Goal: Task Accomplishment & Management: Complete application form

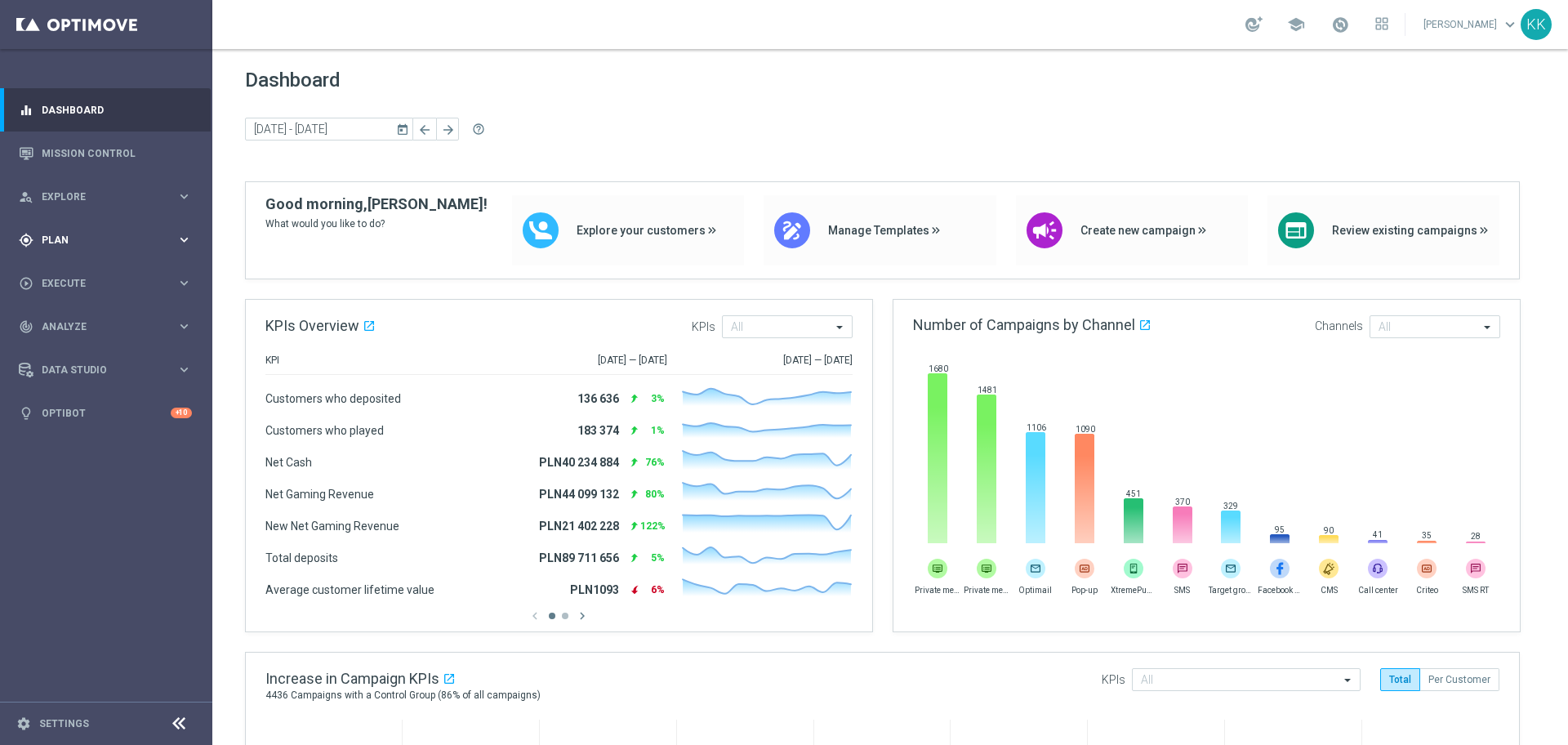
click at [108, 242] on span "Plan" at bounding box center [109, 240] width 135 height 10
click at [104, 275] on link "Target Groups" at bounding box center [106, 273] width 127 height 13
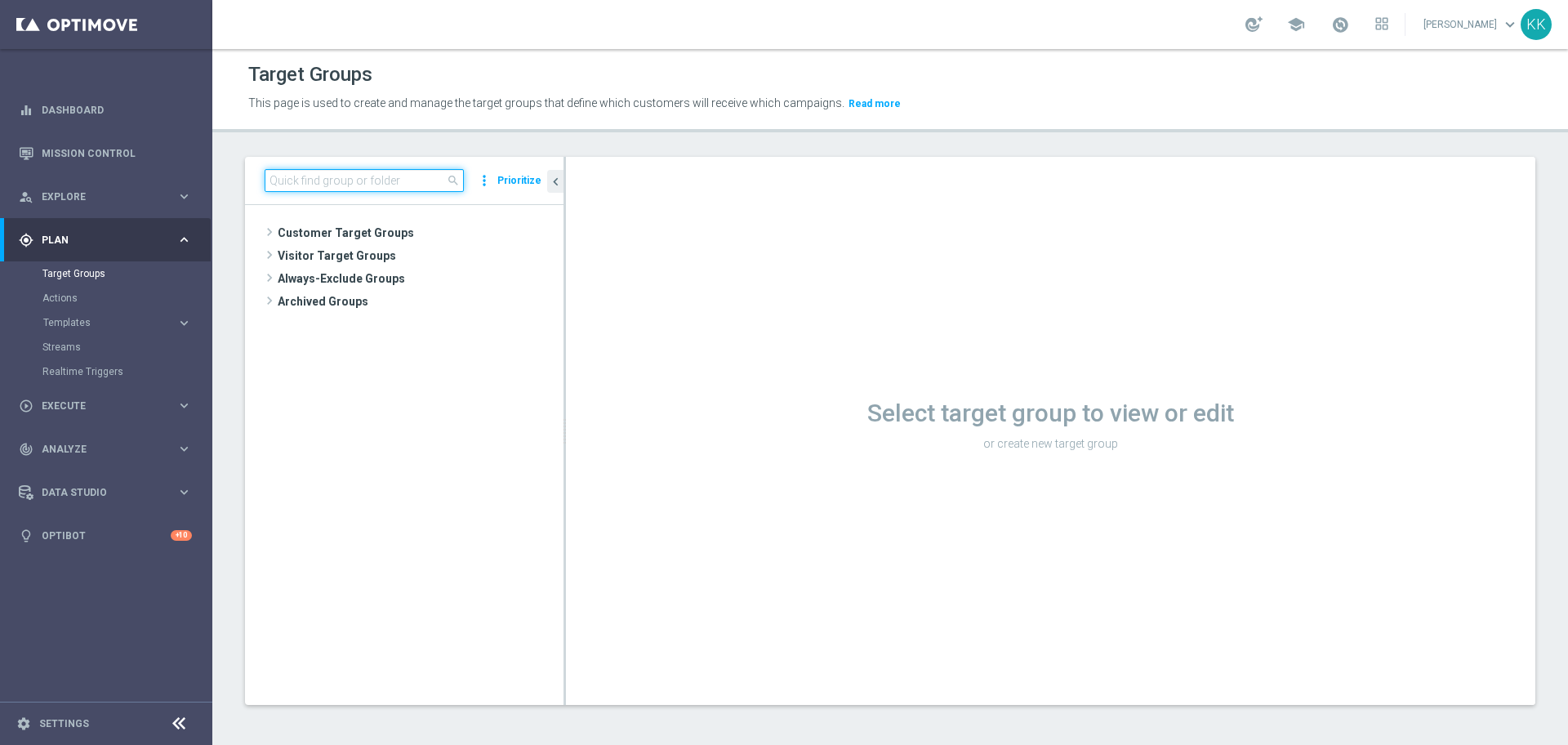
click at [403, 185] on input at bounding box center [364, 180] width 199 height 23
paste input "D_ALL_TARGET_BET_SW_100% do 300 PLN_111025"
type input "D_ALL_TARGET_BET_SW_100% do 300 PLN_111025"
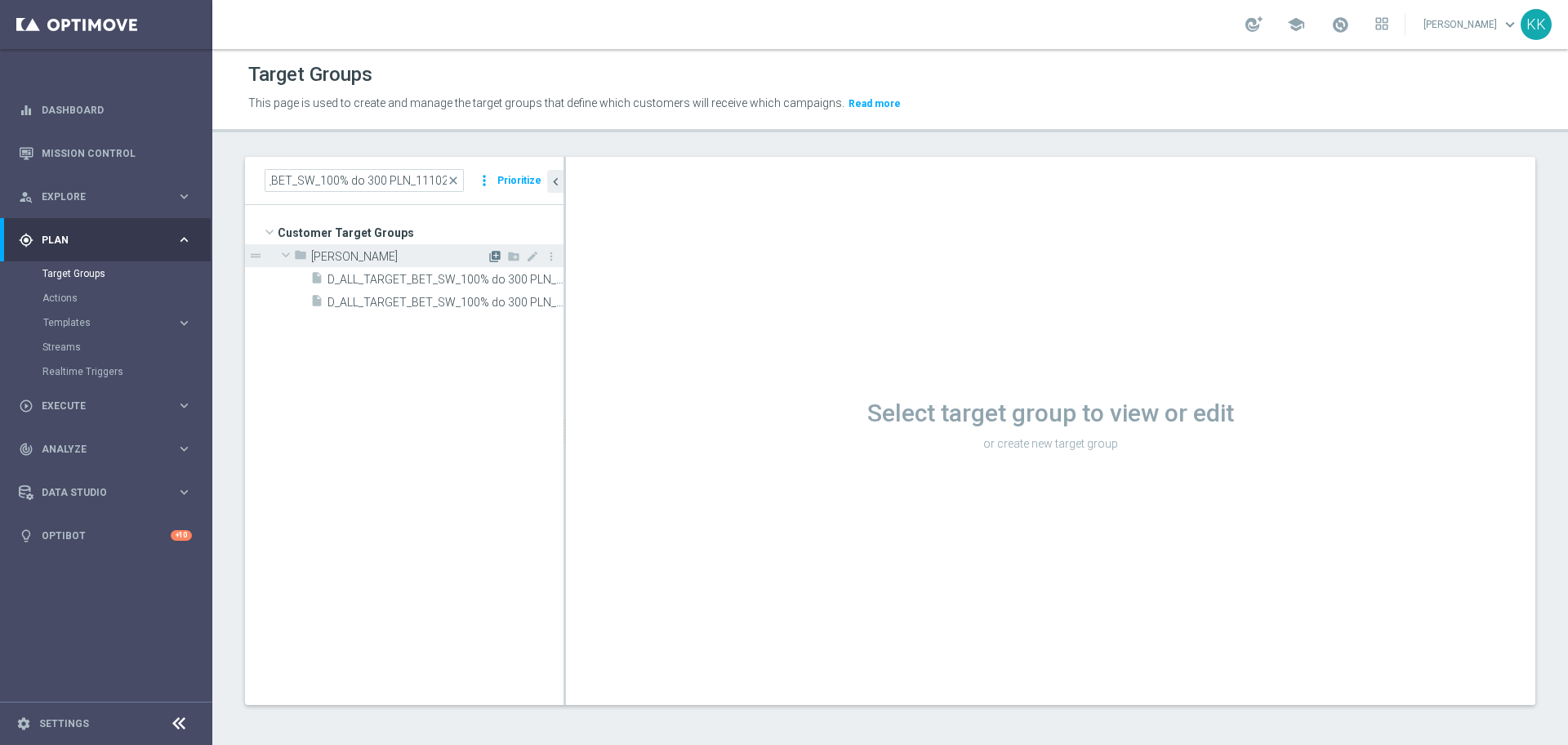
click at [497, 260] on icon "library_add" at bounding box center [495, 256] width 13 height 13
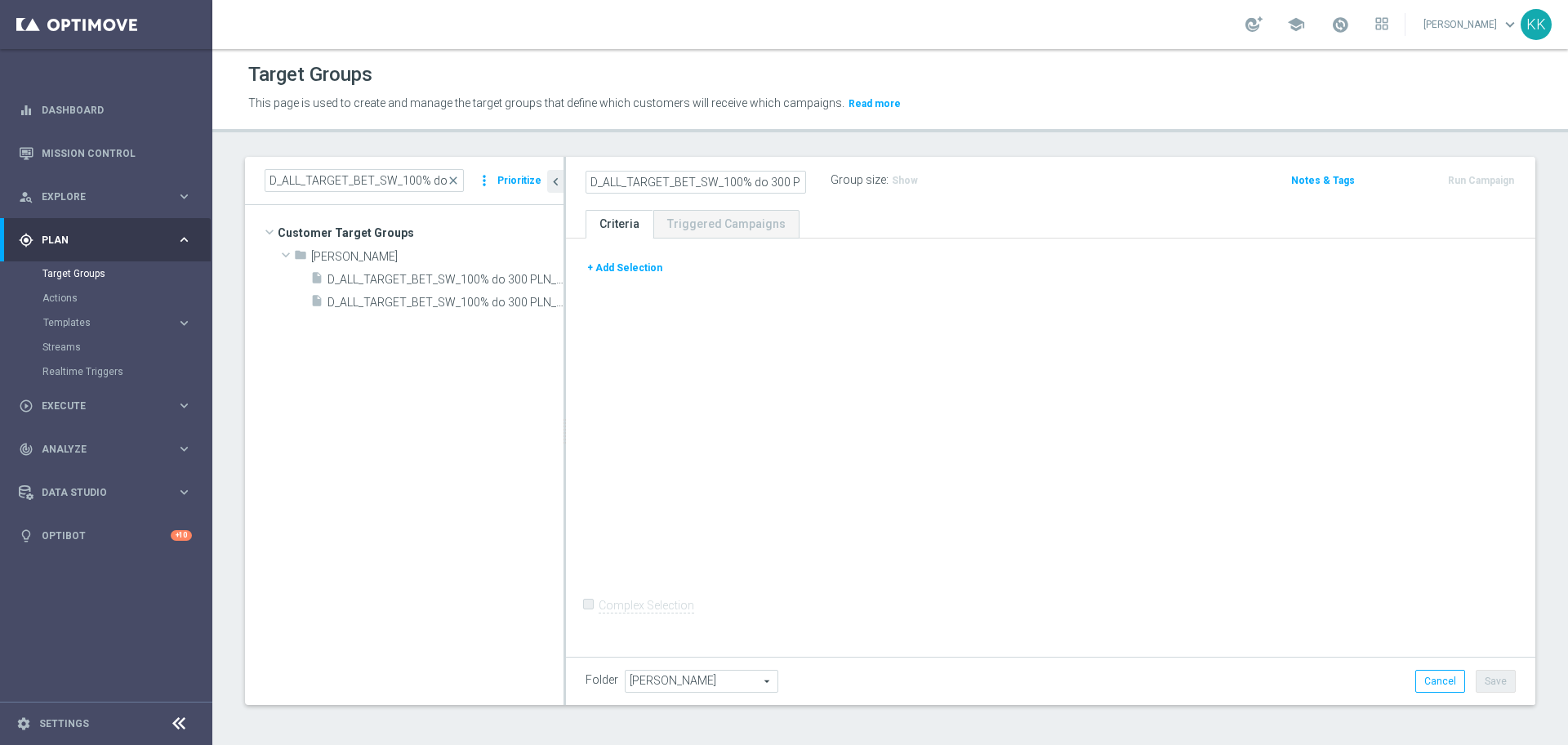
scroll to position [0, 52]
type input "D_ALL_TARGET_BET_SW_100% do 300 PLN_111025"
click at [604, 268] on button "+ Add Selection" at bounding box center [625, 267] width 79 height 18
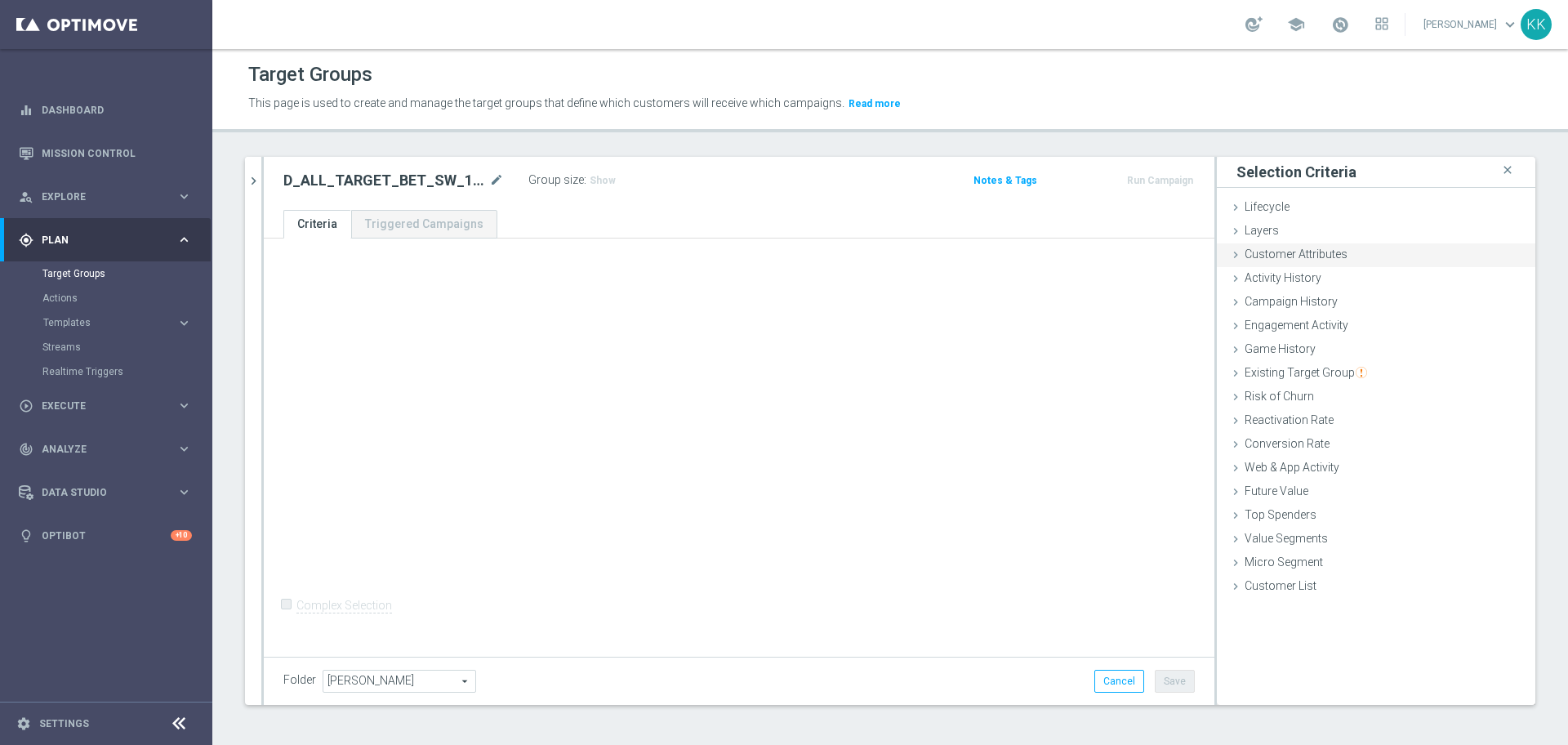
click at [1426, 245] on div "Customer Attributes done" at bounding box center [1376, 256] width 319 height 25
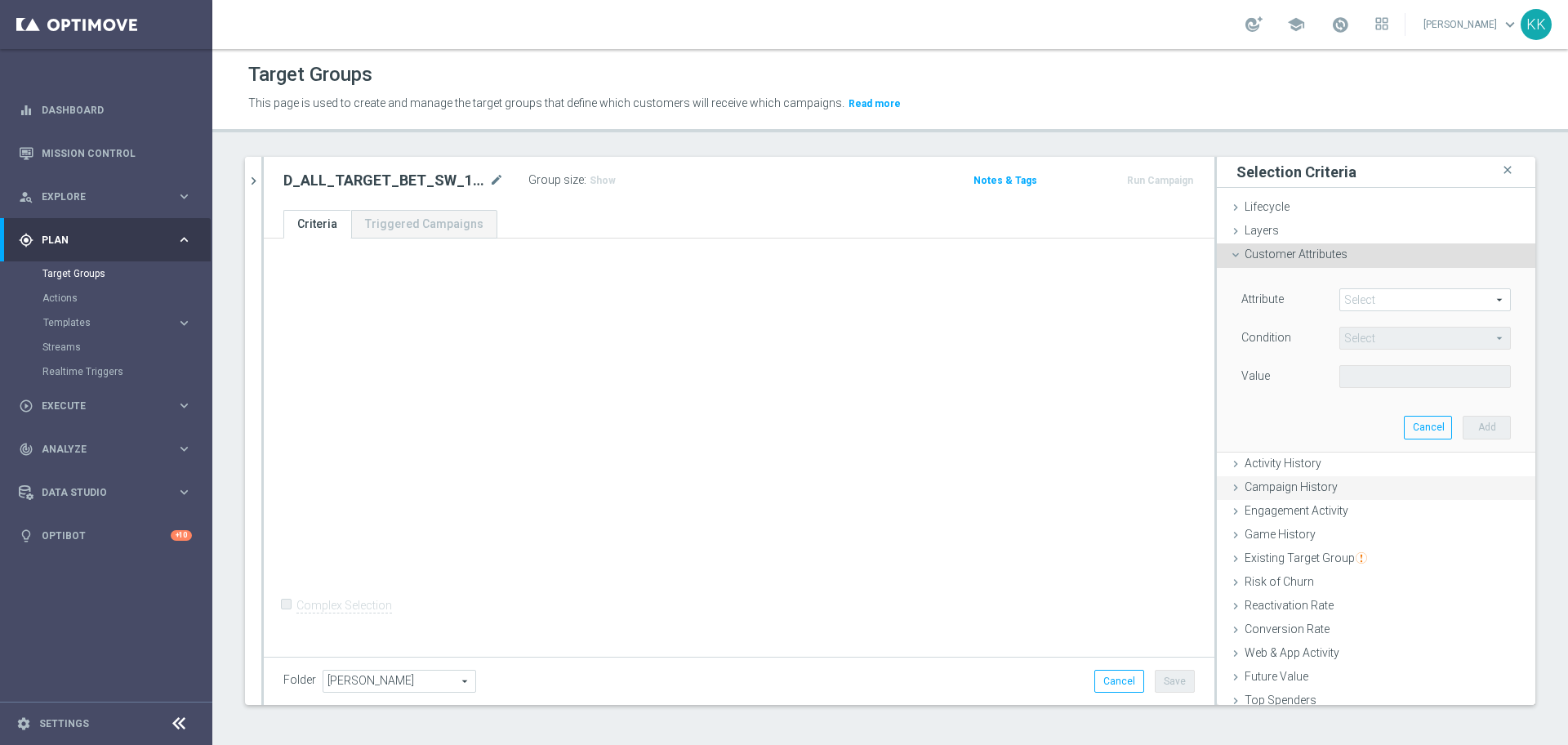
click at [1289, 483] on span "Campaign History" at bounding box center [1290, 487] width 93 height 13
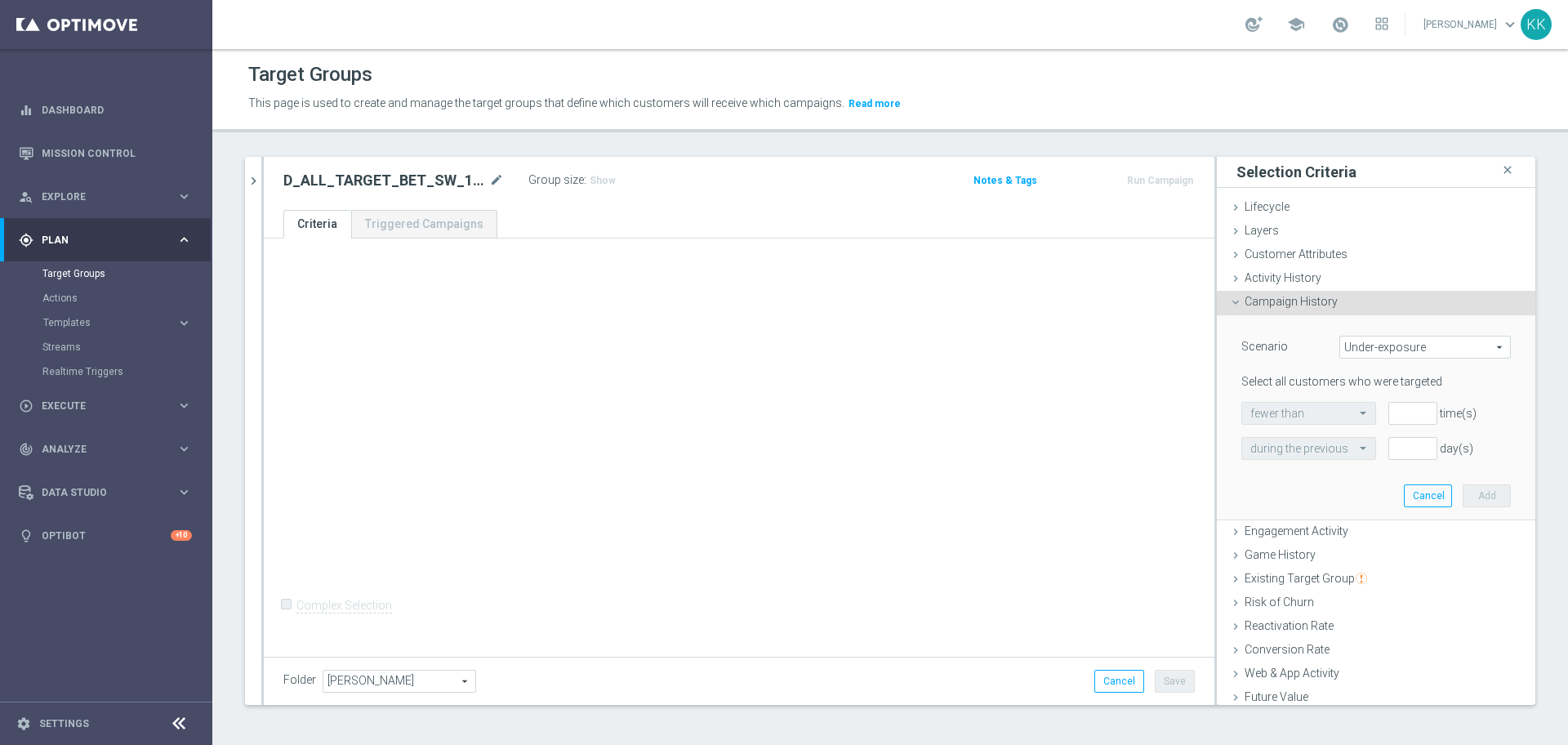
click at [1348, 357] on span "Under-exposure" at bounding box center [1425, 347] width 170 height 21
click at [1375, 452] on span "Custom" at bounding box center [1424, 455] width 153 height 13
type input "Custom"
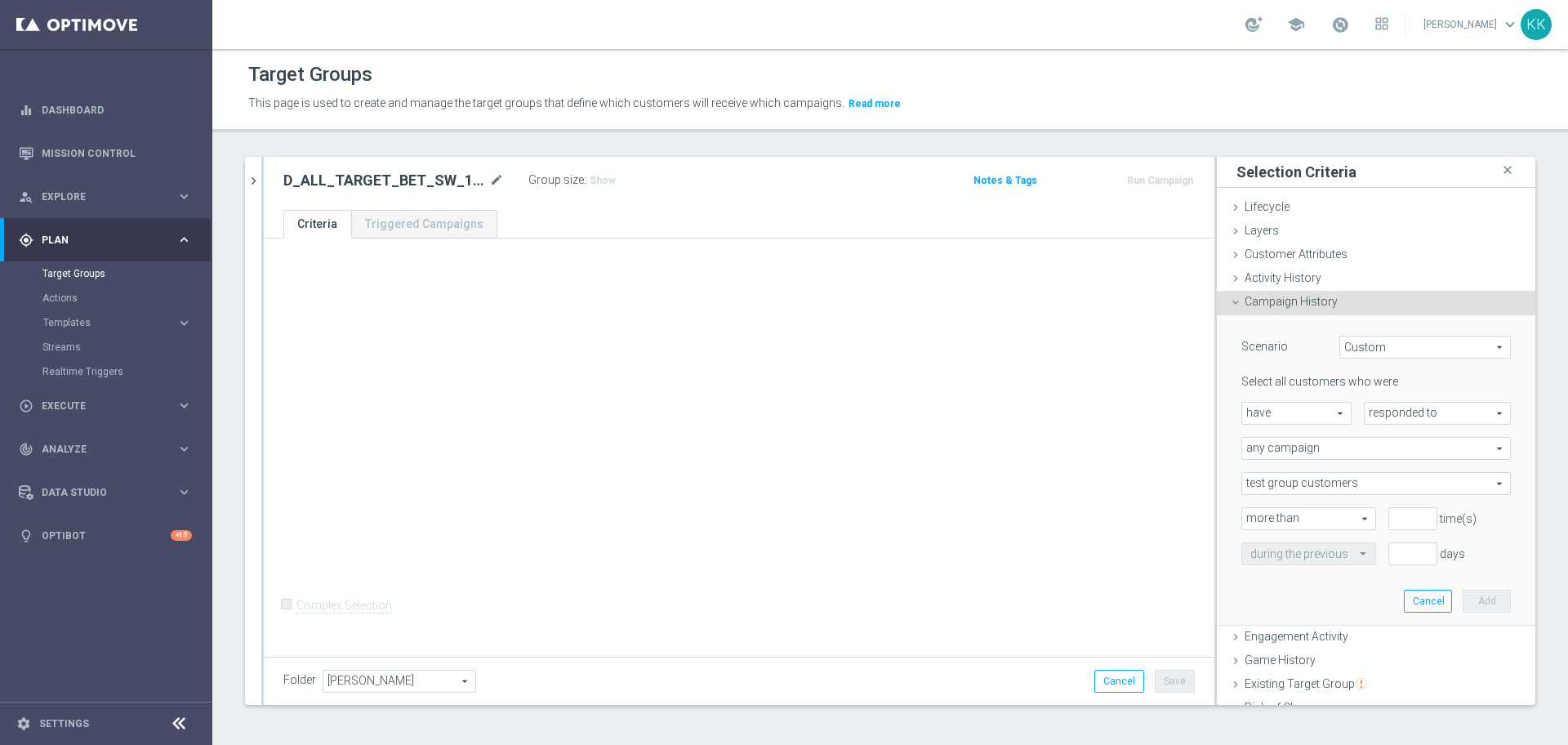
click at [1370, 413] on span "responded to" at bounding box center [1437, 413] width 145 height 21
click at [1392, 458] on span "been targeted with" at bounding box center [1437, 457] width 129 height 13
type input "been targeted with"
click at [1313, 446] on span "any campaign" at bounding box center [1375, 449] width 268 height 21
click at [1317, 518] on span "one or more actions" at bounding box center [1376, 514] width 251 height 13
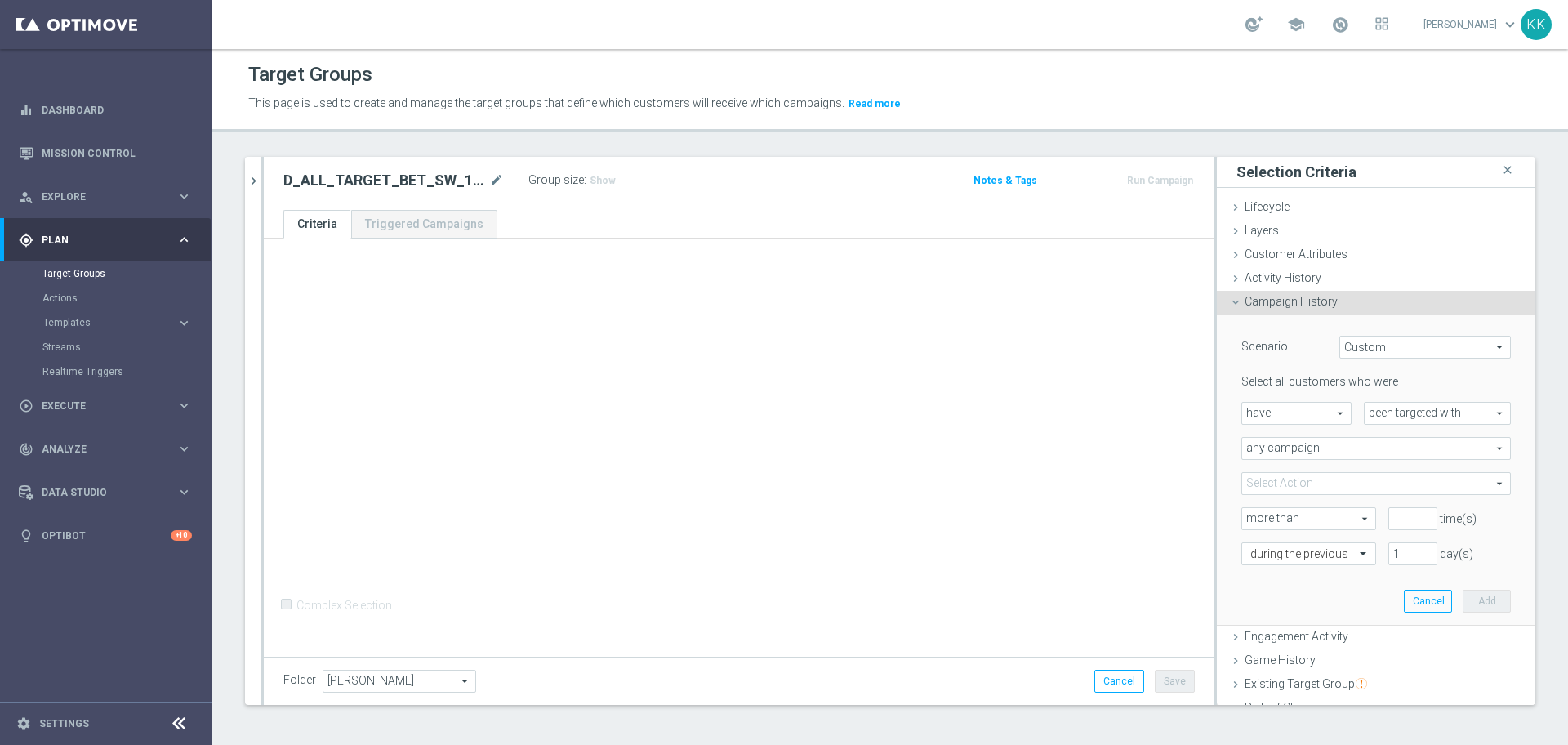
type input "one or more actions"
click at [1304, 476] on span at bounding box center [1375, 483] width 268 height 21
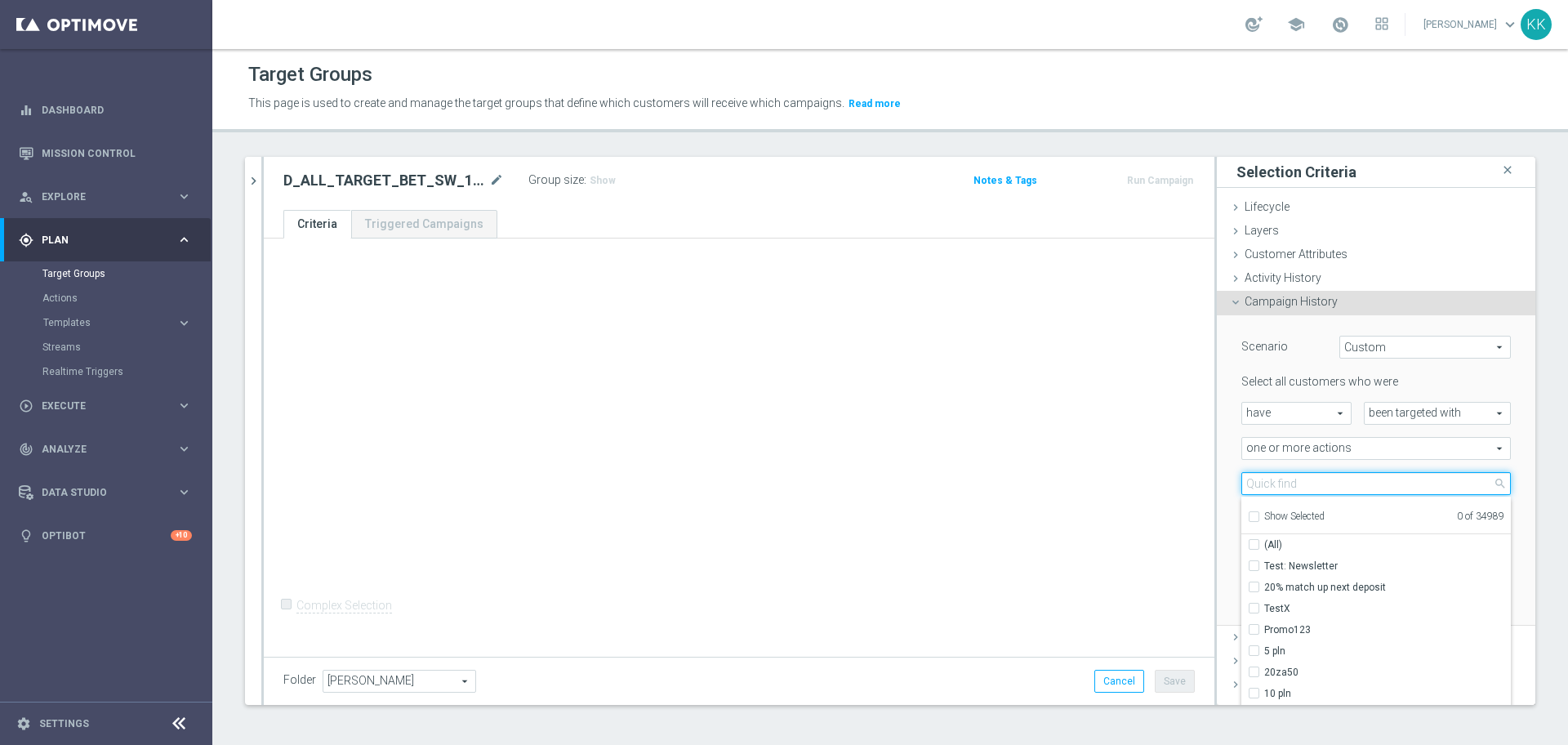
click at [1304, 476] on input "search" at bounding box center [1376, 483] width 269 height 23
paste input "D_ALL_TARGET_BET_SW_100% do 300 PLN_111025"
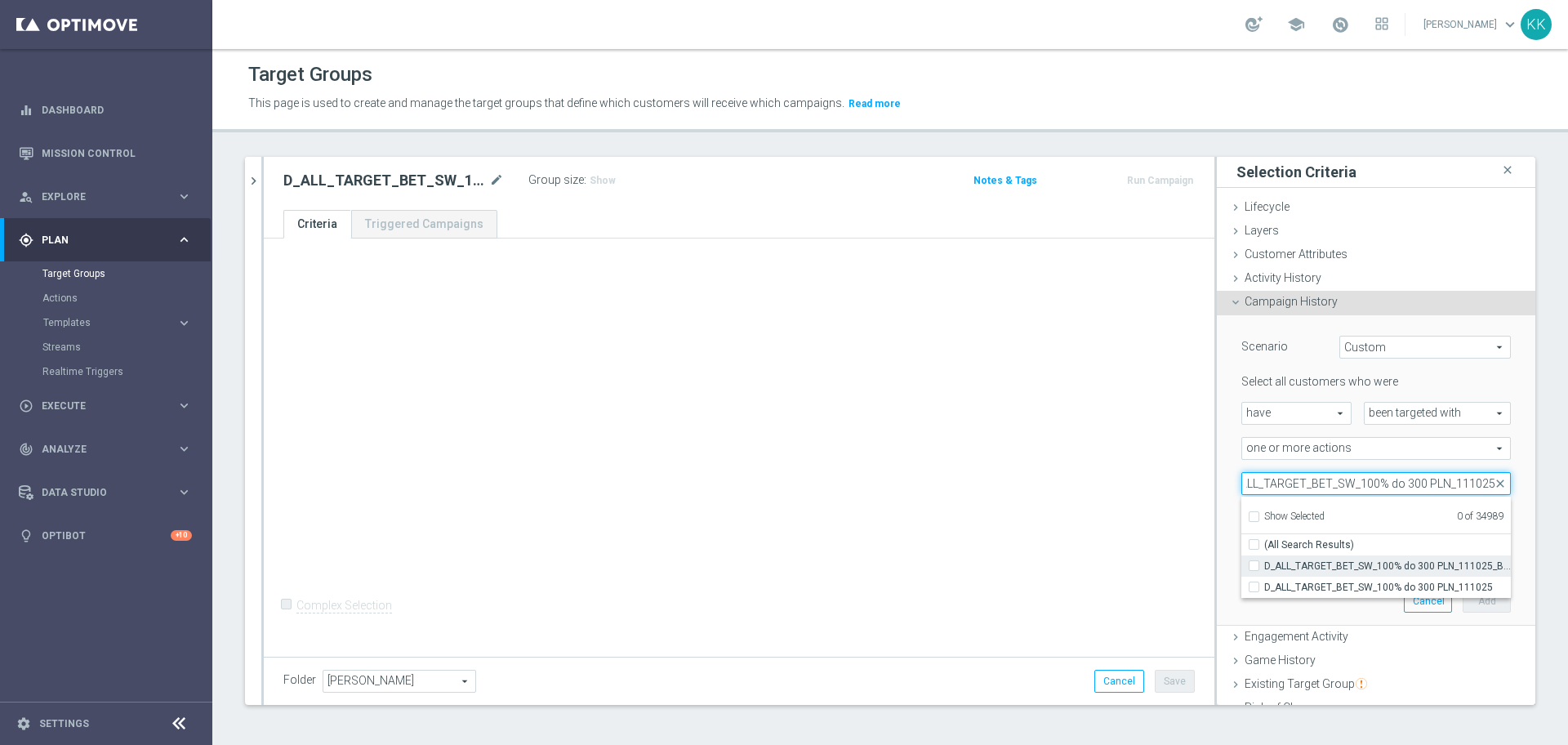
type input "D_ALL_TARGET_BET_SW_100% do 300 PLN_111025"
click at [1241, 565] on div "D_ALL_TARGET_BET_SW_100% do 300 PLN_111025_BLOKADA" at bounding box center [1376, 565] width 269 height 21
click at [1253, 565] on input "D_ALL_TARGET_BET_SW_100% do 300 PLN_111025_BLOKADA" at bounding box center [1258, 565] width 11 height 11
checkbox input "true"
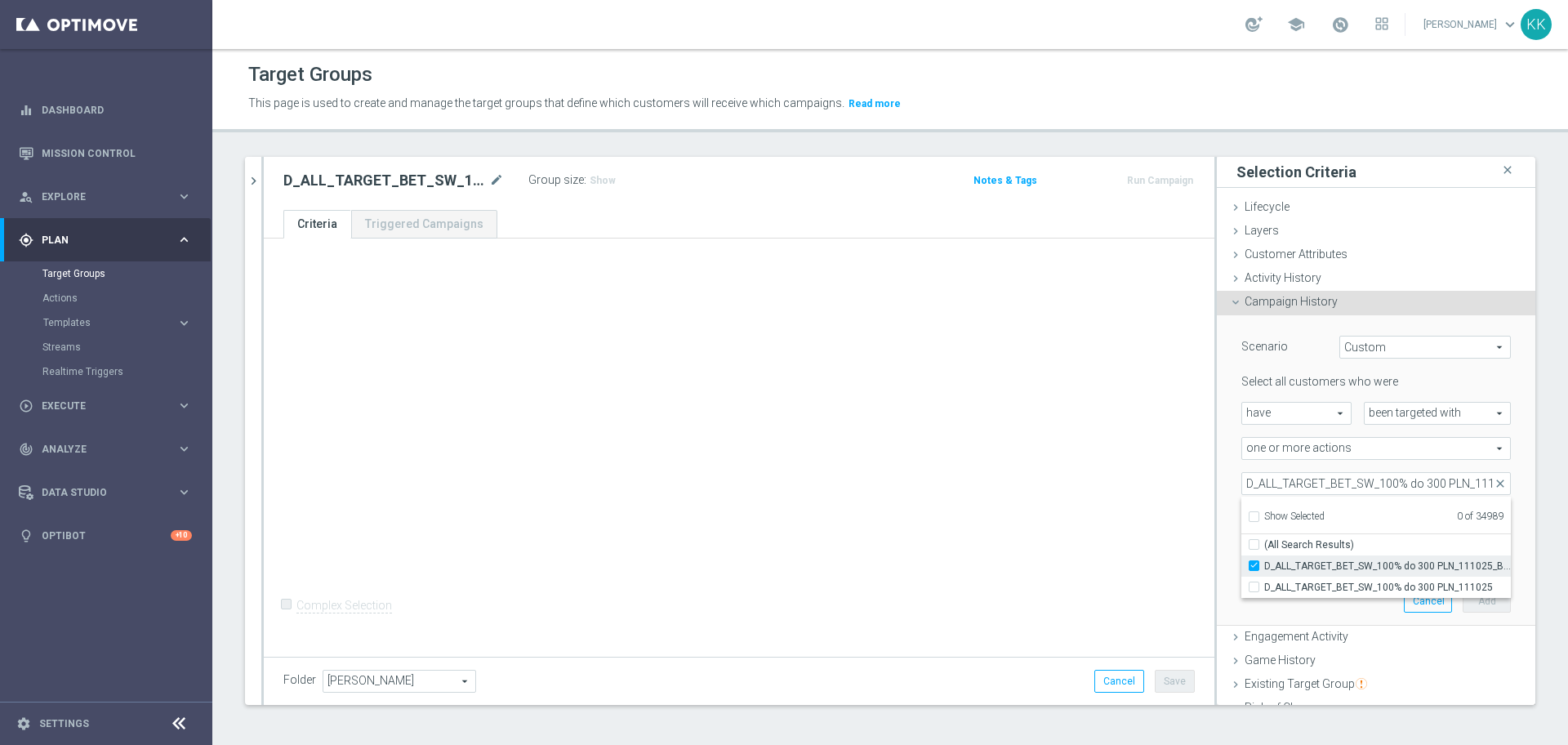
type input "D_ALL_TARGET_BET_SW_100% do 300 PLN_111025_BLOKADA"
click at [1103, 531] on div "+ Add Selection Complex Selection Invalid Expression" at bounding box center [739, 444] width 950 height 413
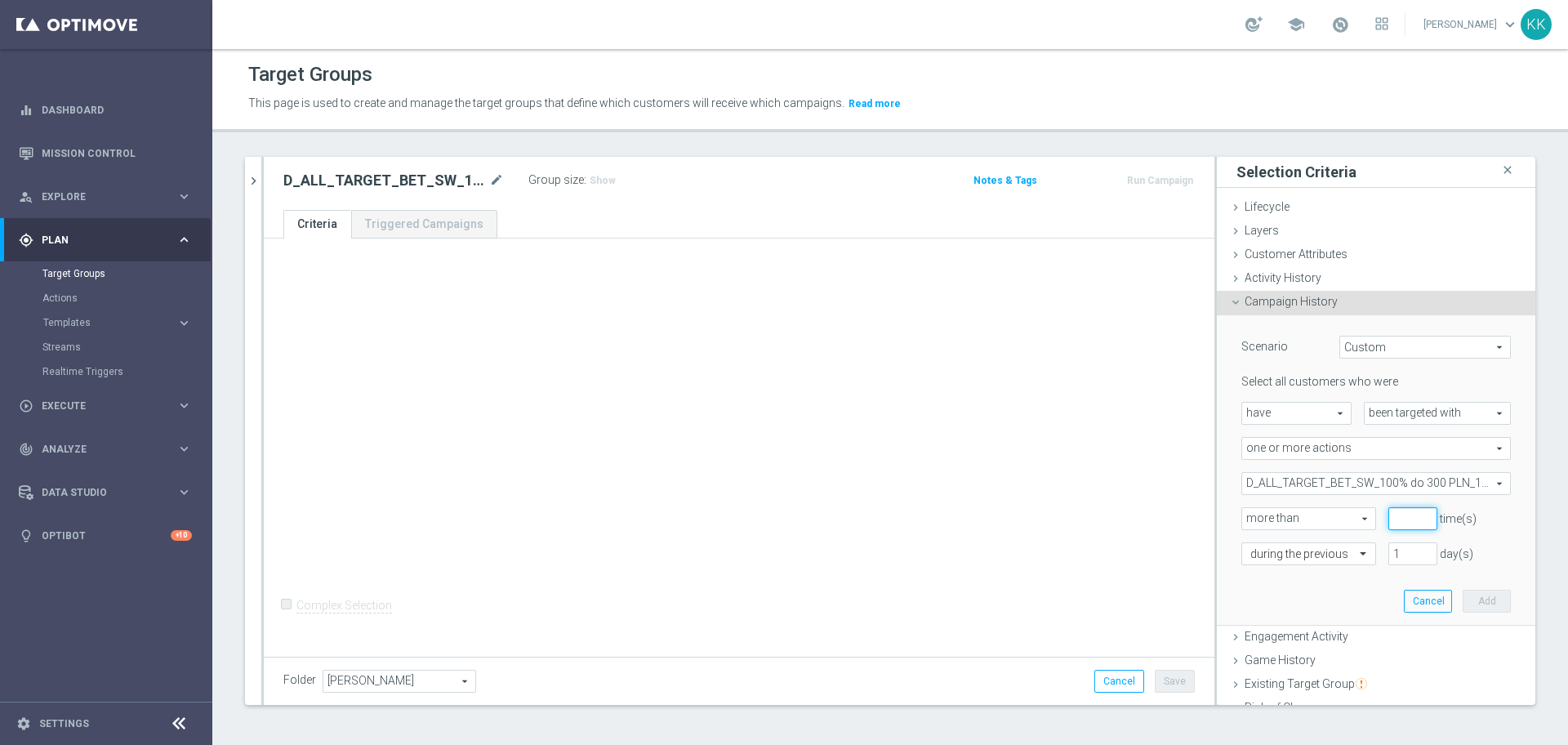
click at [1388, 518] on input "number" at bounding box center [1412, 518] width 49 height 23
type input "0"
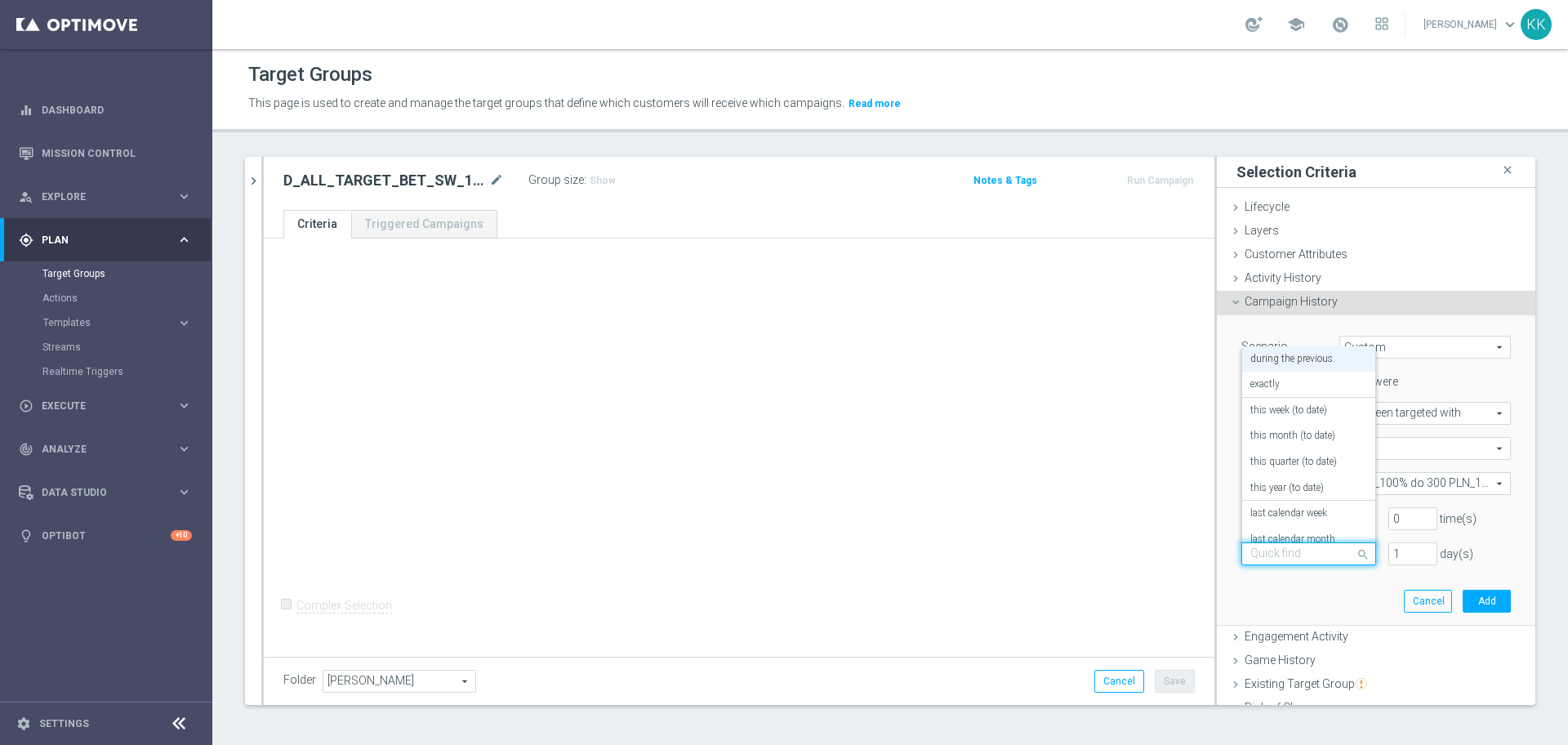
click at [1287, 548] on input "text" at bounding box center [1292, 554] width 84 height 15
click at [1290, 495] on div "in this range" at bounding box center [1309, 499] width 117 height 27
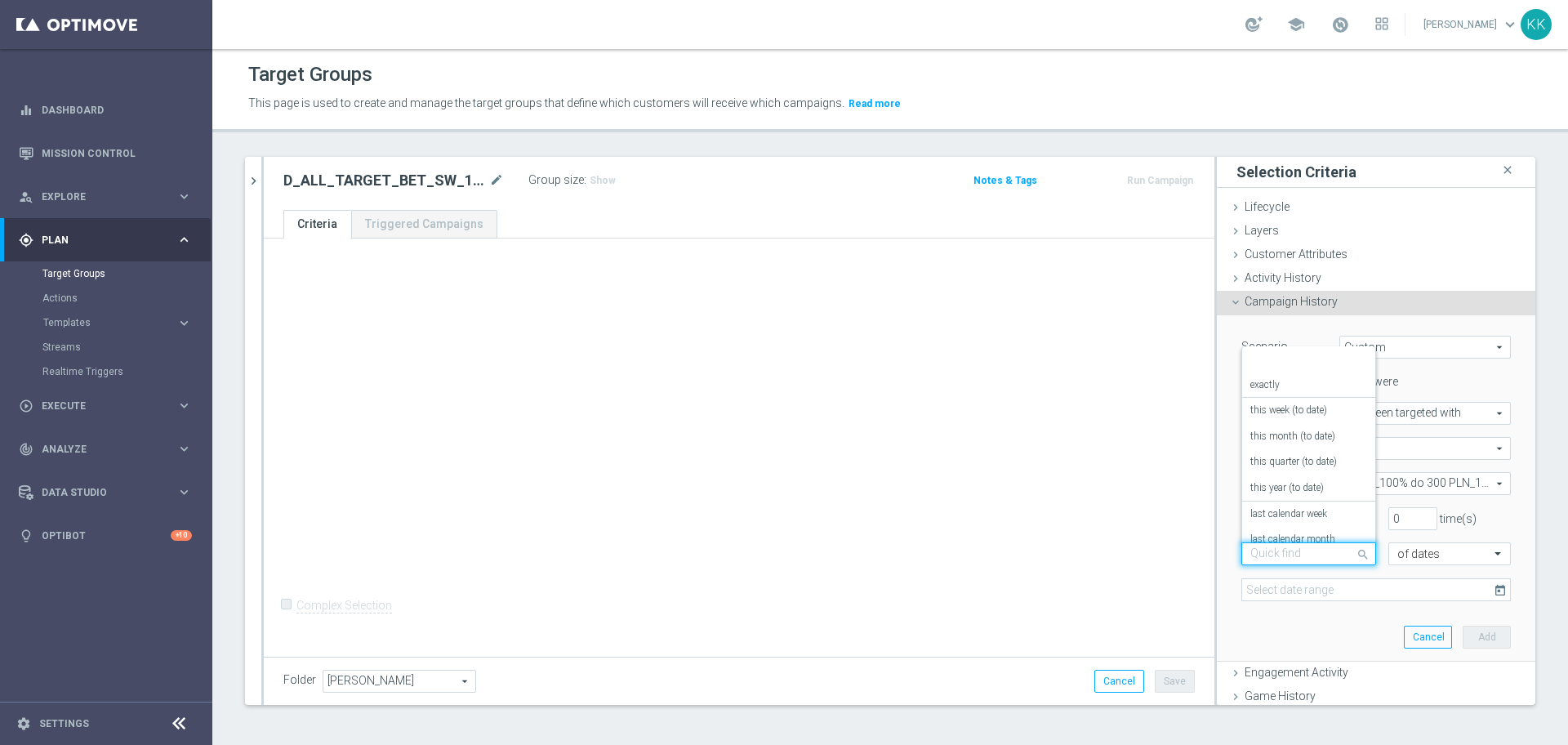
click at [1291, 547] on input "text" at bounding box center [1292, 554] width 84 height 15
click at [1291, 472] on div "on this date" at bounding box center [1309, 473] width 117 height 27
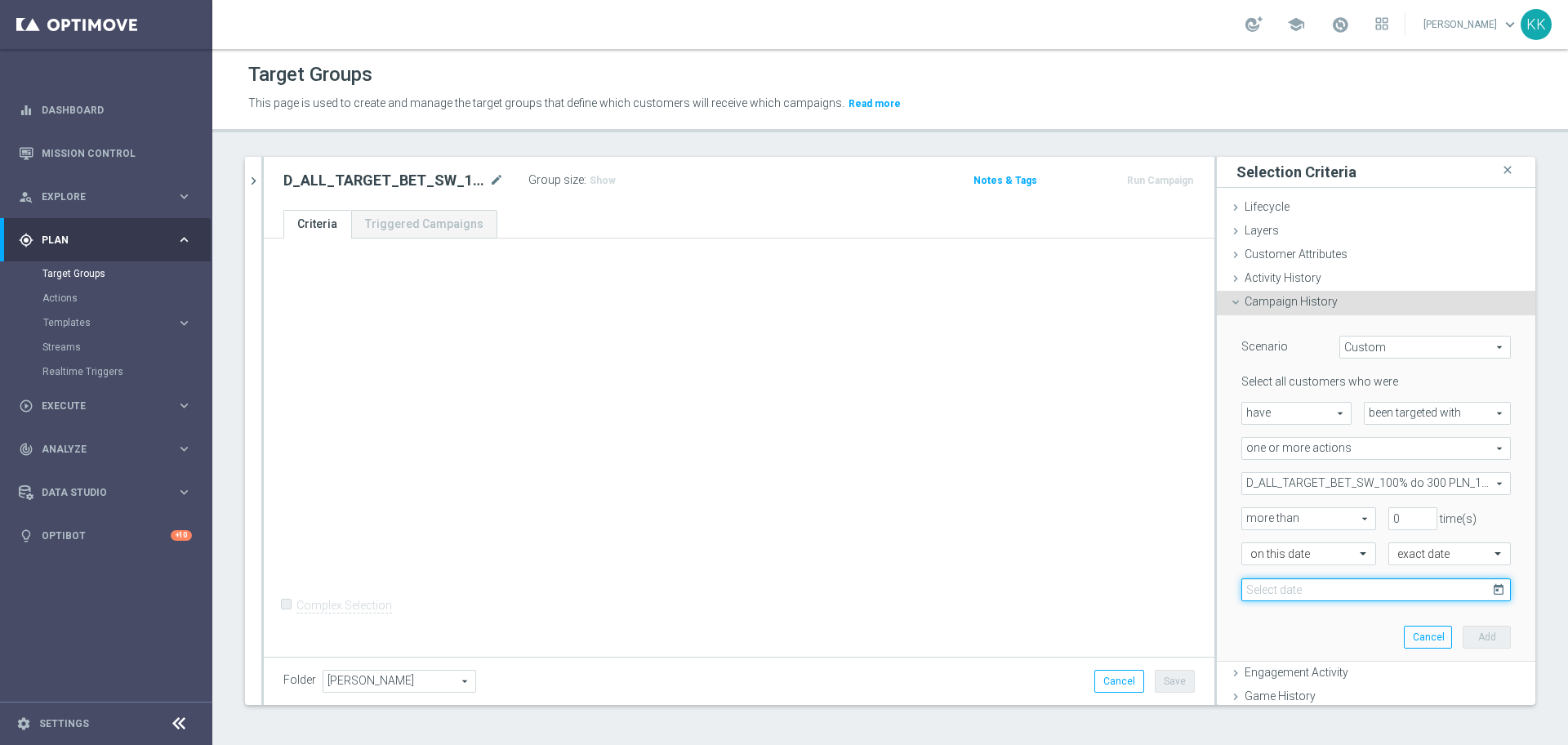
click at [1306, 595] on input at bounding box center [1376, 589] width 269 height 23
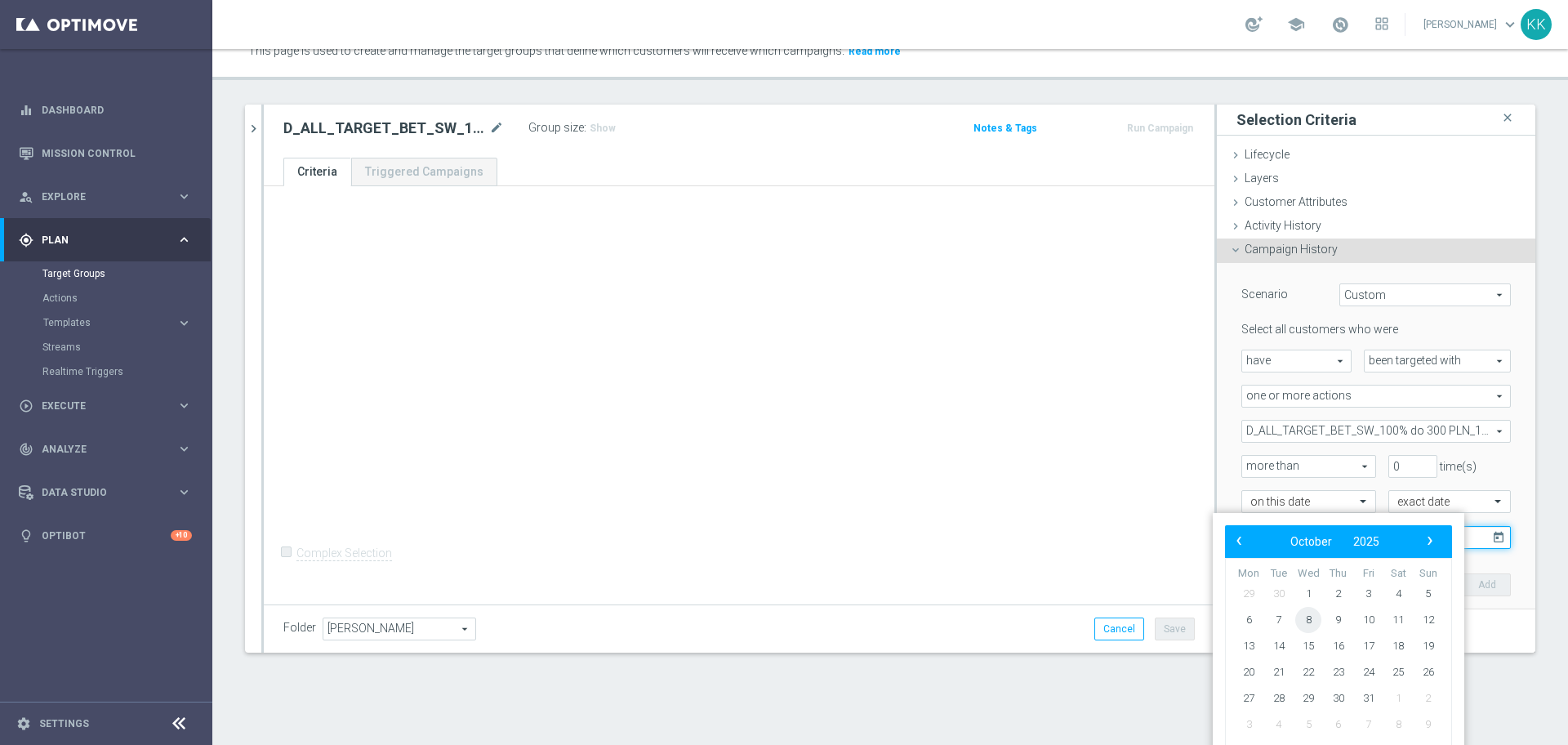
scroll to position [49, 0]
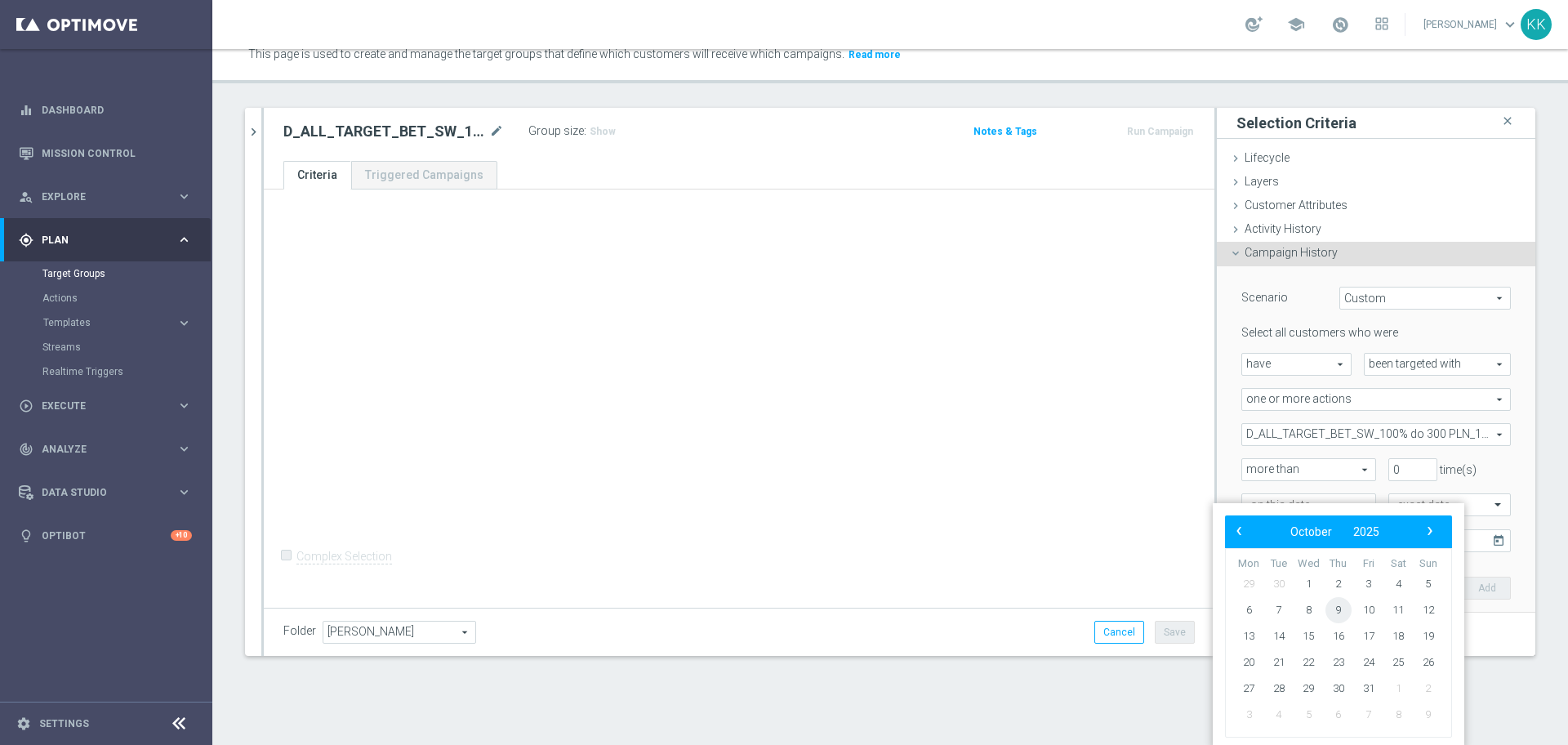
click at [1342, 606] on span "9" at bounding box center [1339, 610] width 27 height 27
type input "[DATE]"
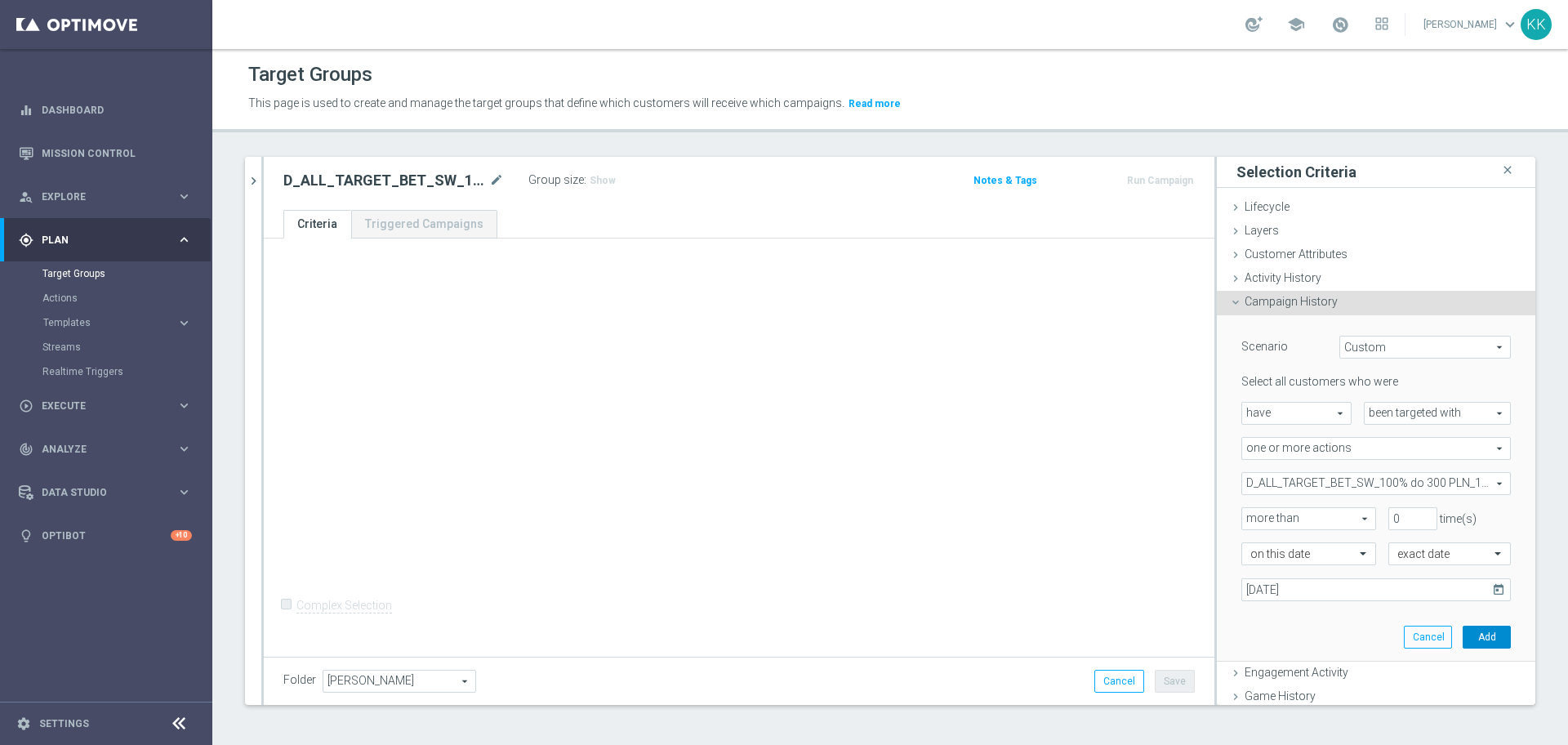
click at [1463, 636] on button "Add" at bounding box center [1487, 637] width 48 height 23
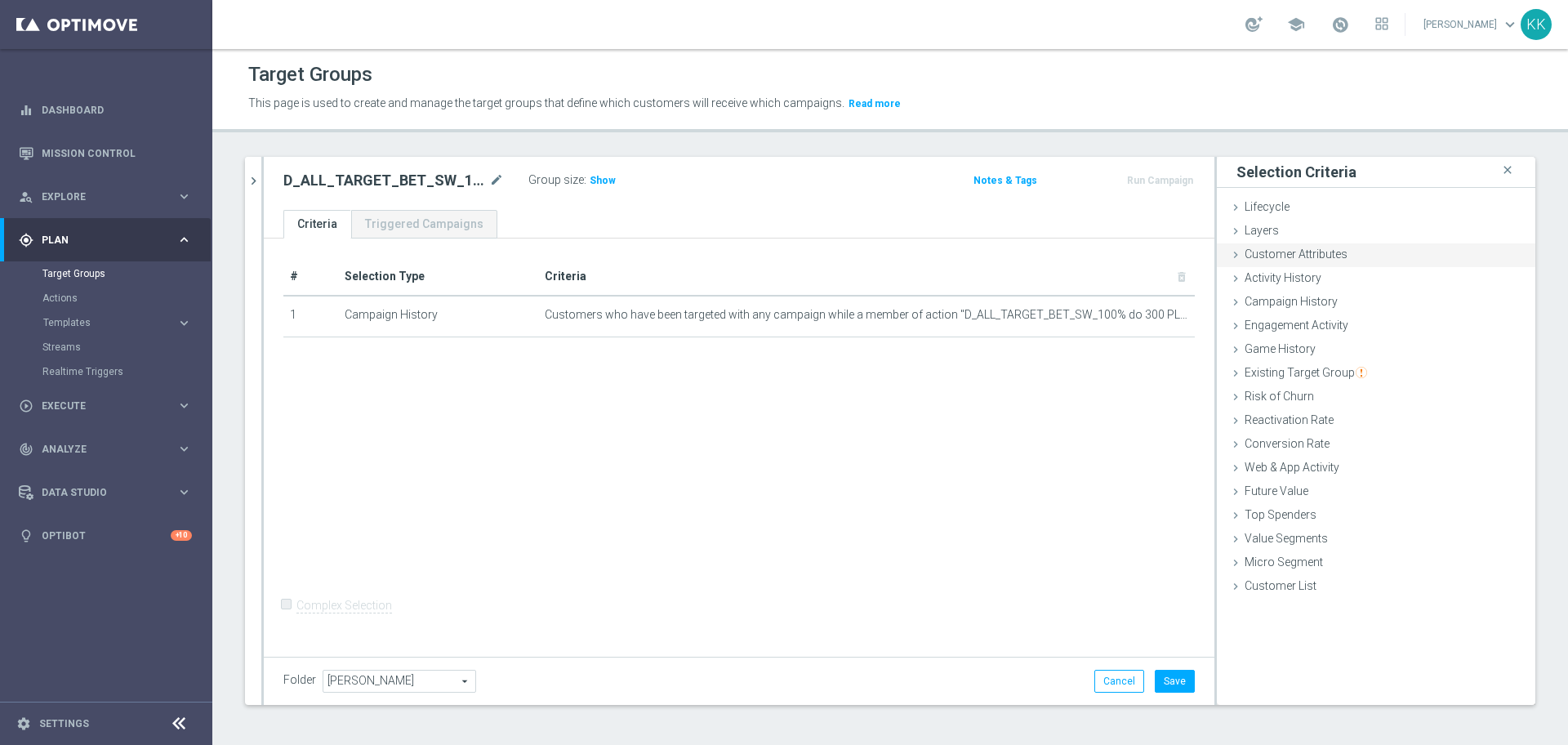
click at [1323, 256] on span "Customer Attributes" at bounding box center [1295, 254] width 103 height 13
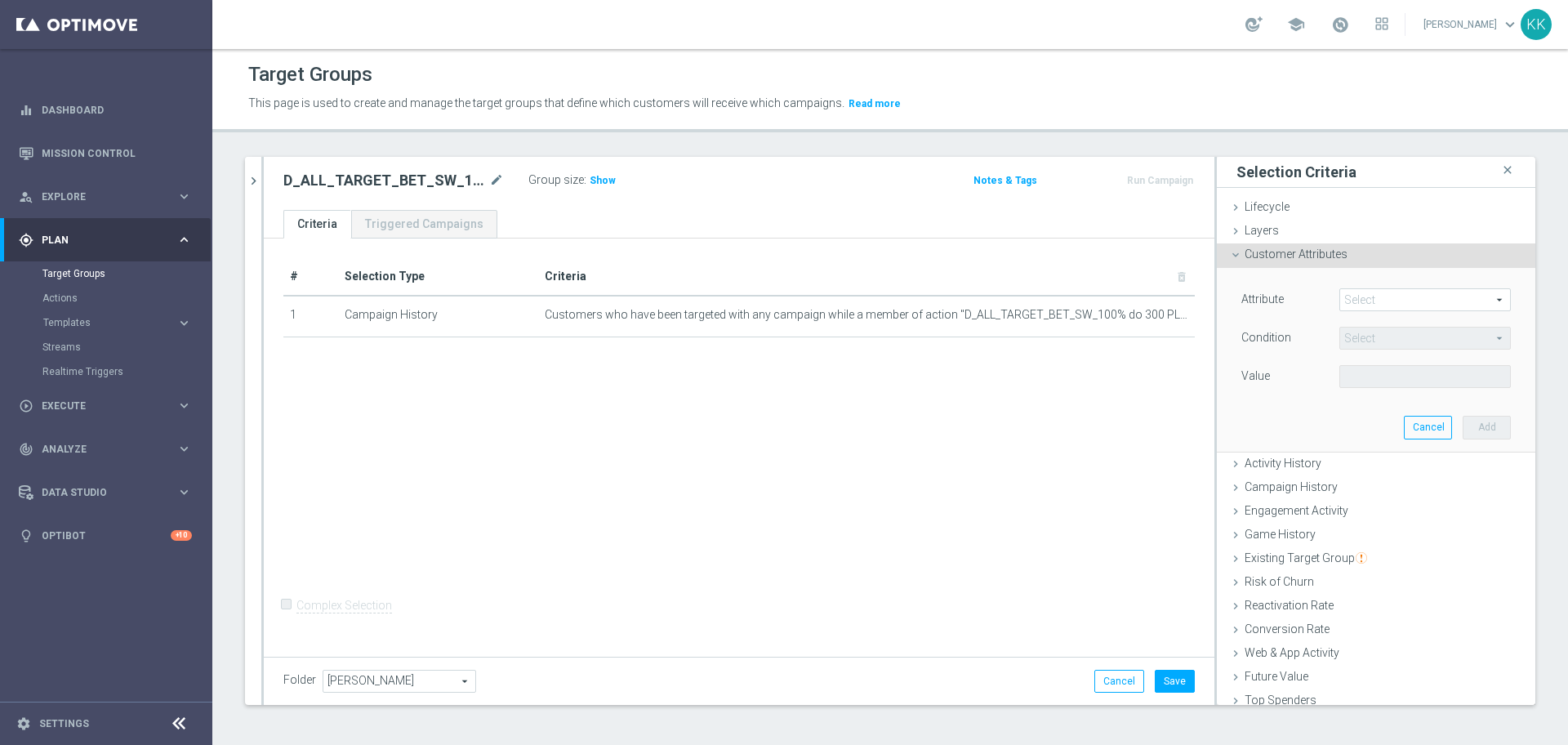
click at [1342, 311] on div "Select arrow_drop_down search" at bounding box center [1424, 300] width 196 height 23
click at [1342, 296] on span at bounding box center [1425, 300] width 170 height 21
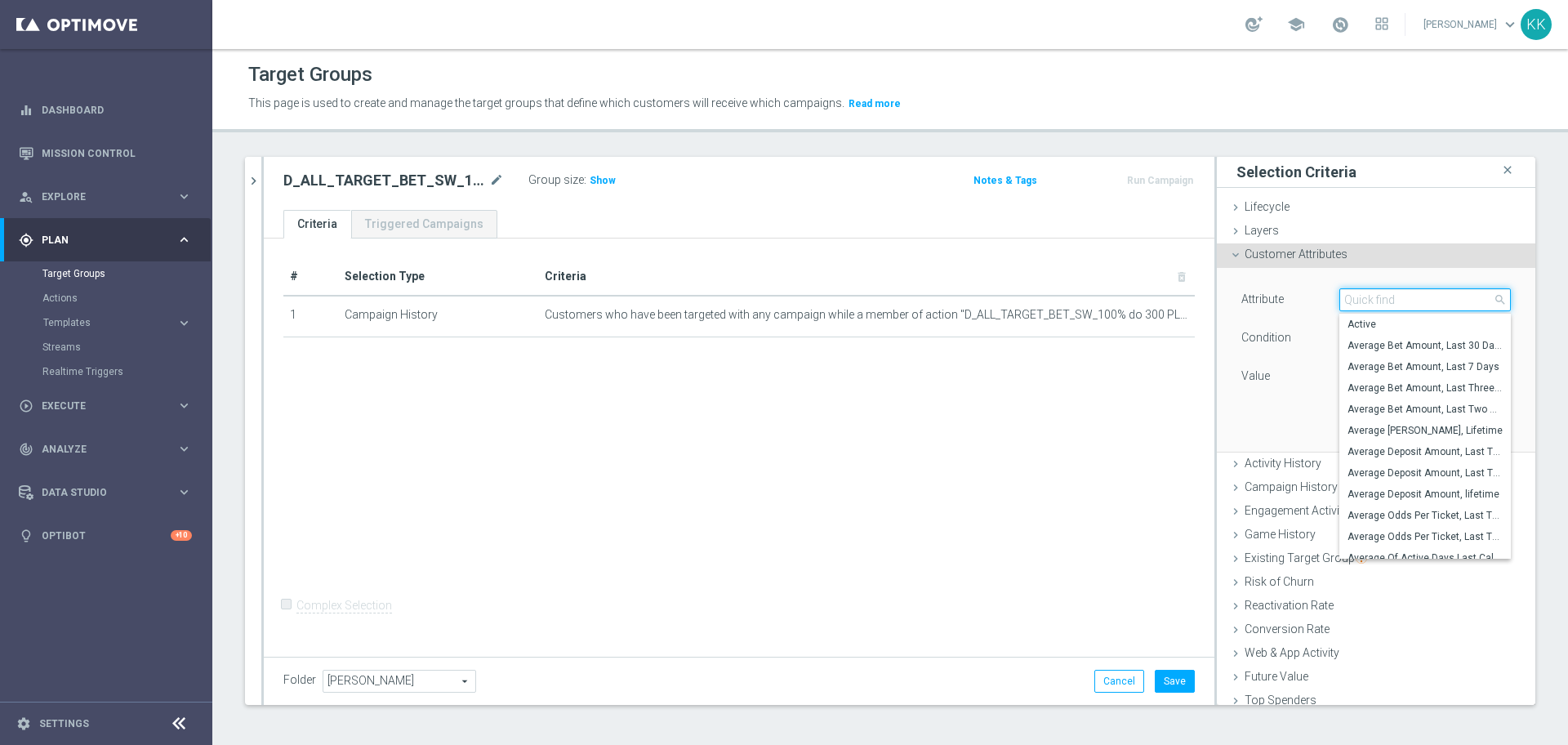
click at [1343, 296] on input "search" at bounding box center [1425, 300] width 172 height 23
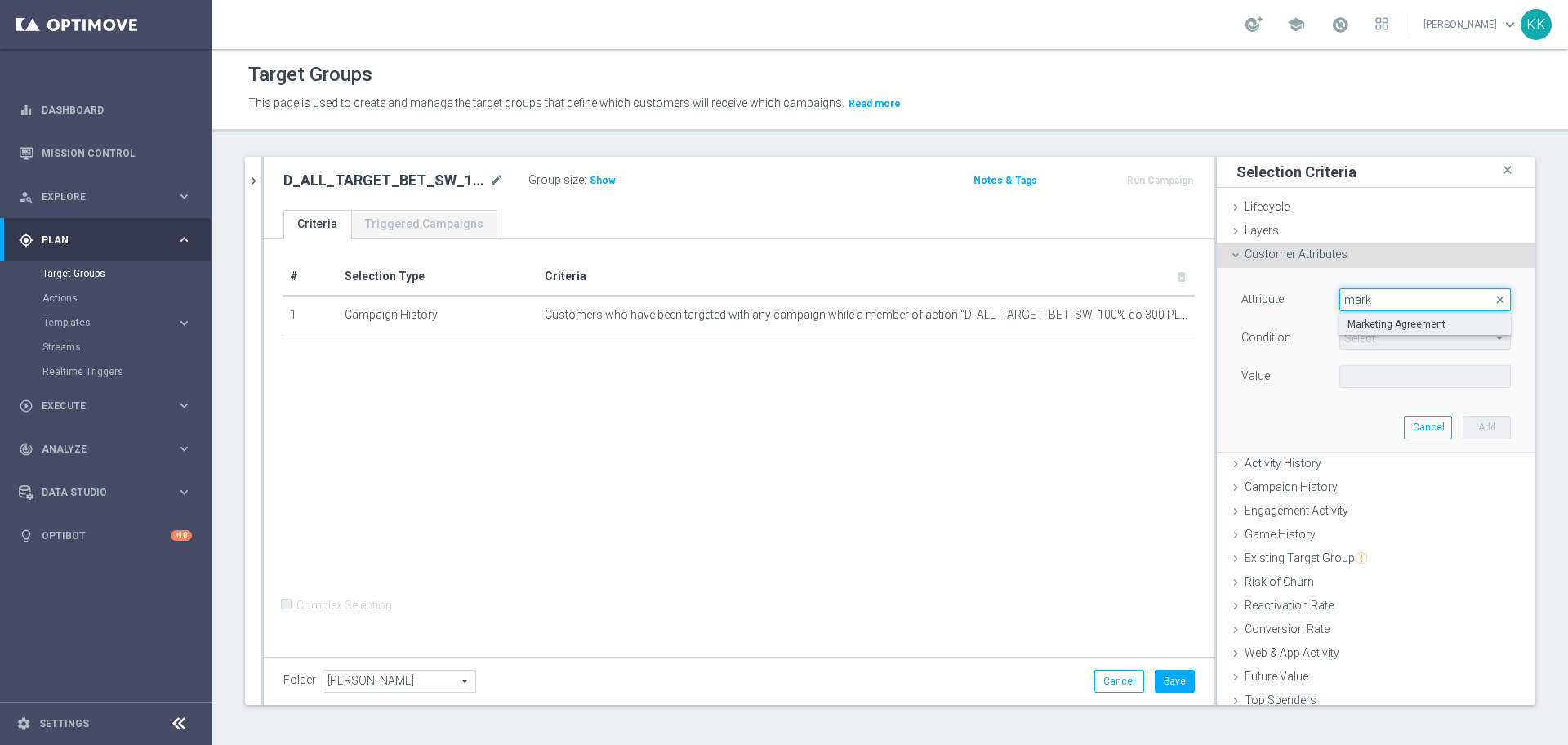
type input "mark"
click at [1349, 318] on span "Marketing Agreement" at bounding box center [1424, 324] width 155 height 13
type input "Marketing Agreement"
type input "Equals"
click at [1365, 374] on span at bounding box center [1425, 376] width 170 height 21
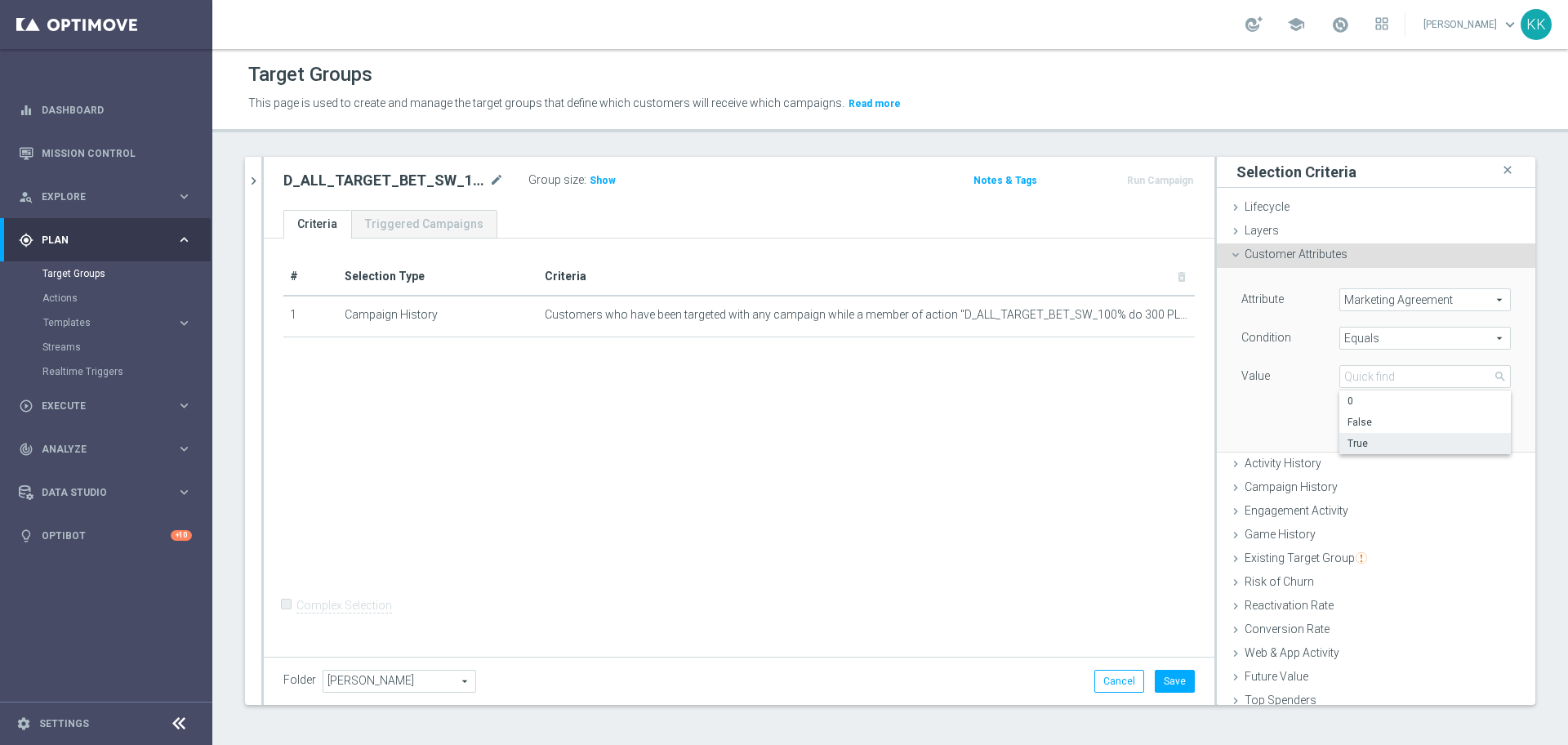
click at [1379, 433] on label "True" at bounding box center [1425, 443] width 172 height 21
type input "True"
click at [1470, 419] on button "Add" at bounding box center [1487, 427] width 48 height 23
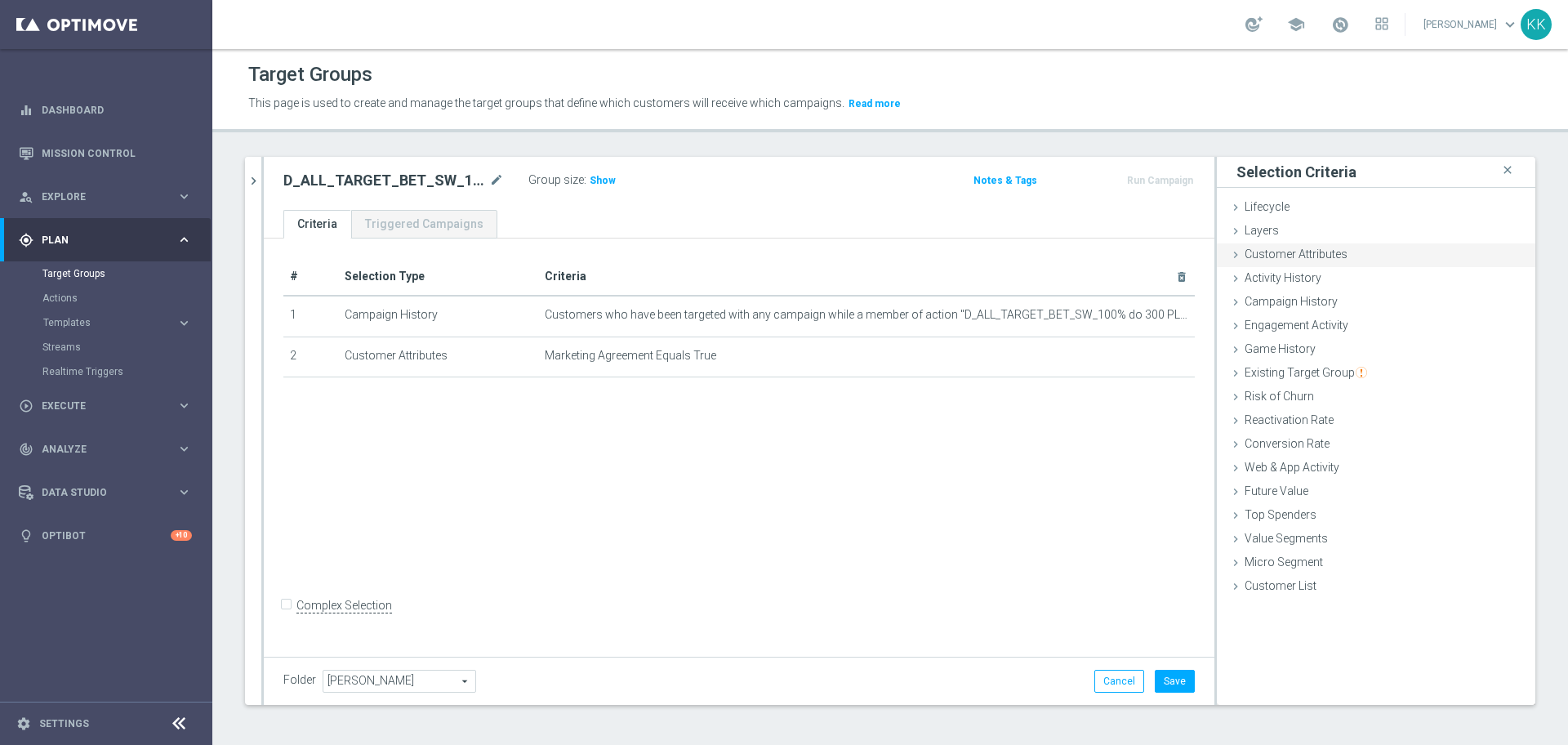
click at [1318, 244] on div "Customer Attributes done selection saved" at bounding box center [1376, 256] width 319 height 25
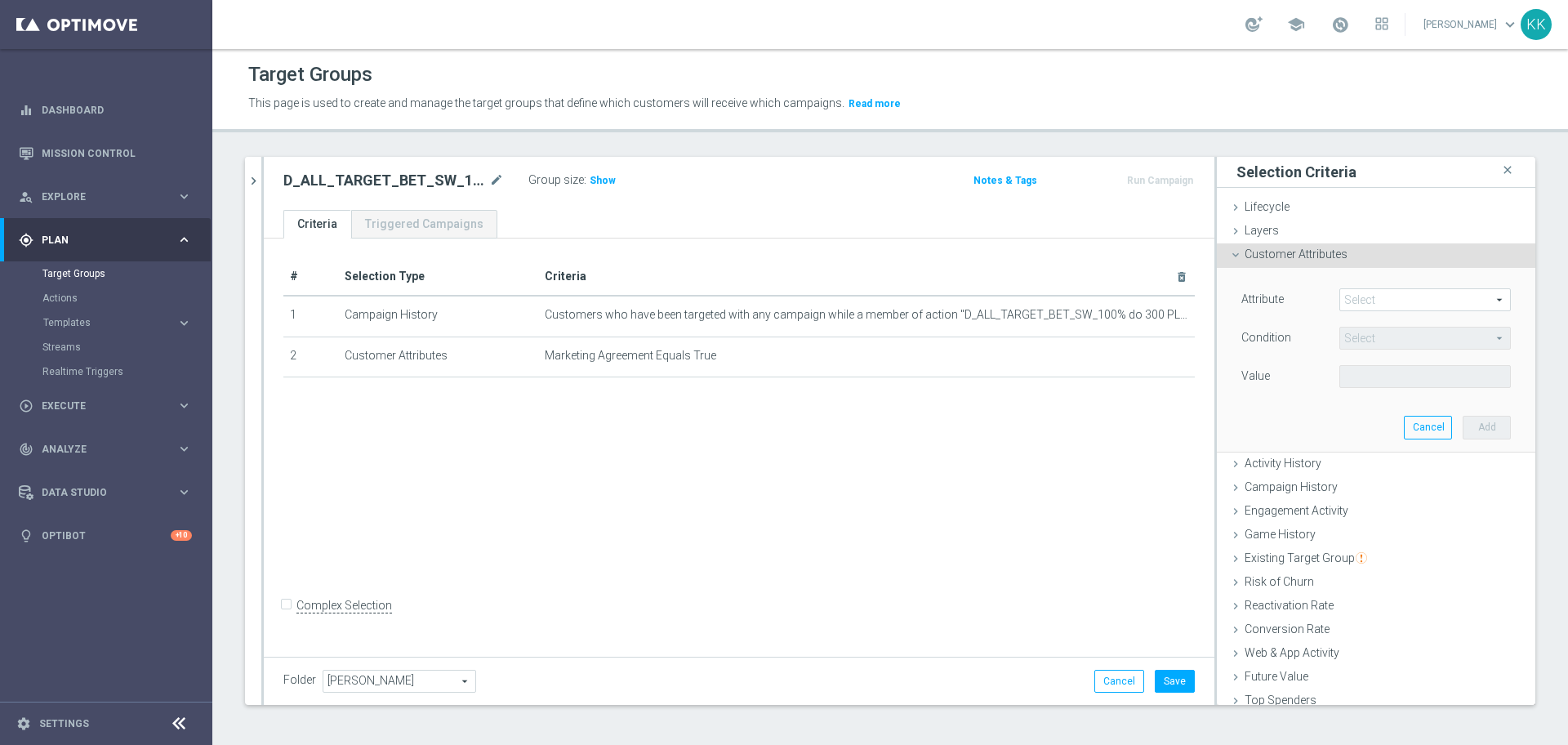
click at [1403, 304] on span at bounding box center [1425, 300] width 170 height 21
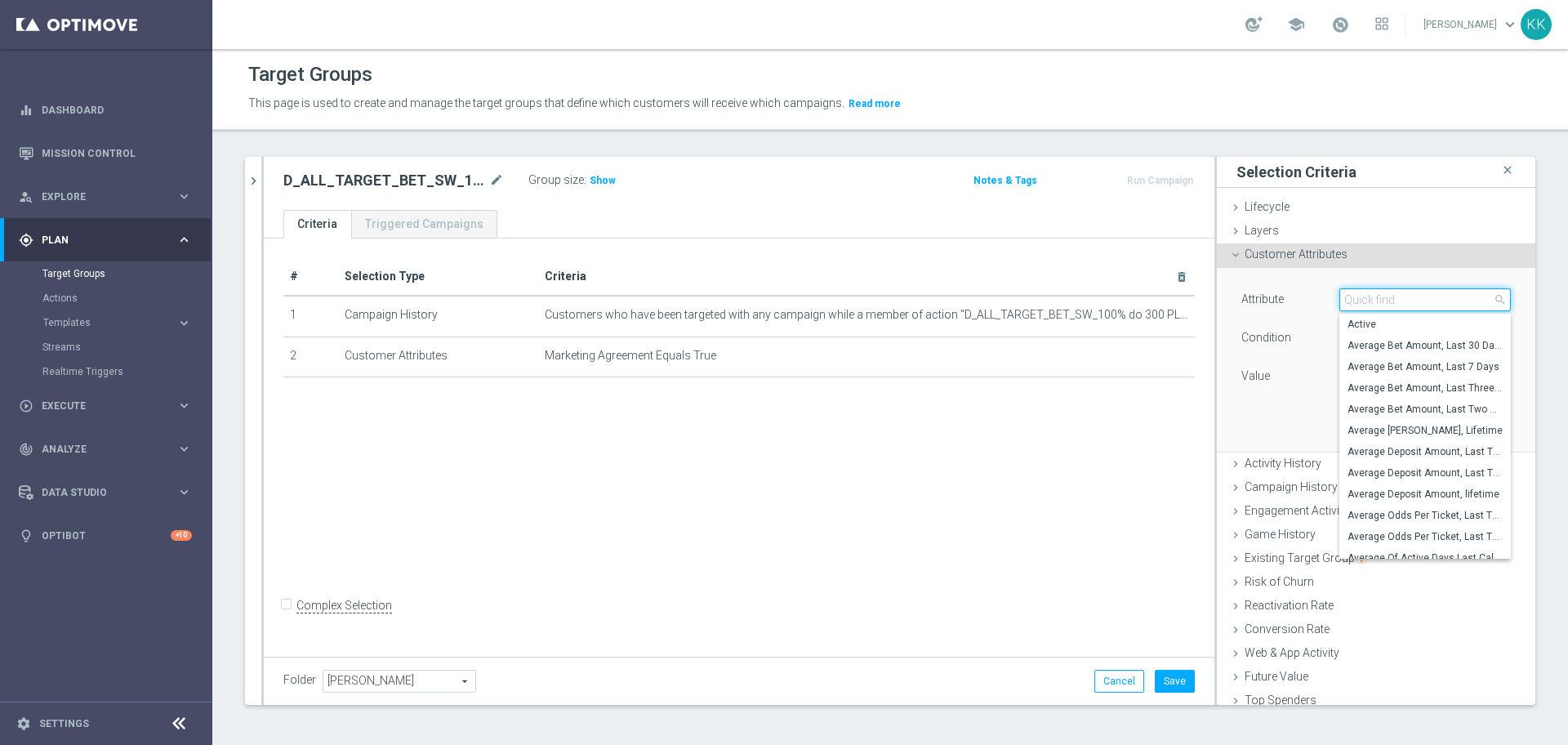
click at [1403, 304] on input "search" at bounding box center [1425, 300] width 172 height 23
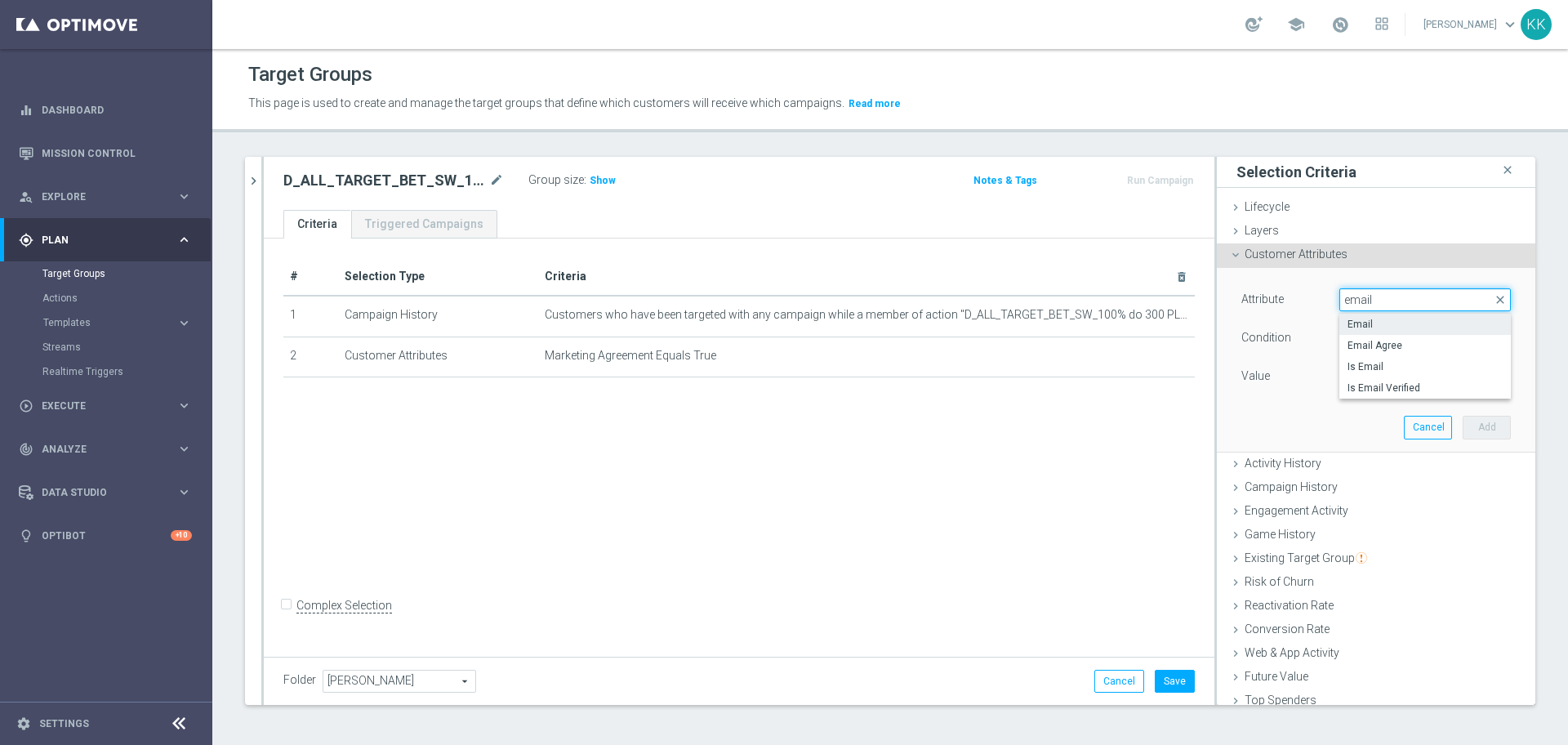
type input "email"
click at [1371, 322] on span "Email" at bounding box center [1424, 324] width 155 height 13
type input "Email"
type input "Equals"
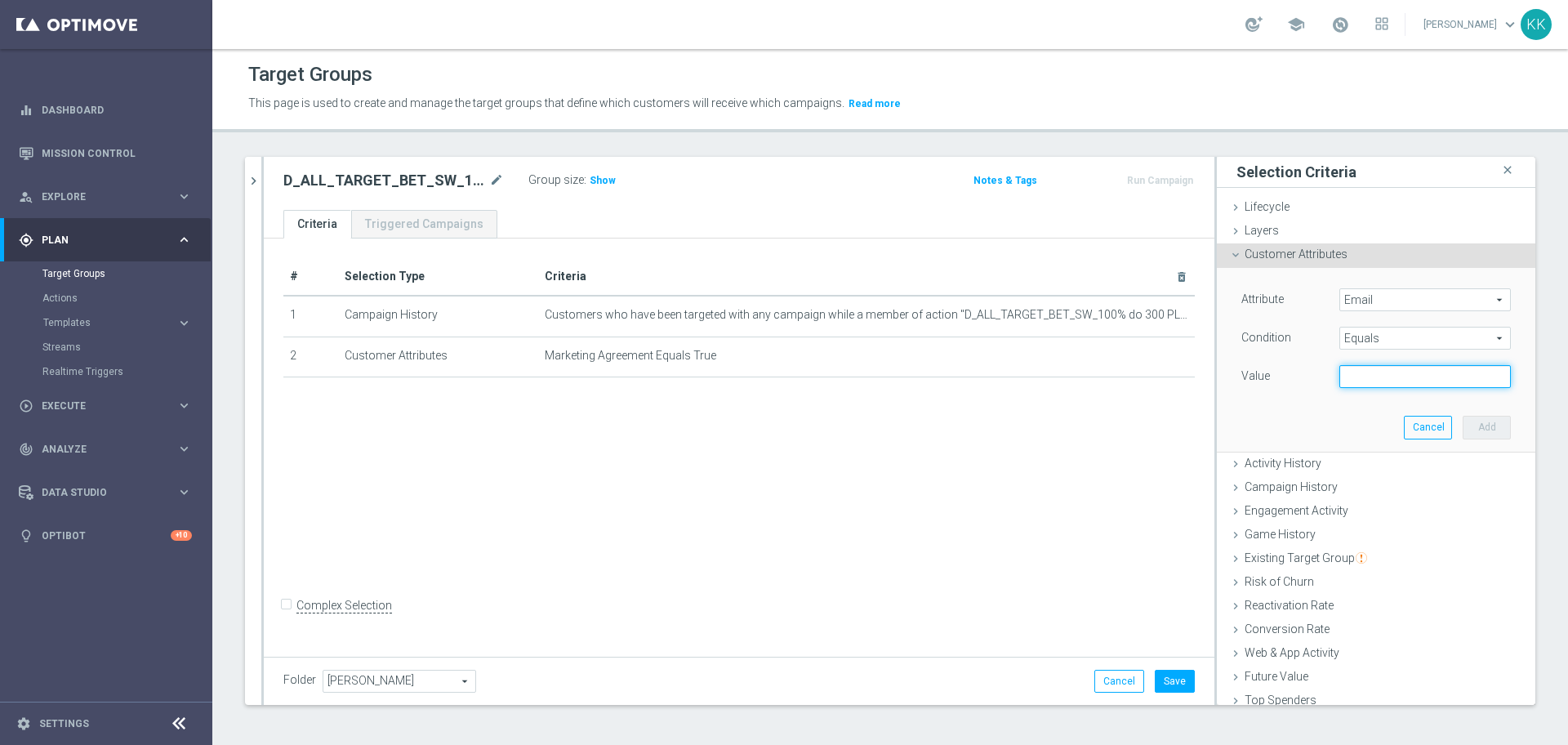
click at [1366, 387] on input "text" at bounding box center [1425, 376] width 172 height 23
click at [1387, 385] on input "text" at bounding box center [1425, 376] width 172 height 23
click at [1381, 299] on span "Email" at bounding box center [1425, 300] width 170 height 21
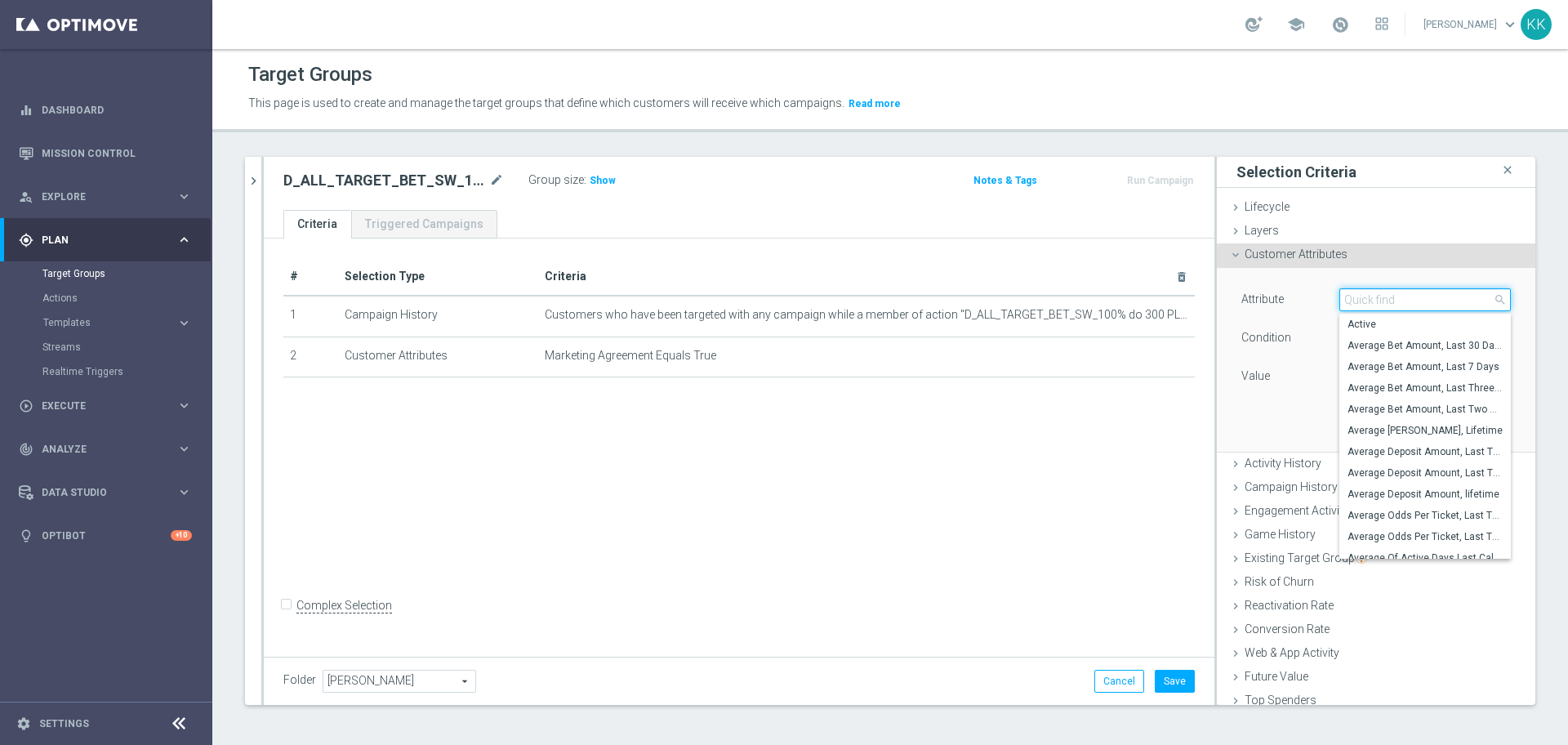
click at [1381, 299] on input "search" at bounding box center [1425, 300] width 172 height 23
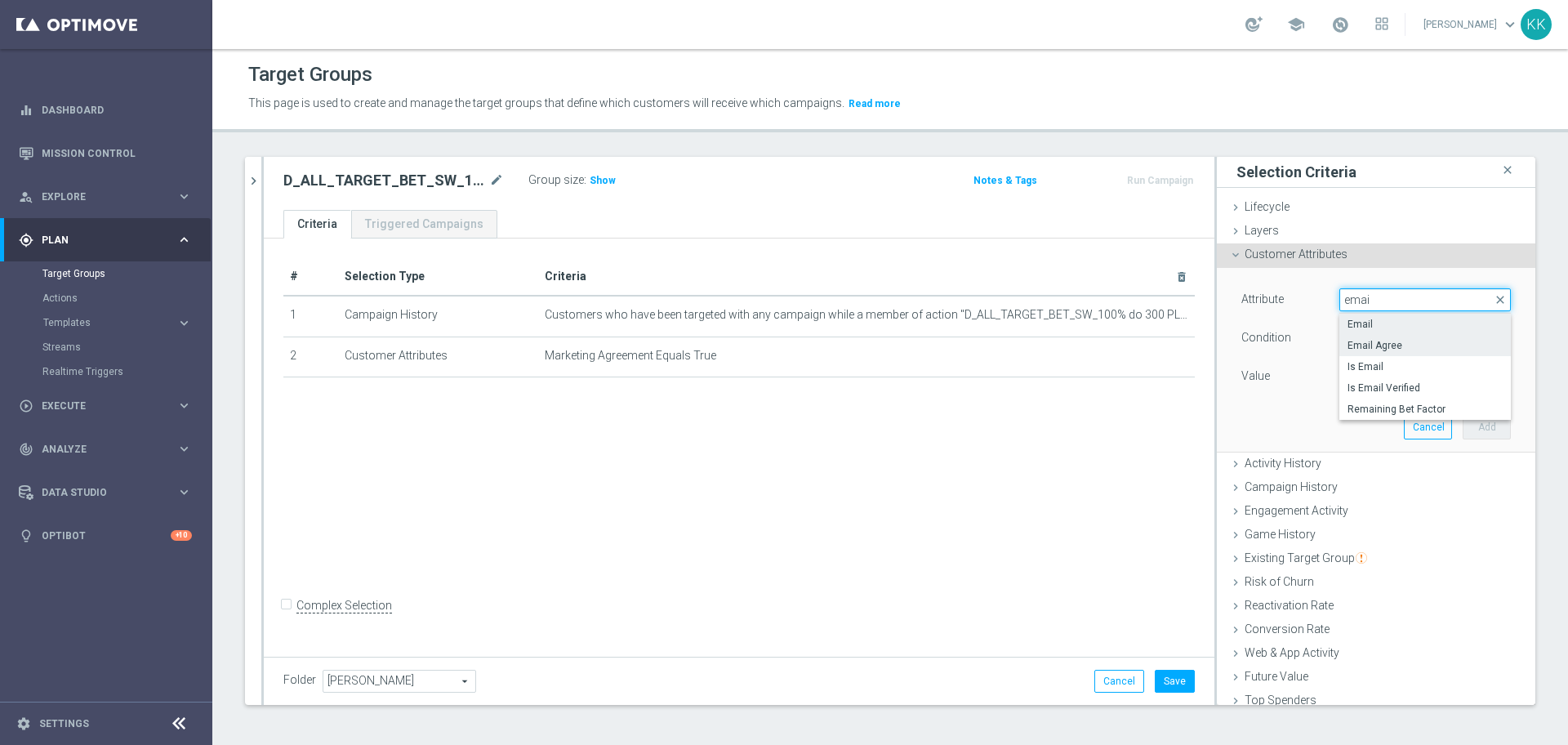
type input "emai"
click at [1389, 342] on span "Email Agree" at bounding box center [1424, 345] width 155 height 13
type input "Email Agree"
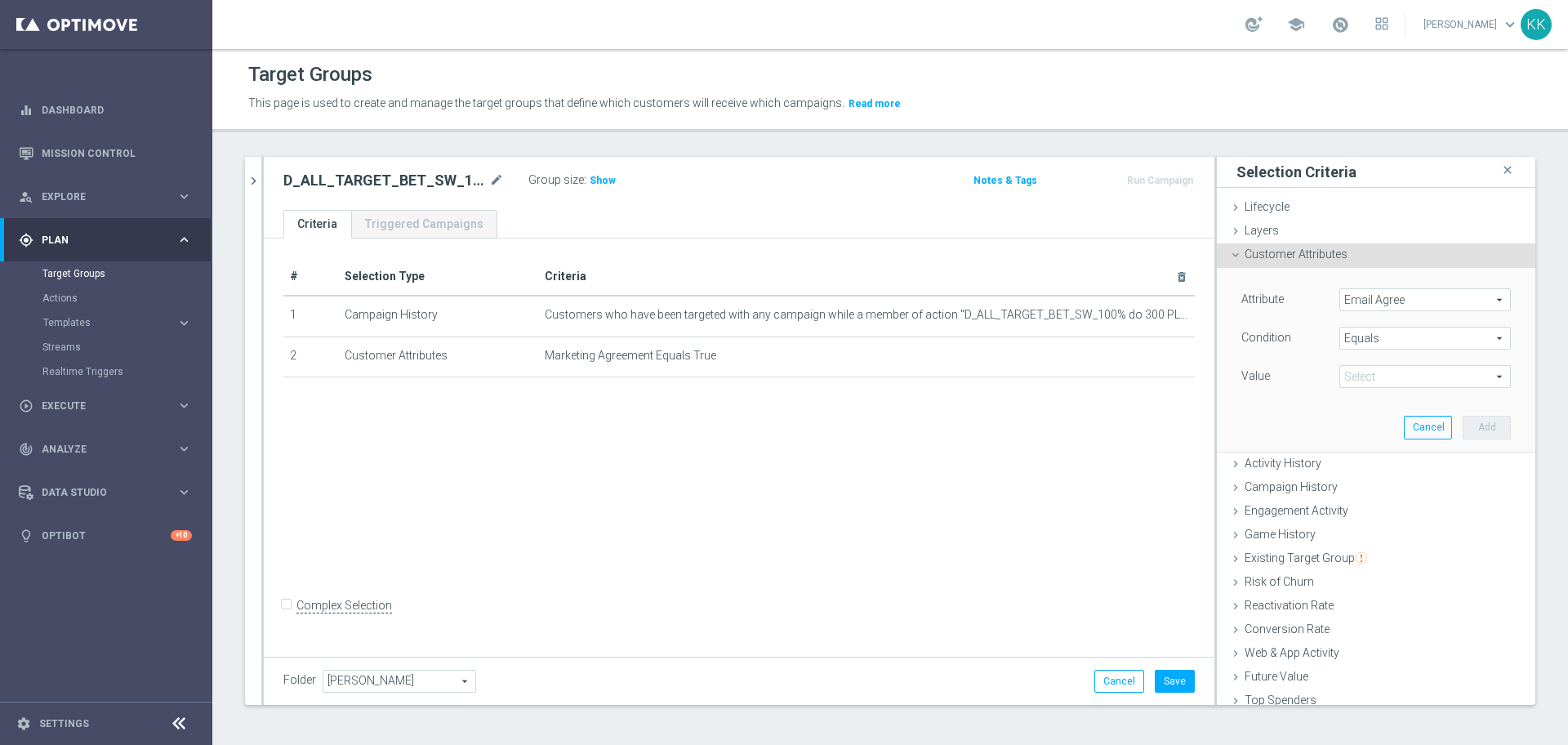
click at [1387, 375] on span at bounding box center [1425, 376] width 170 height 21
click at [1379, 421] on span "TRUE" at bounding box center [1424, 422] width 155 height 13
type input "TRUE"
click at [1472, 438] on button "Add" at bounding box center [1487, 427] width 48 height 23
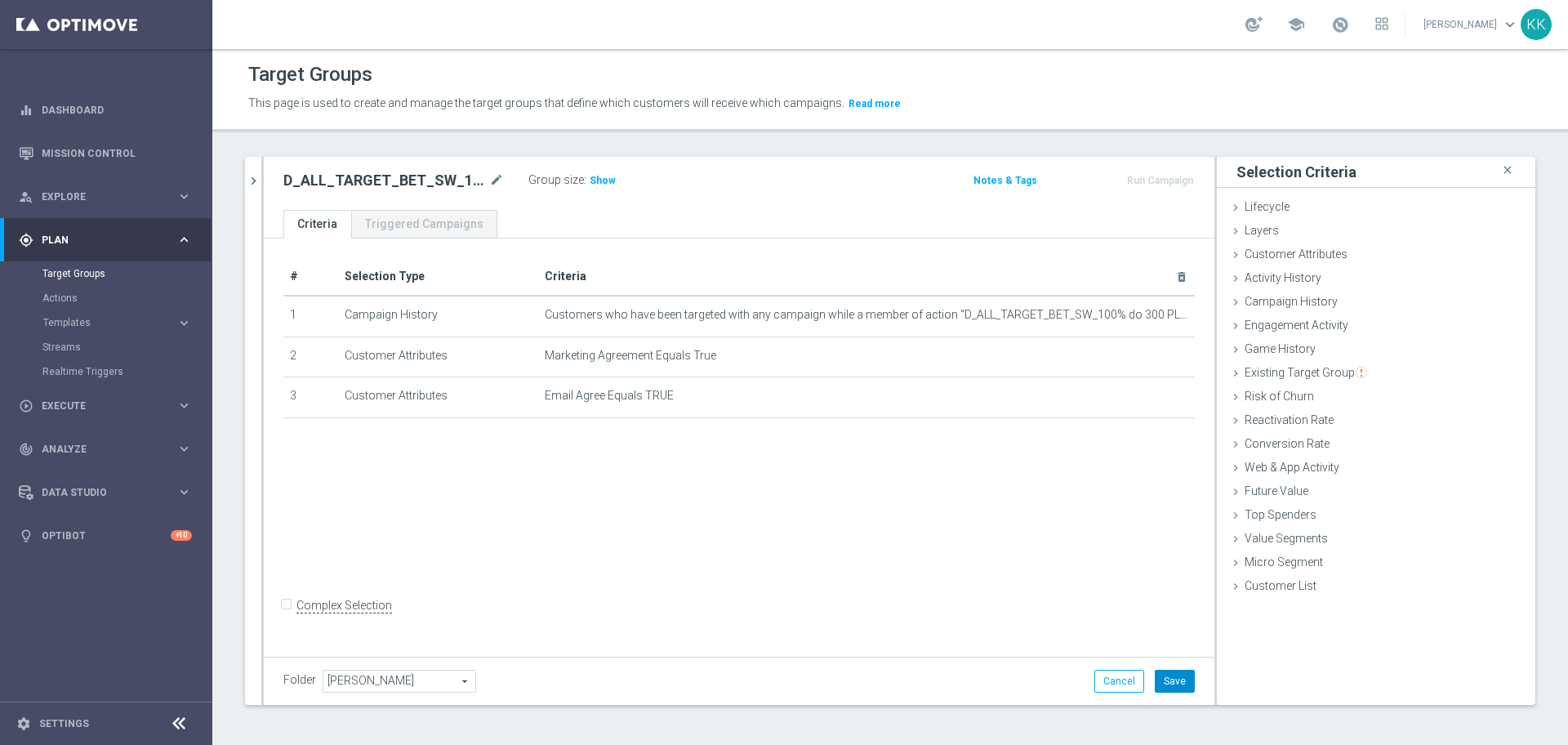
click at [1162, 671] on button "Save" at bounding box center [1174, 681] width 40 height 23
click at [611, 177] on span "Show" at bounding box center [603, 180] width 27 height 12
drag, startPoint x: 253, startPoint y: 184, endPoint x: 334, endPoint y: 250, distance: 104.5
click at [253, 184] on icon "chevron_right" at bounding box center [254, 181] width 16 height 16
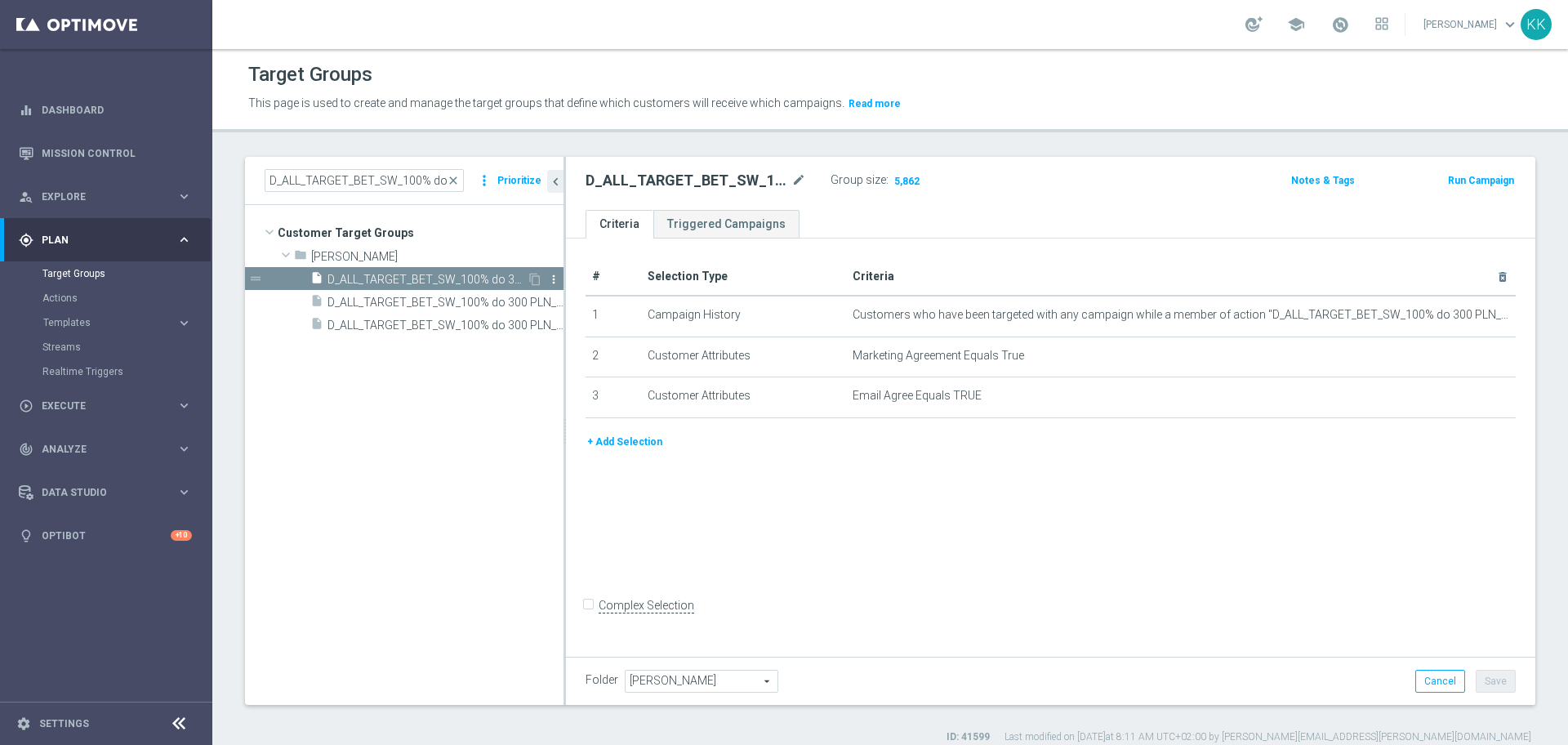
click at [555, 275] on icon "more_vert" at bounding box center [553, 279] width 13 height 13
click at [533, 442] on tree-viewport "Customer Target Groups library_add create_new_folder folder" at bounding box center [404, 455] width 319 height 499
click at [527, 176] on button "Prioritize" at bounding box center [519, 180] width 49 height 22
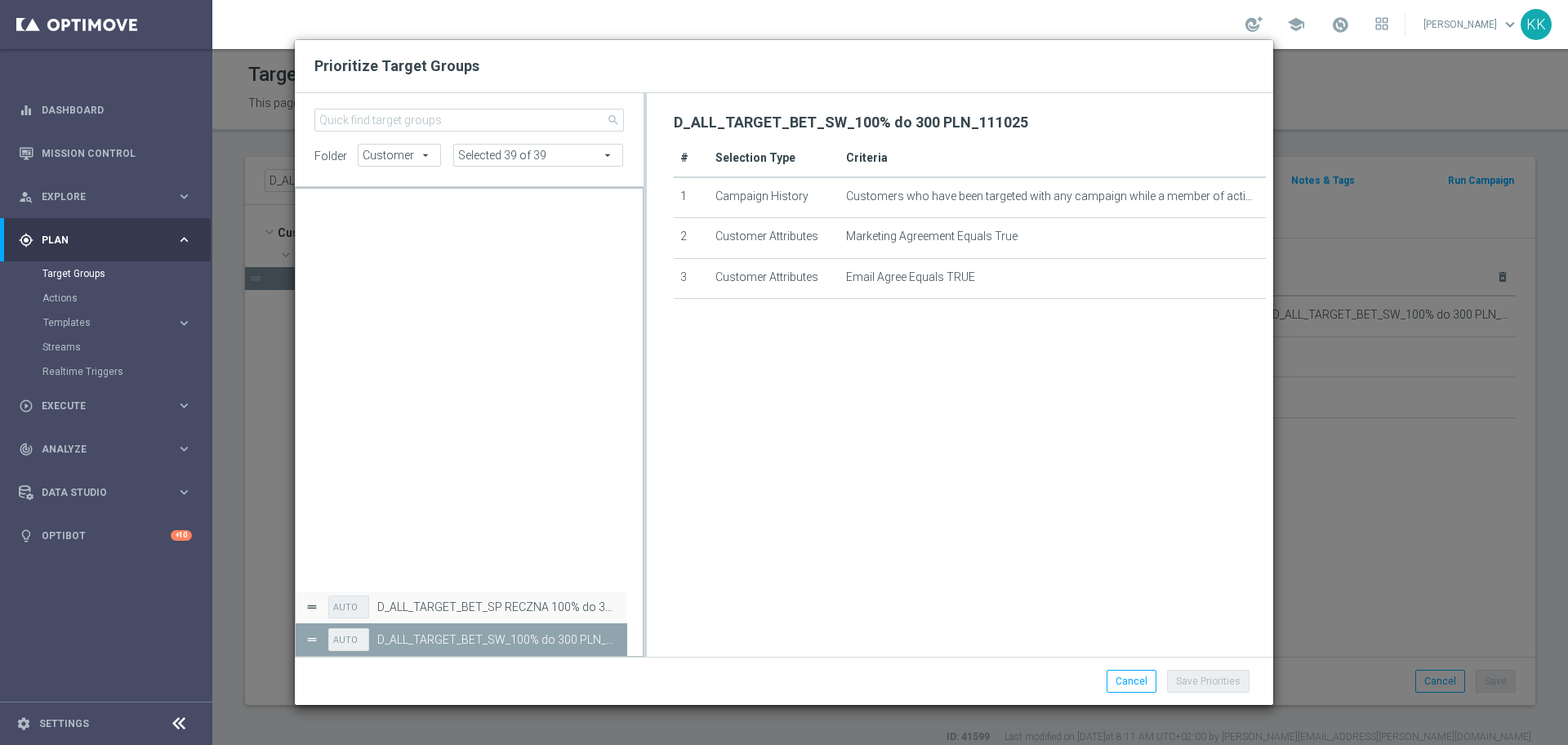
scroll to position [151335, 0]
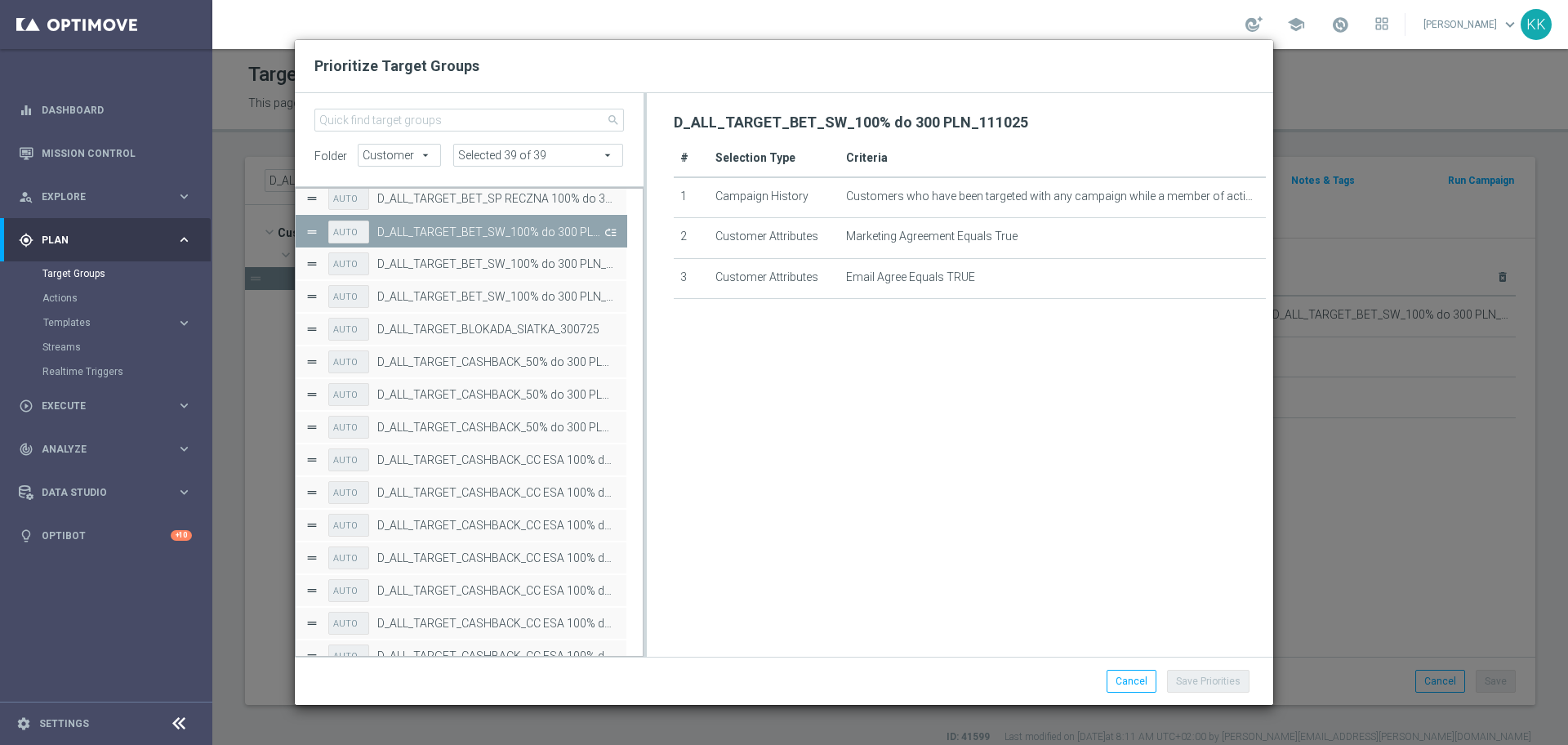
click at [607, 234] on button "Press SPACE to deselect this row." at bounding box center [609, 231] width 16 height 24
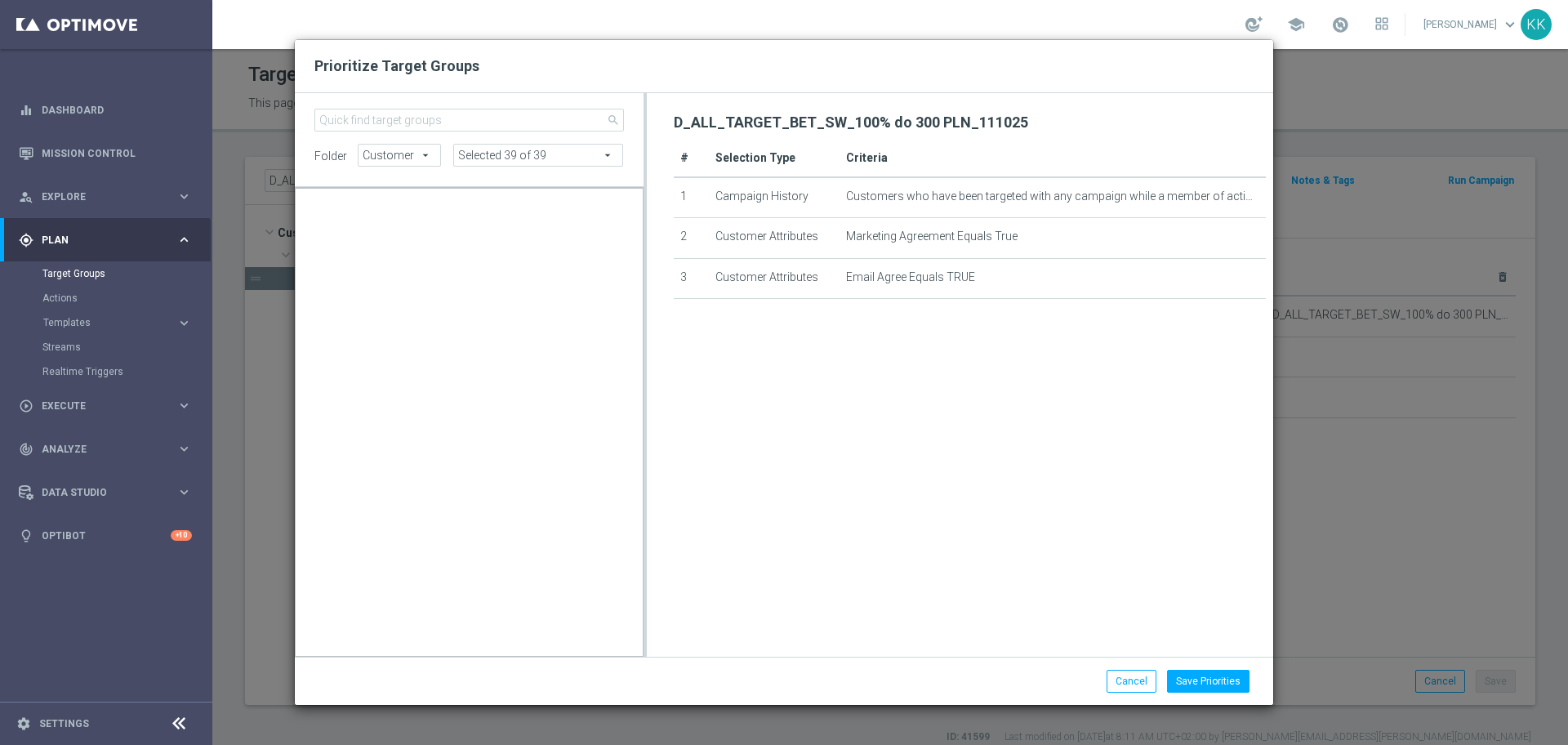
scroll to position [15764, 0]
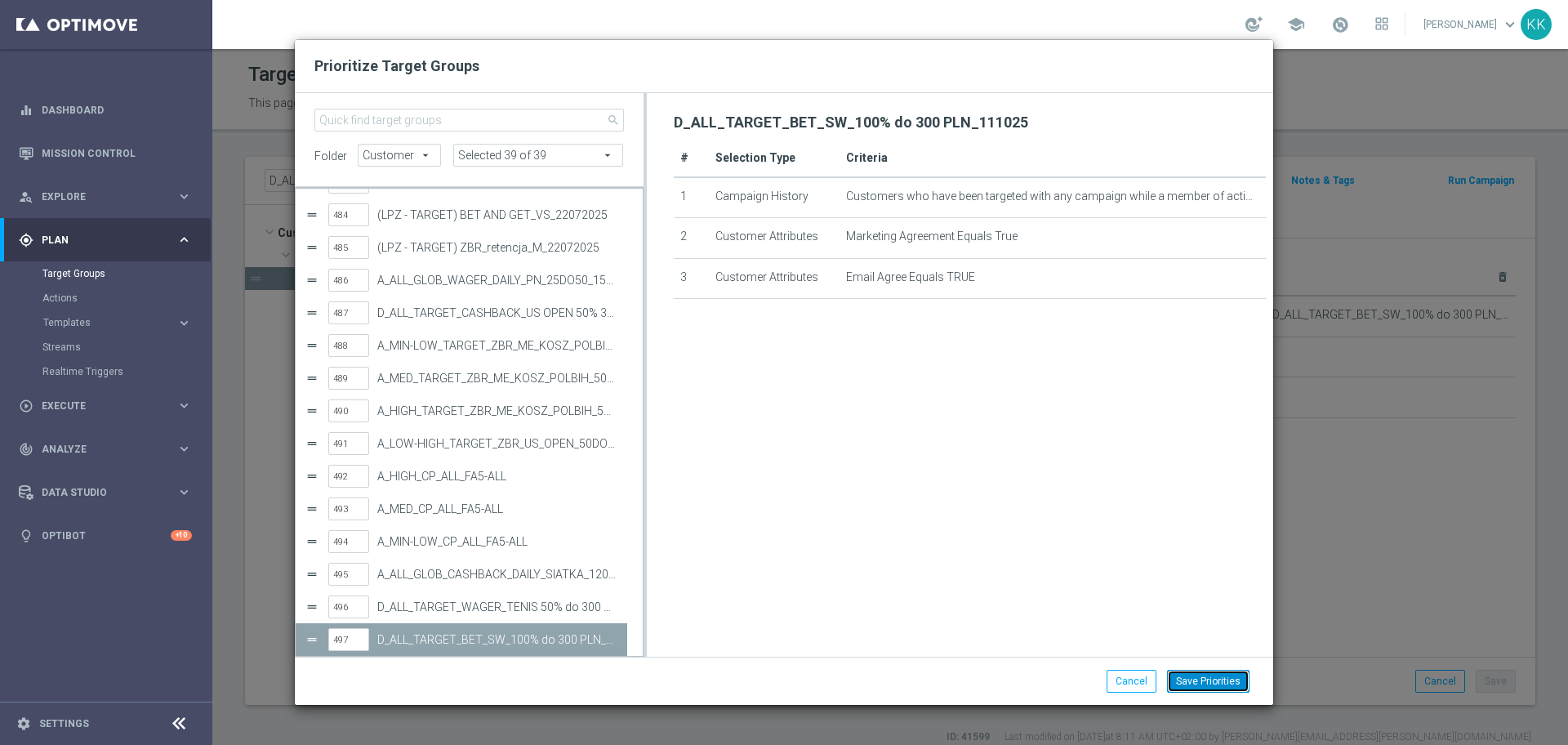
click at [1218, 679] on button "Save Priorities" at bounding box center [1208, 681] width 82 height 23
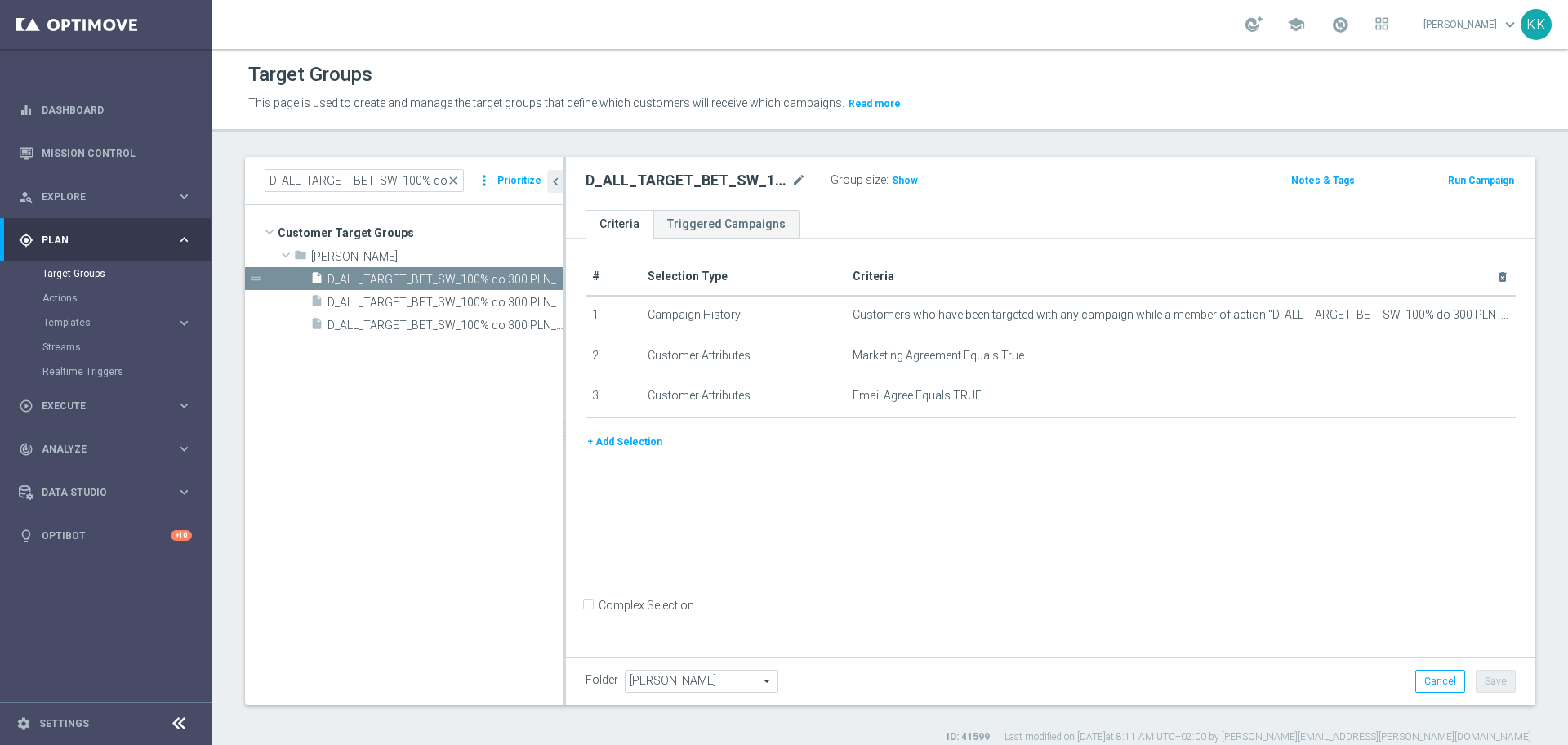
click at [131, 327] on button "Templates keyboard_arrow_right" at bounding box center [118, 322] width 150 height 13
click at [80, 347] on link "Optimail" at bounding box center [110, 347] width 119 height 13
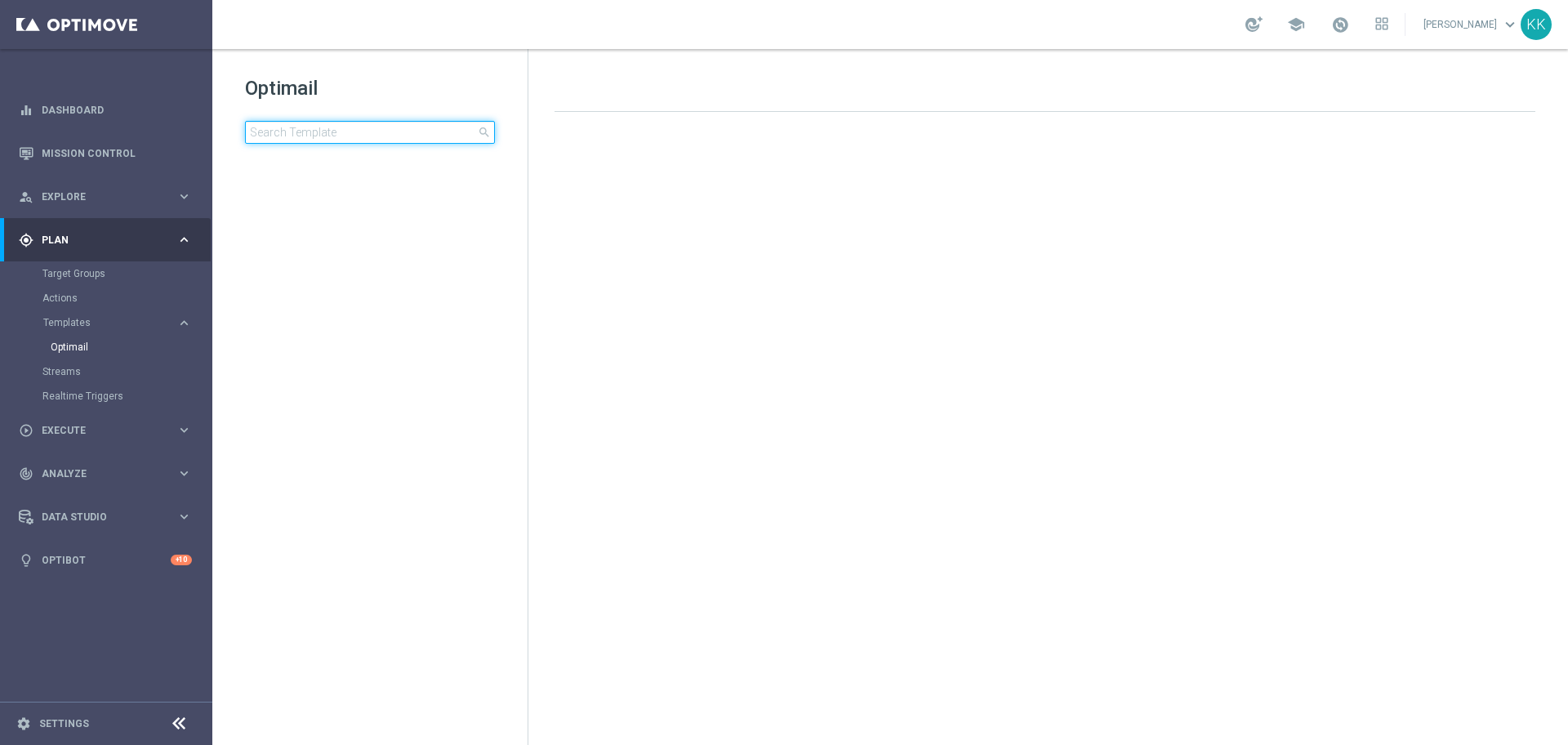
click at [345, 136] on input at bounding box center [370, 133] width 250 height 23
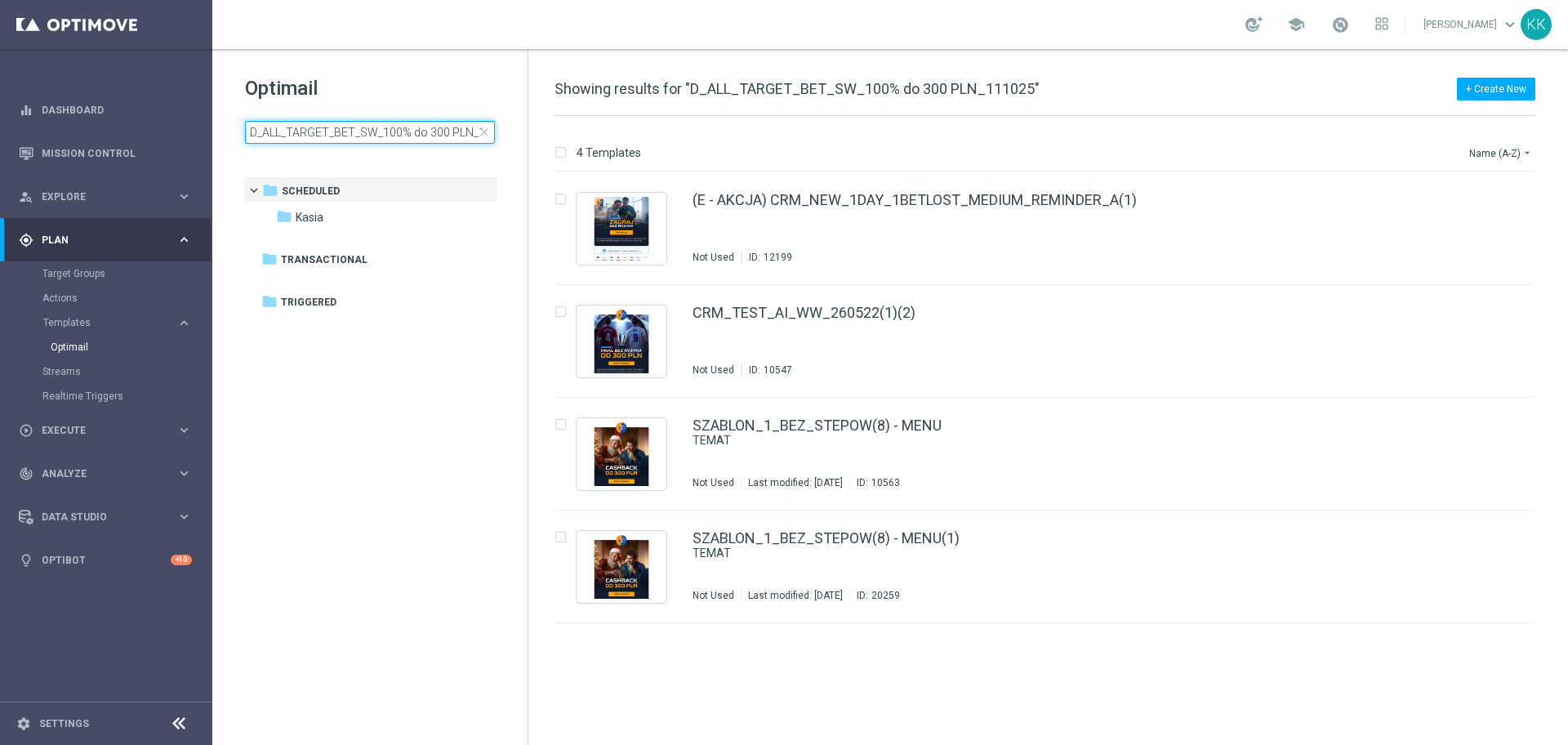
scroll to position [0, 31]
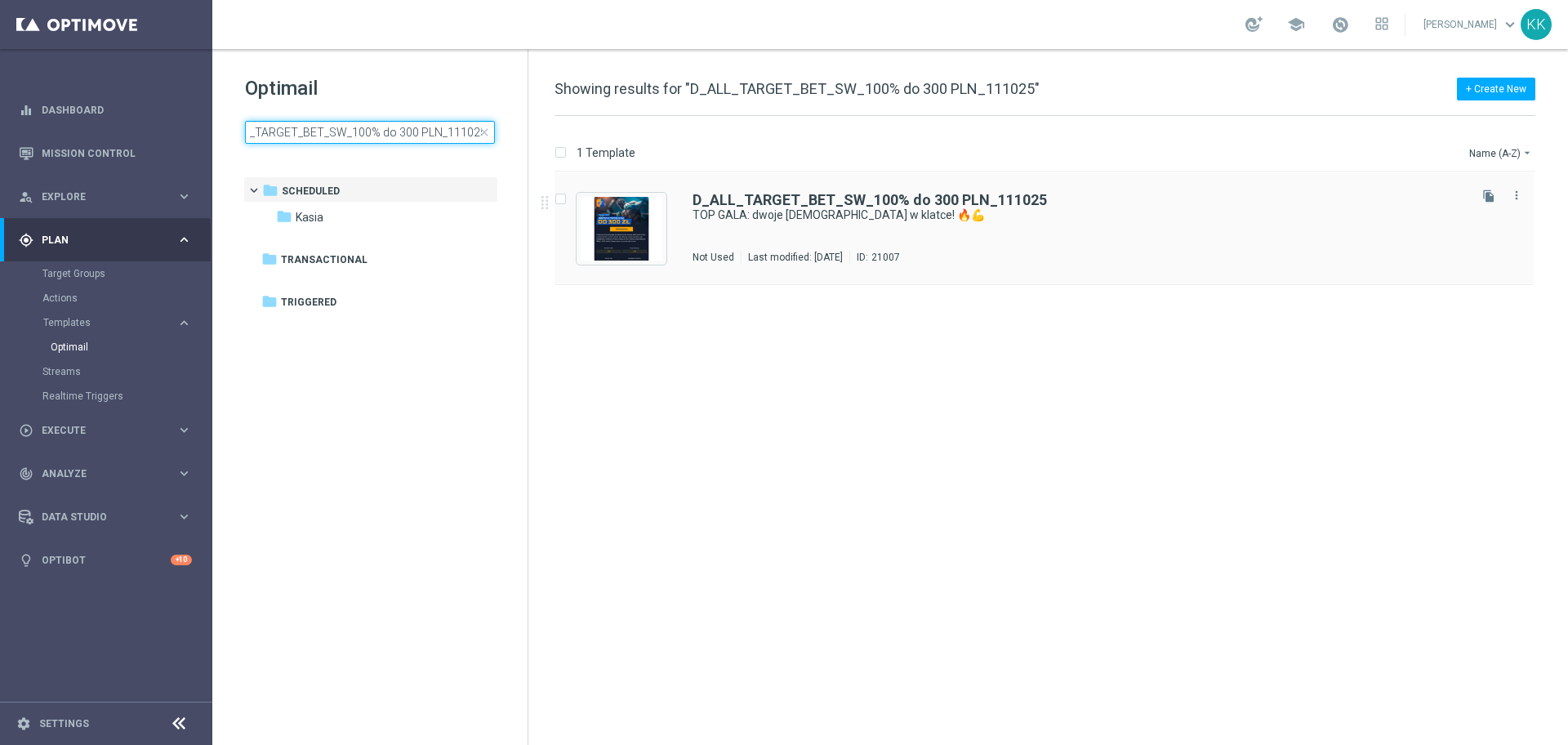
type input "D_ALL_TARGET_BET_SW_100% do 300 PLN_111025"
click at [710, 224] on div "D_ALL_TARGET_BET_SW_100% do 300 PLN_111025 TOP GALA: dwoje [DEMOGRAPHIC_DATA] w…" at bounding box center [1078, 228] width 772 height 71
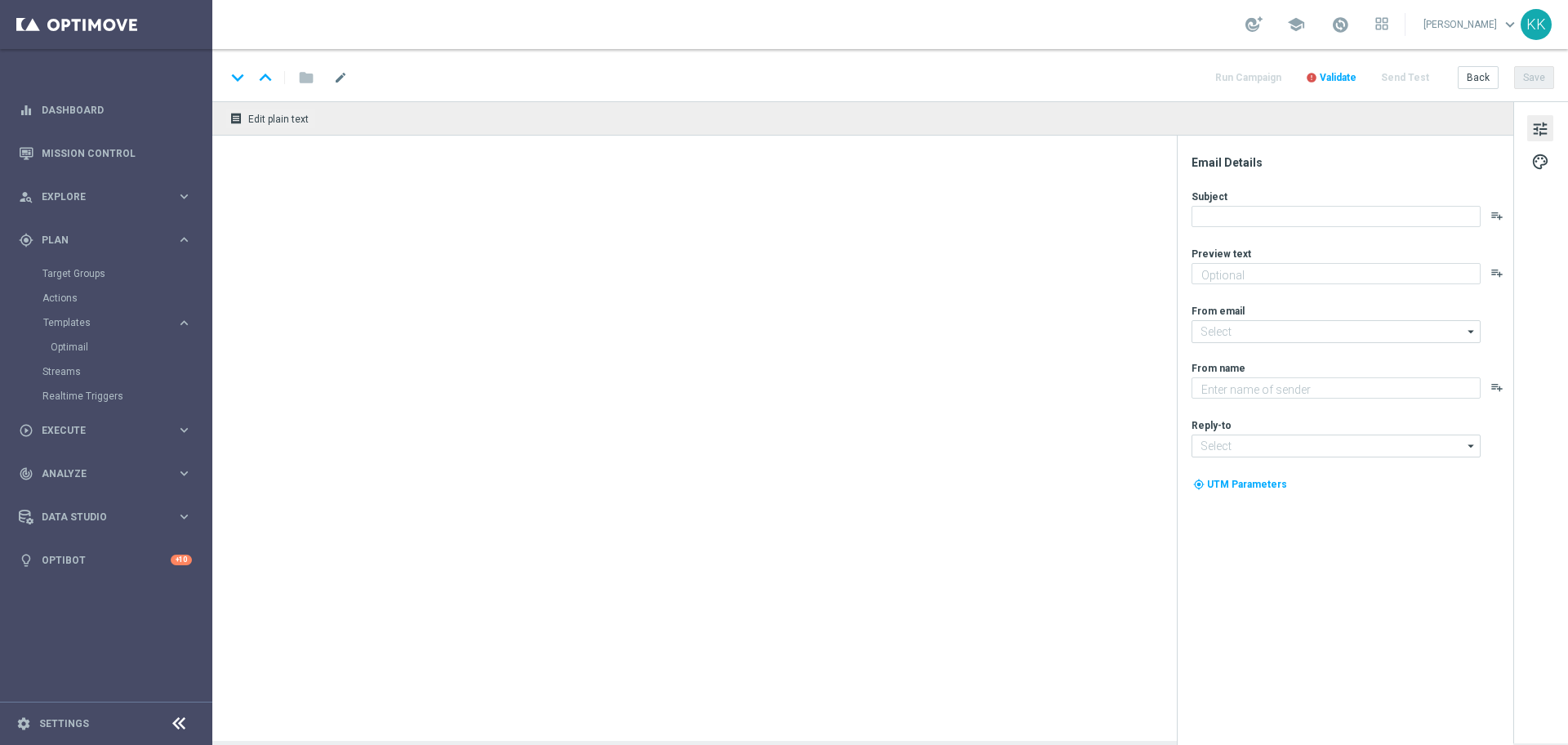
type textarea "Obstaw z bonusem do 300 zł 👈"
type input "[EMAIL_ADDRESS][DOMAIN_NAME]"
type textarea "STS"
type input "[EMAIL_ADDRESS][DOMAIN_NAME]"
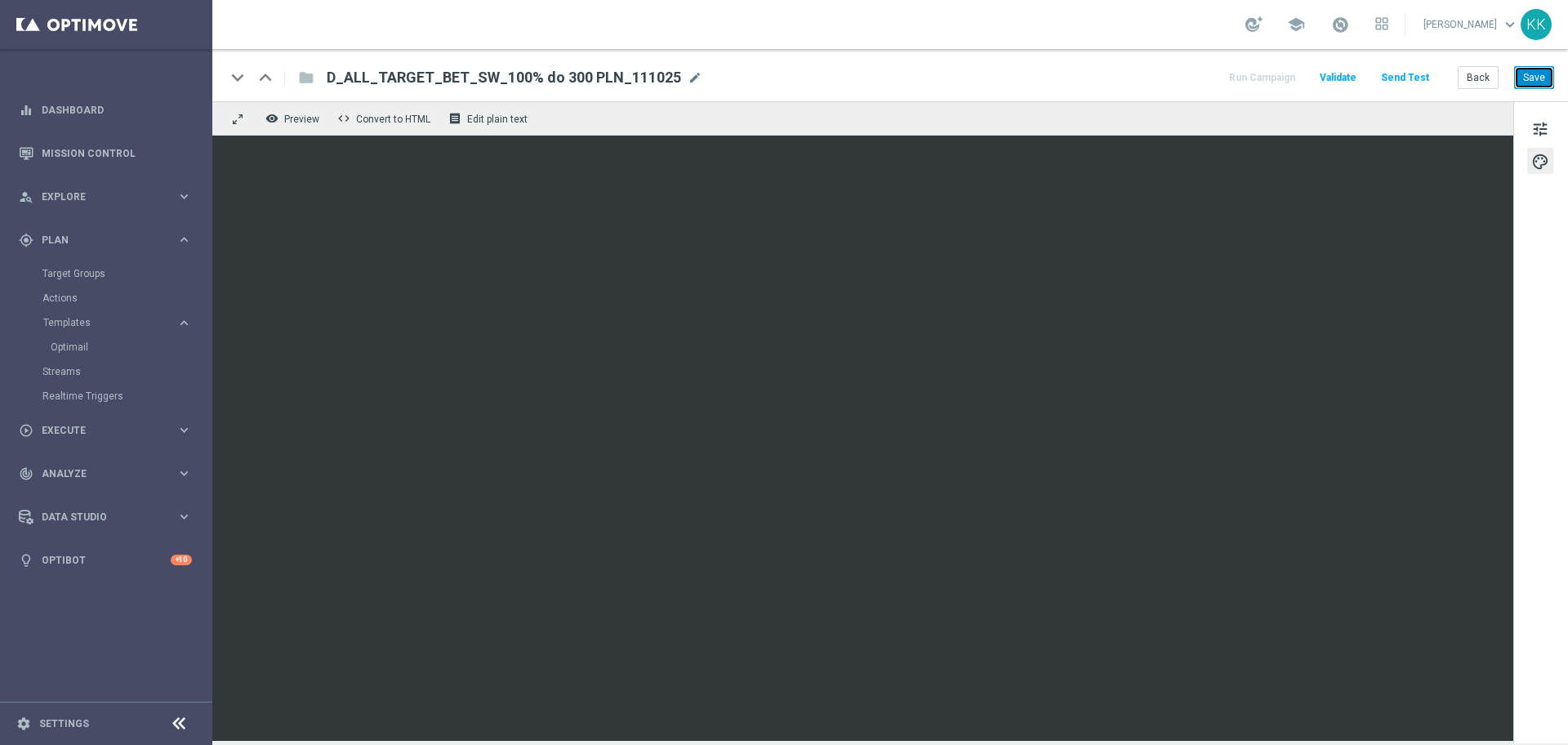
click at [1525, 81] on button "Save" at bounding box center [1533, 78] width 40 height 23
click at [1537, 81] on button "Save" at bounding box center [1533, 78] width 40 height 23
click at [1516, 81] on button "Save" at bounding box center [1533, 78] width 40 height 23
click at [1530, 130] on button "tune" at bounding box center [1540, 128] width 27 height 27
click at [1525, 85] on button "Save" at bounding box center [1533, 78] width 40 height 23
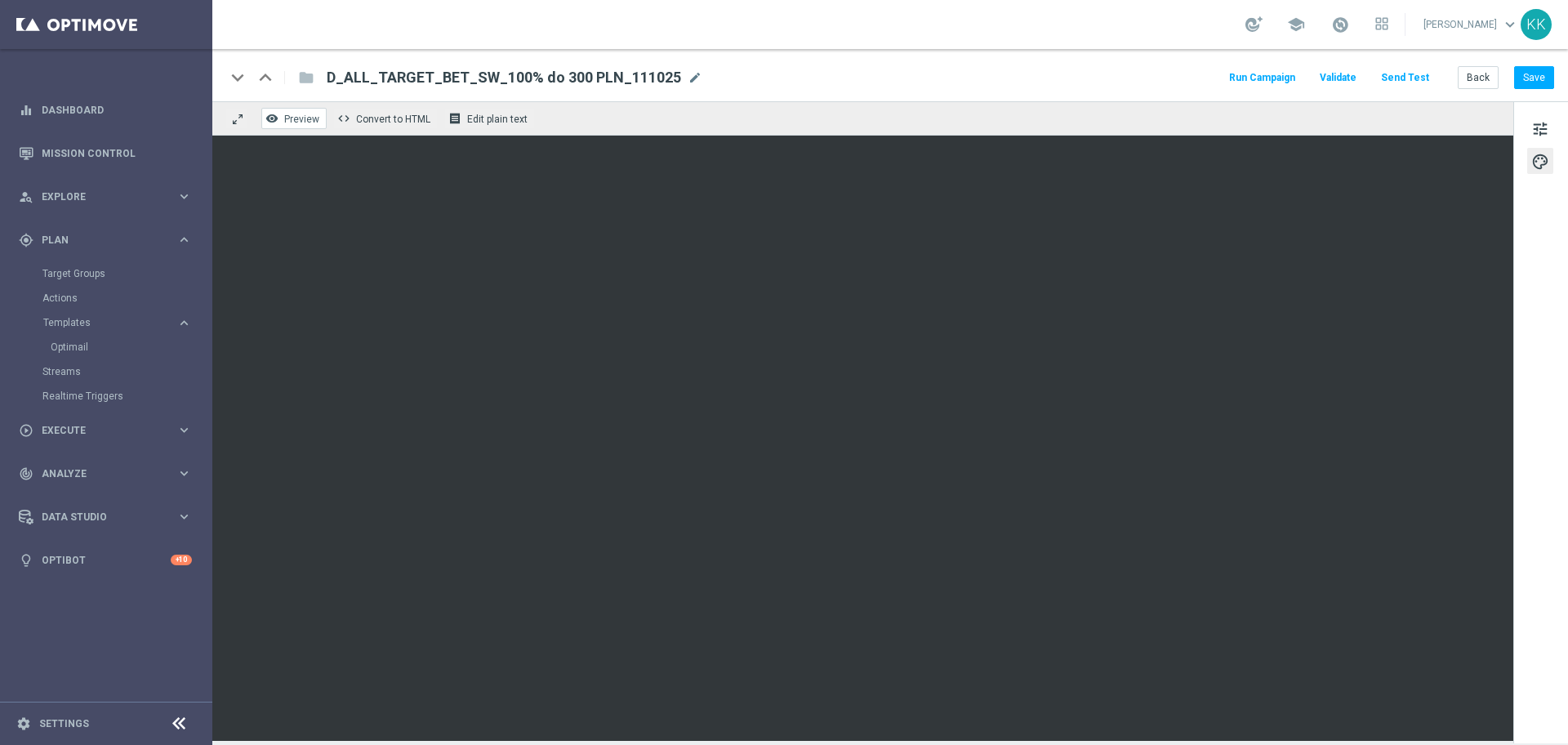
click at [308, 121] on span "Preview" at bounding box center [302, 119] width 35 height 12
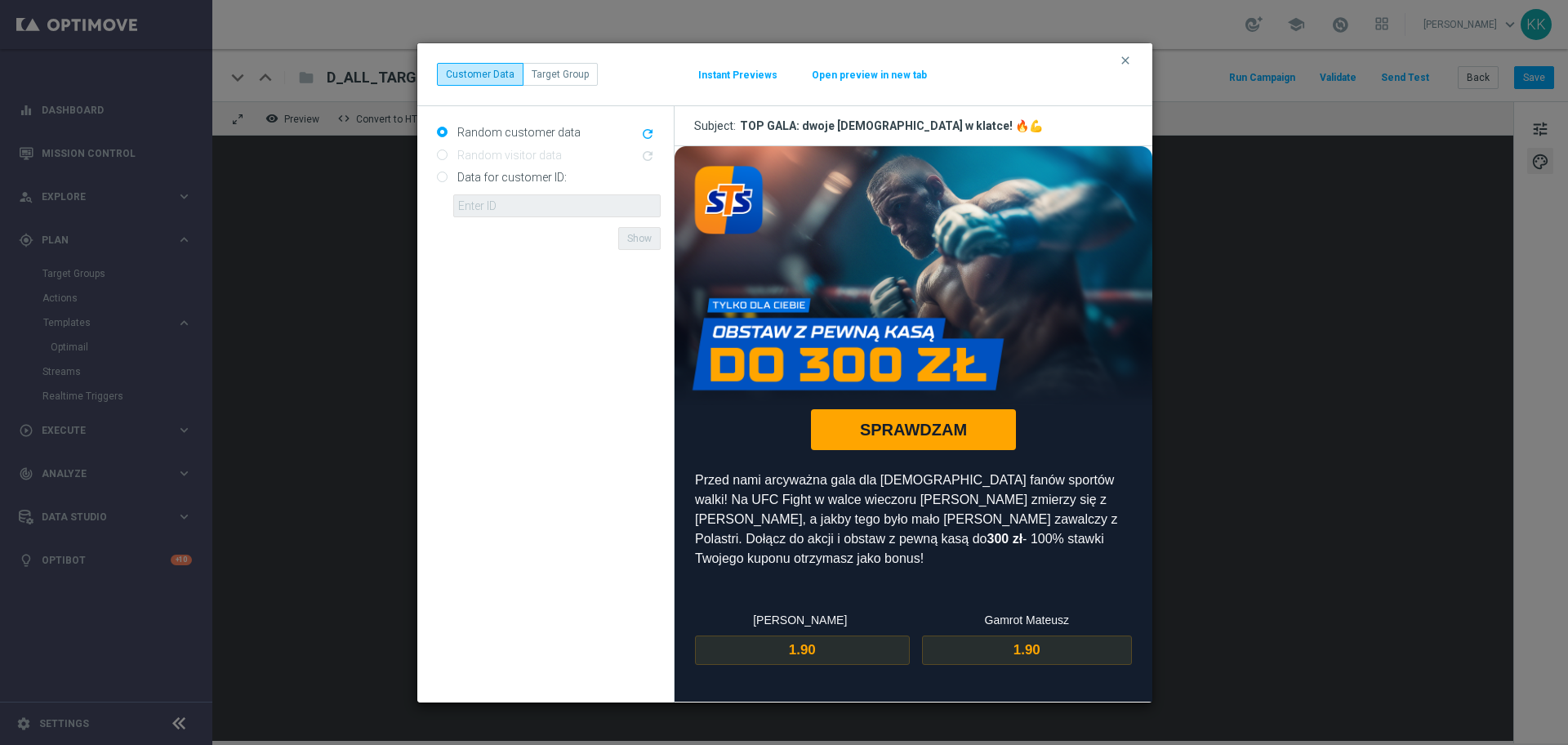
click at [889, 78] on button "Open preview in new tab" at bounding box center [869, 75] width 117 height 13
click at [1127, 66] on icon "clear" at bounding box center [1125, 60] width 13 height 13
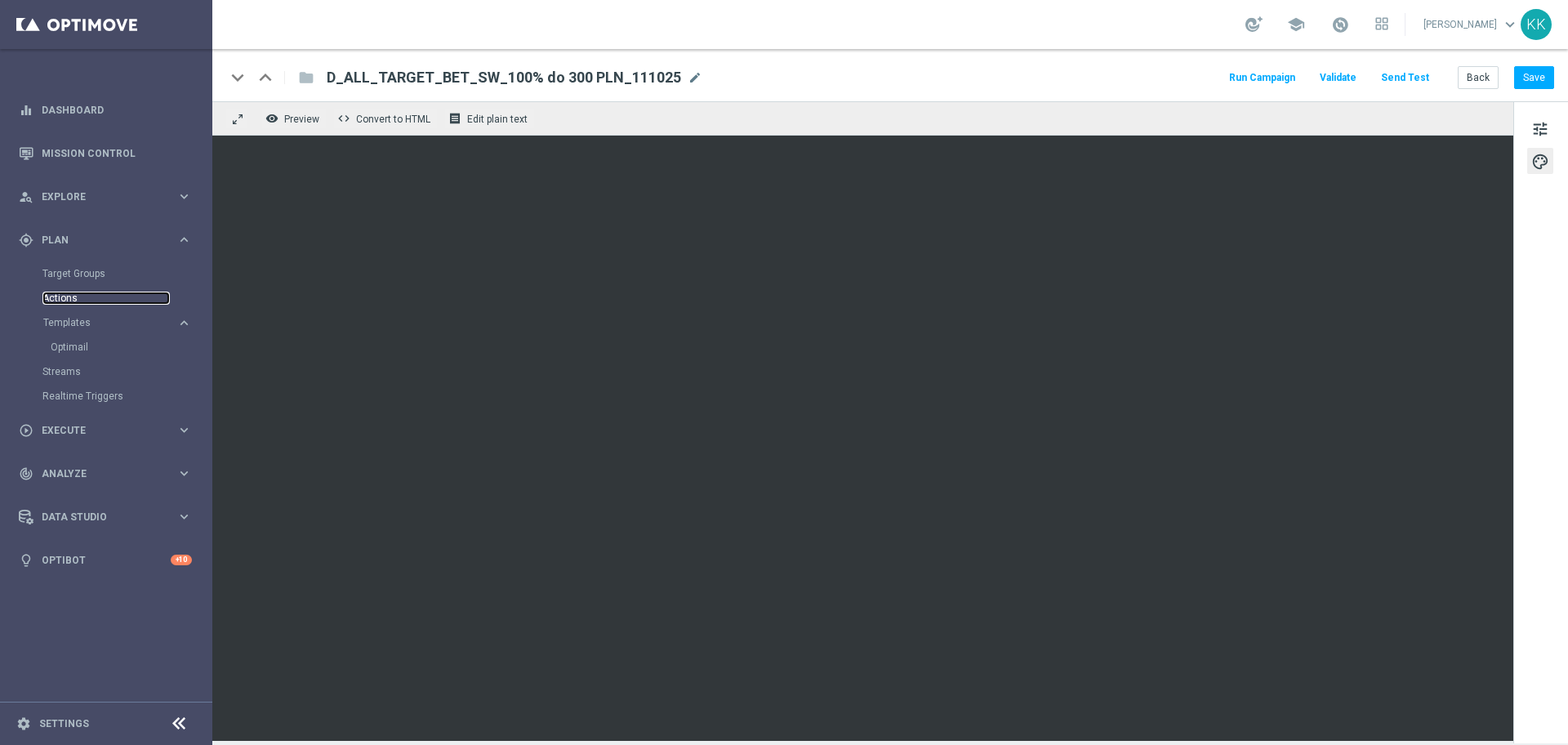
click at [66, 296] on link "Actions" at bounding box center [106, 297] width 127 height 13
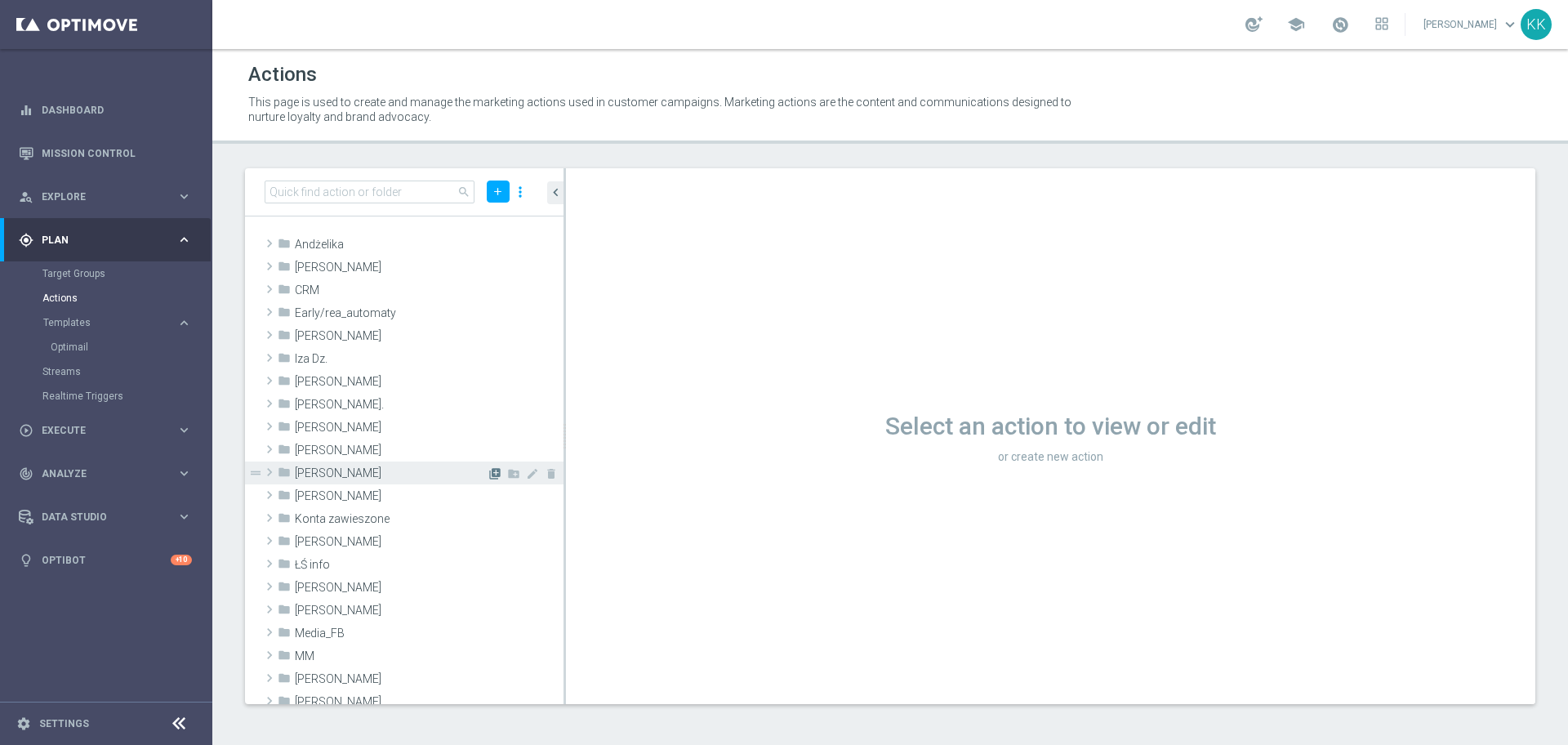
click at [488, 472] on icon "library_add" at bounding box center [495, 473] width 13 height 13
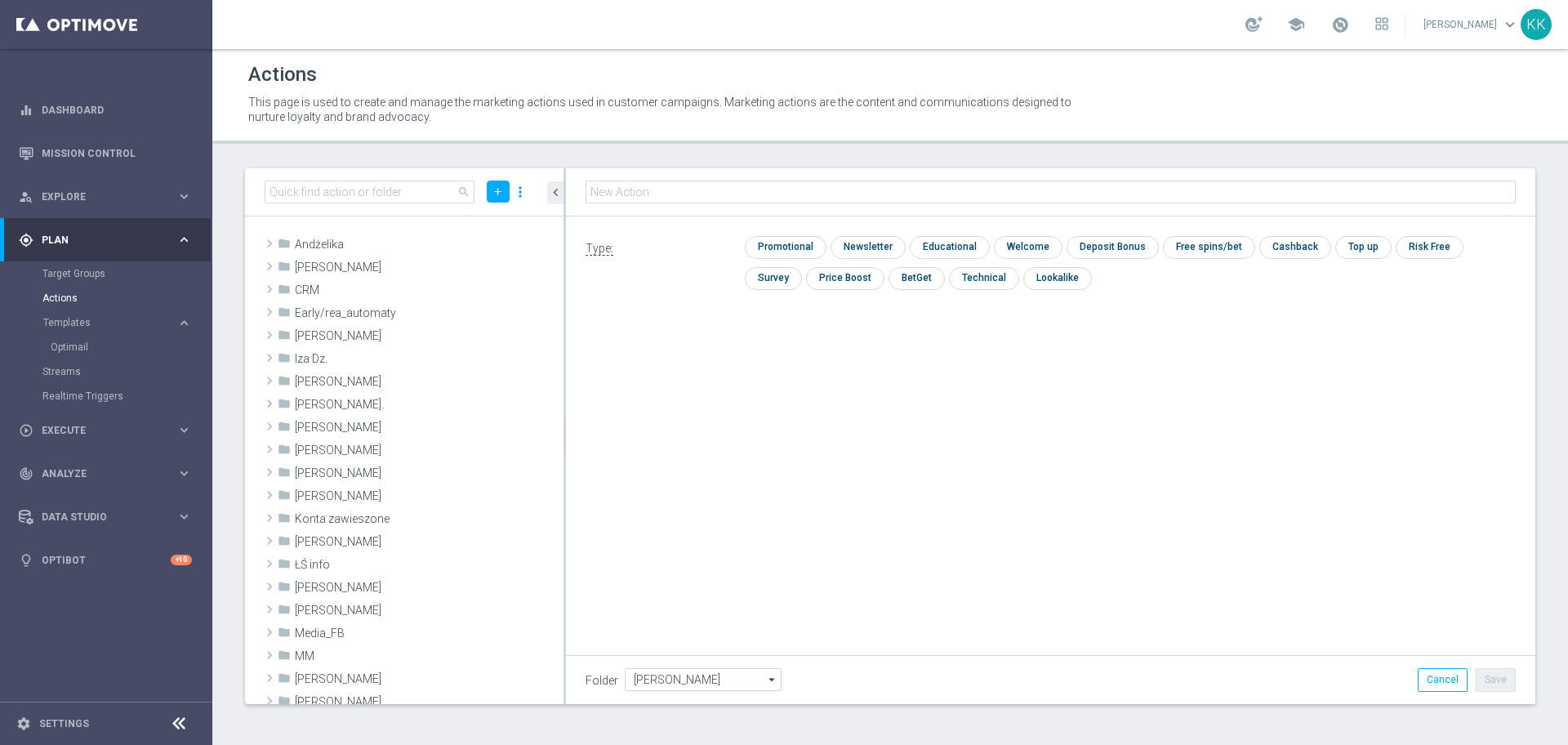
type input "D_ALL_TARGET_BET_SW_100% do 300 PLN_111025"
click at [788, 247] on input "checkbox" at bounding box center [784, 247] width 78 height 22
checkbox input "true"
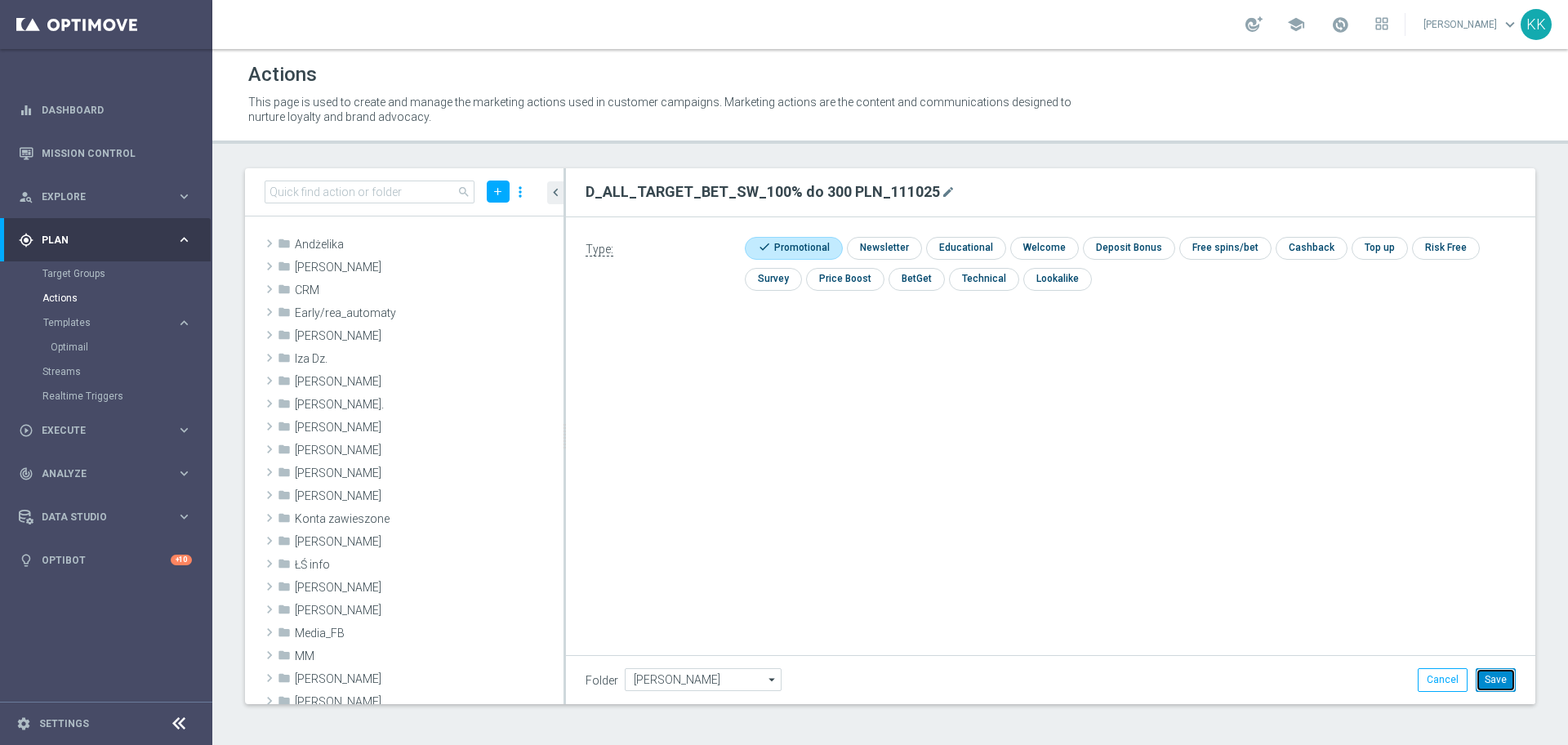
click at [1503, 681] on button "Save" at bounding box center [1495, 680] width 40 height 23
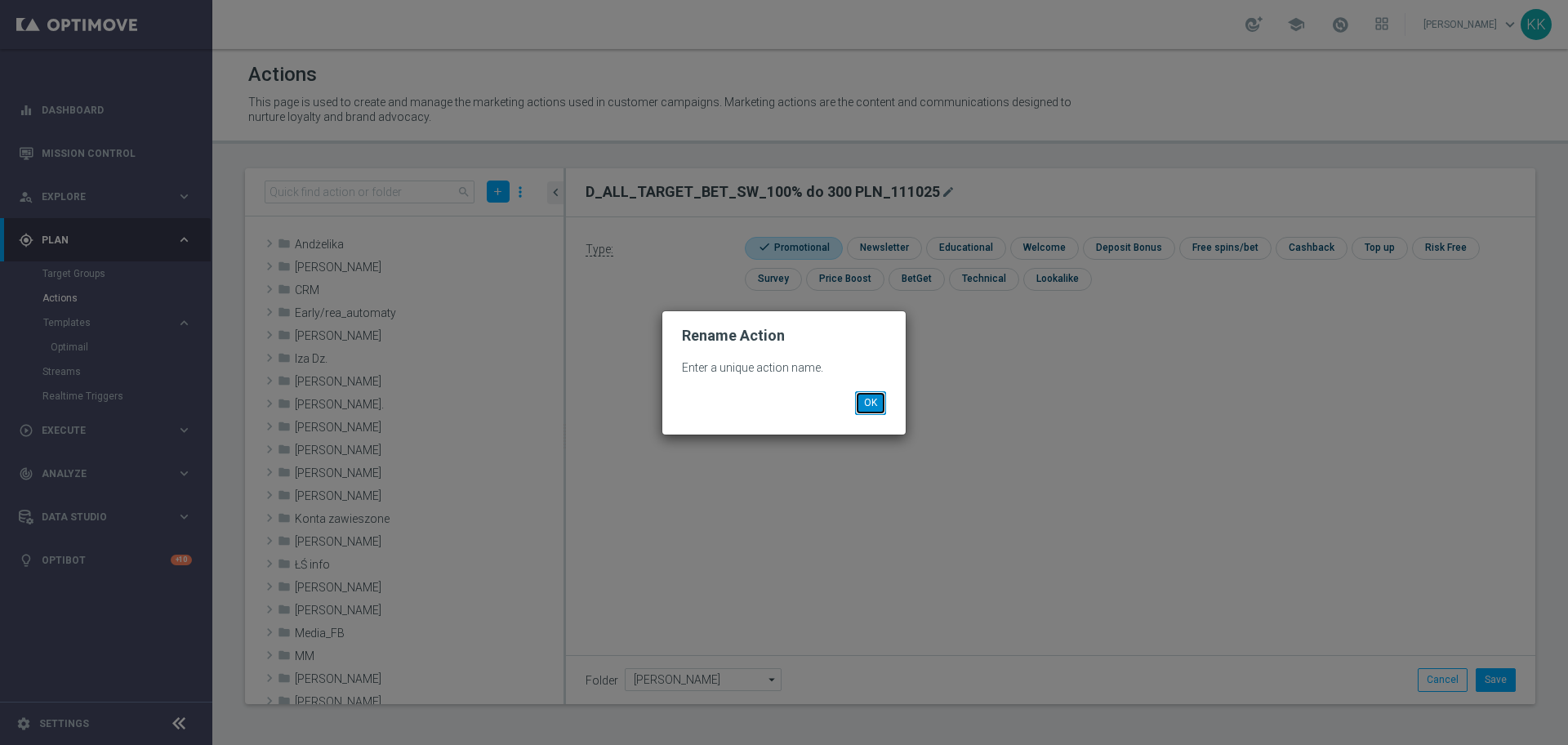
click at [880, 411] on button "OK" at bounding box center [870, 403] width 31 height 23
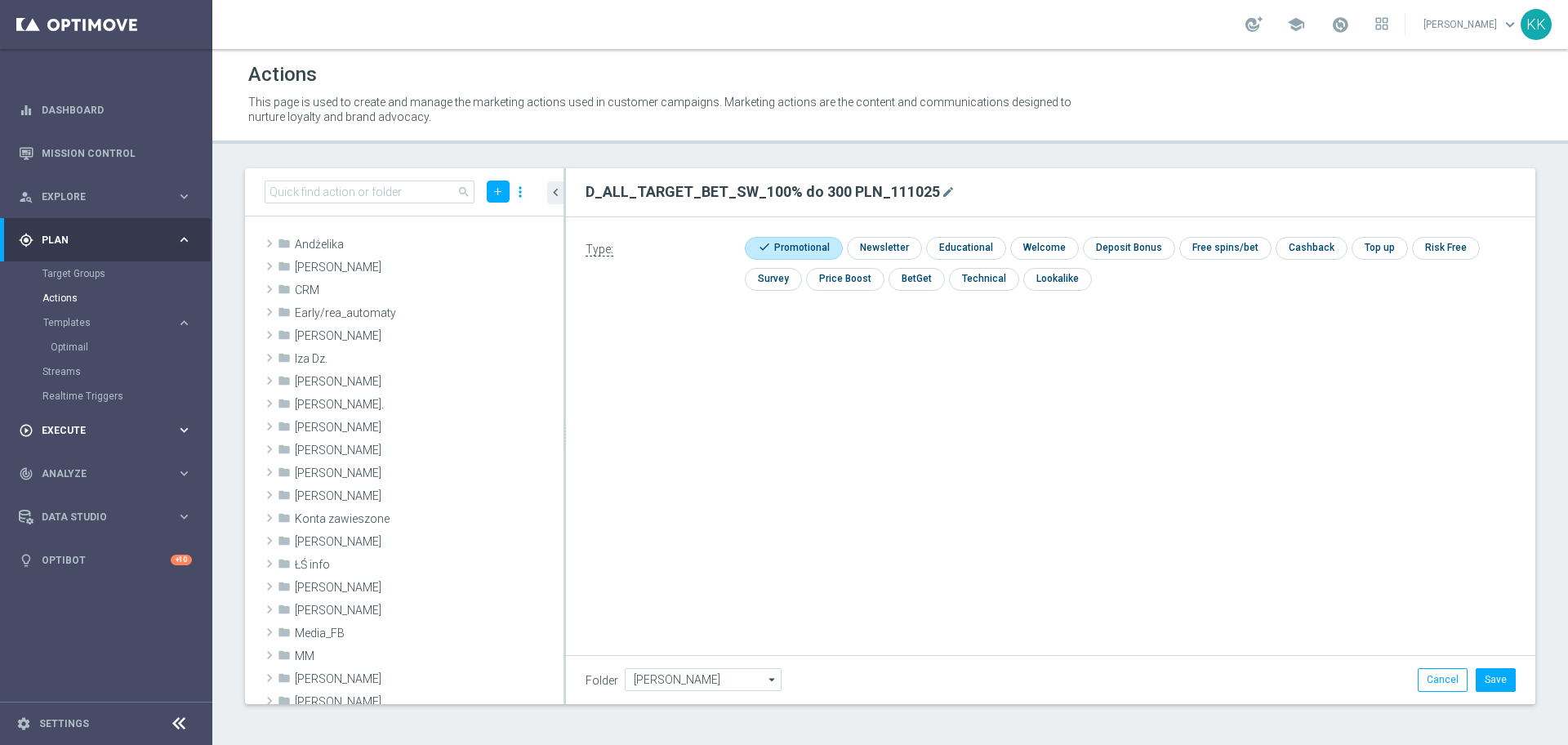
click at [49, 421] on div "play_circle_outline Execute keyboard_arrow_right" at bounding box center [105, 429] width 211 height 43
click at [78, 311] on link "Campaign Builder" at bounding box center [106, 317] width 127 height 13
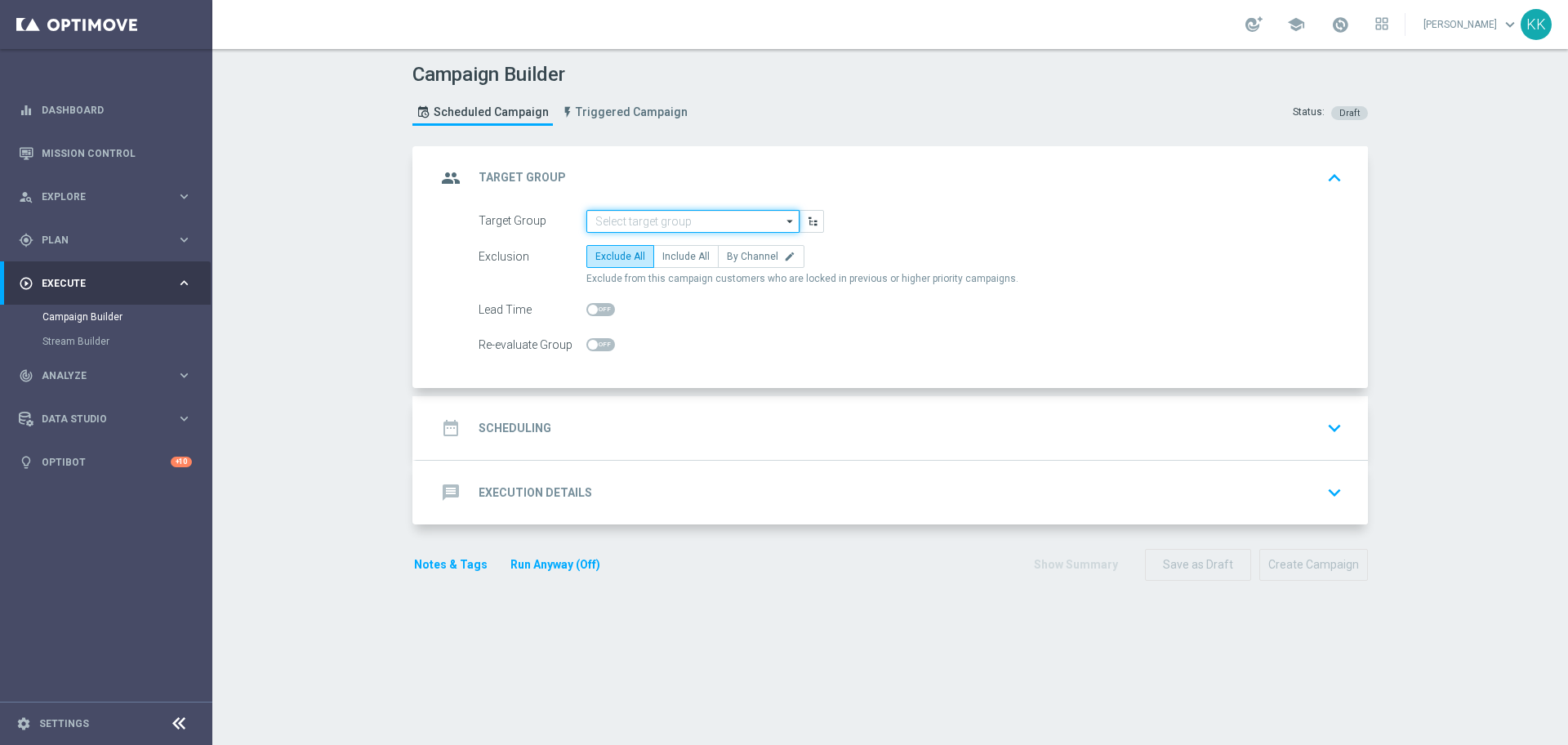
click at [660, 222] on input at bounding box center [693, 221] width 213 height 23
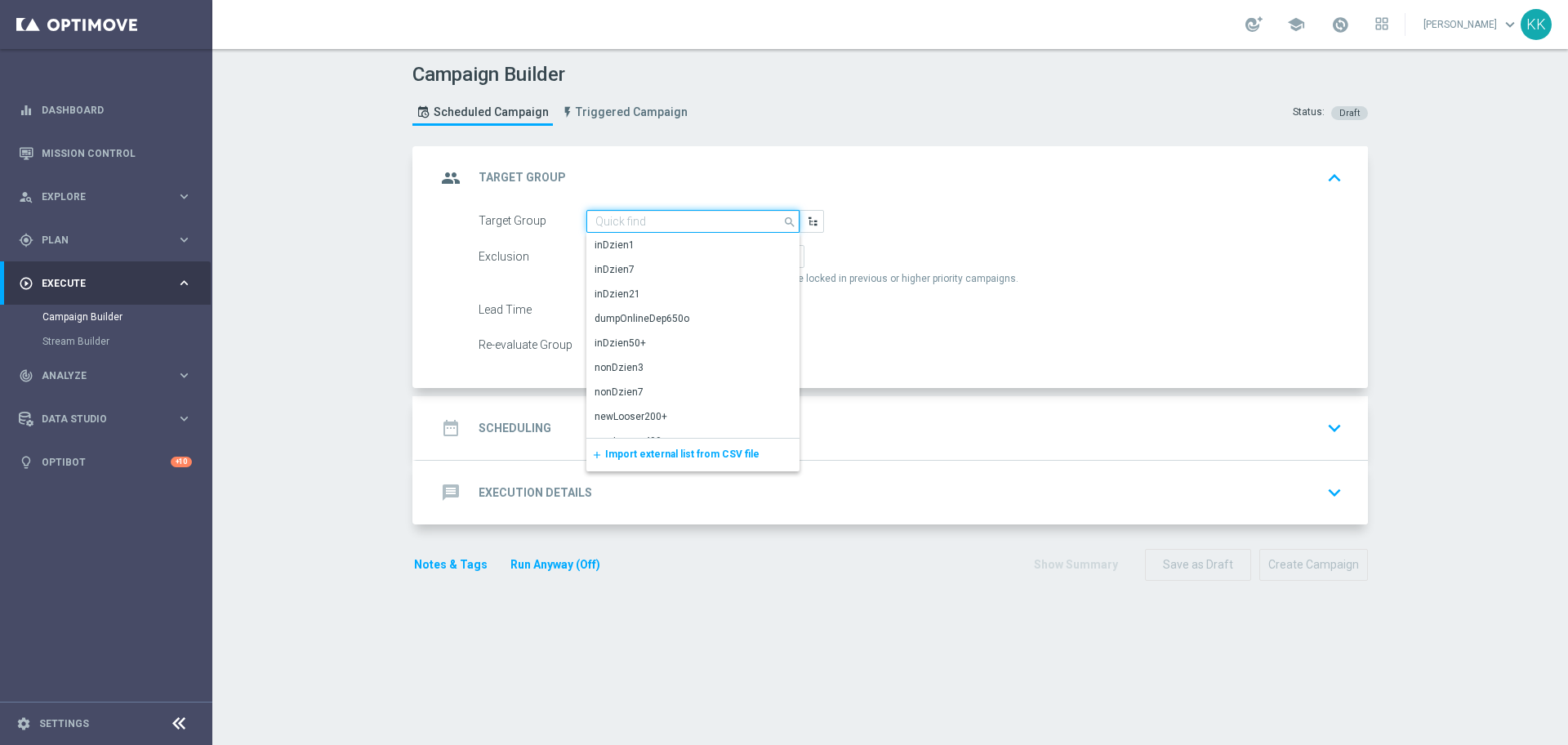
paste input "D_ALL_TARGET_BET_SW_100% do 300 PLN_111025"
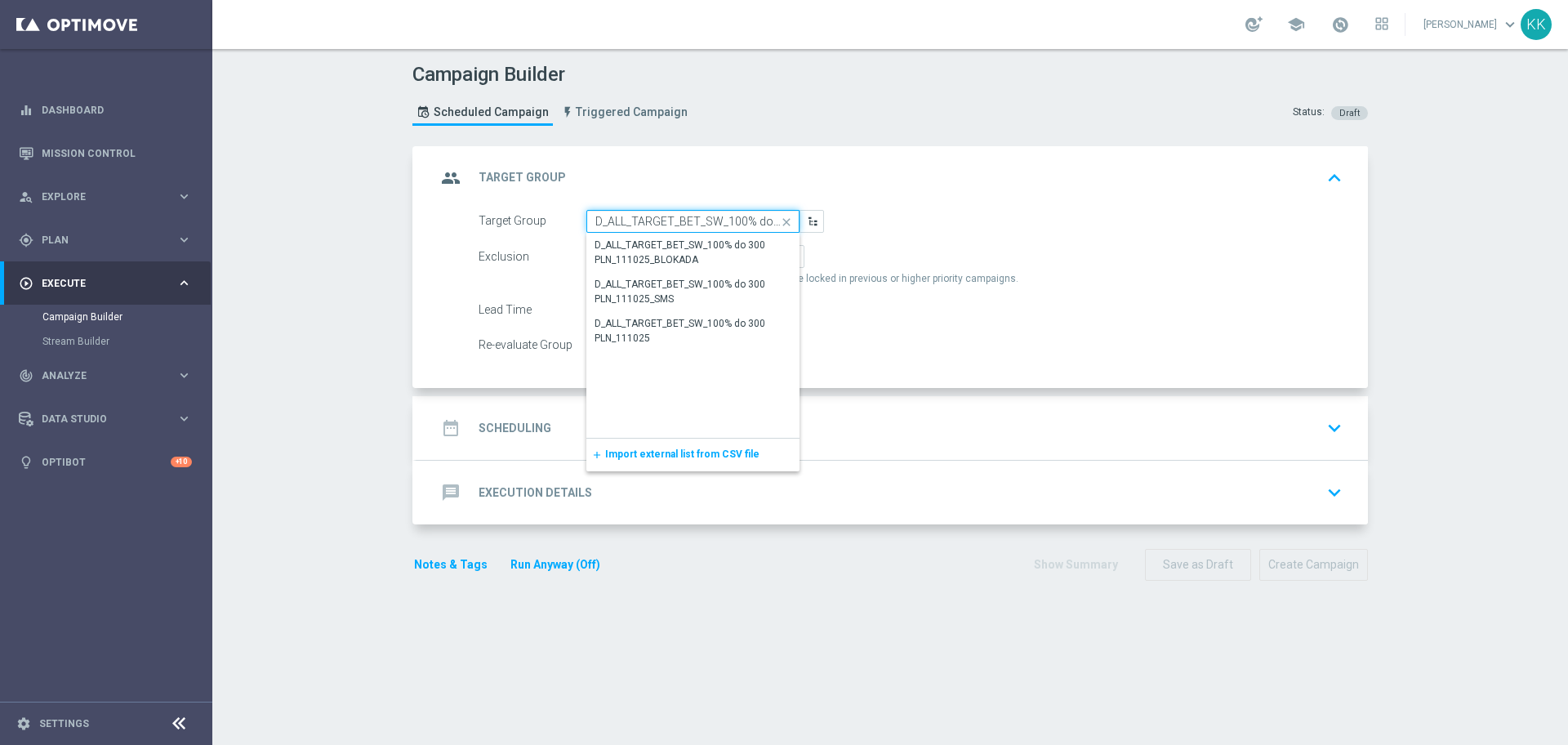
scroll to position [0, 75]
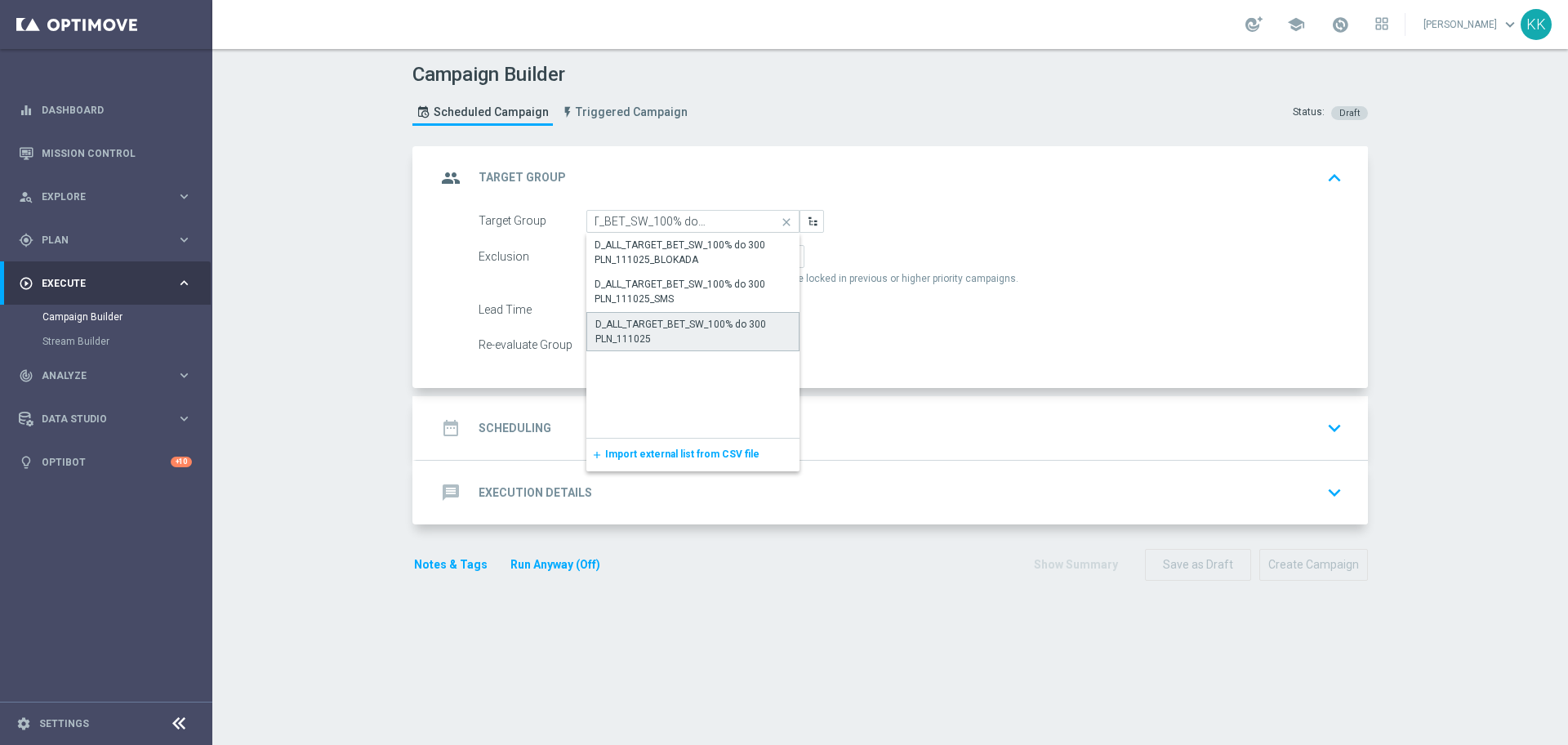
click at [680, 333] on div "D_ALL_TARGET_BET_SW_100% do 300 PLN_111025" at bounding box center [693, 331] width 196 height 29
type input "D_ALL_TARGET_BET_SW_100% do 300 PLN_111025"
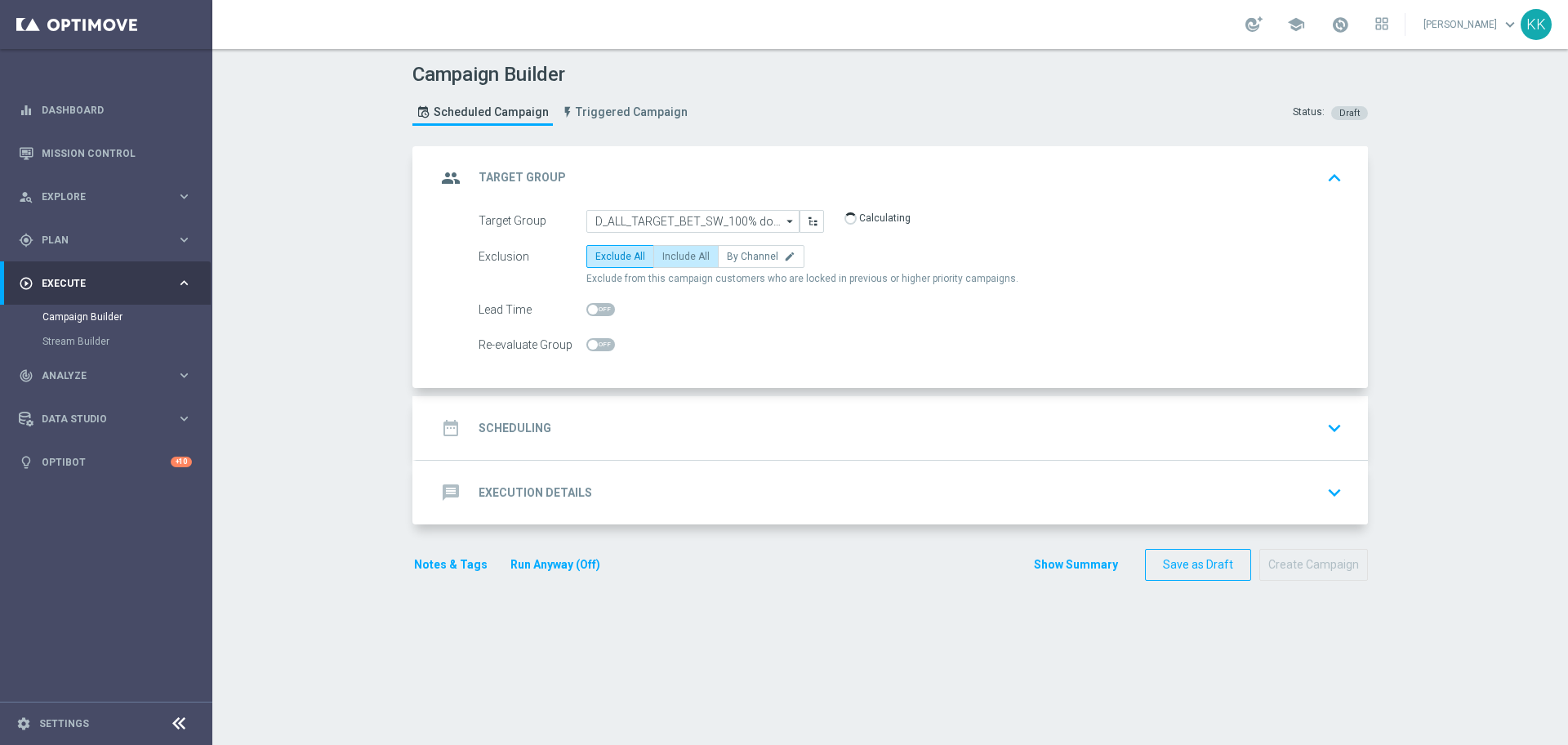
click at [677, 261] on span "Include All" at bounding box center [686, 256] width 48 height 12
click at [673, 261] on input "Include All" at bounding box center [667, 259] width 11 height 11
radio input "true"
click at [601, 342] on span at bounding box center [601, 344] width 28 height 13
click at [601, 342] on input "checkbox" at bounding box center [601, 344] width 28 height 13
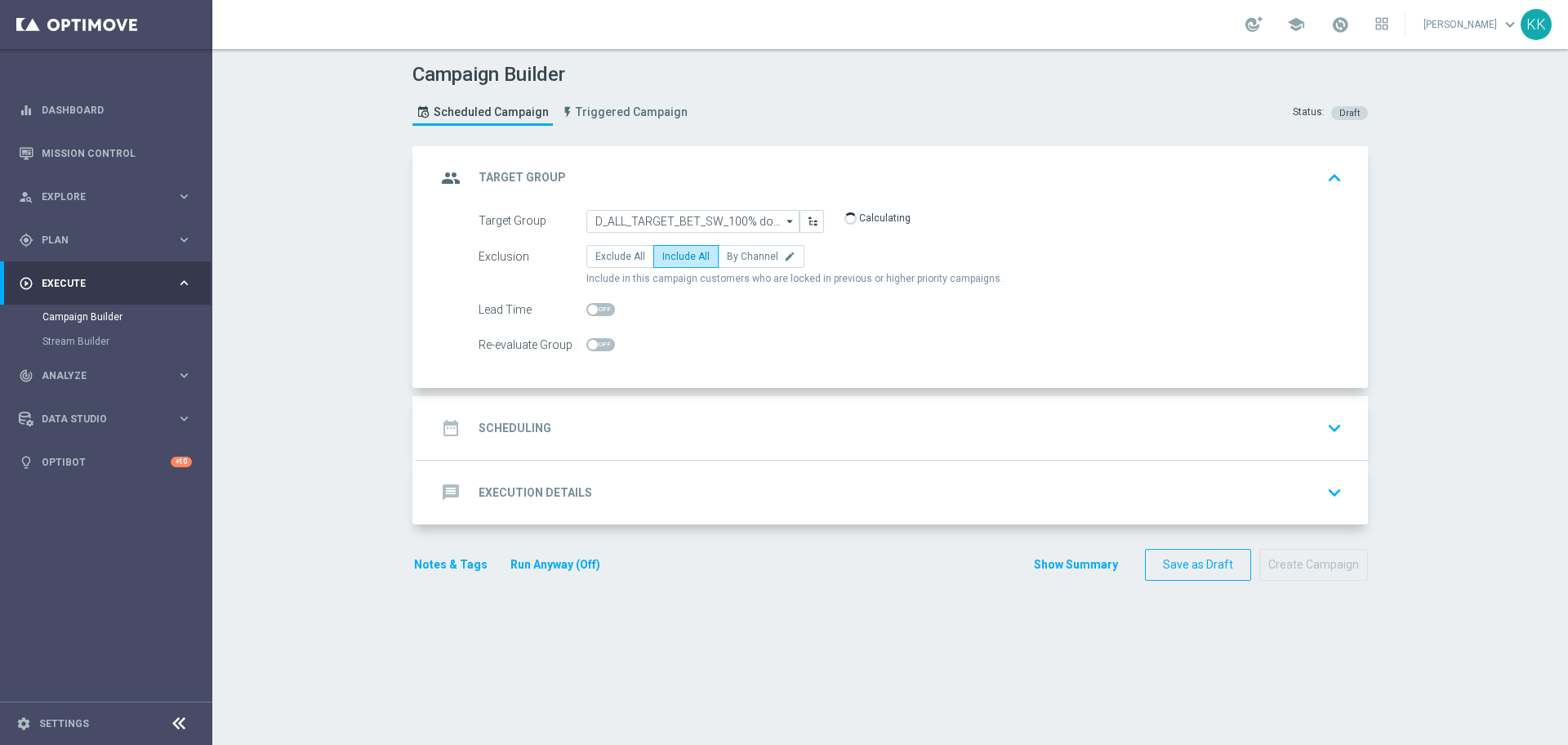
checkbox input "true"
click at [678, 424] on div "date_range Scheduling keyboard_arrow_down" at bounding box center [892, 427] width 912 height 31
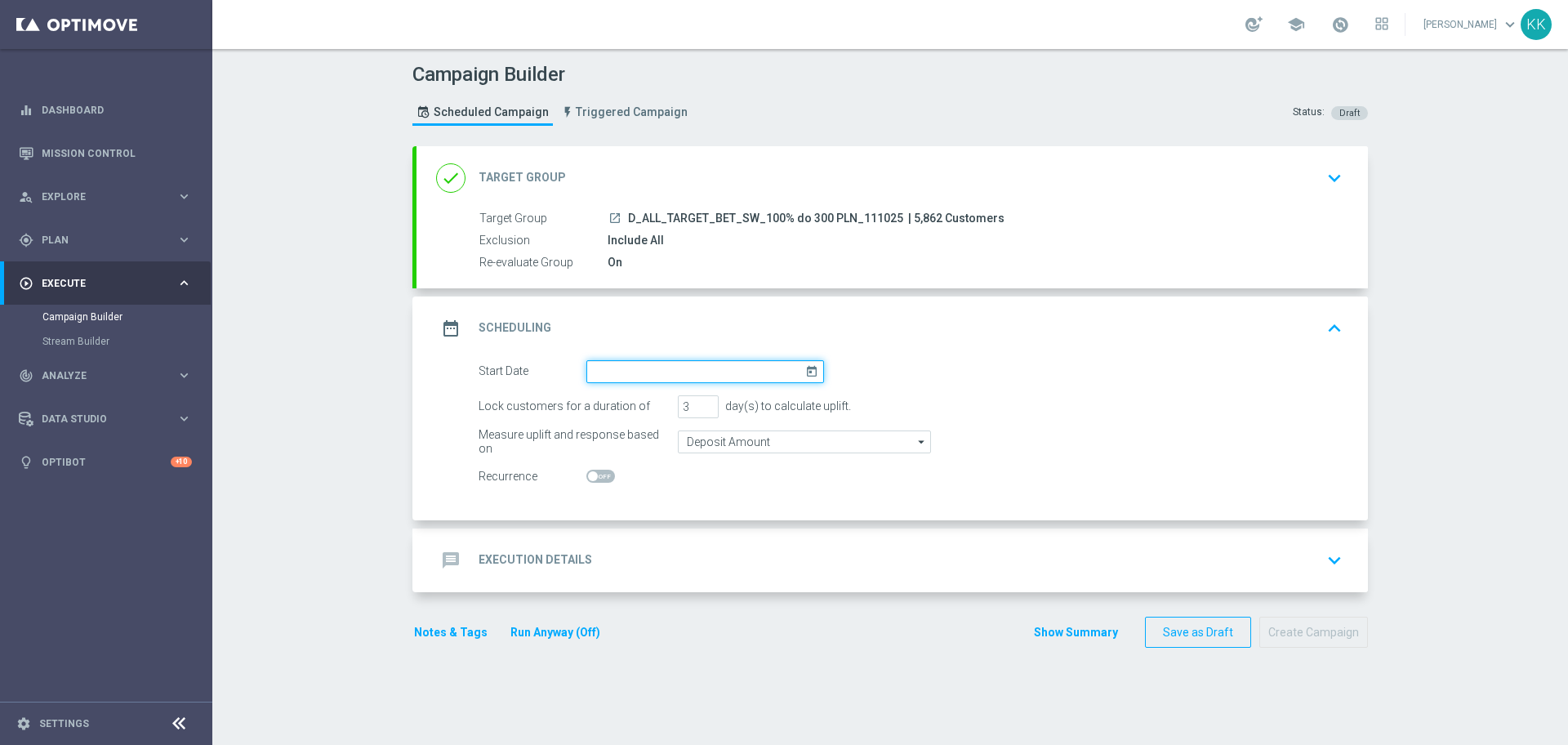
click at [667, 376] on input at bounding box center [705, 372] width 238 height 23
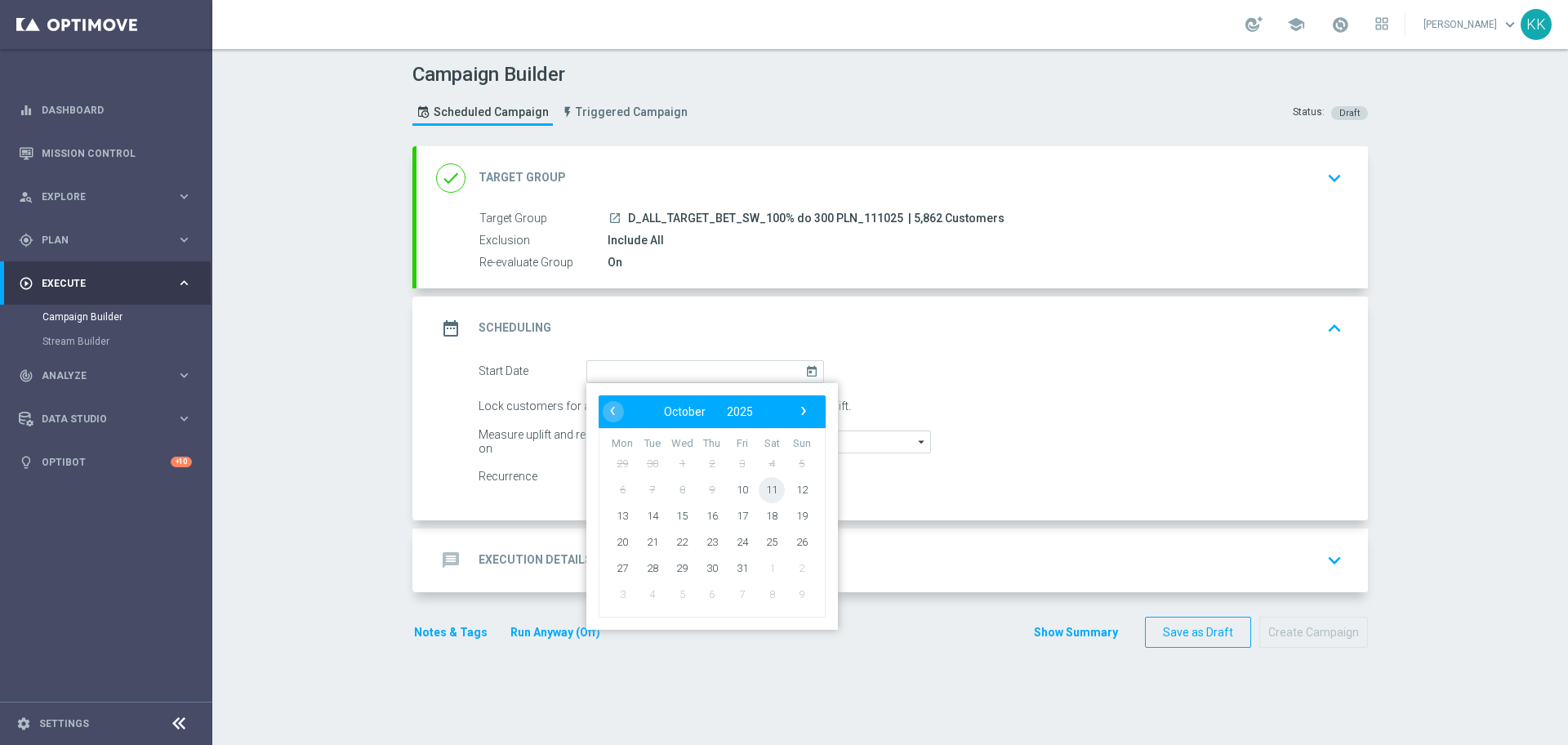
click at [759, 487] on span "11" at bounding box center [772, 489] width 27 height 27
type input "[DATE]"
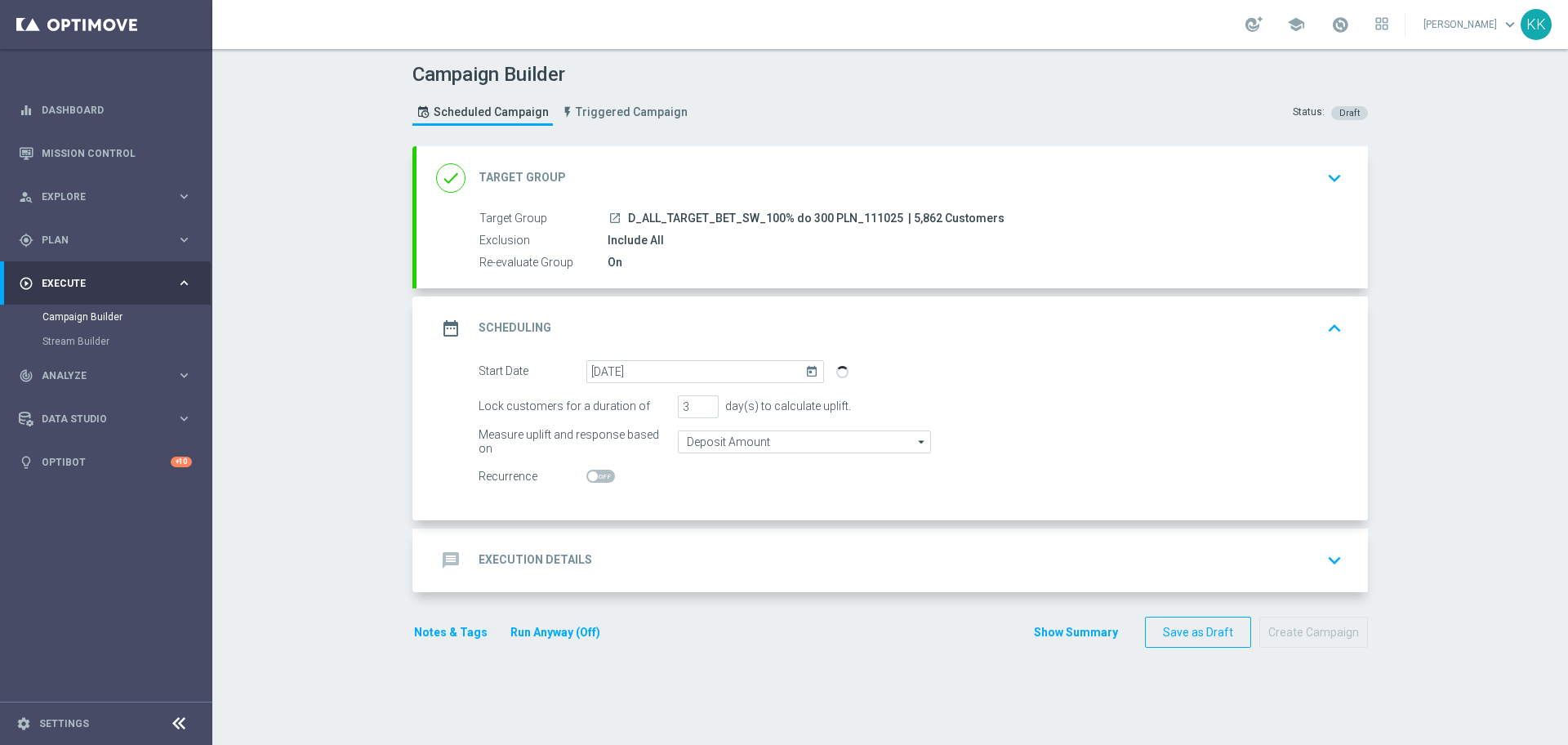
click at [1325, 181] on icon "keyboard_arrow_down" at bounding box center [1334, 178] width 25 height 25
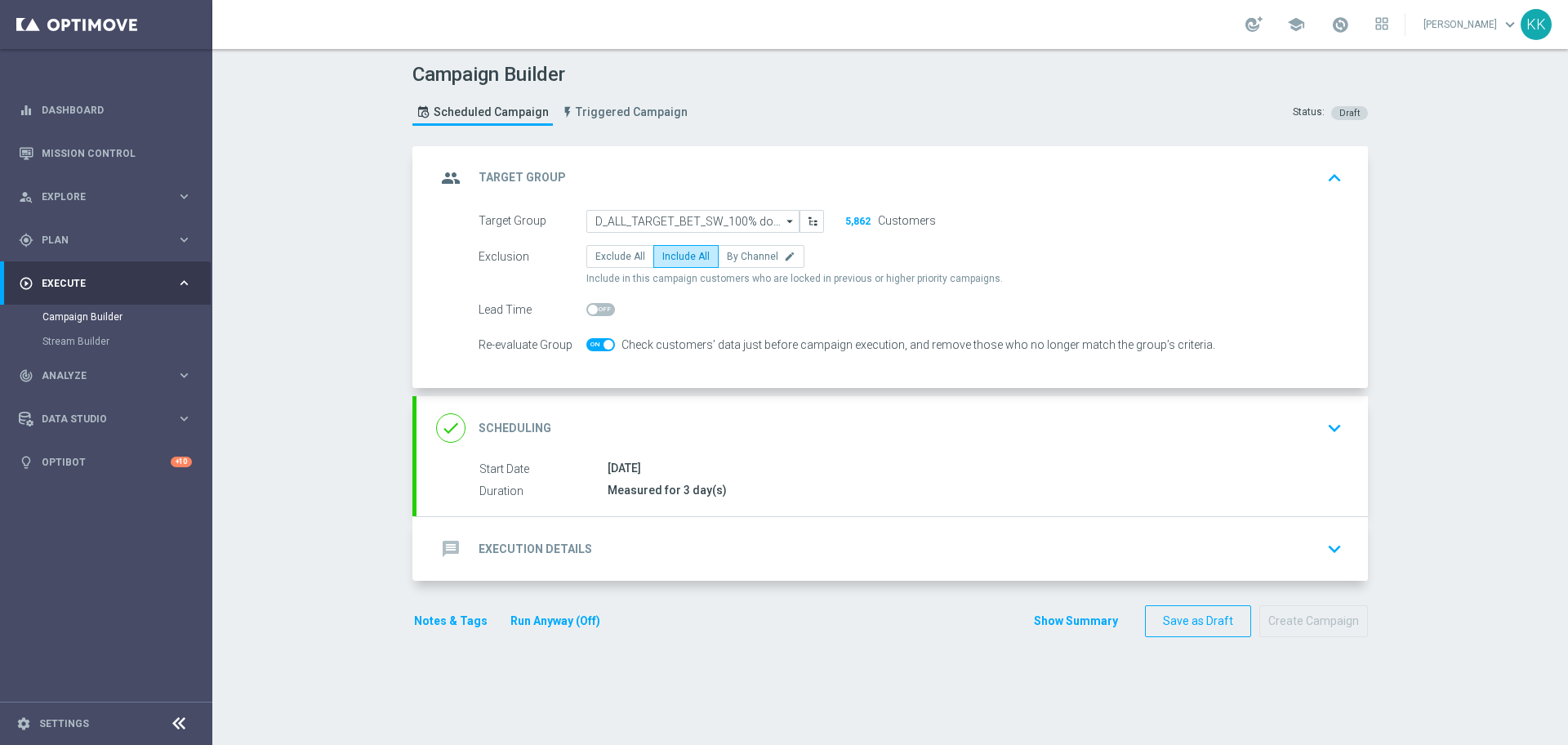
click at [597, 306] on span at bounding box center [601, 309] width 28 height 13
click at [597, 306] on input "checkbox" at bounding box center [601, 309] width 28 height 13
checkbox input "true"
click at [594, 345] on span at bounding box center [601, 344] width 28 height 13
click at [594, 345] on input "checkbox" at bounding box center [601, 344] width 28 height 13
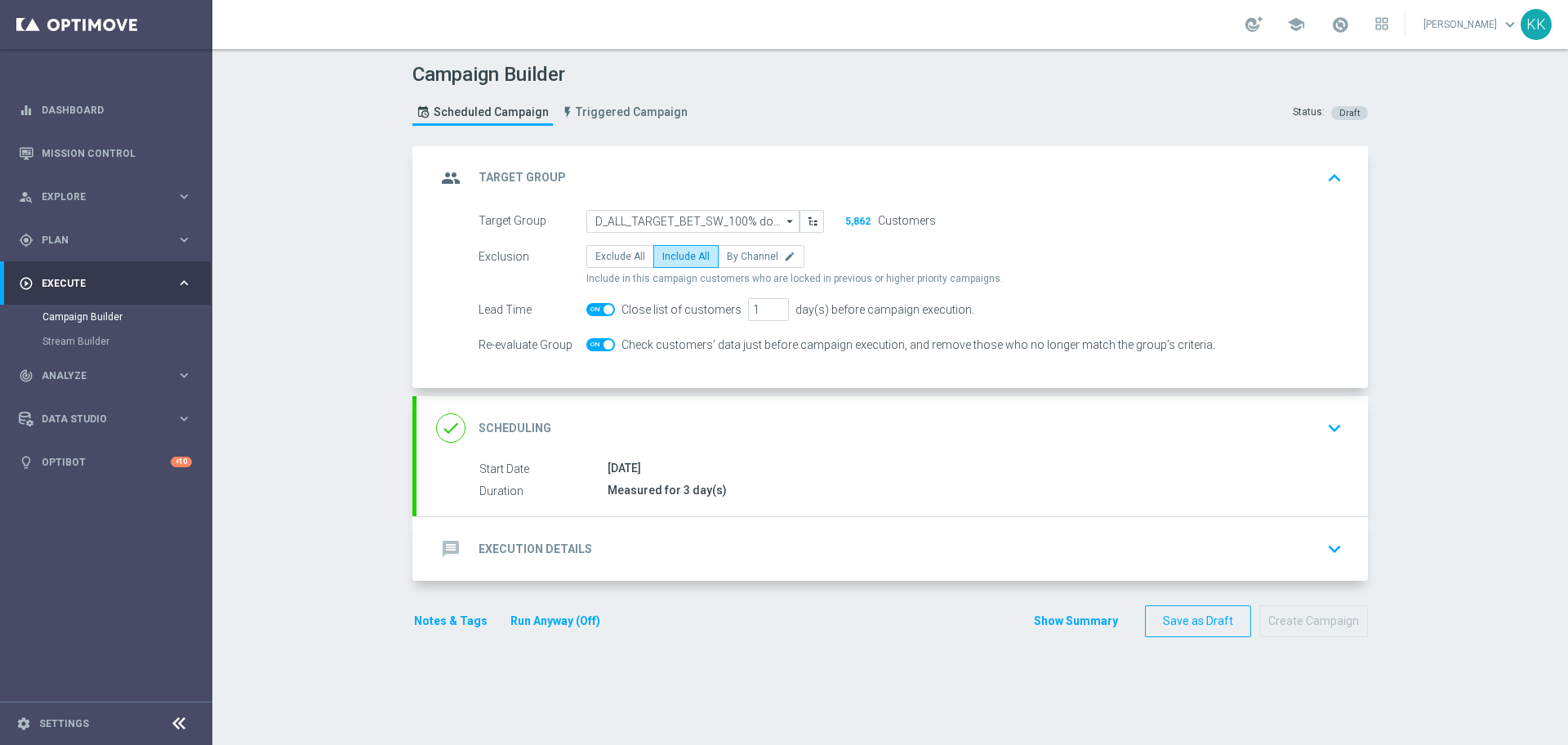
checkbox input "false"
click at [1302, 420] on div "done Scheduling keyboard_arrow_down" at bounding box center [892, 427] width 912 height 31
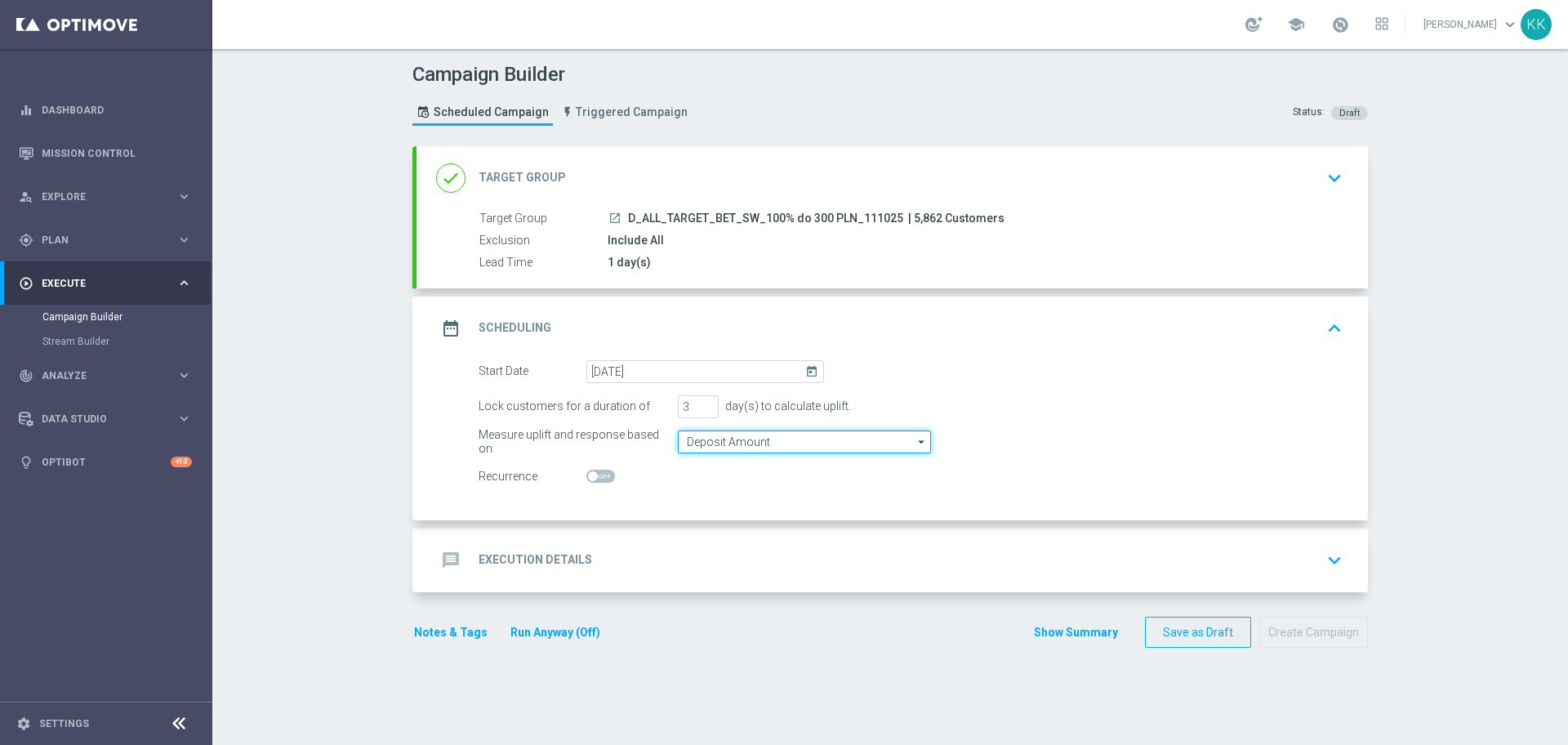
click at [731, 432] on input "Deposit Amount" at bounding box center [804, 442] width 253 height 23
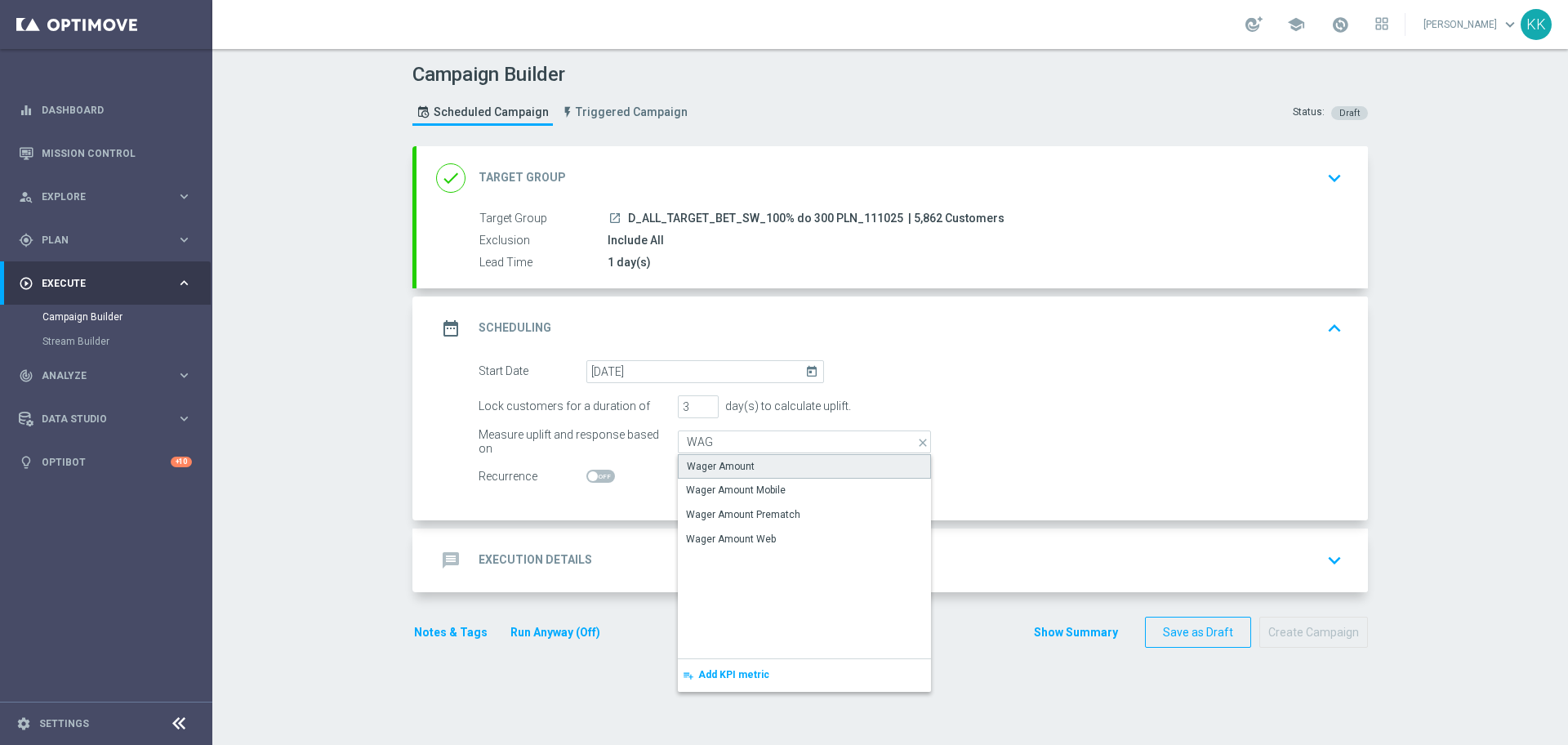
click at [697, 462] on div "Wager Amount" at bounding box center [720, 466] width 68 height 15
type input "Wager Amount"
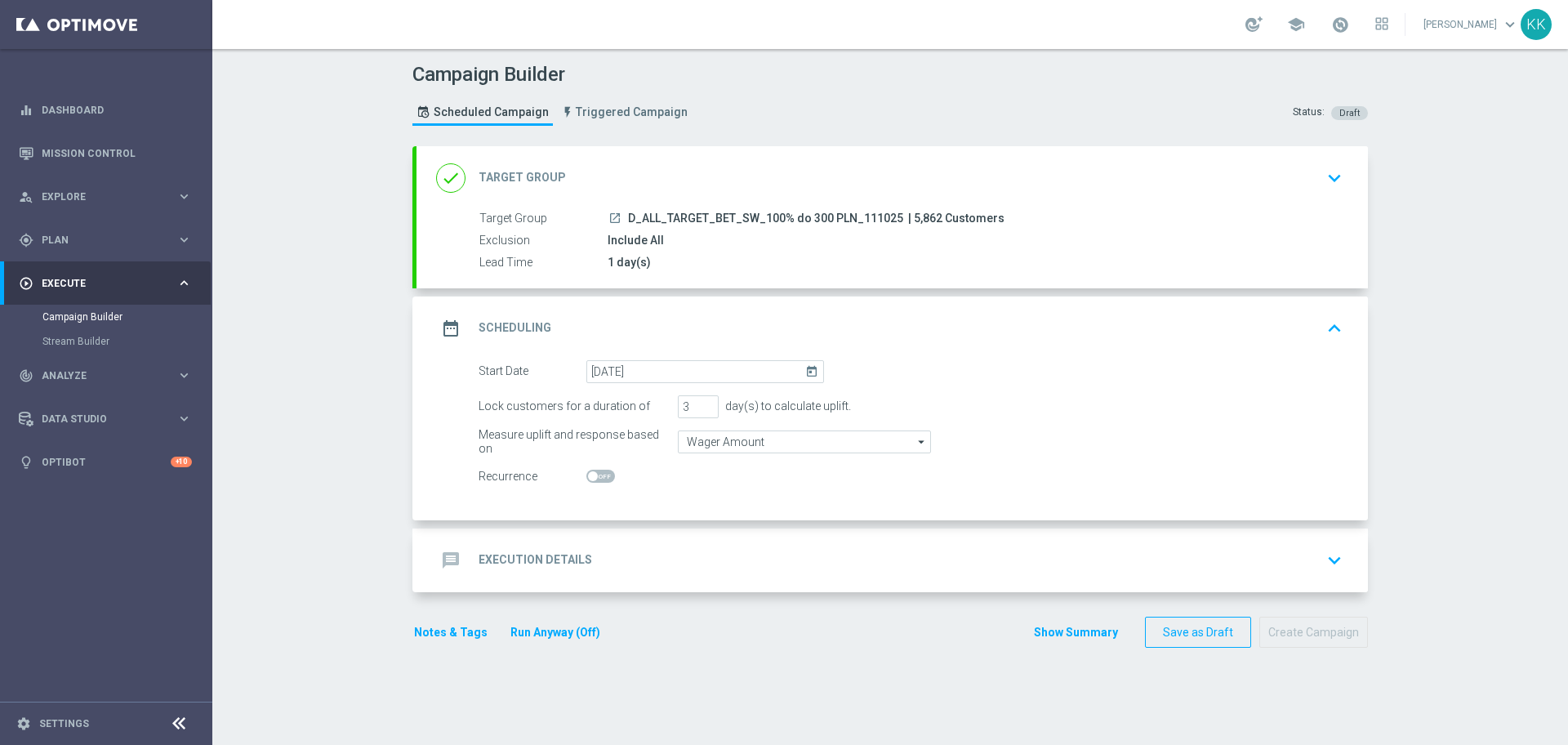
click at [732, 555] on div "message Execution Details keyboard_arrow_down" at bounding box center [892, 559] width 912 height 31
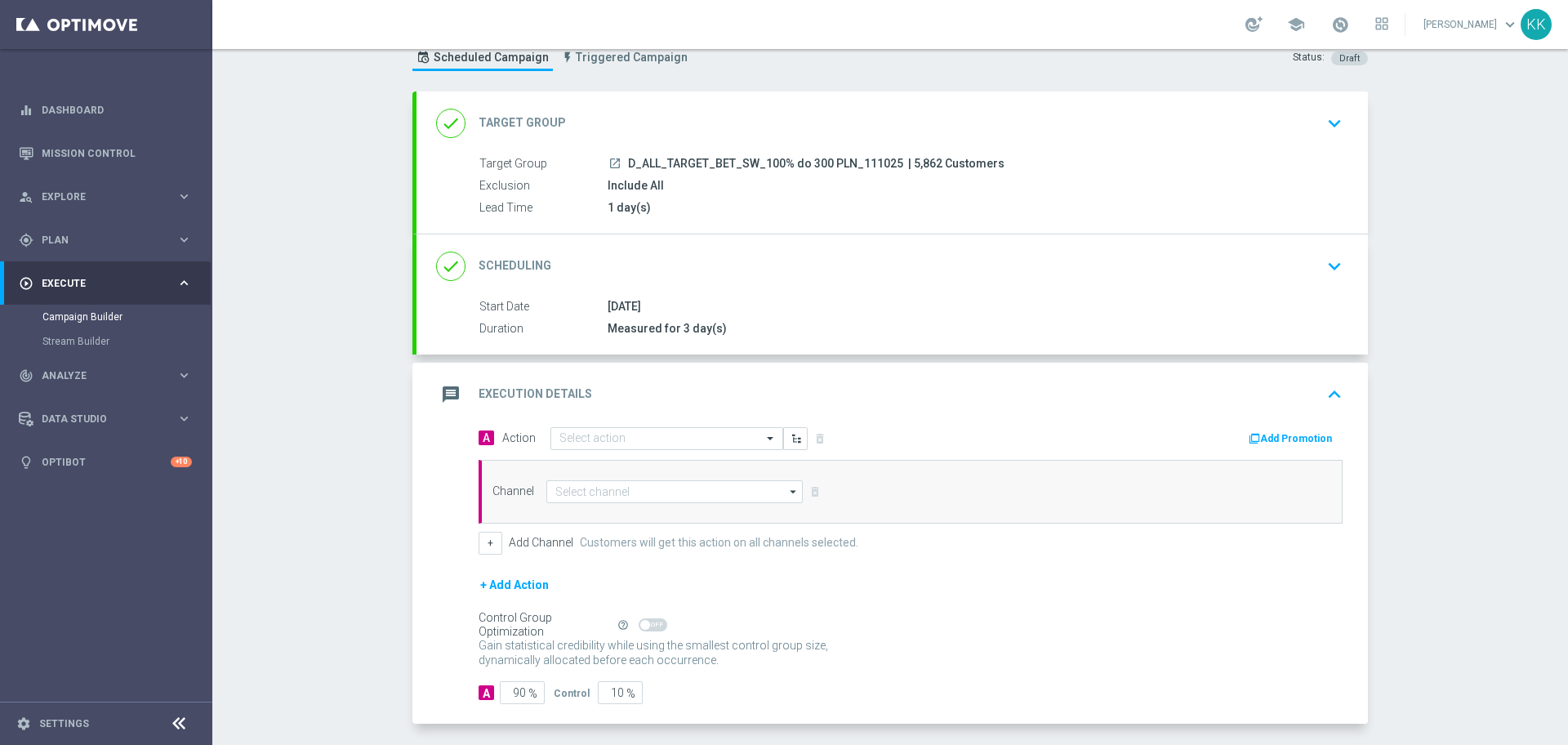
scroll to position [105, 0]
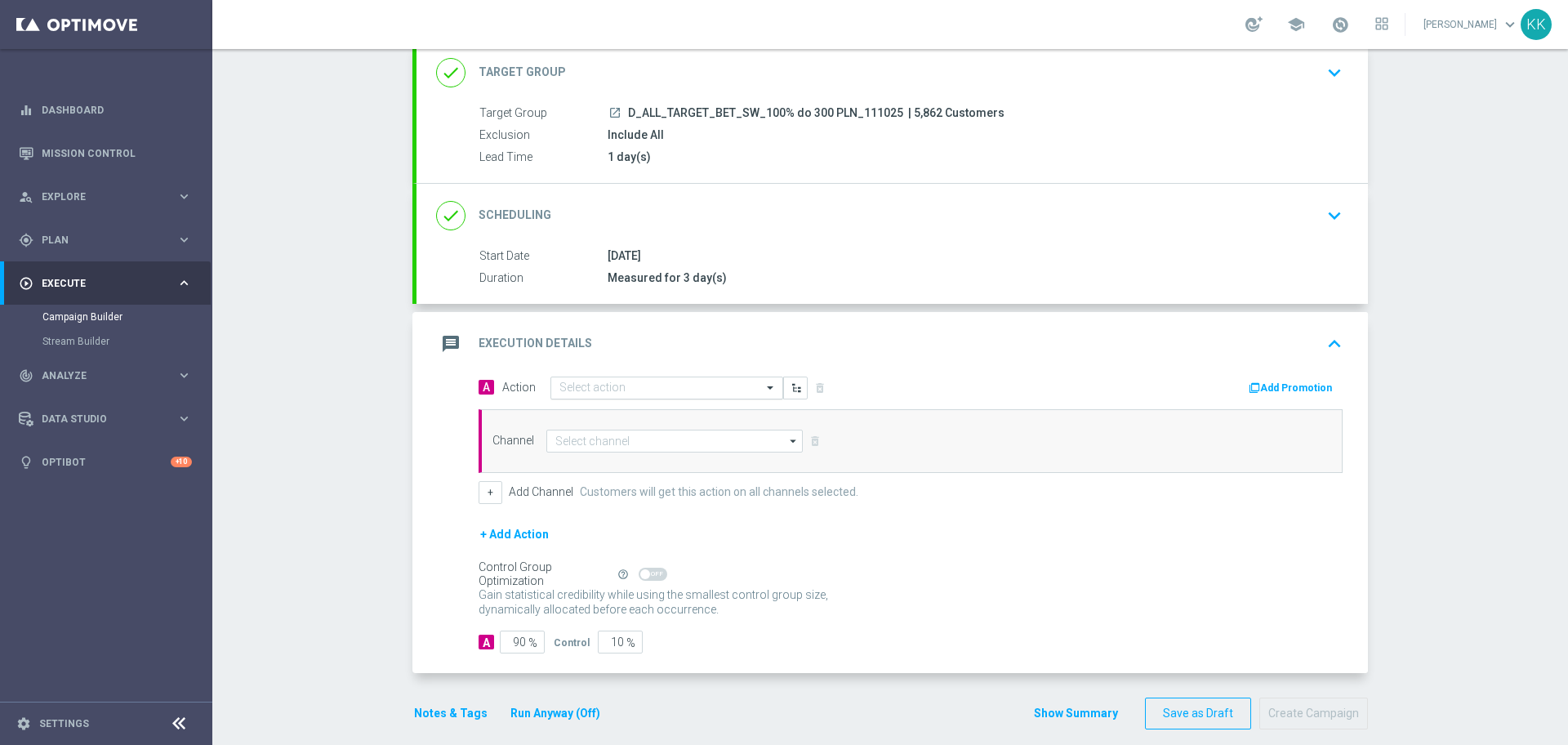
click at [607, 376] on div "Select action" at bounding box center [666, 388] width 233 height 23
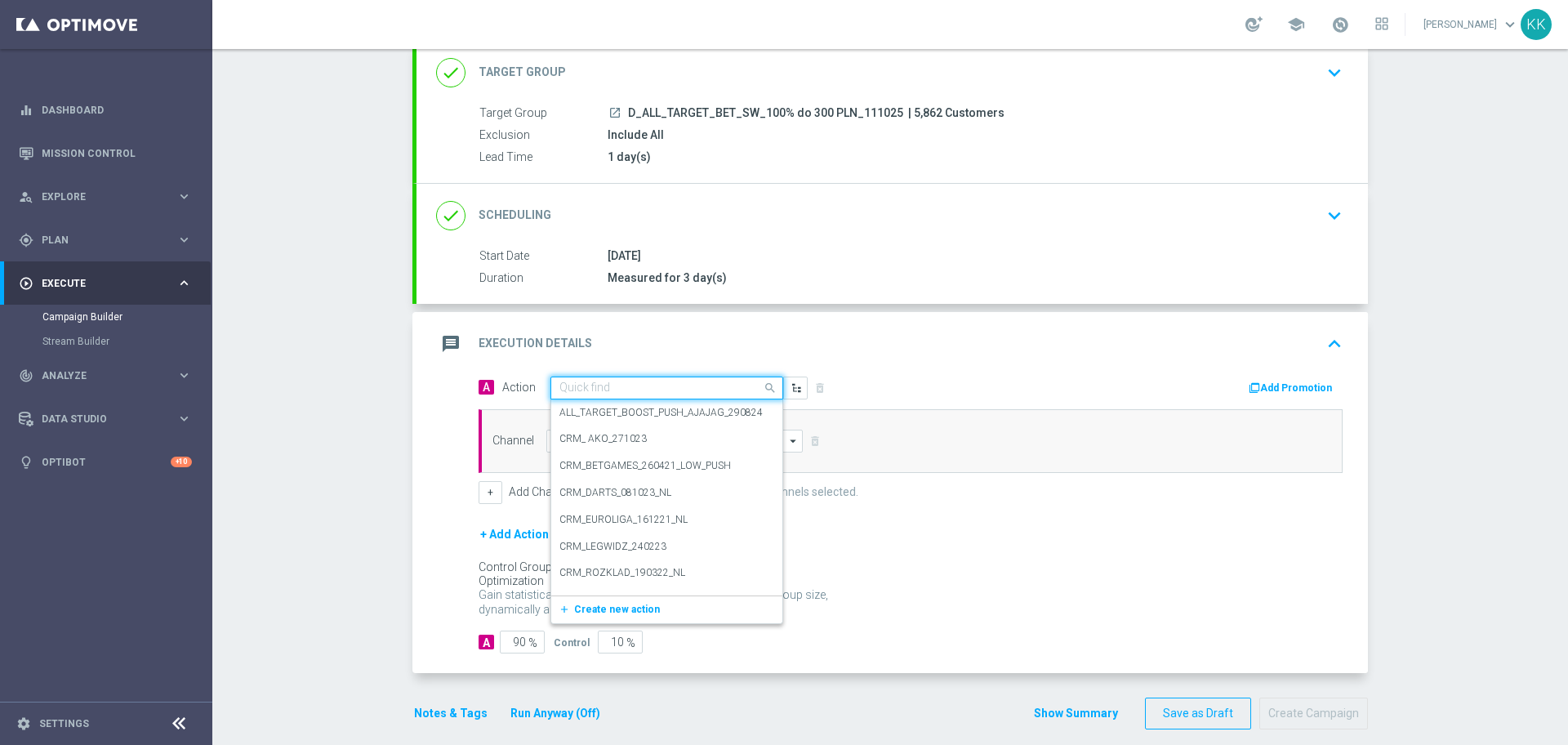
click at [608, 376] on div "Quick find" at bounding box center [666, 388] width 233 height 23
paste input "D_ALL_TARGET_BET_SW_100% do 300 PLN_111025"
type input "D_ALL_TARGET_BET_SW_100% do 300 PLN_111025"
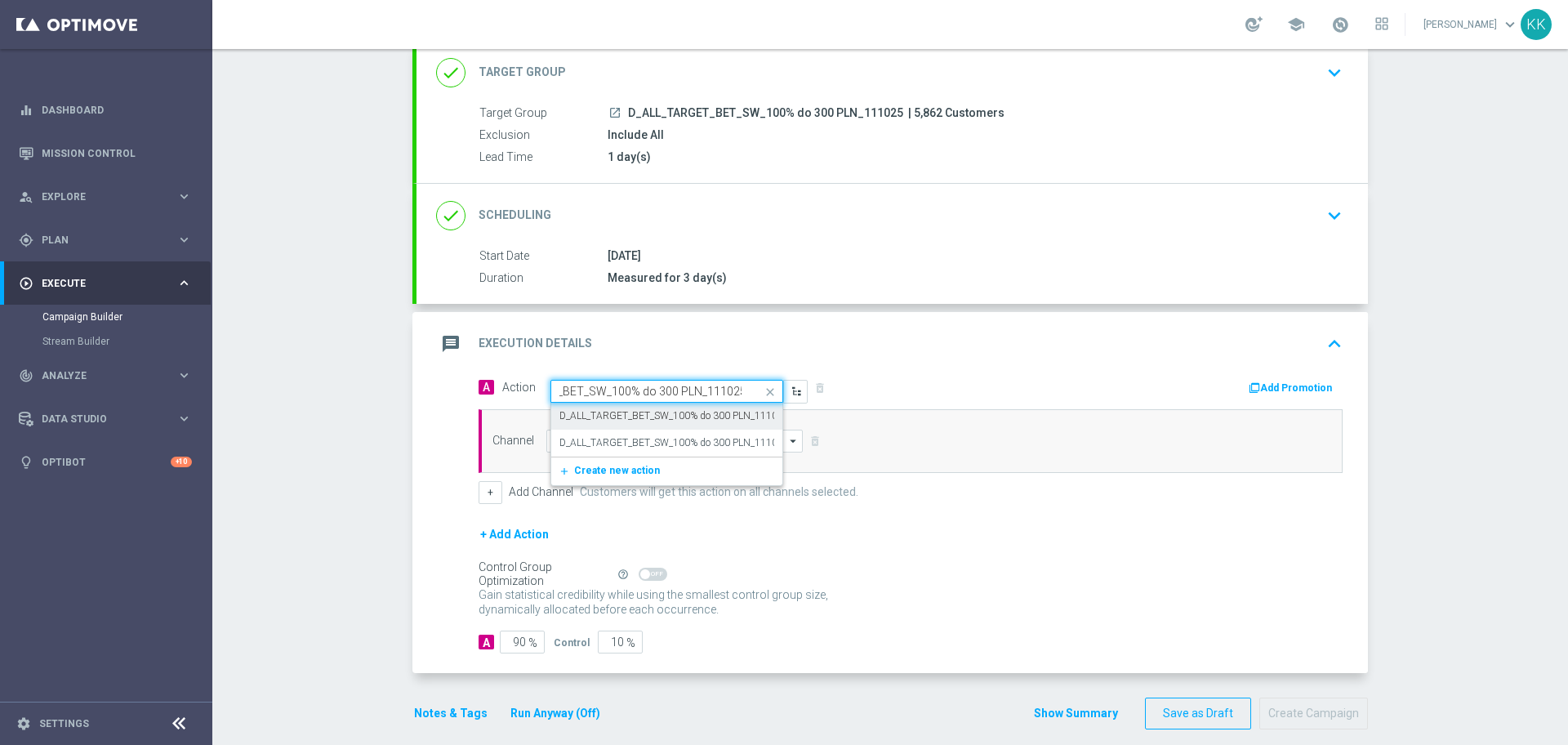
click at [618, 406] on div "D_ALL_TARGET_BET_SW_100% do 300 PLN_111025 edit" at bounding box center [666, 416] width 215 height 27
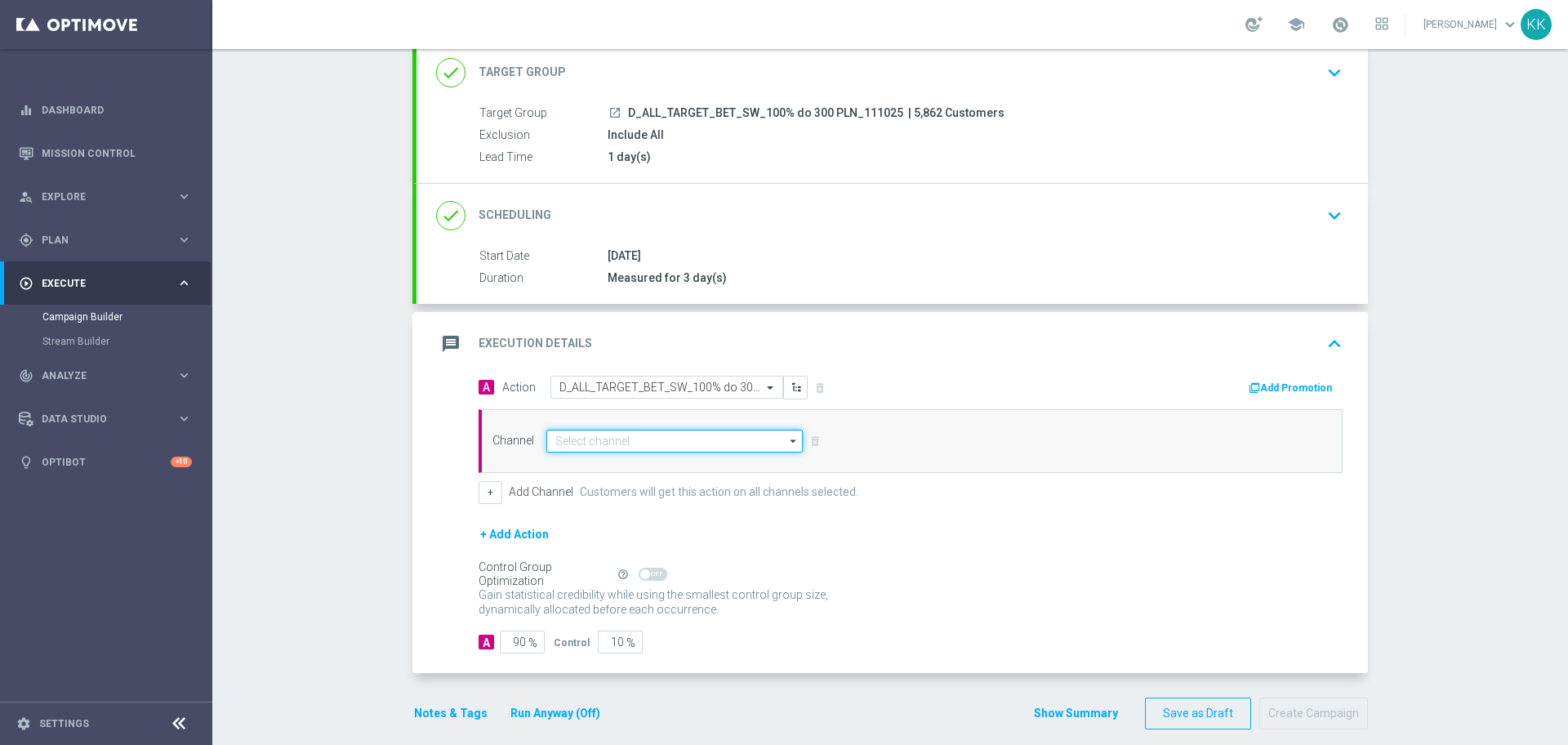
click at [642, 434] on input at bounding box center [674, 441] width 257 height 23
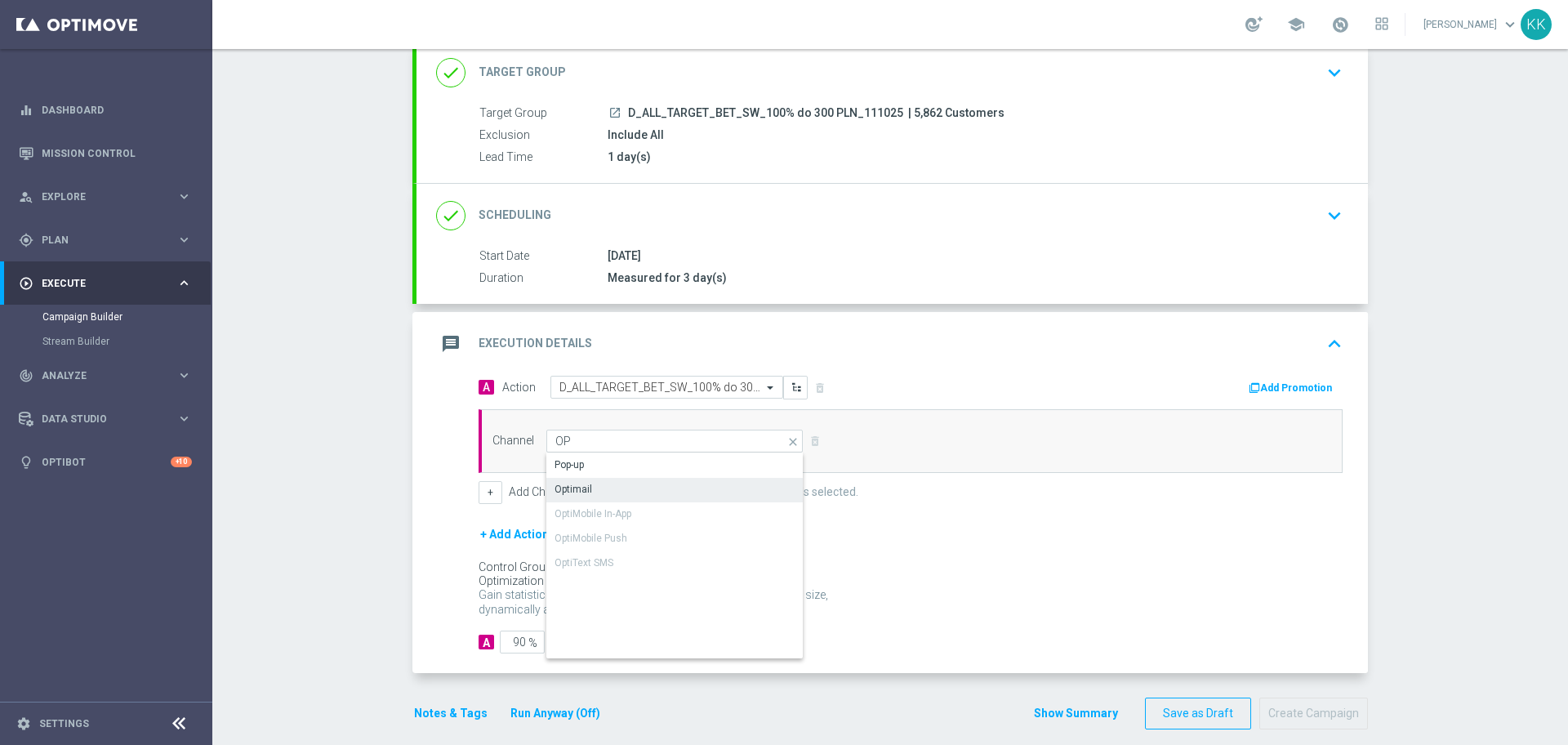
click at [614, 488] on div "Optimail" at bounding box center [674, 489] width 257 height 23
type input "Optimail"
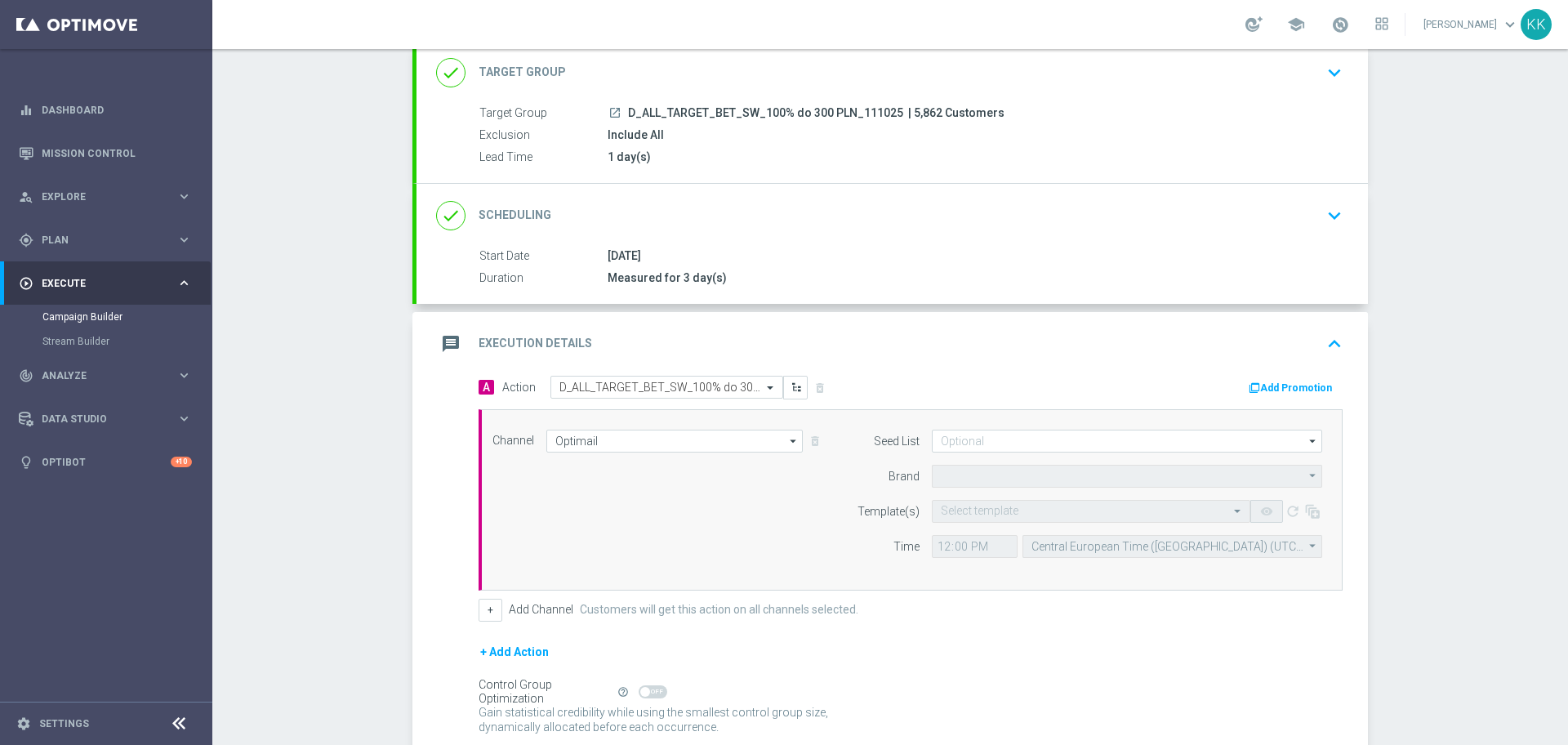
type input "STS"
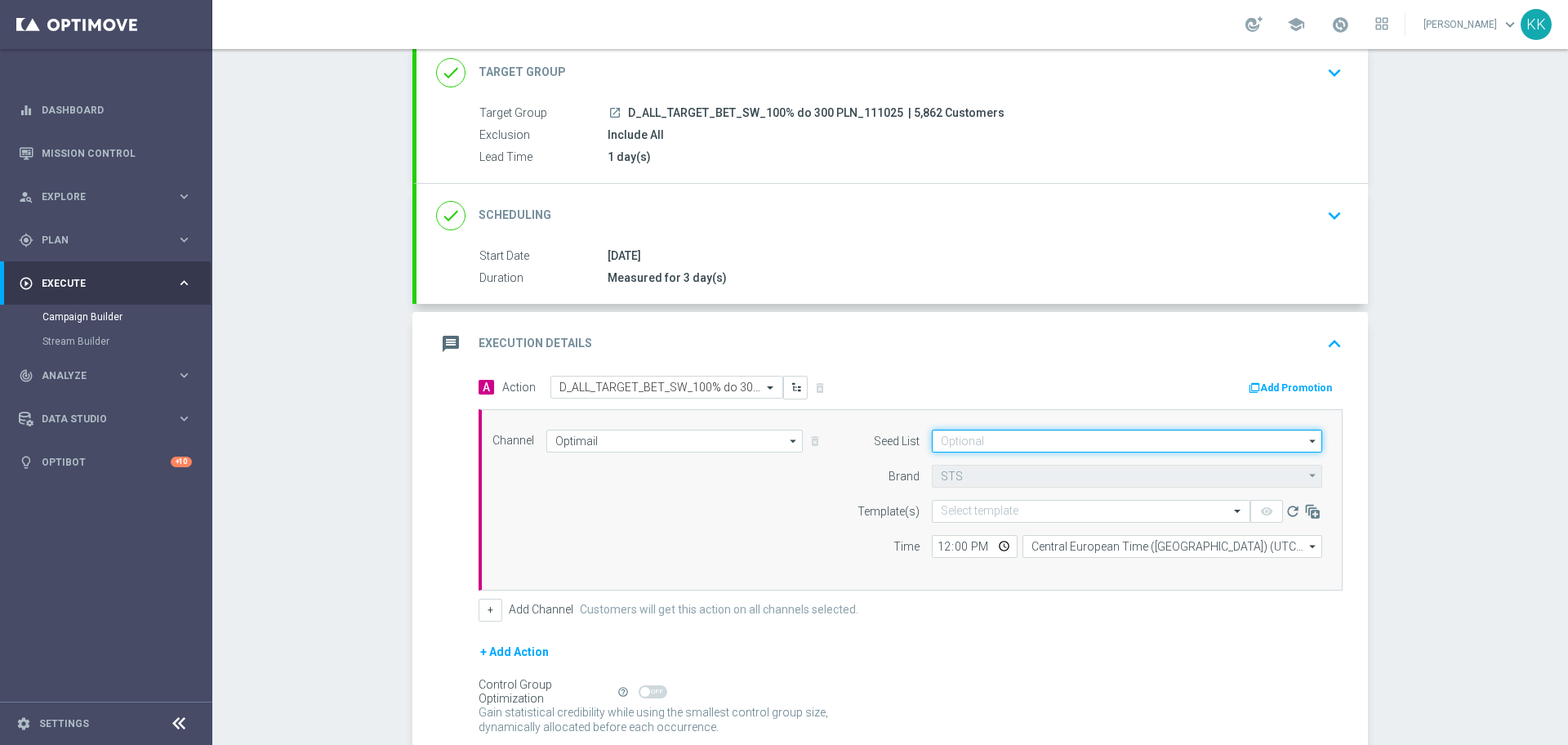
click at [970, 439] on input at bounding box center [1126, 441] width 390 height 23
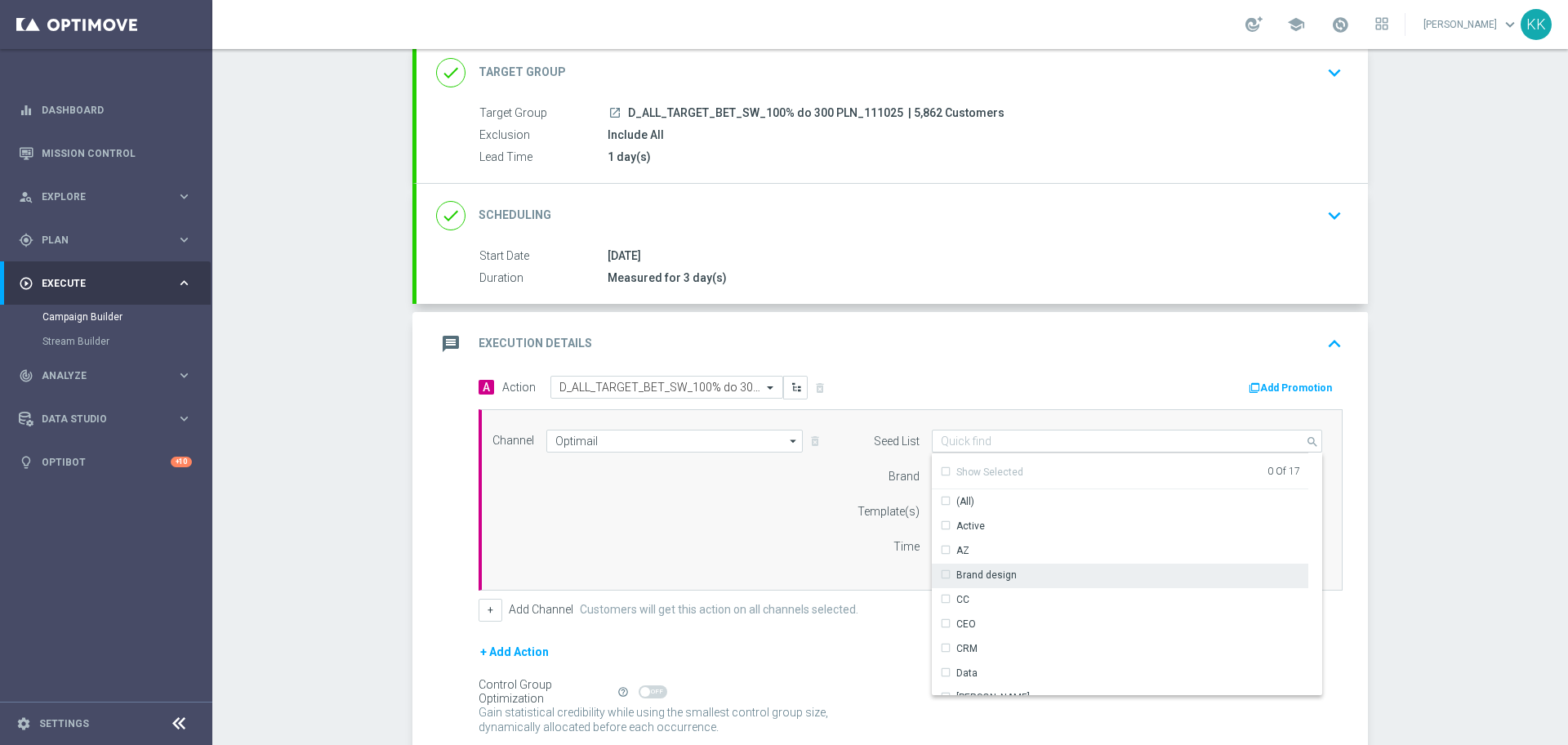
click at [990, 570] on div "Brand design" at bounding box center [986, 574] width 60 height 15
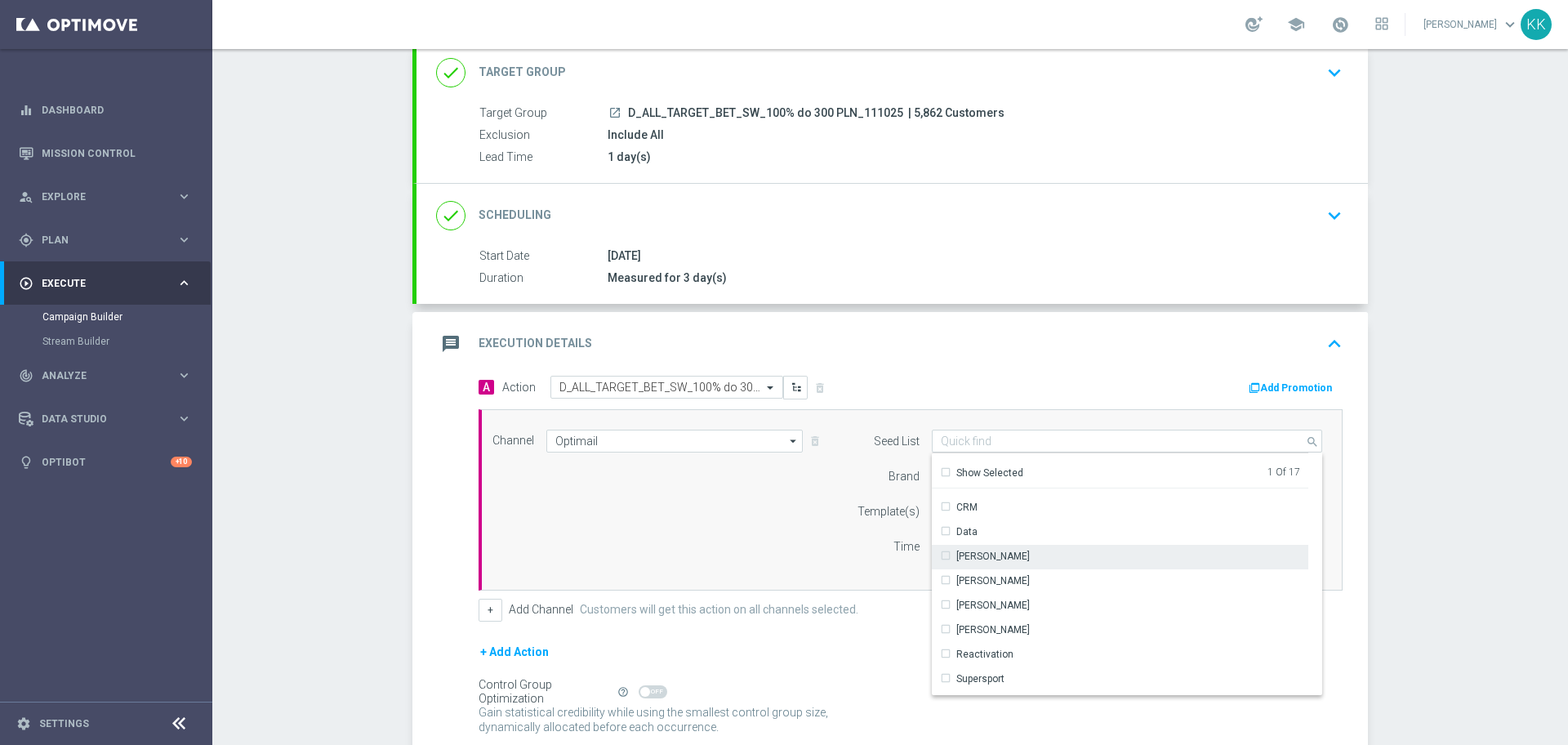
scroll to position [204, 0]
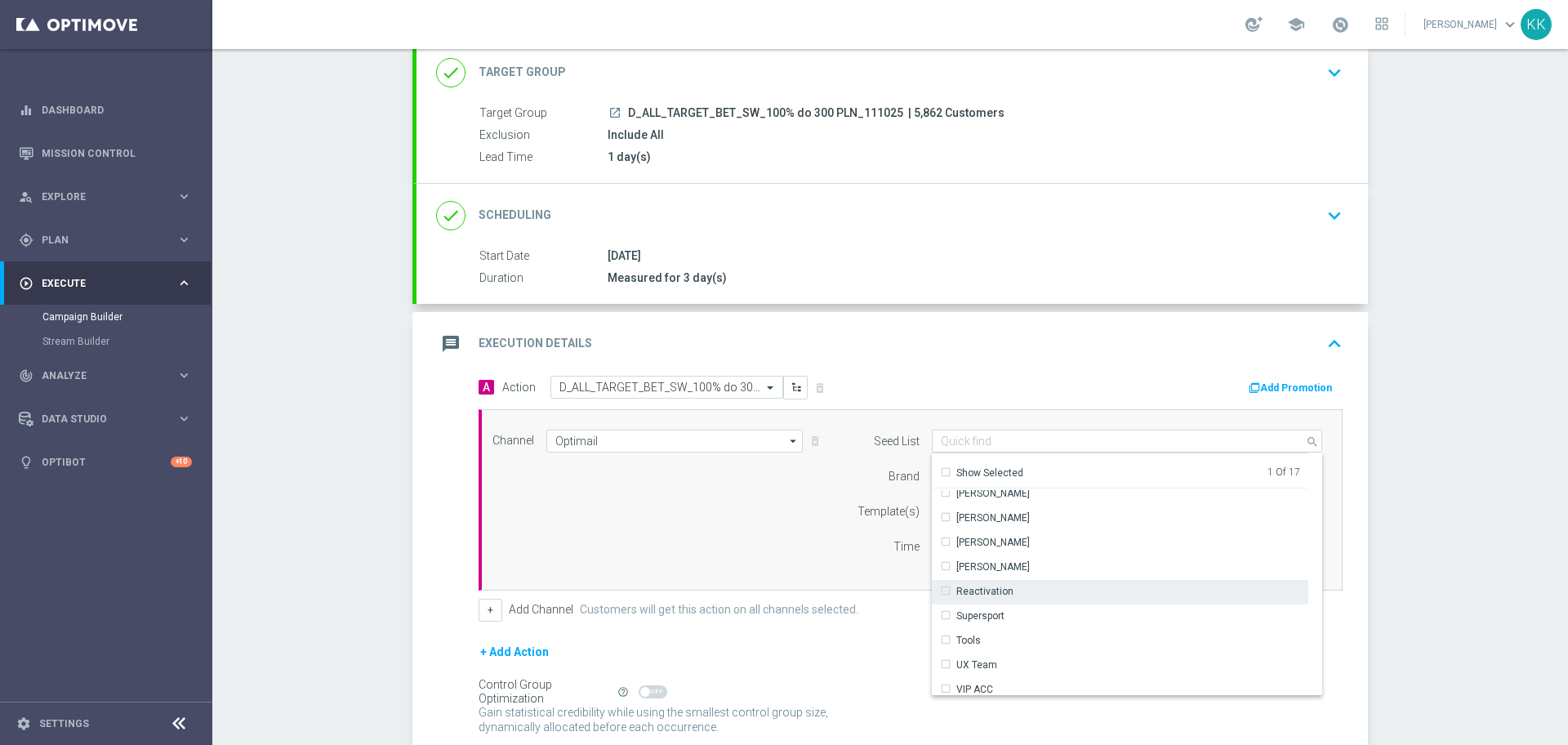
click at [998, 590] on div "Reactivation" at bounding box center [984, 591] width 58 height 15
drag, startPoint x: 287, startPoint y: 499, endPoint x: 670, endPoint y: 552, distance: 386.6
click at [288, 499] on div "Campaign Builder Scheduled Campaign Triggered Campaign Status: Draft done Targe…" at bounding box center [890, 396] width 1356 height 695
type input "Selected 2 of 17"
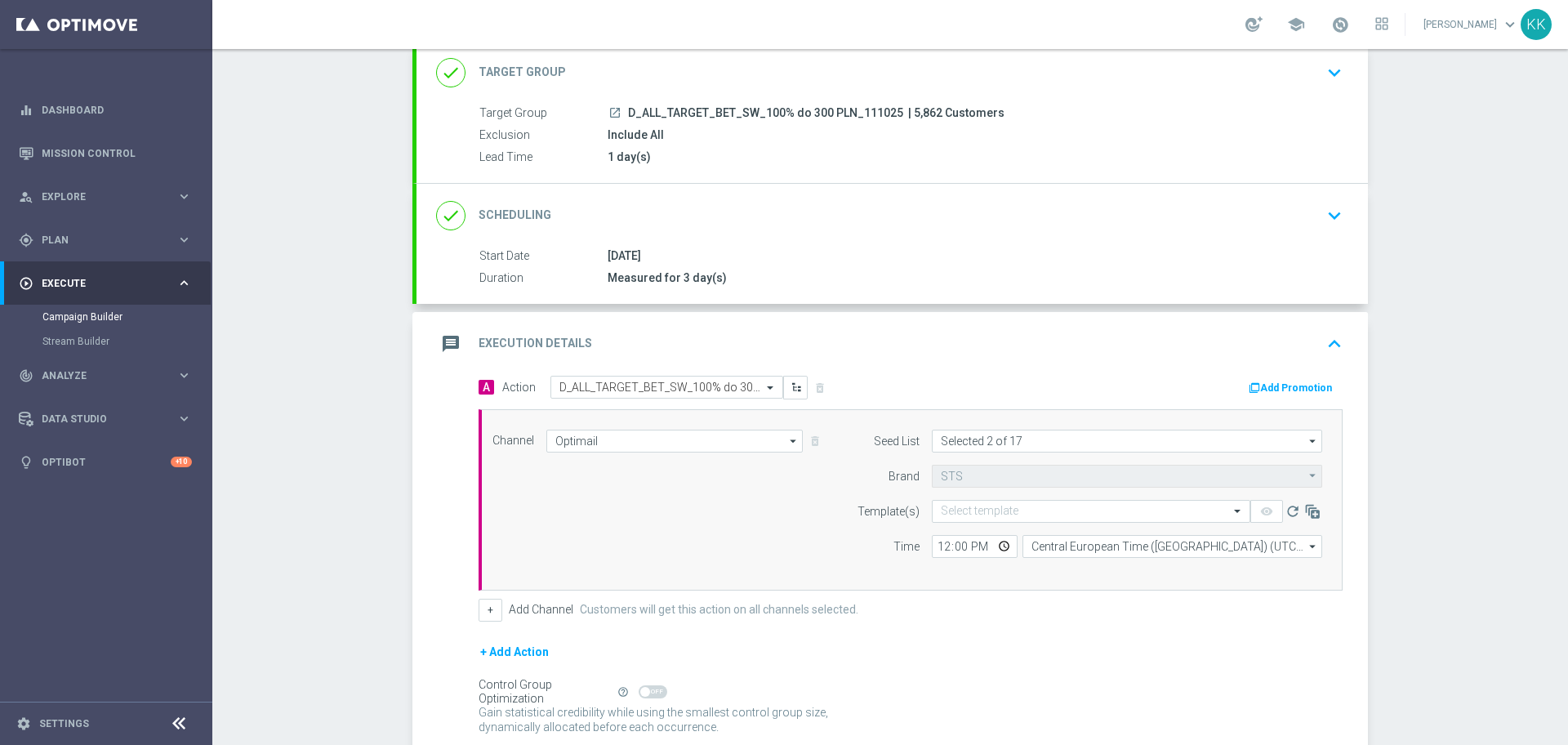
click at [937, 525] on form "Template(s) Select template remove_red_eye refresh Time 12:00 Central European …" at bounding box center [1085, 529] width 473 height 58
click at [941, 515] on input "text" at bounding box center [1074, 511] width 268 height 14
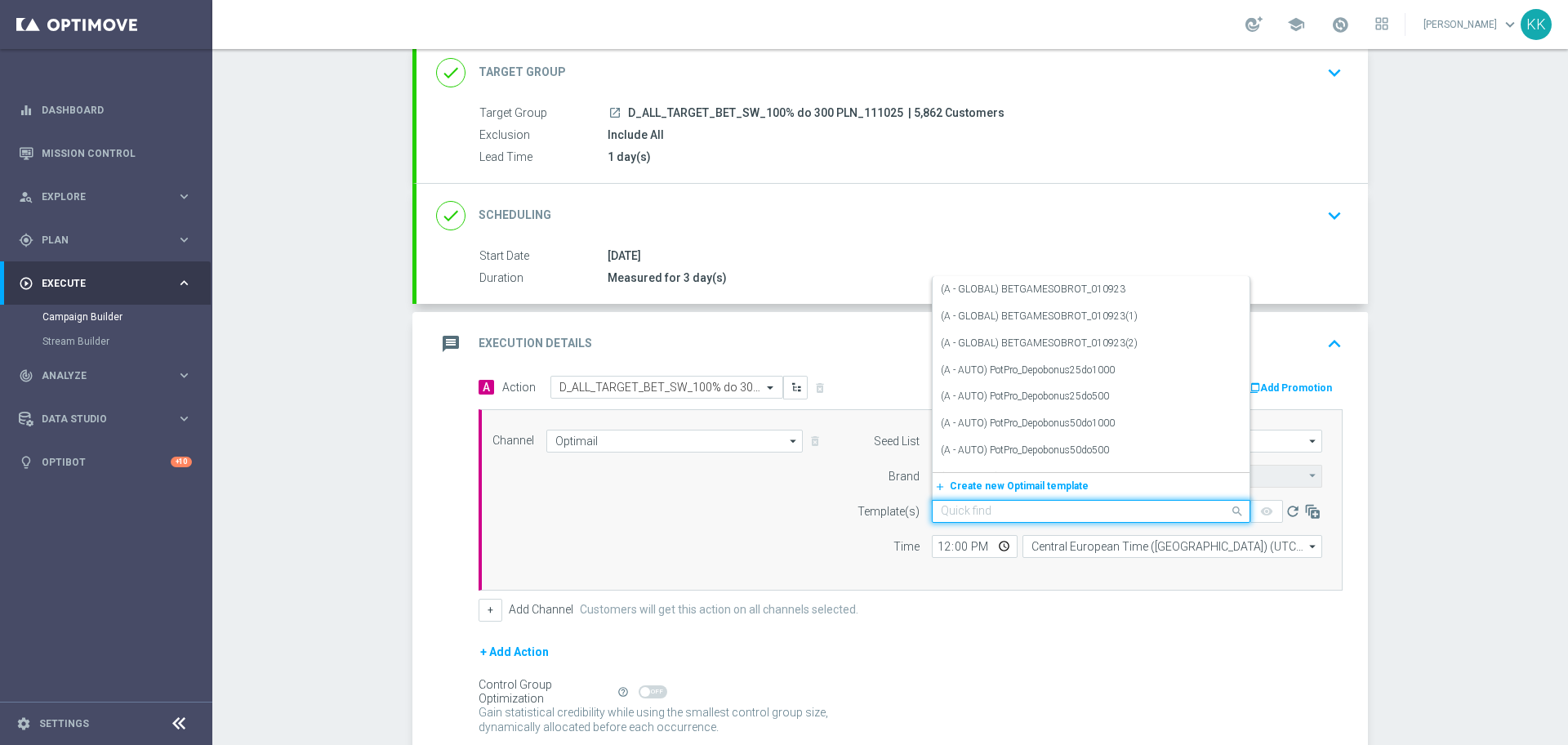
paste input "D_ALL_TARGET_BET_SW_100% do 300 PLN_111025"
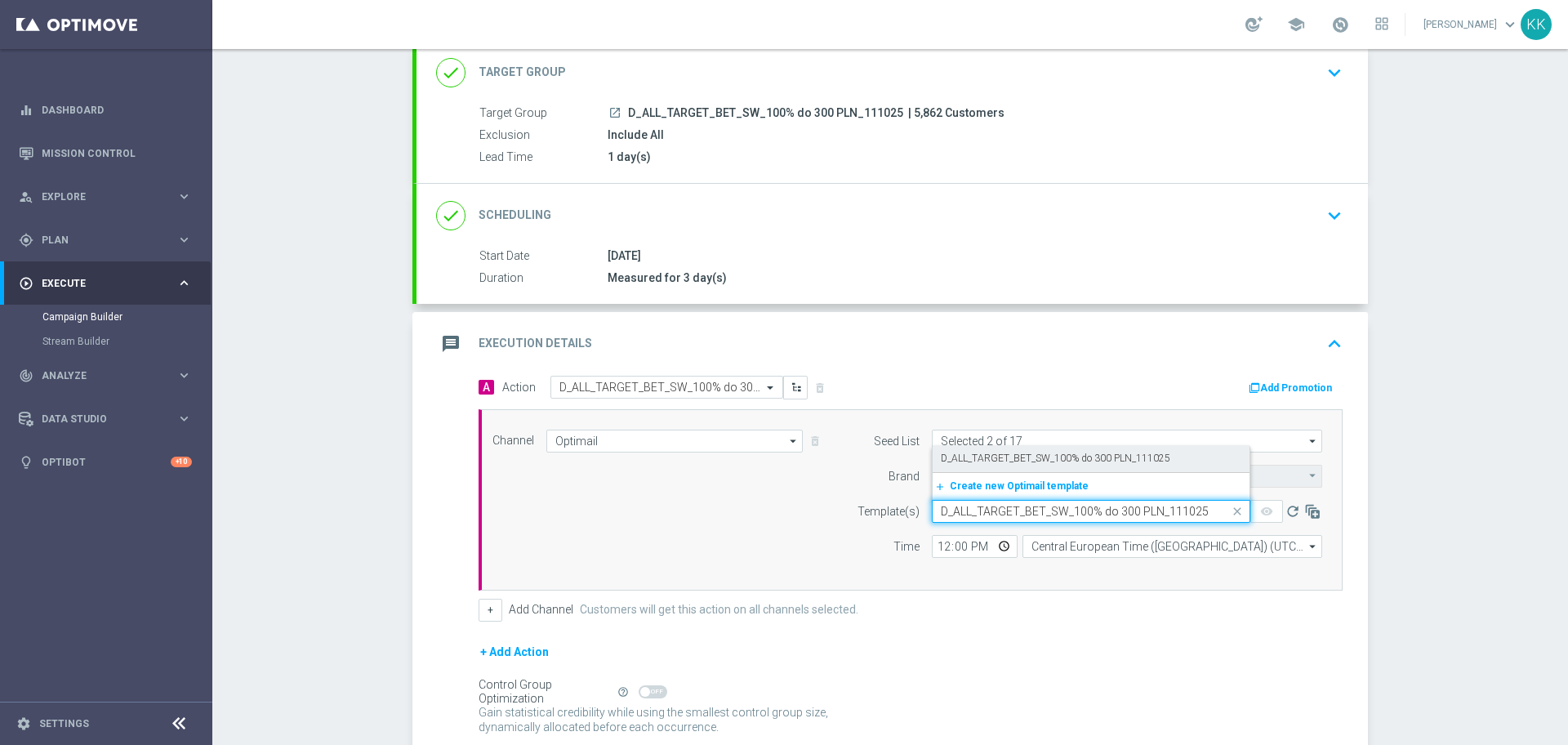
click at [981, 457] on label "D_ALL_TARGET_BET_SW_100% do 300 PLN_111025" at bounding box center [1055, 458] width 229 height 14
type input "D_ALL_TARGET_BET_SW_100% do 300 PLN_111025"
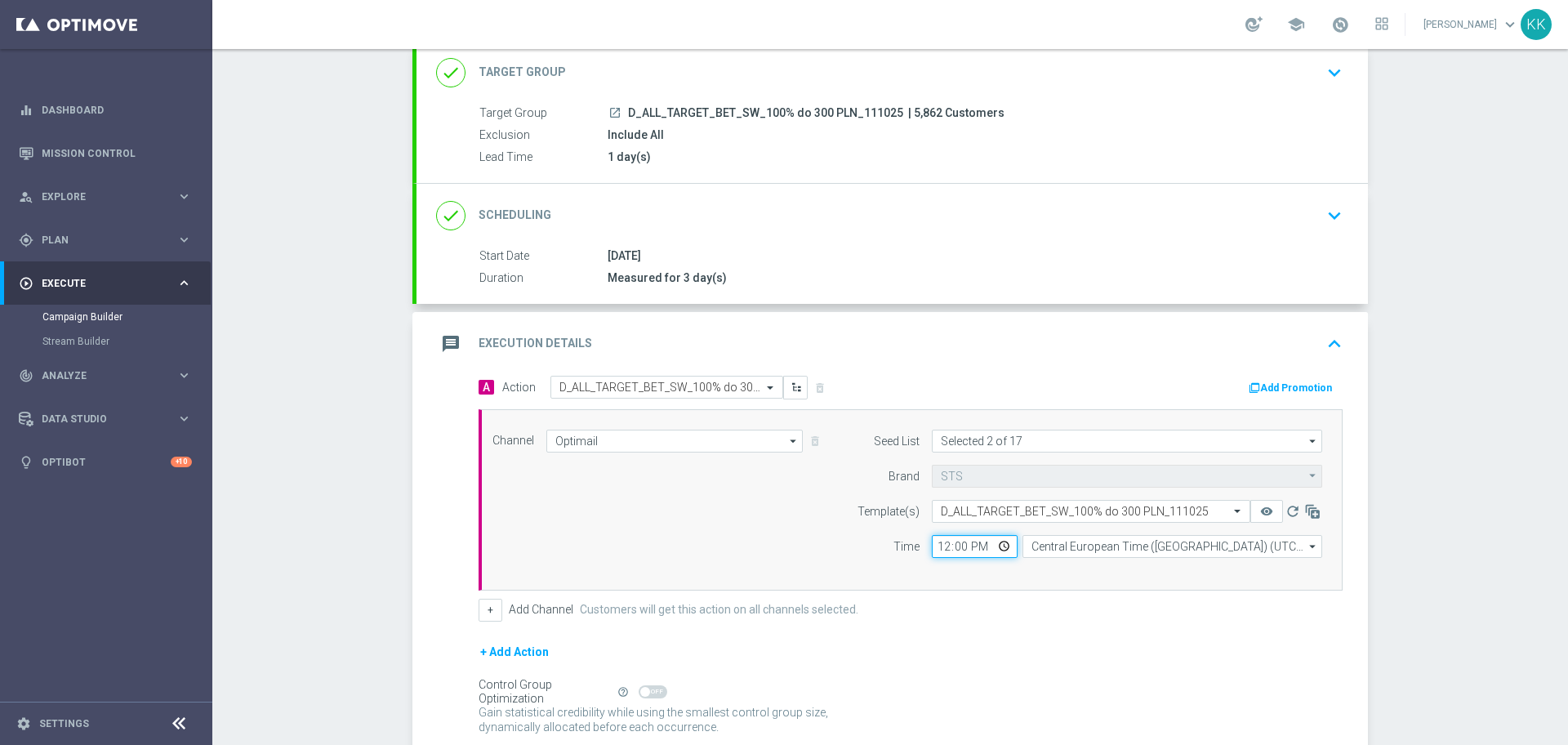
click at [941, 547] on input "12:00" at bounding box center [974, 546] width 86 height 23
type input "11:01"
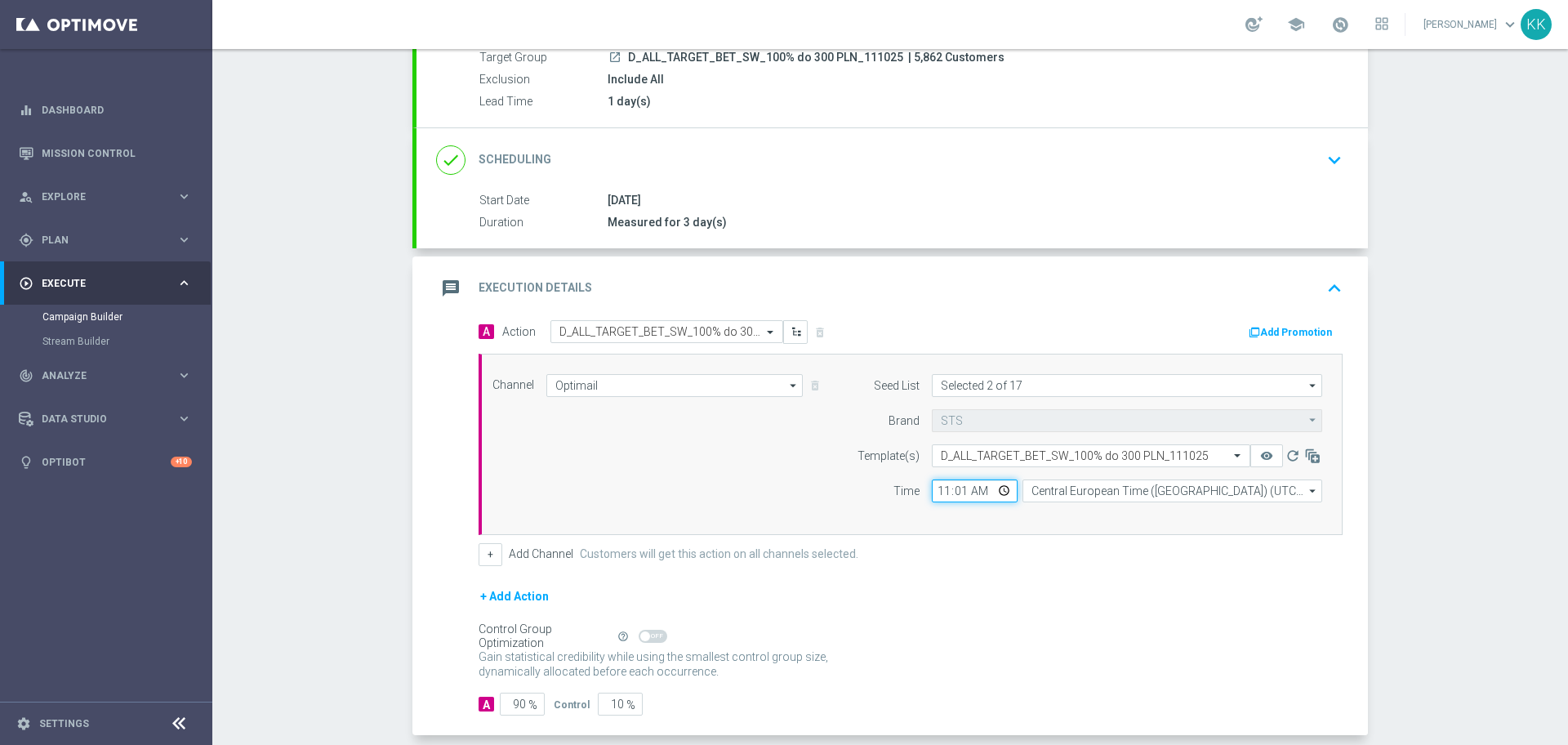
scroll to position [240, 0]
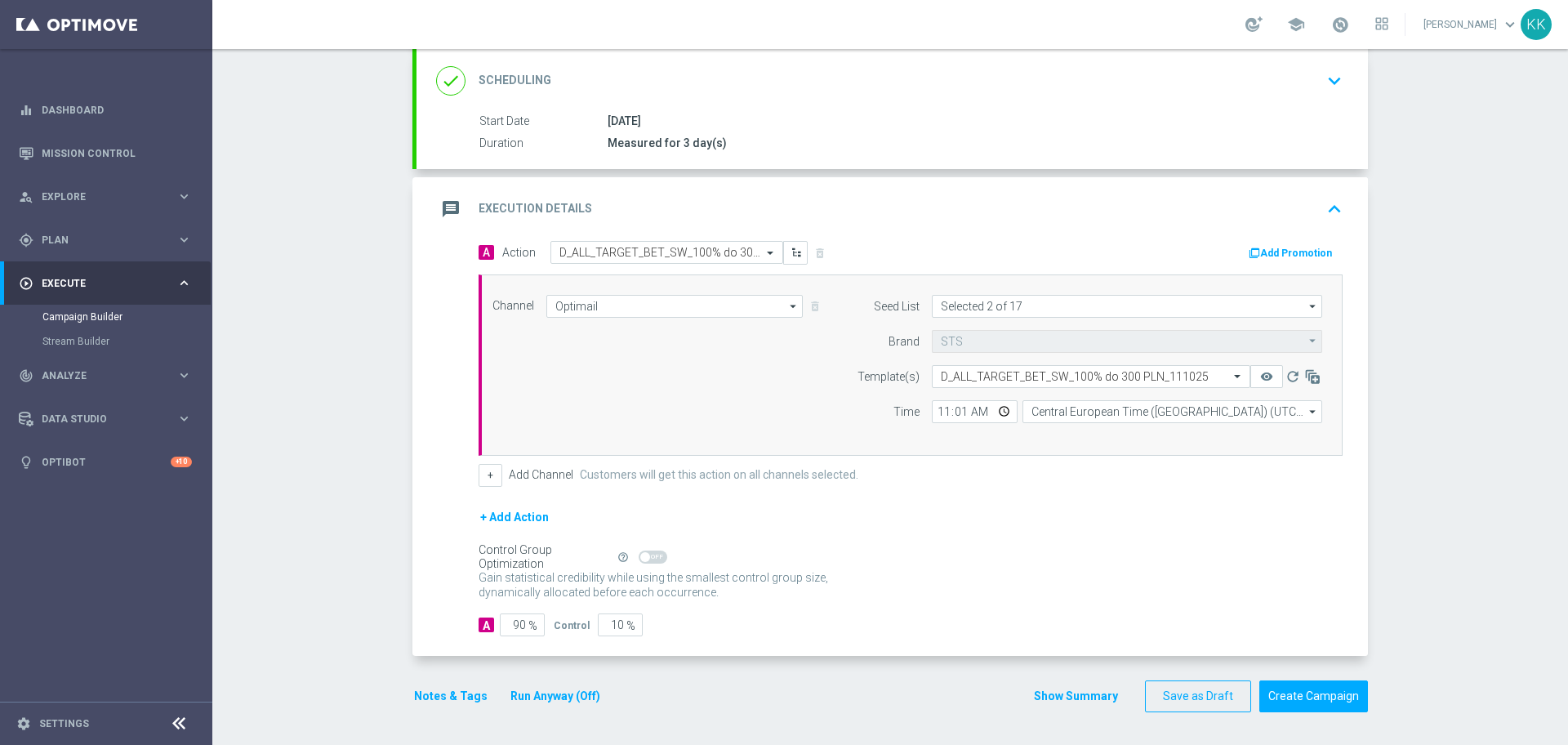
click at [1247, 66] on div "done Scheduling keyboard_arrow_down" at bounding box center [892, 81] width 912 height 31
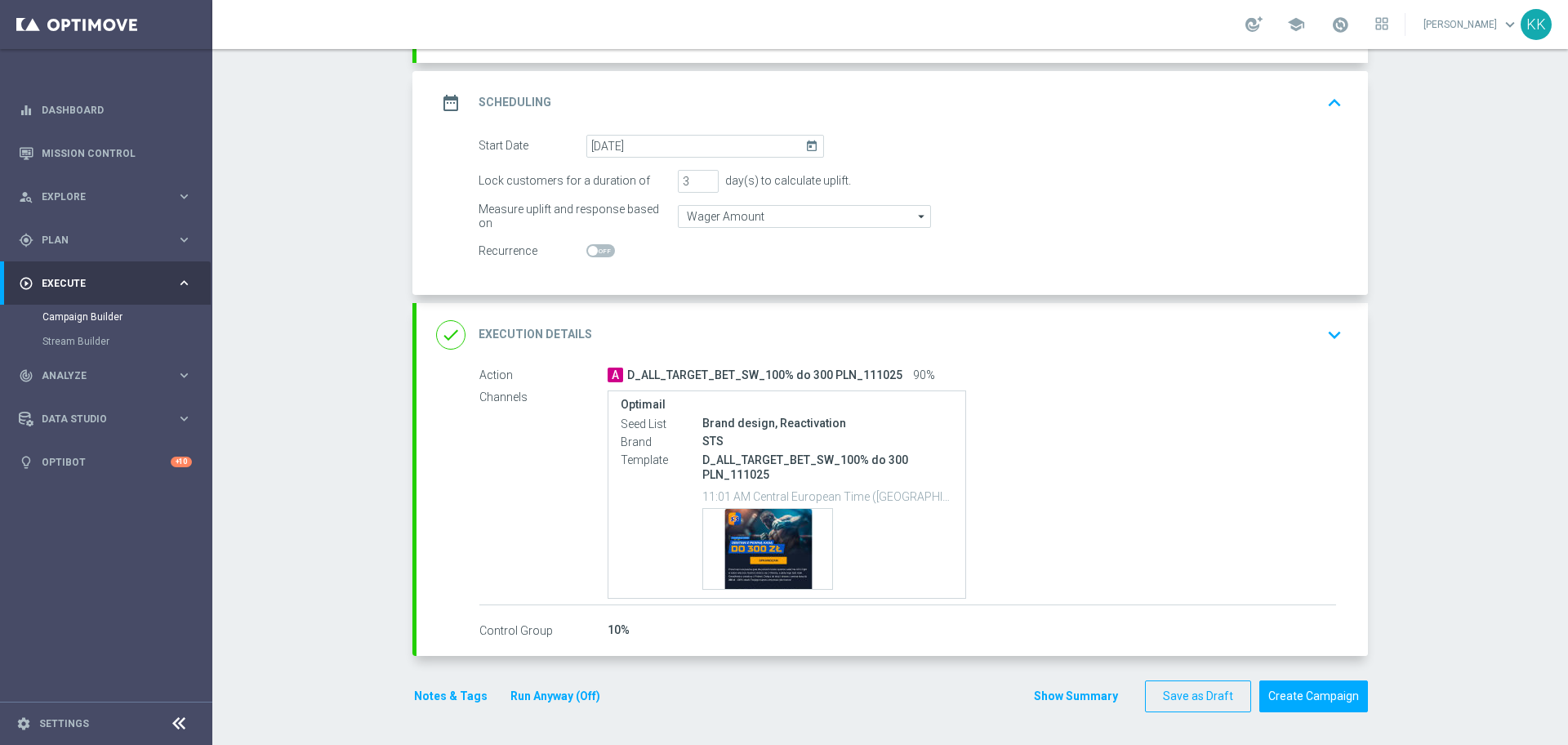
scroll to position [223, 0]
drag, startPoint x: 681, startPoint y: 180, endPoint x: 665, endPoint y: 178, distance: 16.1
click at [665, 178] on div "Lock customers for a duration of 3 day(s) to calculate uplift." at bounding box center [911, 184] width 888 height 23
type input "2"
click at [1320, 347] on button "keyboard_arrow_down" at bounding box center [1334, 337] width 27 height 31
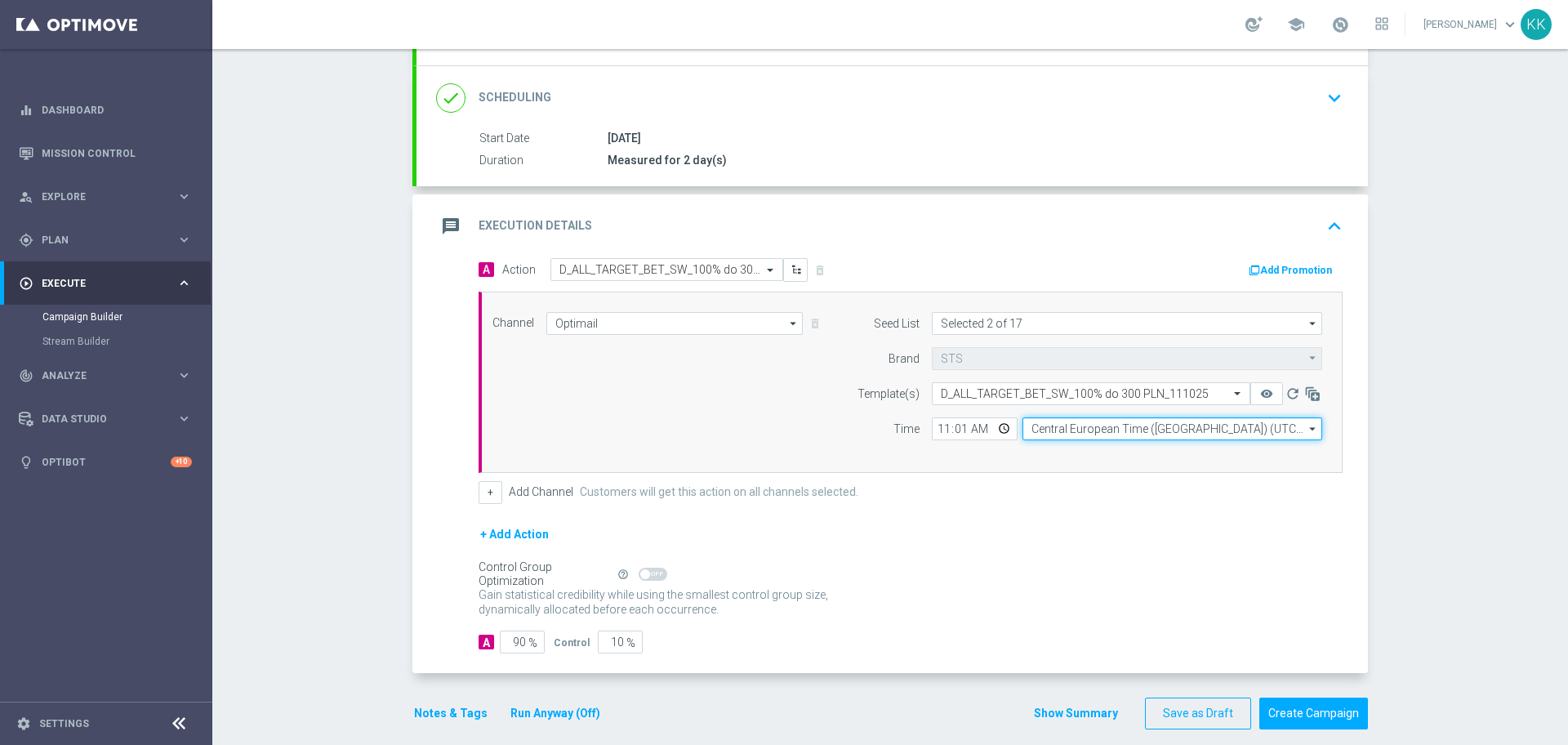
click at [1059, 434] on input "Central European Time ([GEOGRAPHIC_DATA]) (UTC +02:00)" at bounding box center [1172, 429] width 300 height 23
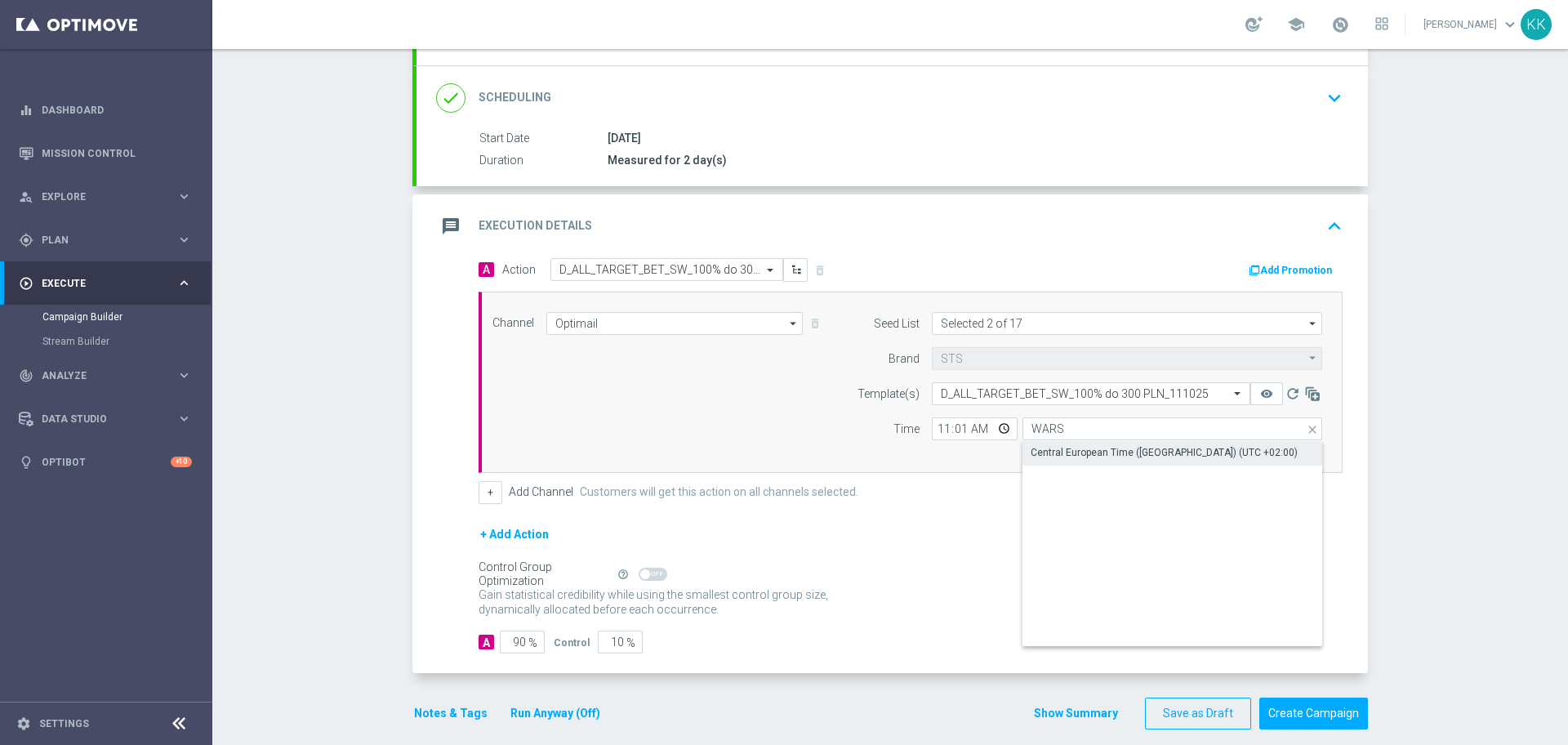
click at [1059, 458] on div "Central European Time ([GEOGRAPHIC_DATA]) (UTC +02:00)" at bounding box center [1164, 452] width 267 height 15
type input "Central European Time ([GEOGRAPHIC_DATA]) (UTC +02:00)"
click at [479, 495] on button "+" at bounding box center [490, 492] width 24 height 23
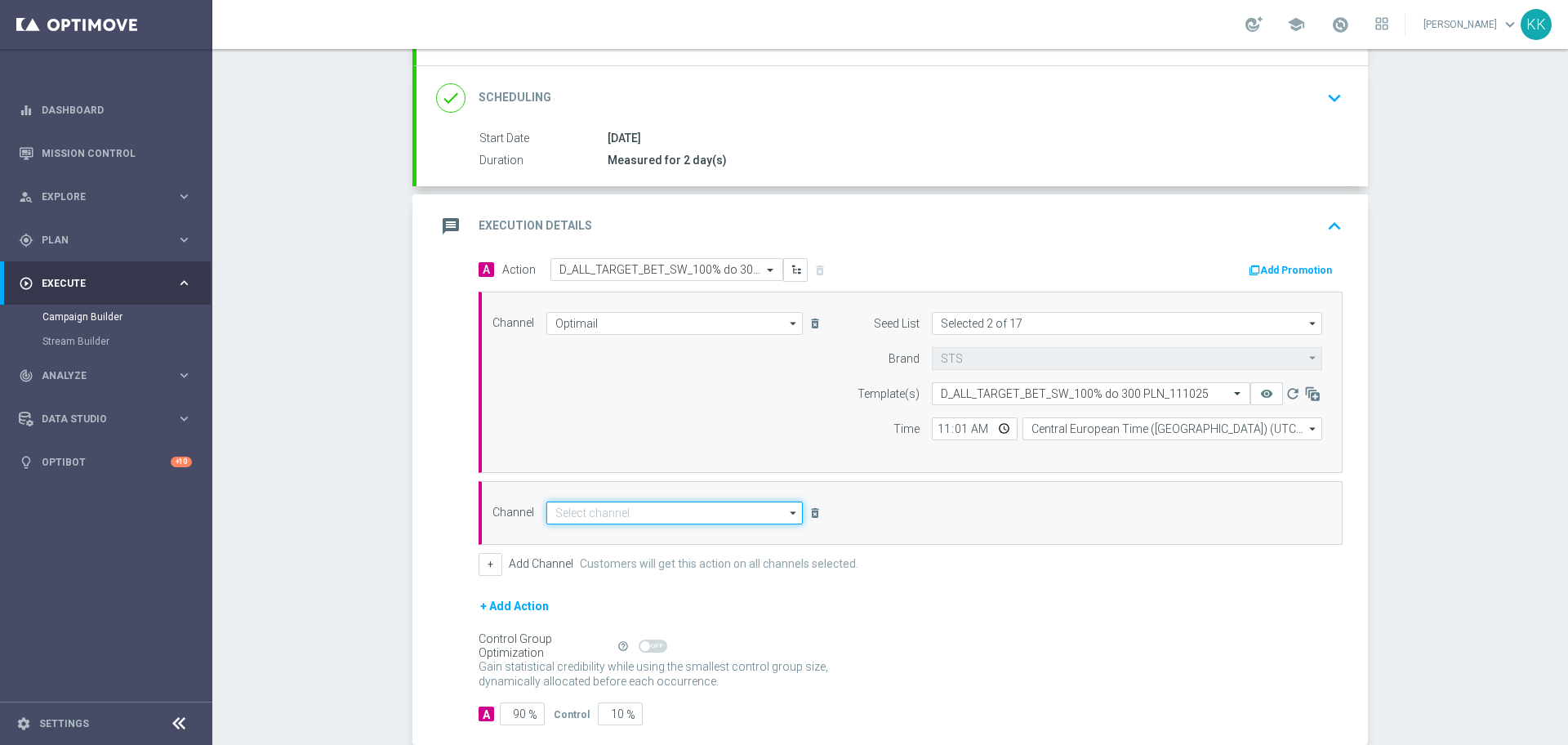
click at [631, 515] on input at bounding box center [674, 513] width 257 height 23
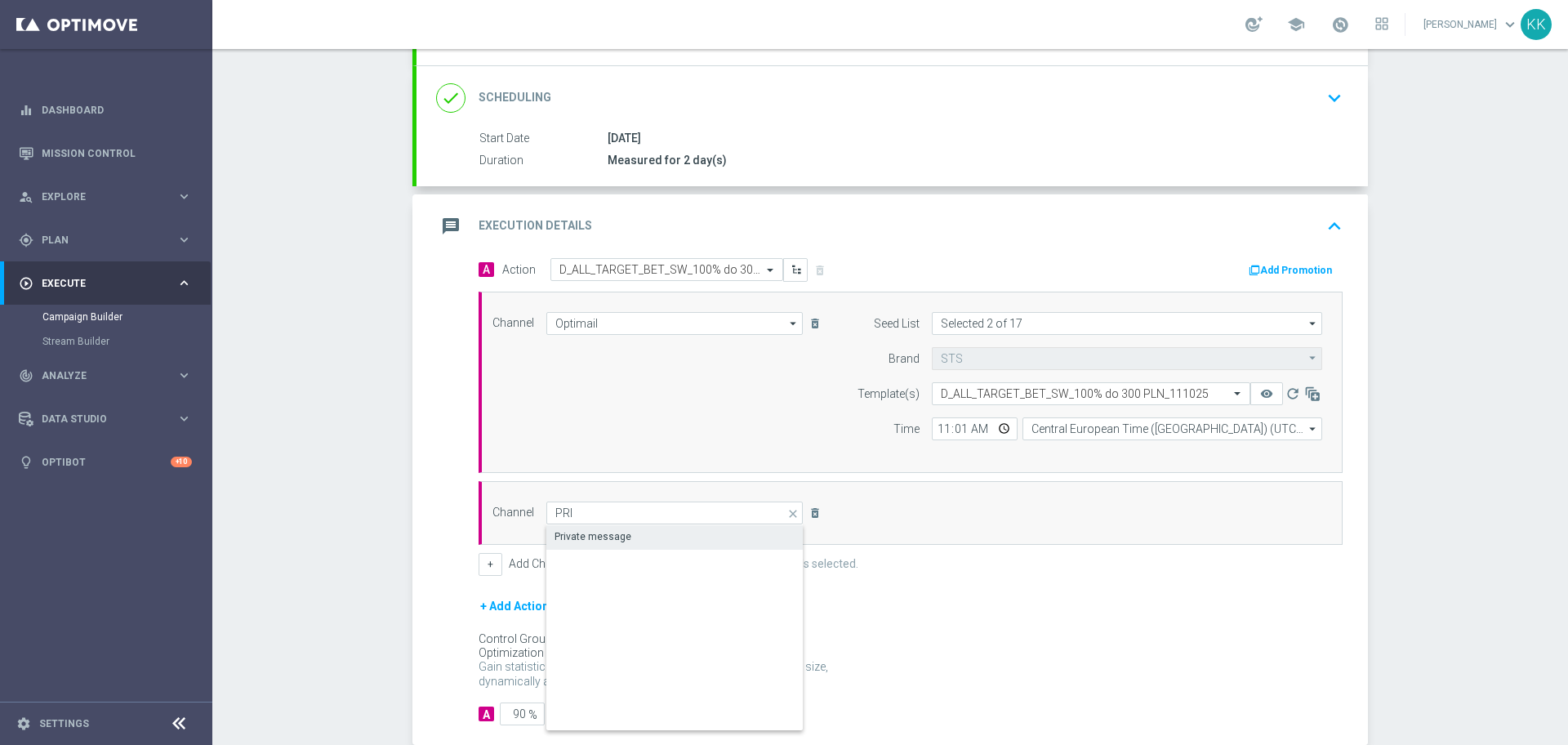
click at [607, 535] on div "Private message" at bounding box center [593, 536] width 77 height 15
type input "Private message"
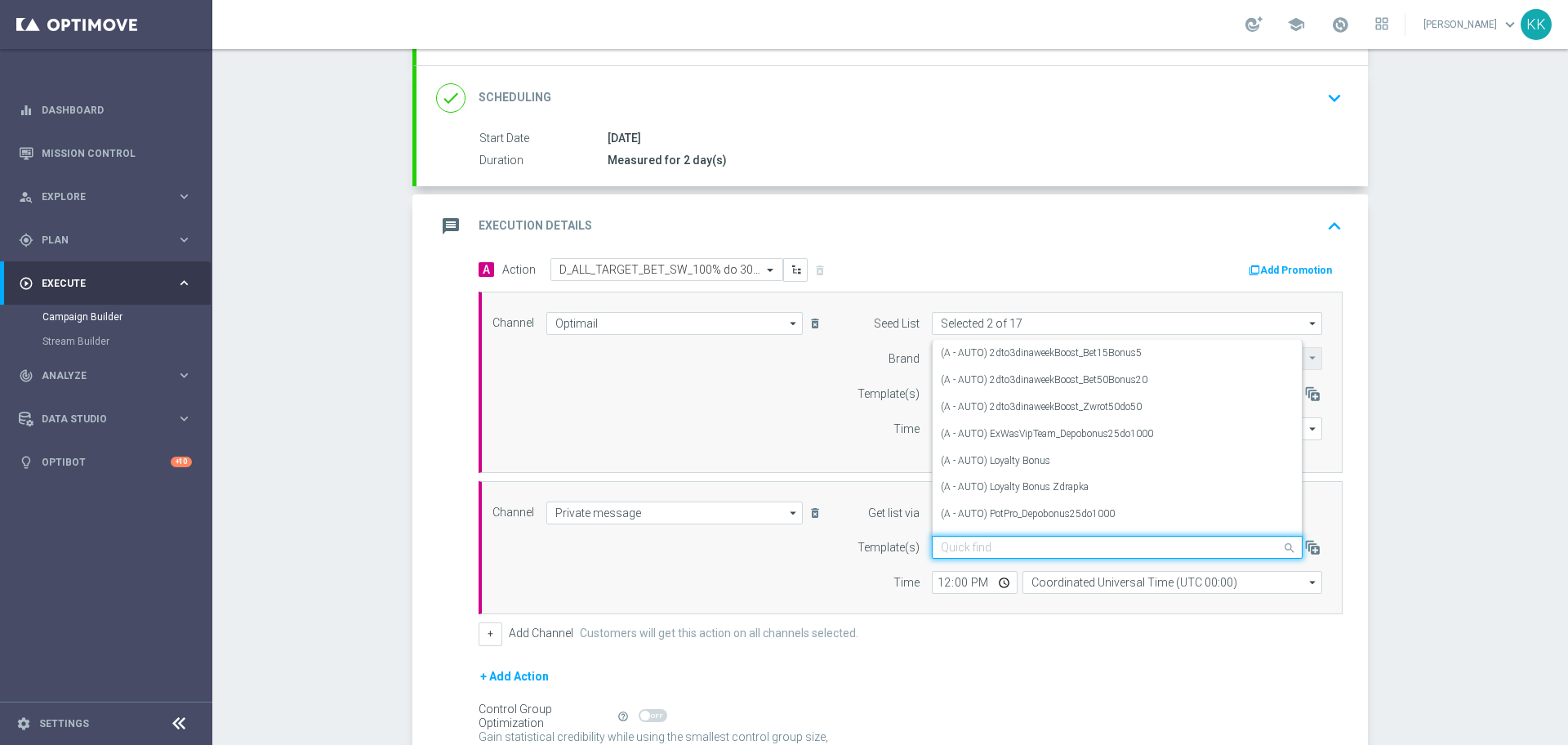
click at [1051, 543] on input "text" at bounding box center [1101, 548] width 320 height 14
paste input "D_ALL_TARGET_BET_SW_100% do 300 PLN_111025"
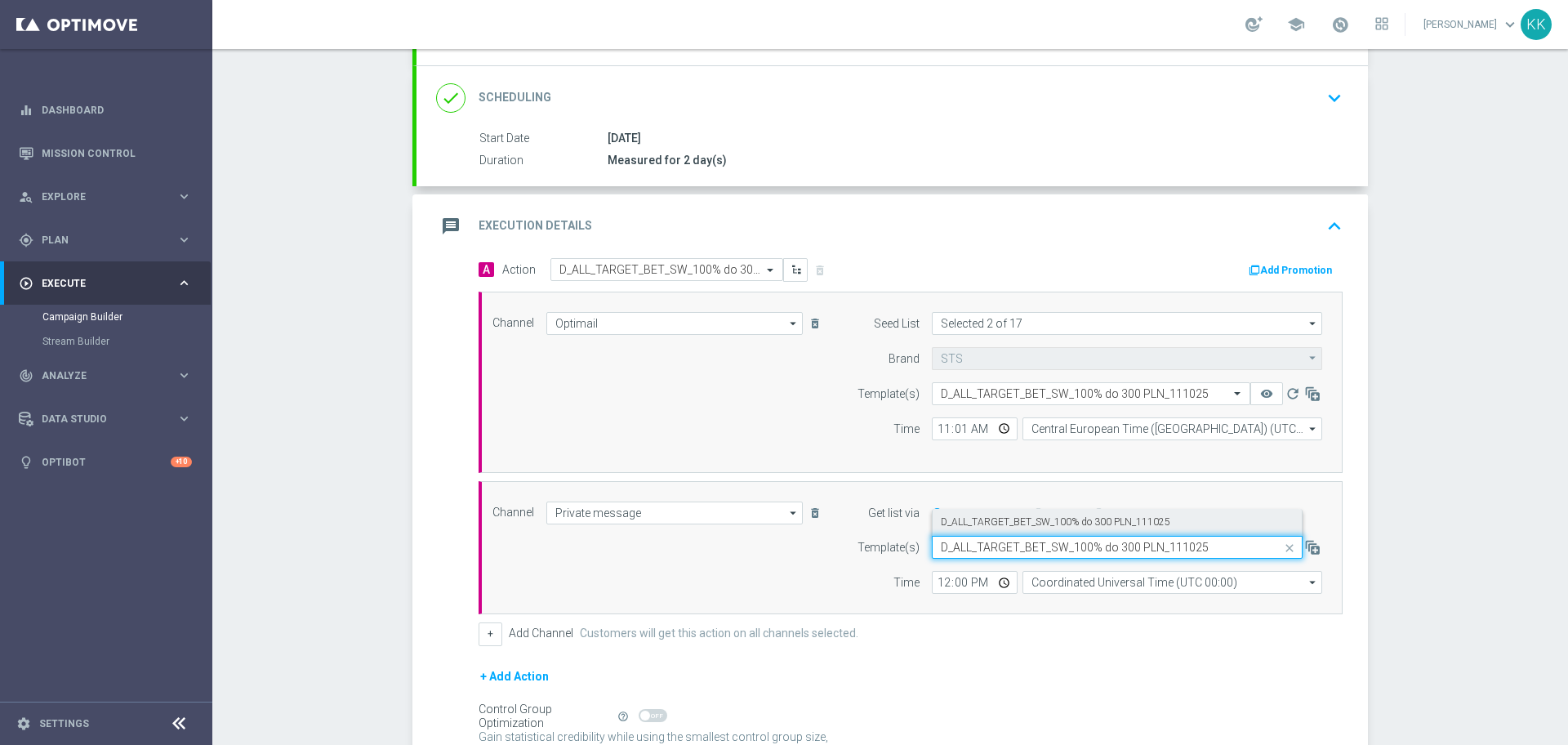
click at [1069, 521] on label "D_ALL_TARGET_BET_SW_100% do 300 PLN_111025" at bounding box center [1055, 522] width 229 height 14
type input "D_ALL_TARGET_BET_SW_100% do 300 PLN_111025"
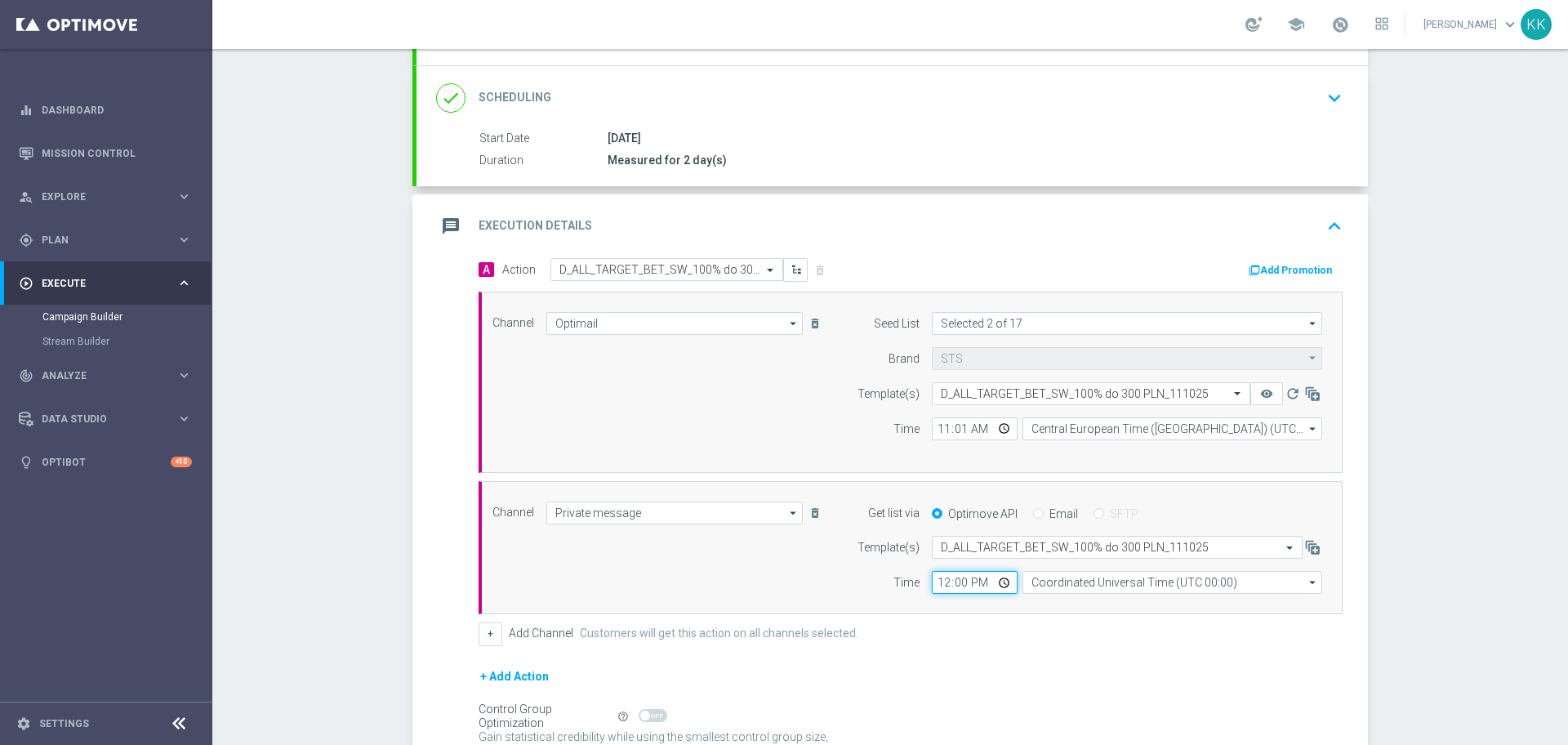
click at [933, 586] on input "12:00" at bounding box center [974, 582] width 86 height 23
type input "11:01"
click at [1077, 589] on input "Coordinated Universal Time (UTC 00:00)" at bounding box center [1172, 582] width 300 height 23
click at [1057, 618] on div "Central European Time ([GEOGRAPHIC_DATA]) (UTC +02:00)" at bounding box center [1172, 606] width 300 height 23
type input "Central European Time ([GEOGRAPHIC_DATA]) (UTC +02:00)"
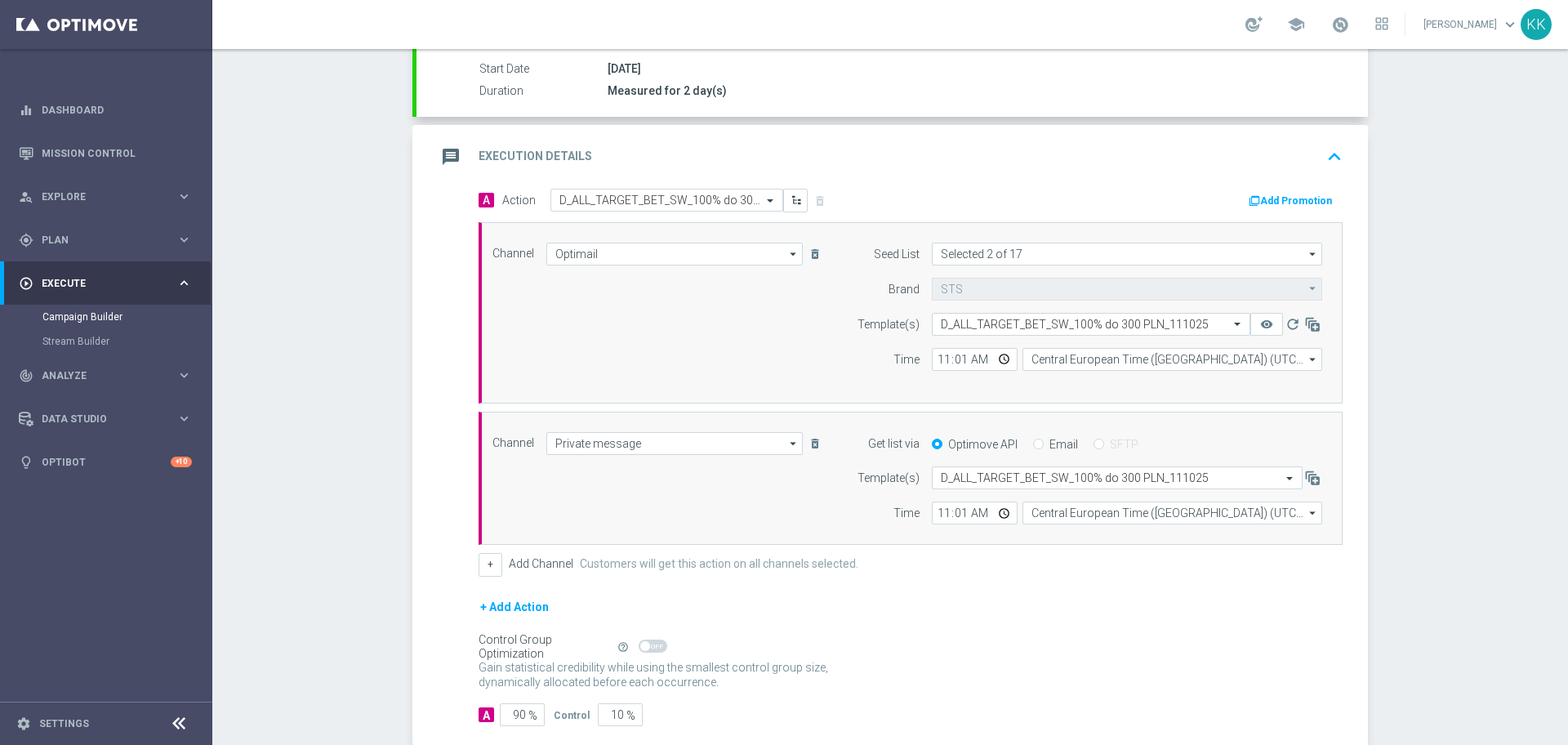
scroll to position [382, 0]
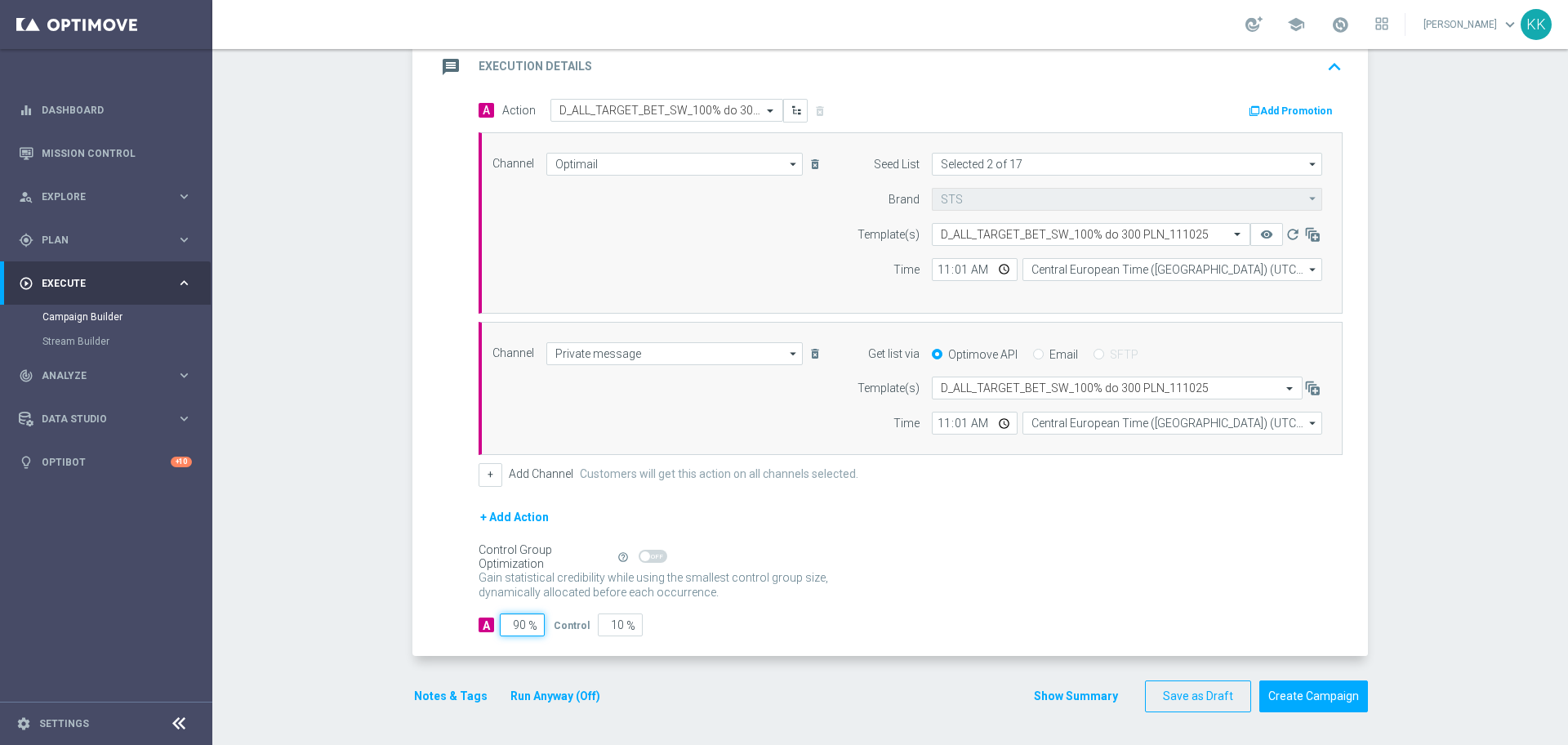
click at [513, 626] on input "90" at bounding box center [522, 625] width 45 height 23
type input "9"
type input "91"
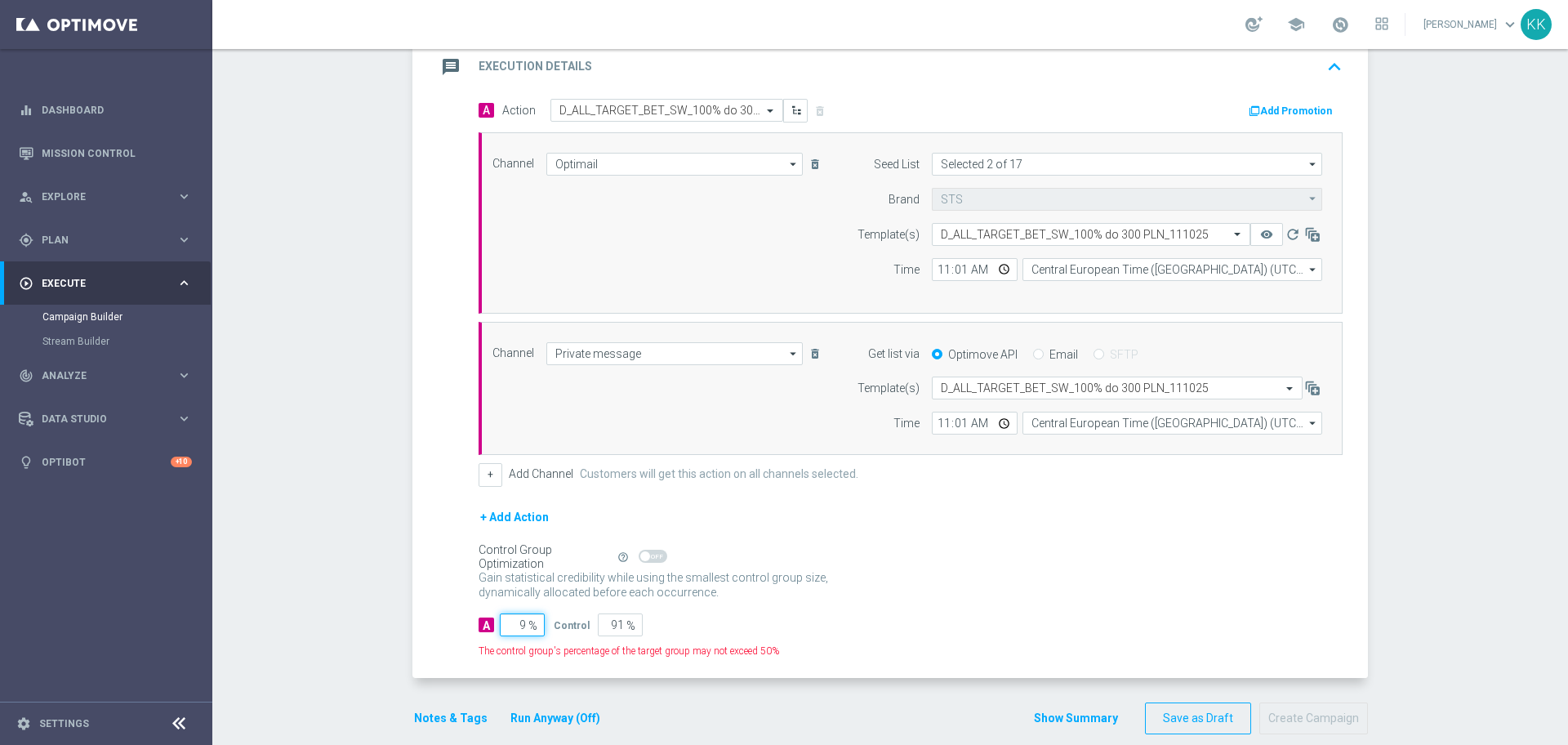
type input "95"
type input "5"
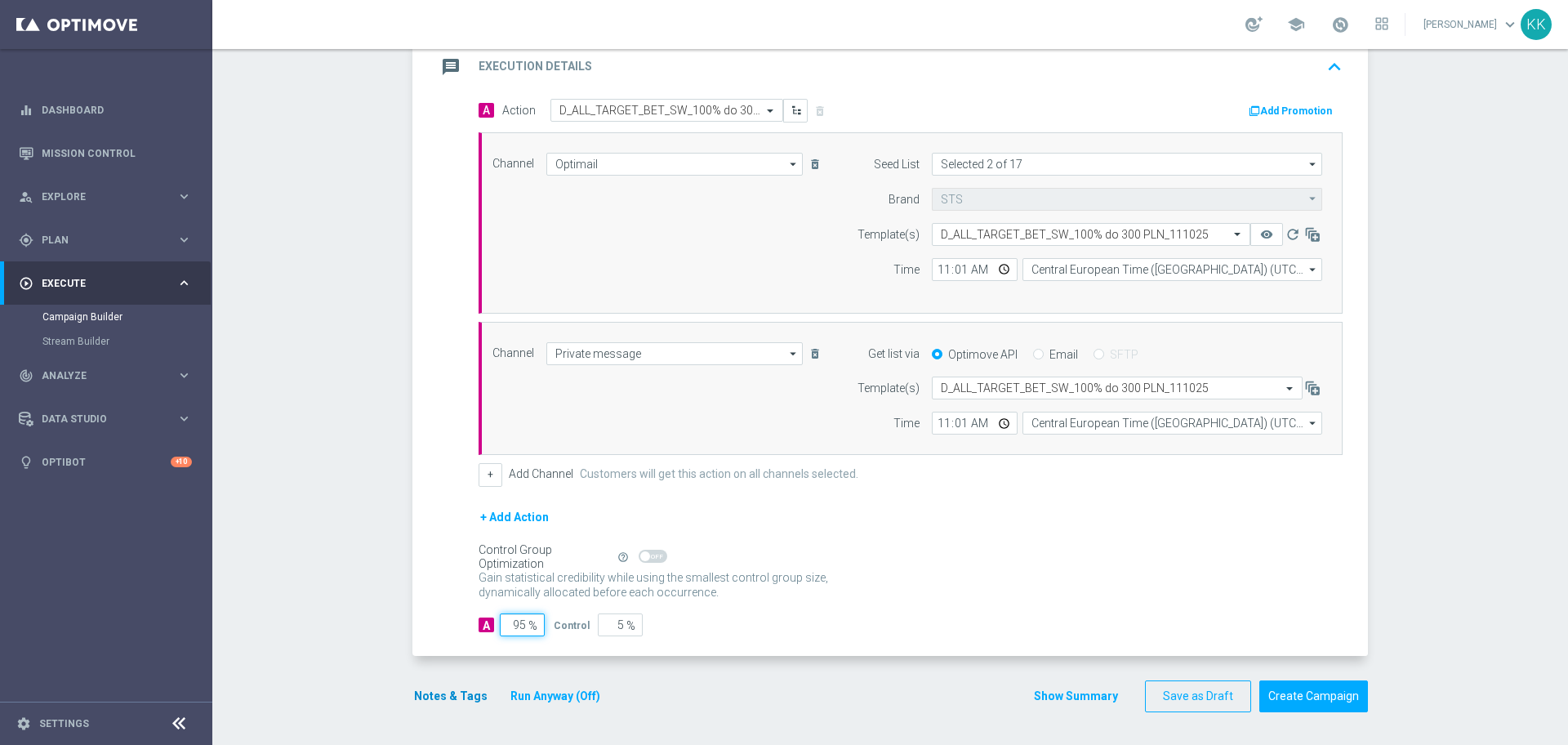
type input "95"
click at [418, 697] on button "Notes & Tags" at bounding box center [450, 695] width 77 height 20
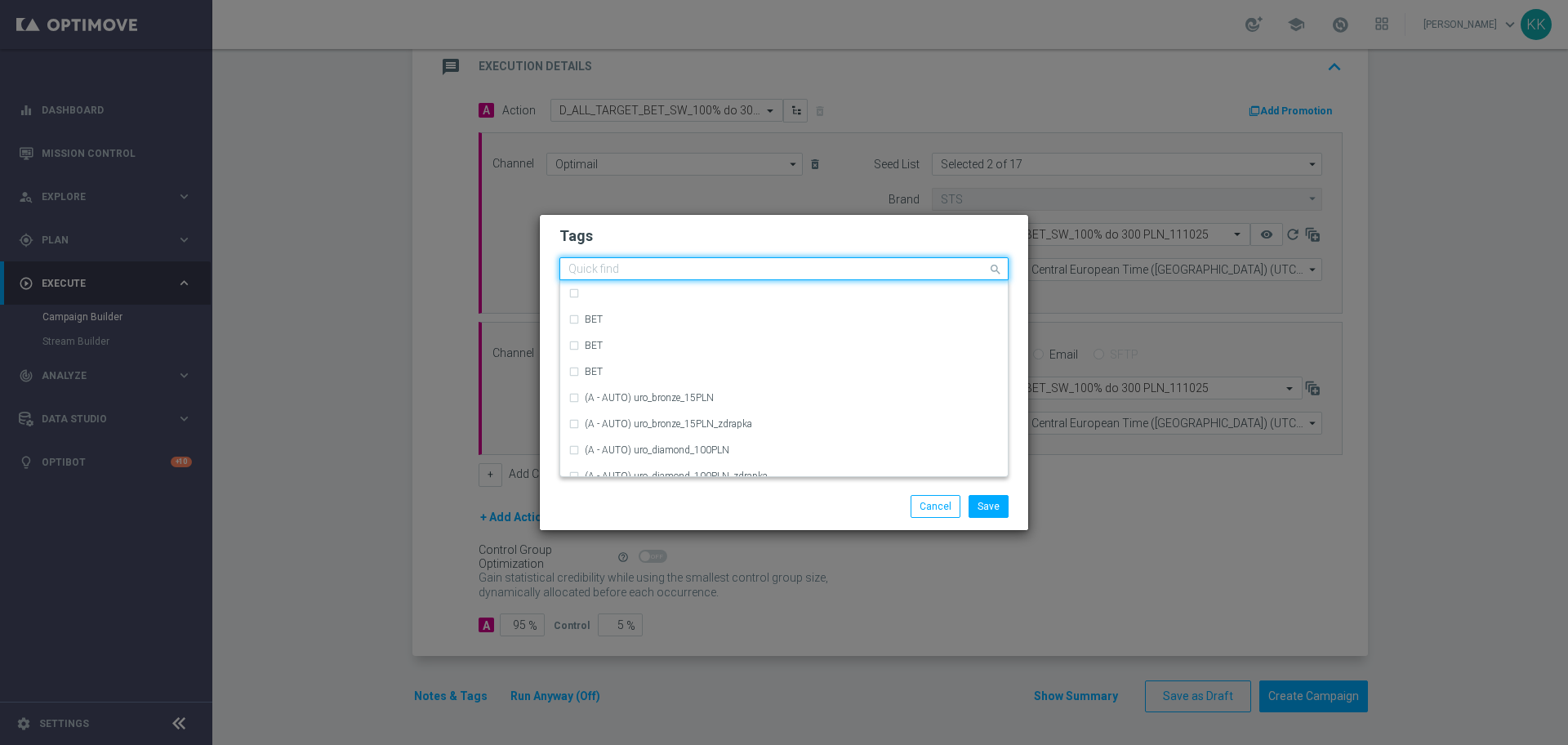
click at [634, 276] on input "text" at bounding box center [777, 270] width 419 height 14
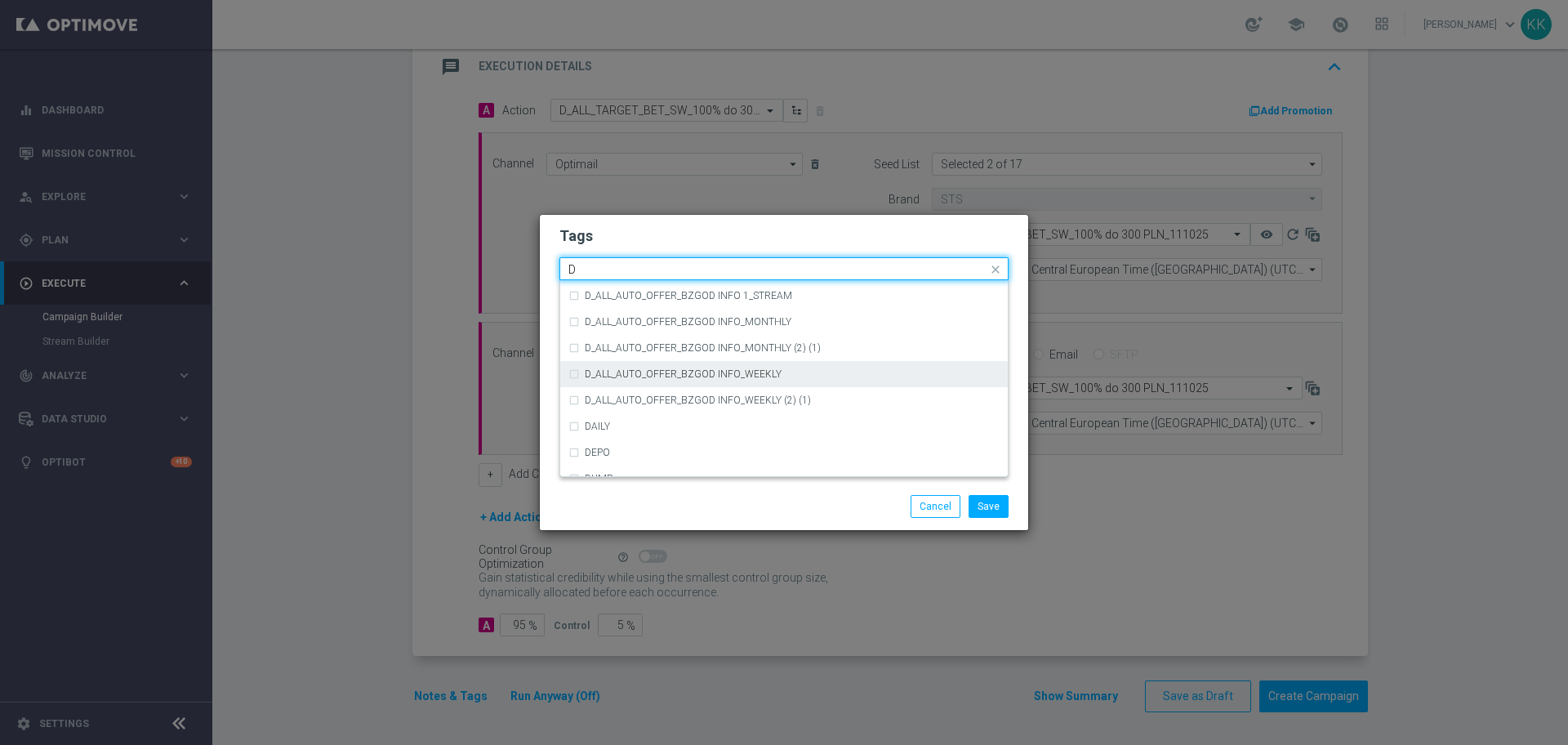
scroll to position [1727, 0]
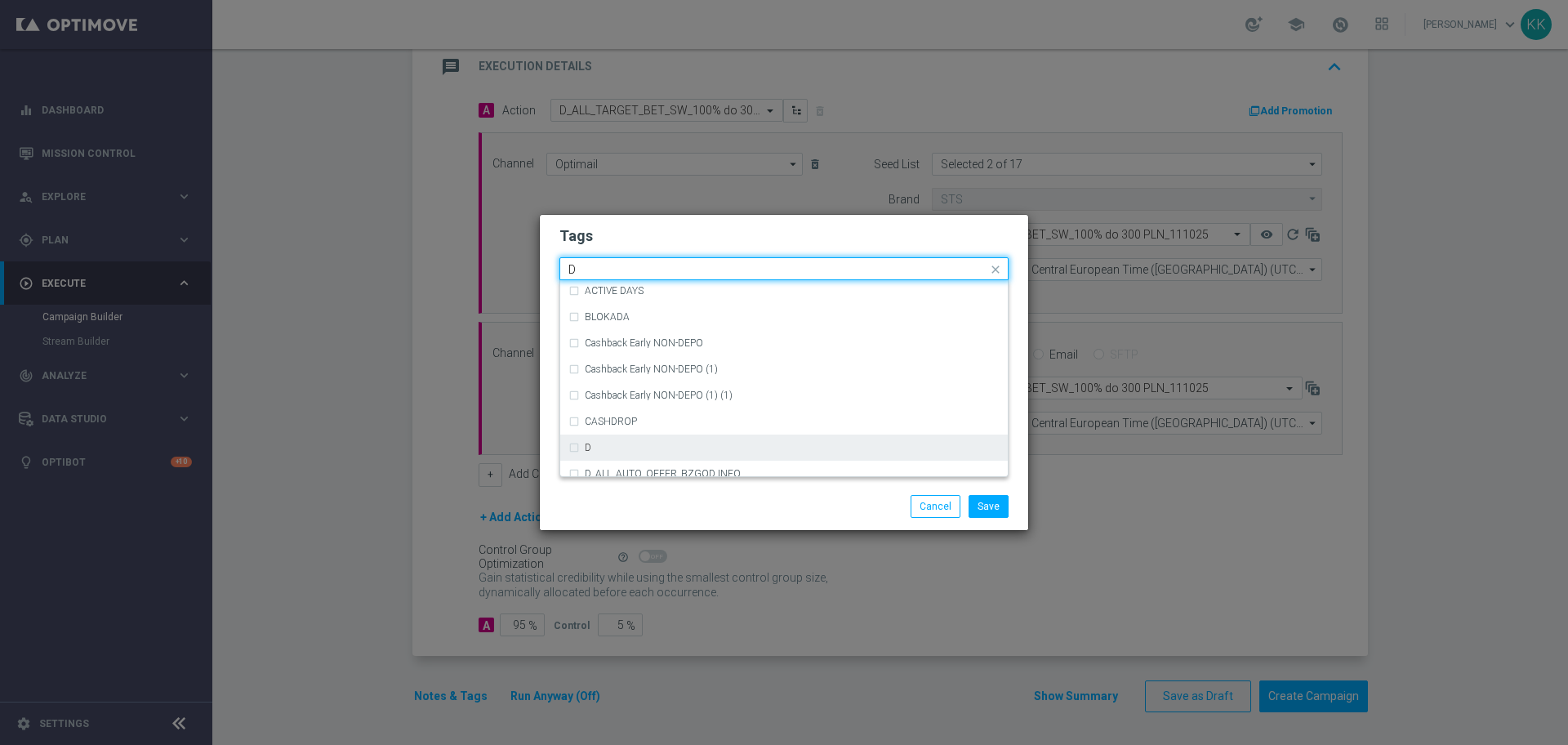
click at [571, 446] on div "D" at bounding box center [783, 448] width 431 height 27
type input "D"
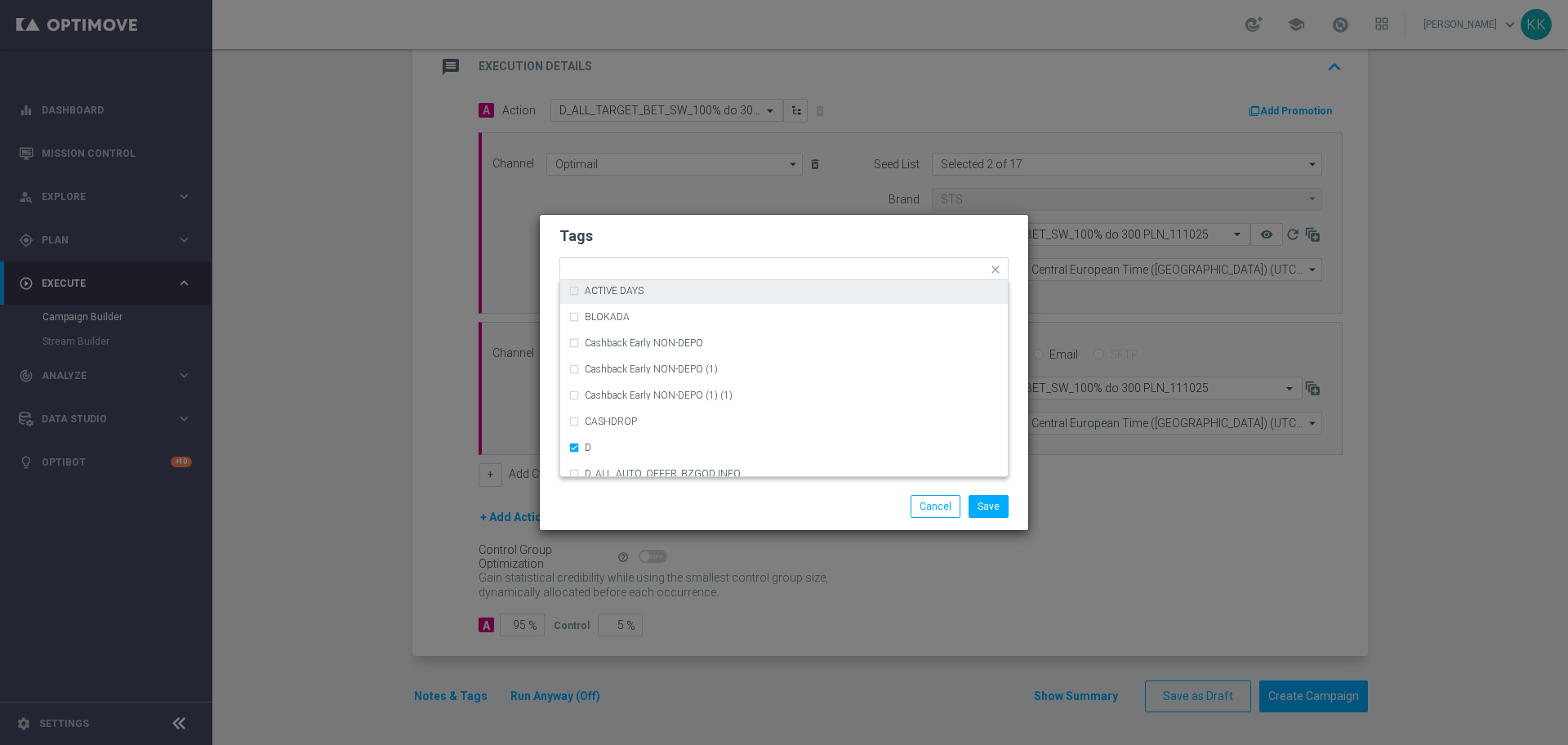
click at [696, 215] on div "Tags Quick find × D (REA - AUTO) REA_FLOW_8DAY_B&G (1) (1) (REA - AUTO) REA_FLO…" at bounding box center [784, 349] width 488 height 268
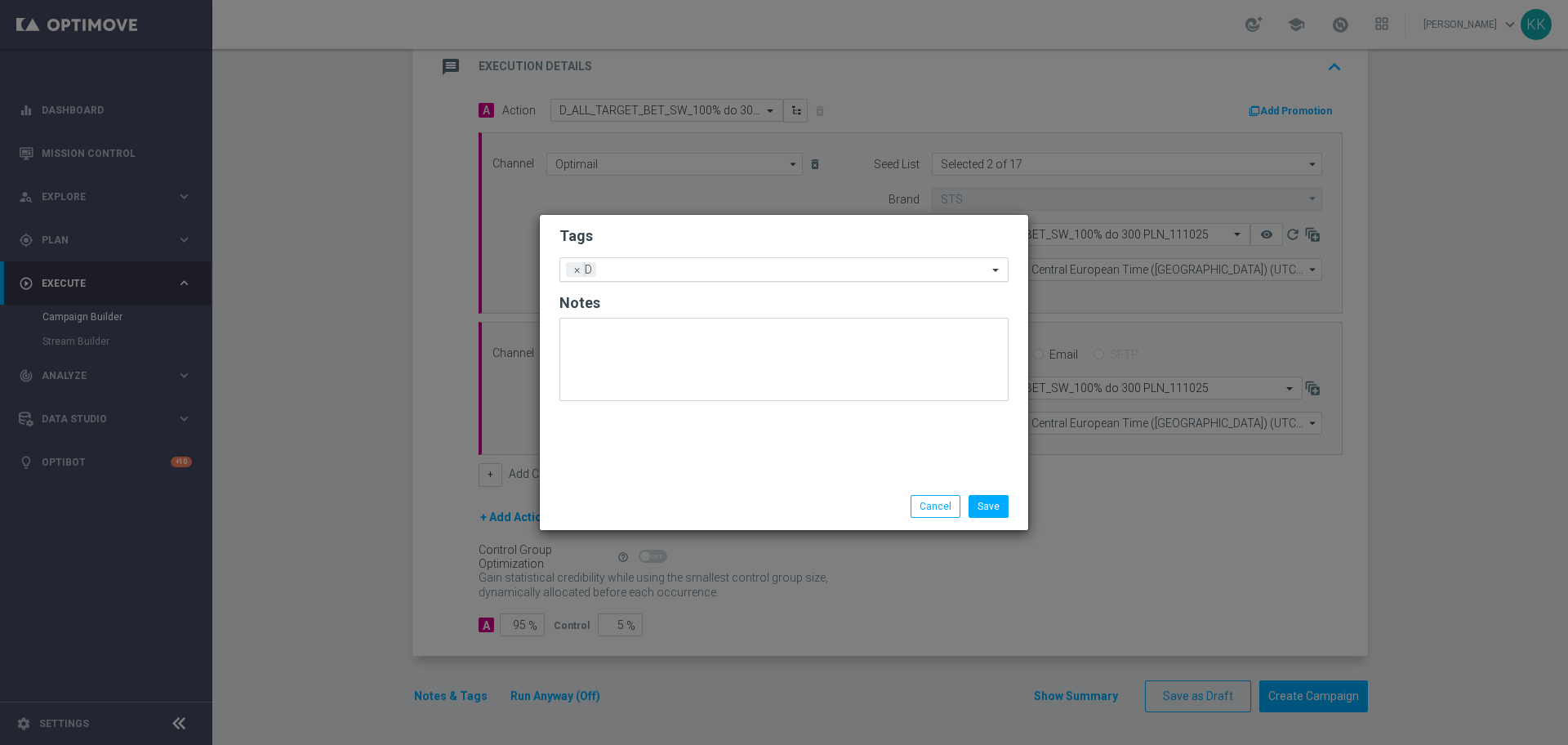
click at [684, 267] on input "text" at bounding box center [795, 271] width 385 height 14
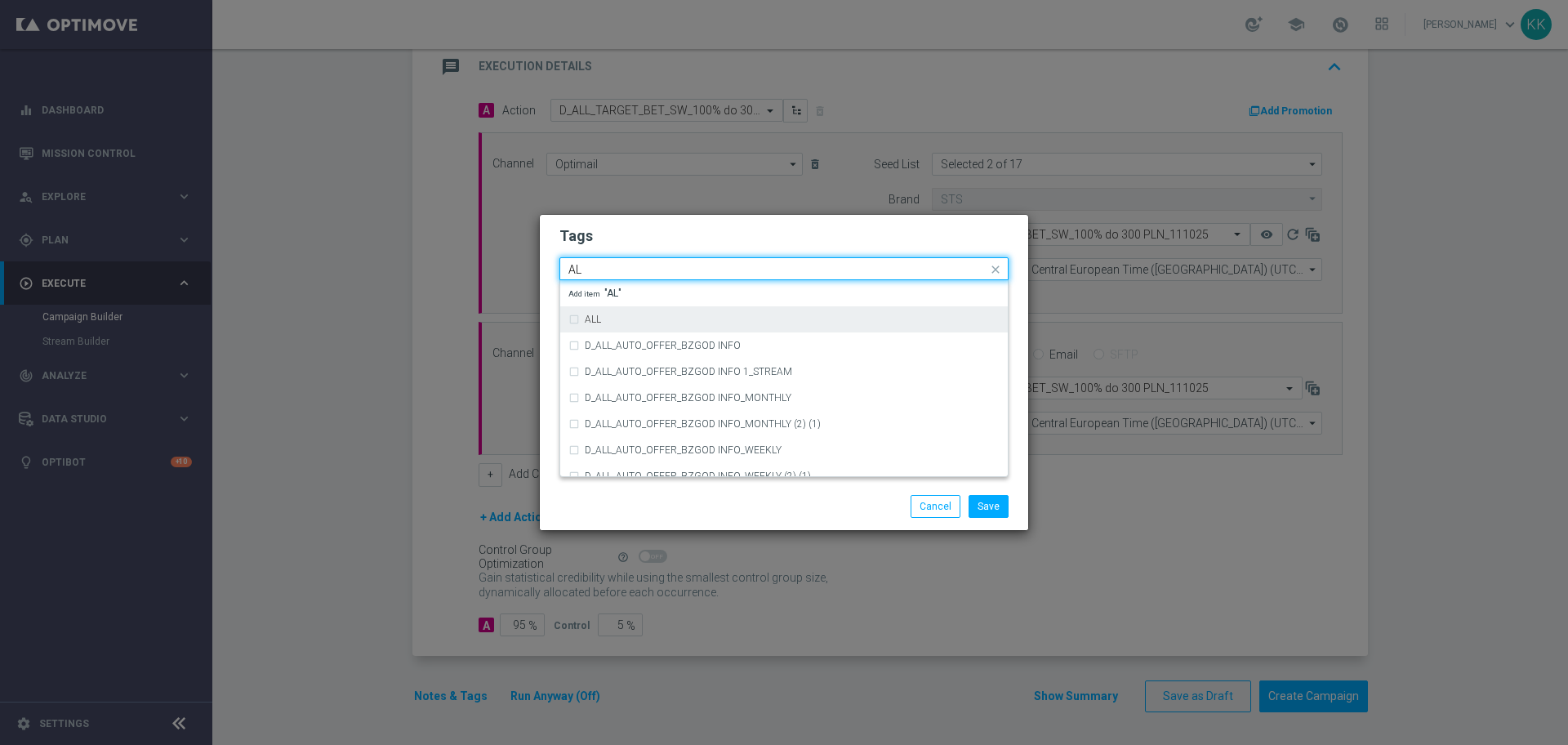
click at [573, 319] on div "ALL" at bounding box center [783, 319] width 431 height 27
type input "AL"
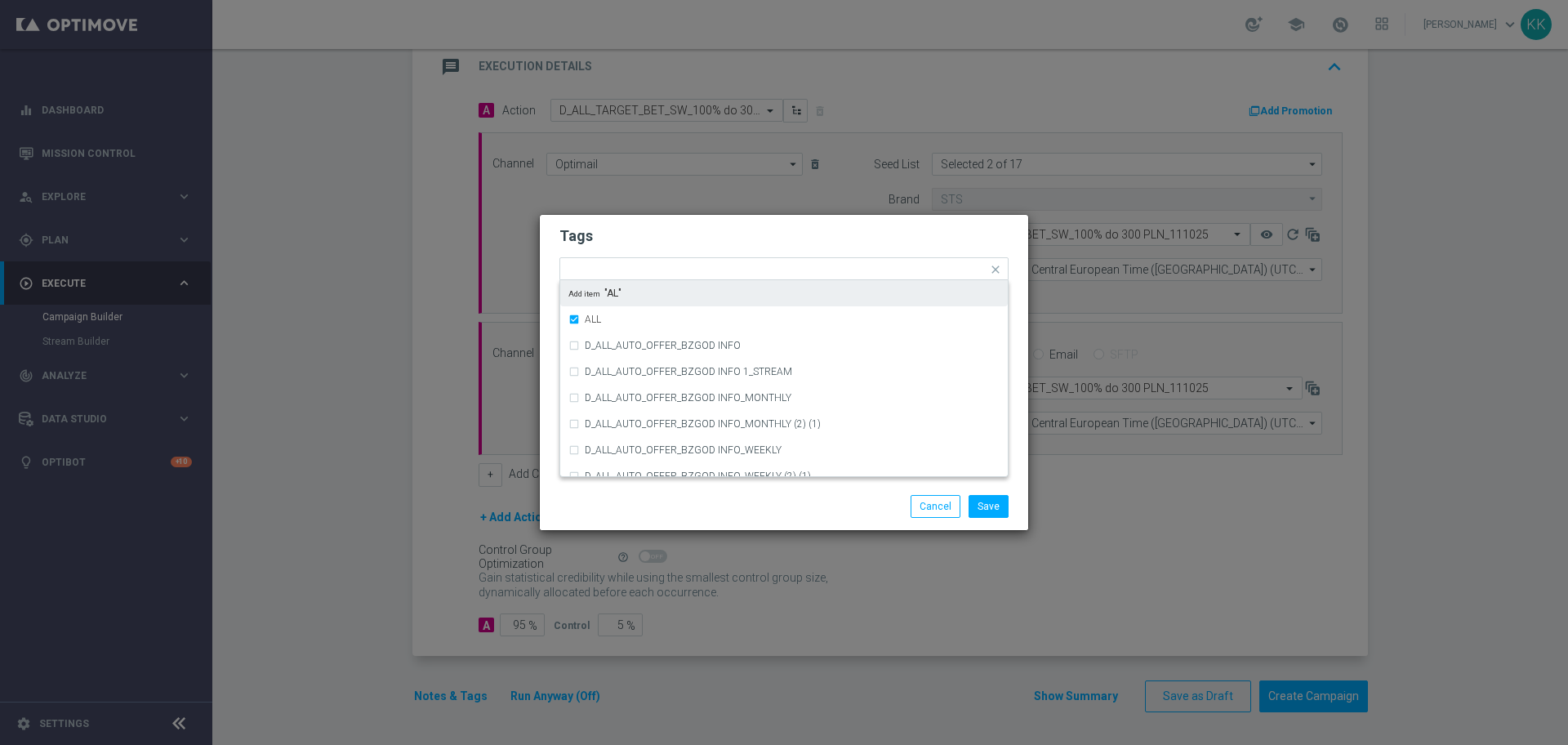
click at [670, 238] on h2 "Tags" at bounding box center [783, 236] width 449 height 19
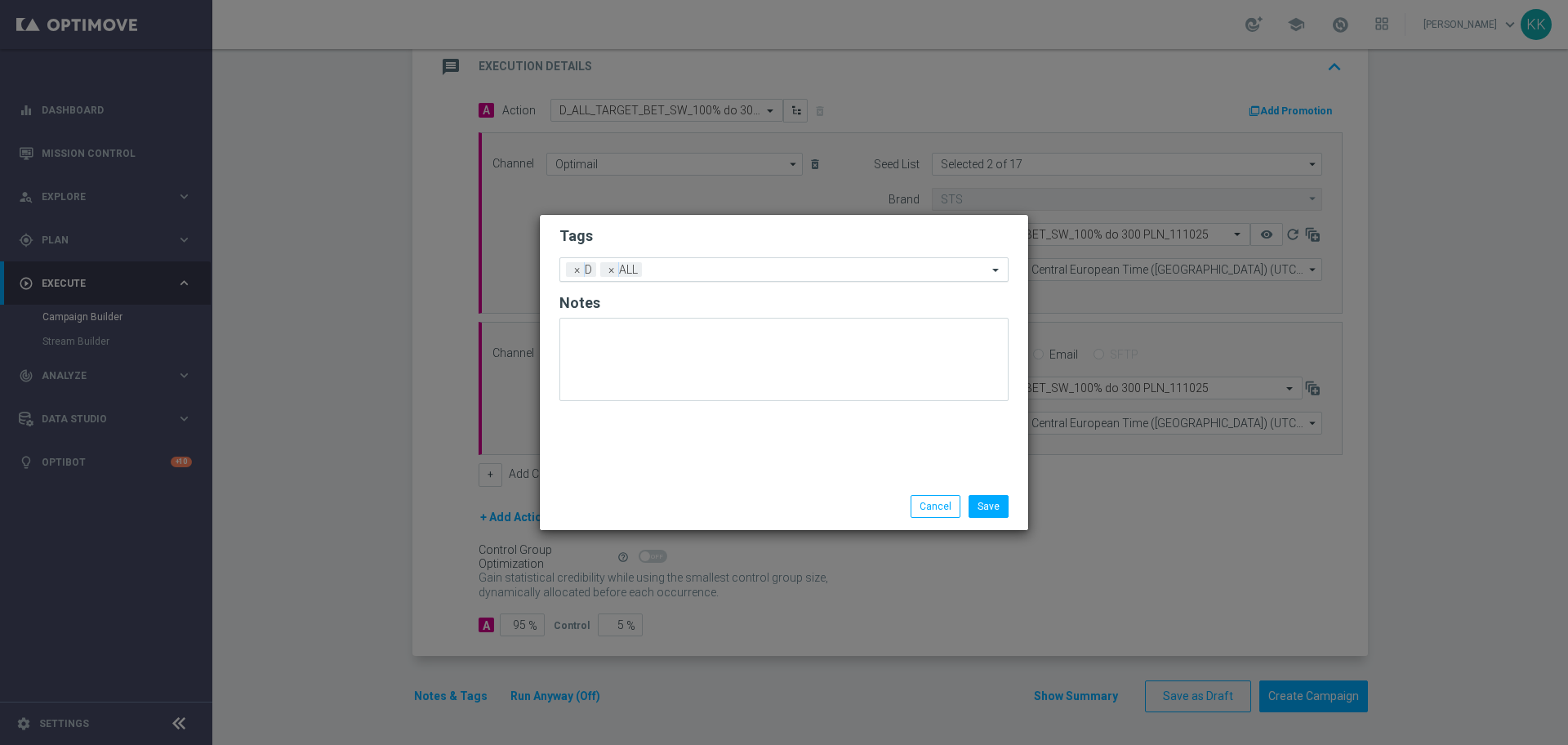
click at [672, 269] on input "text" at bounding box center [818, 271] width 339 height 14
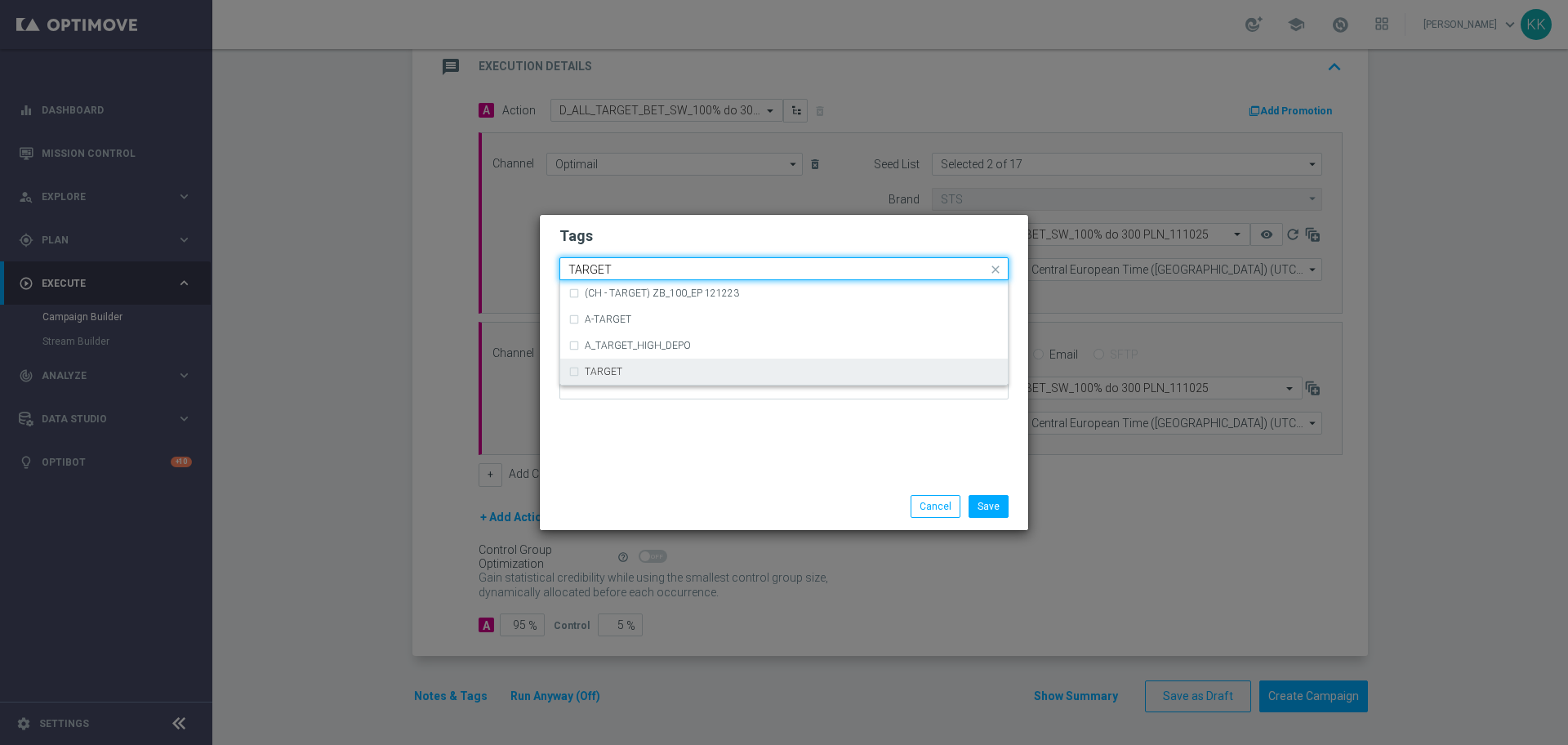
click at [638, 365] on div "TARGET" at bounding box center [783, 372] width 431 height 27
type input "TARGET"
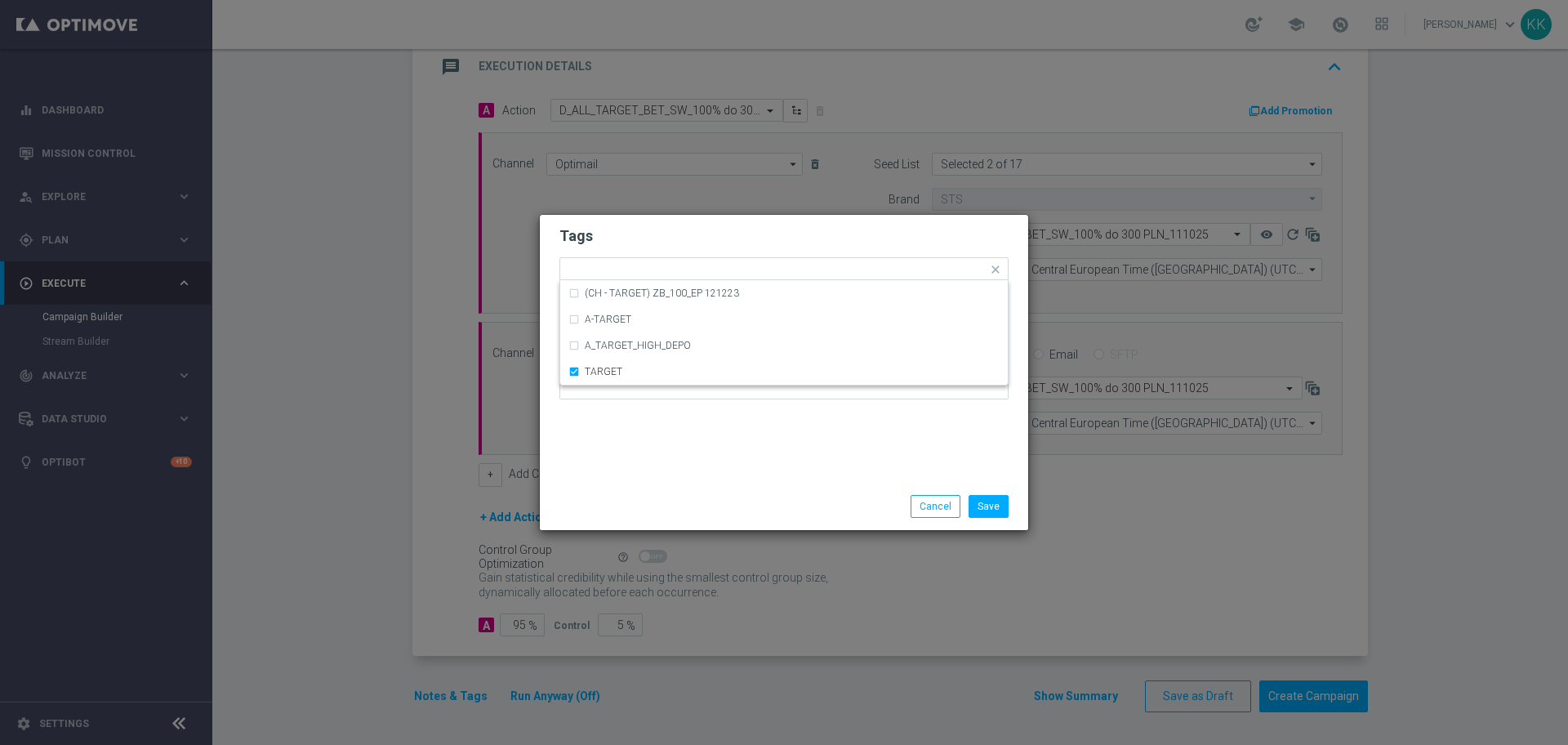
click at [700, 456] on div "Tags Quick find × D × ALL × TARGET (CH - TARGET) ZB_100_EP 121223 A-TARGET A_TA…" at bounding box center [784, 349] width 488 height 268
click at [800, 280] on div "Add a new tag × D × ALL × TARGET" at bounding box center [783, 270] width 449 height 25
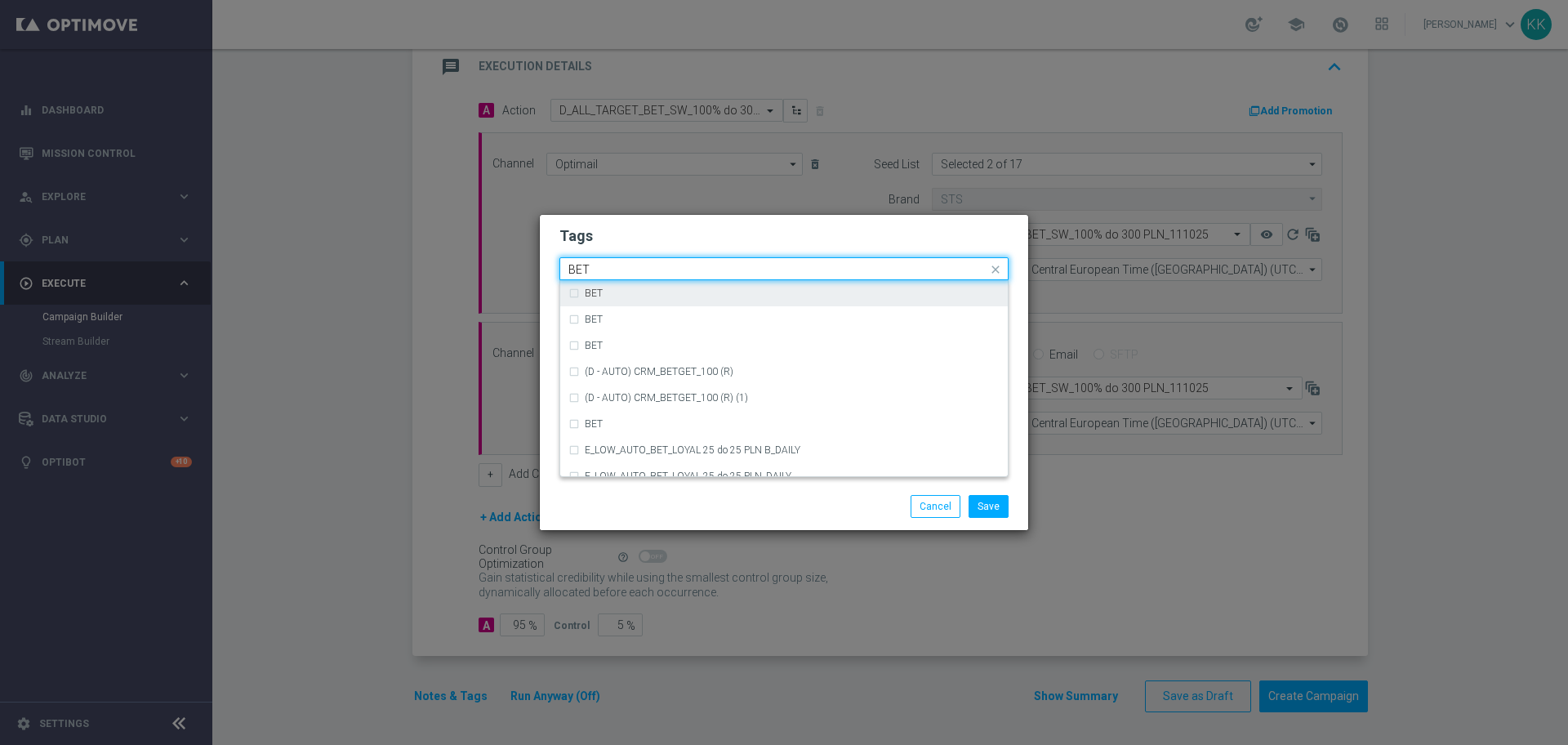
click at [573, 295] on div "BET" at bounding box center [783, 293] width 431 height 27
type input "BET"
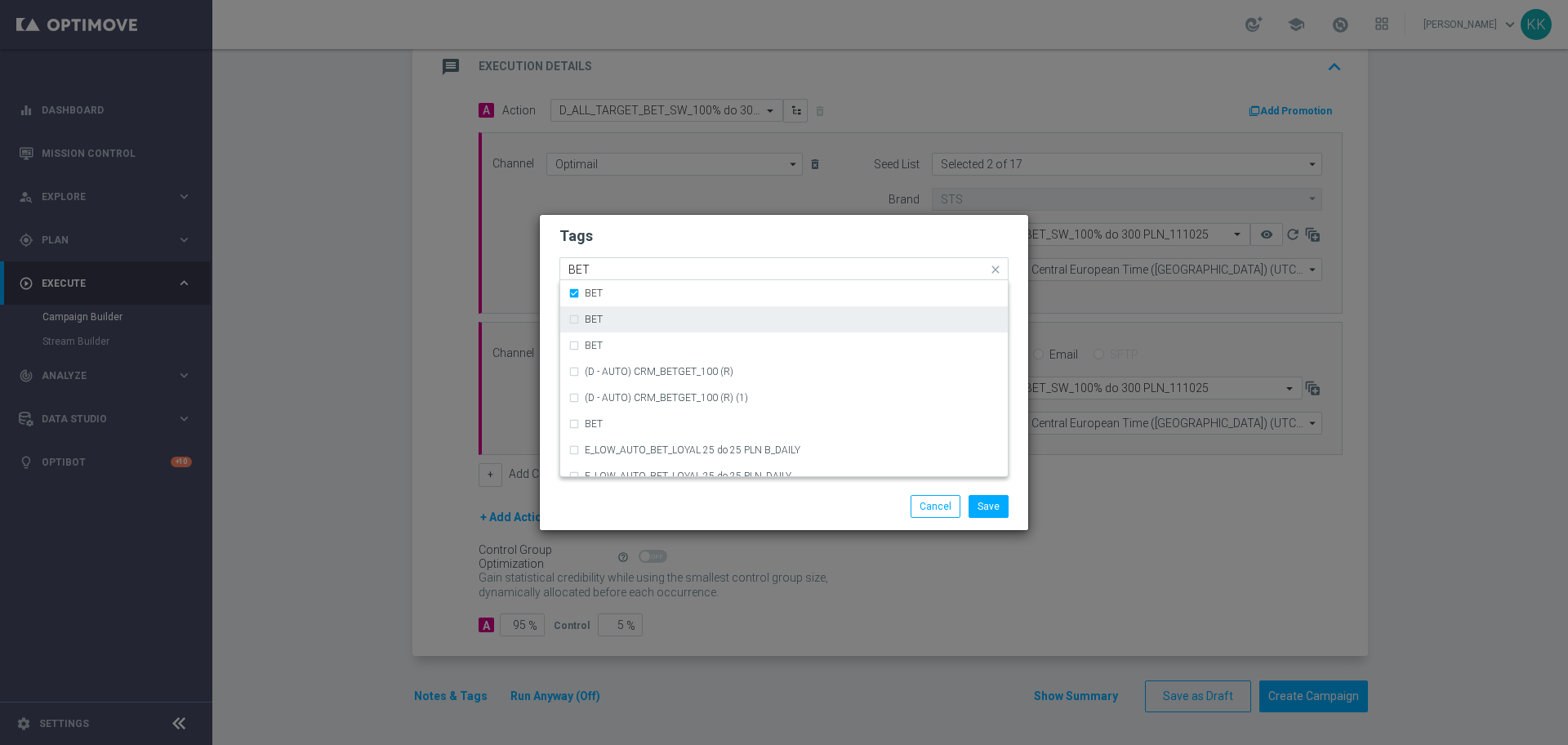
click at [573, 326] on div "BET" at bounding box center [783, 319] width 431 height 27
click at [577, 348] on div "BET" at bounding box center [783, 346] width 431 height 27
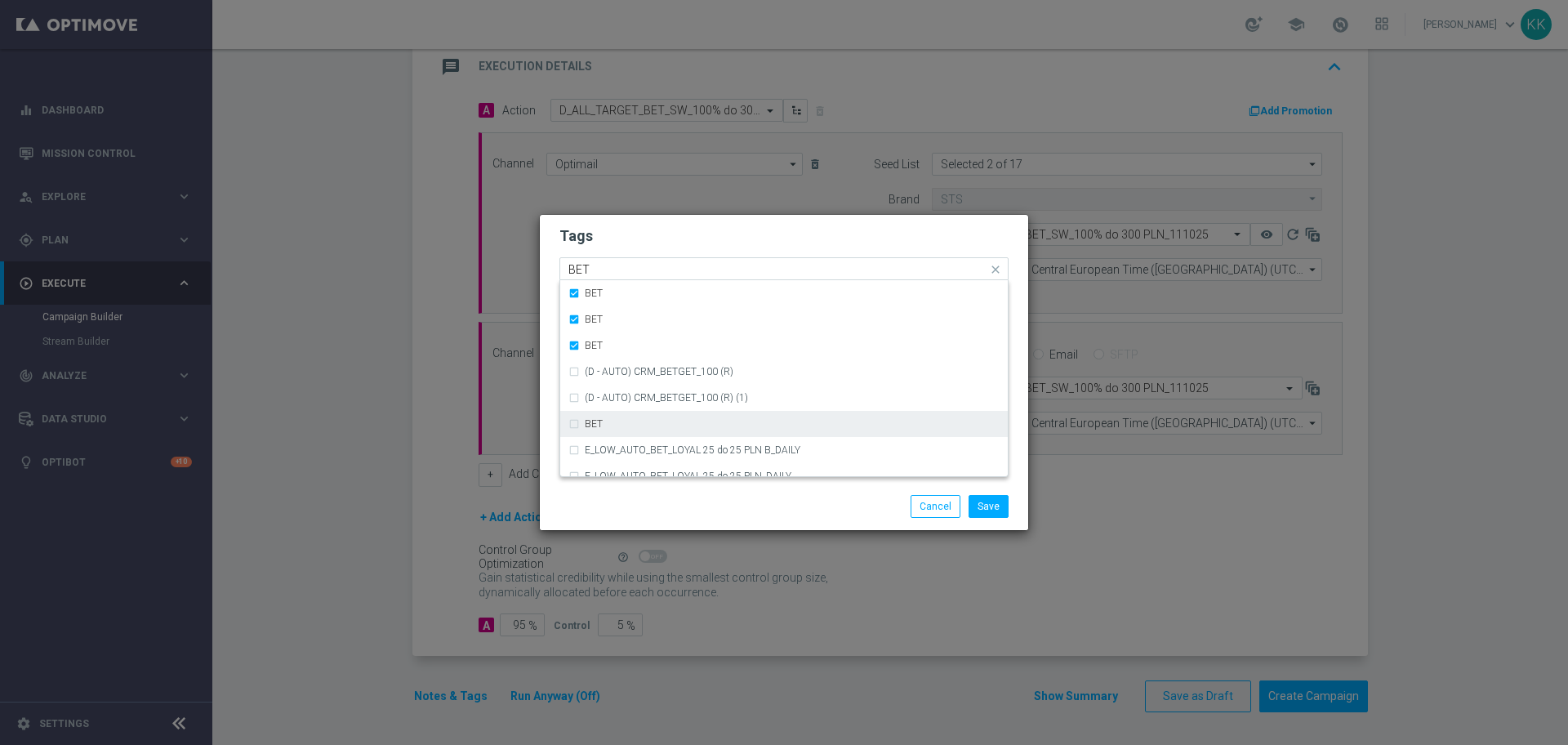
click at [574, 418] on div "BET" at bounding box center [783, 424] width 431 height 27
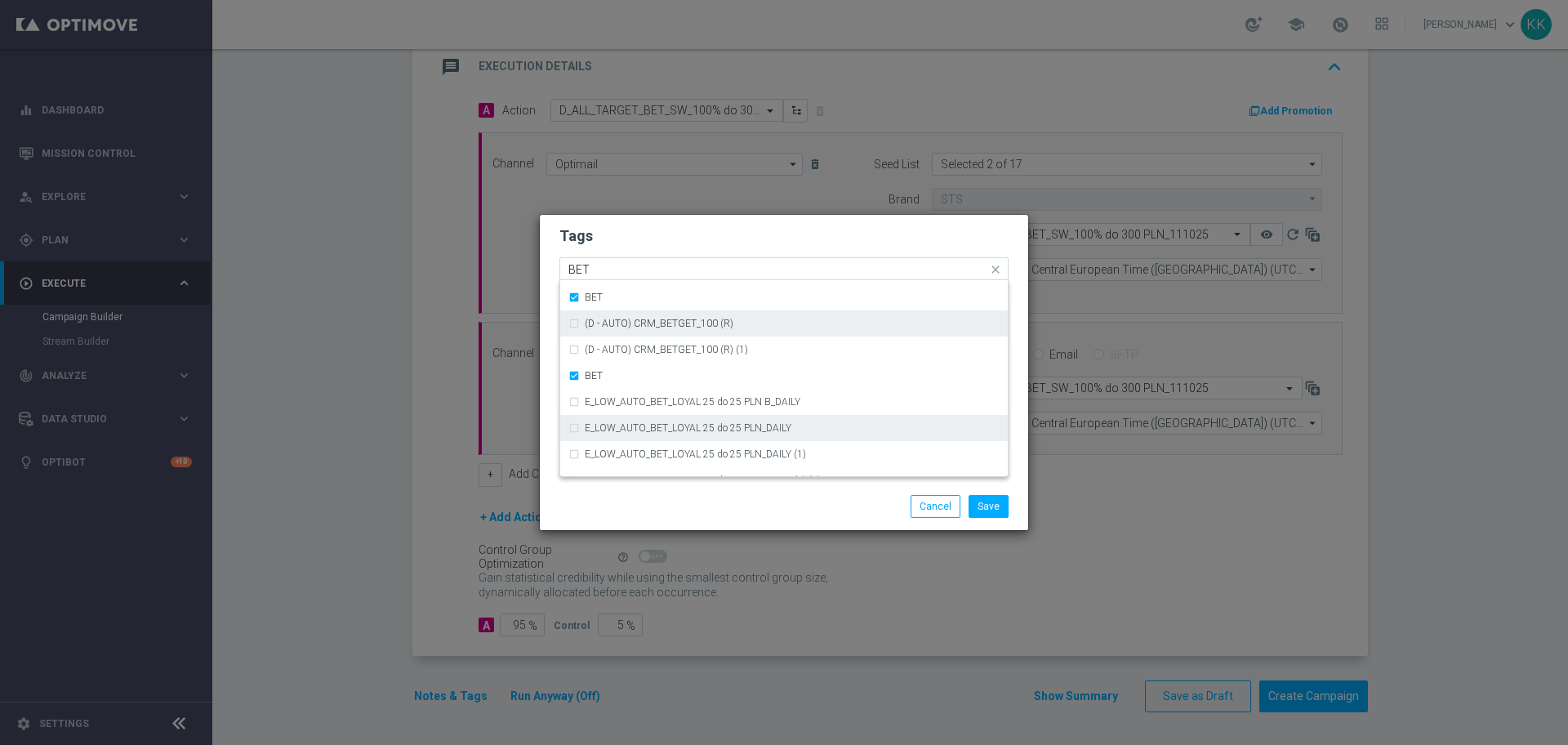
scroll to position [118, 0]
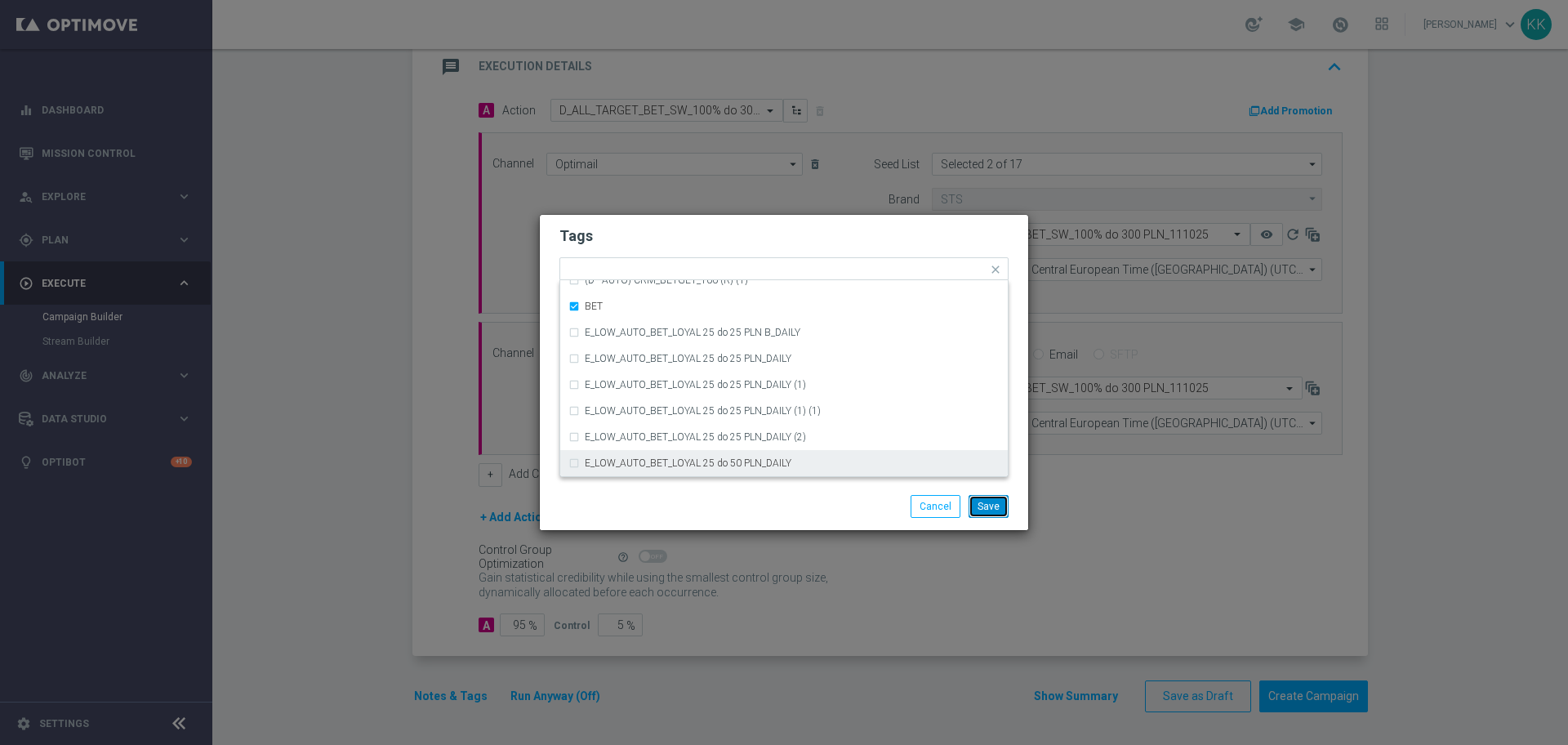
click at [984, 506] on button "Save" at bounding box center [988, 506] width 40 height 23
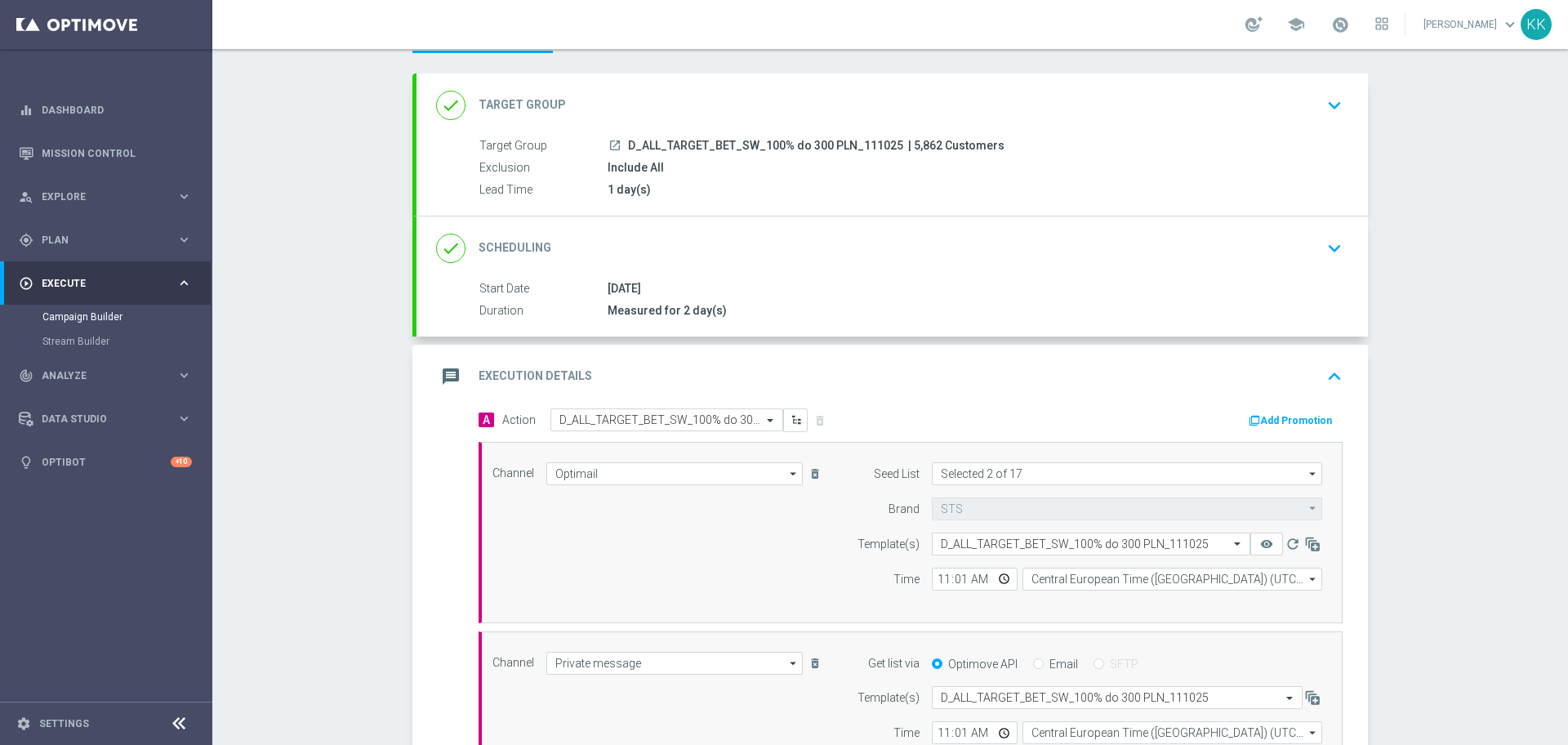
scroll to position [0, 0]
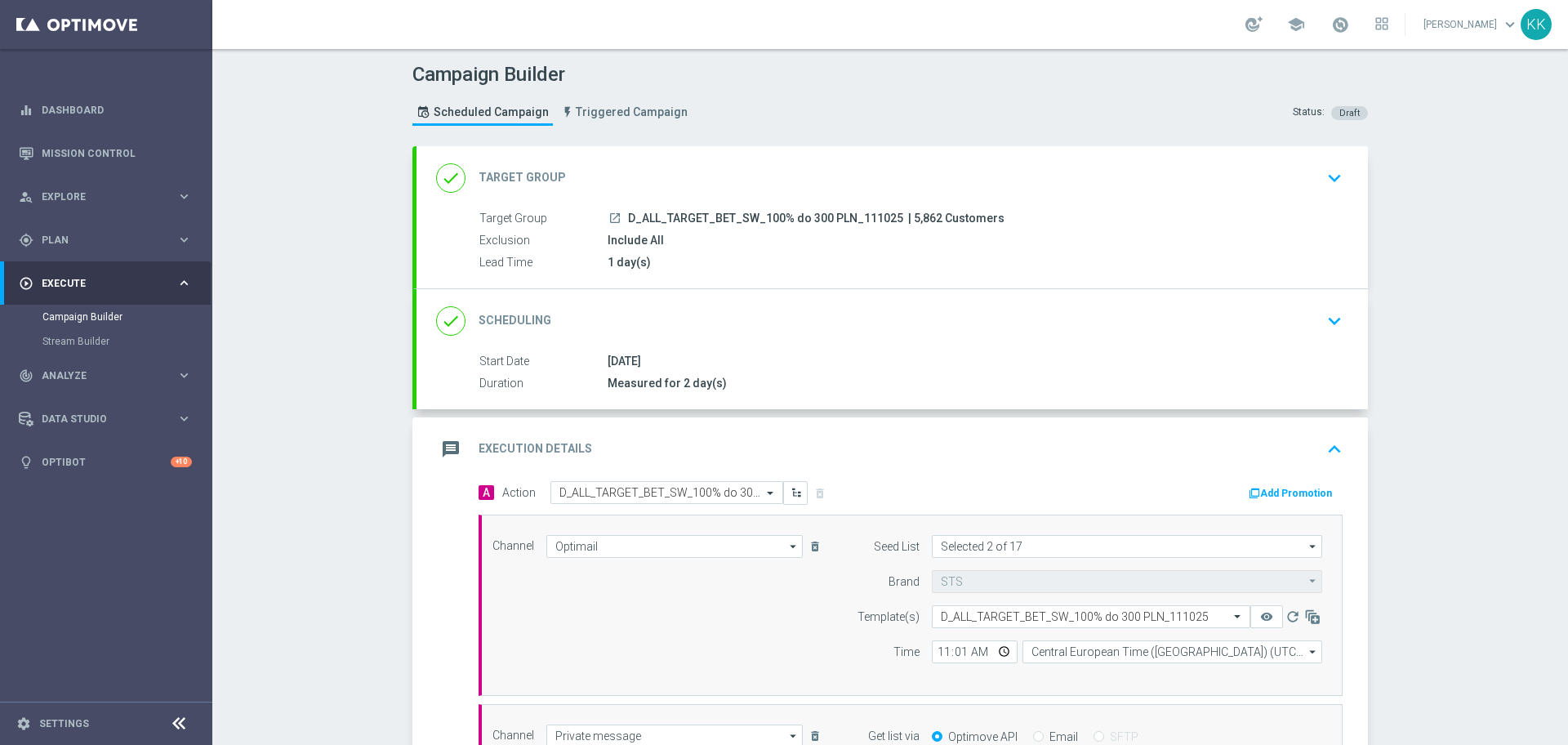
click at [1258, 199] on div "done Target Group keyboard_arrow_down" at bounding box center [892, 178] width 951 height 64
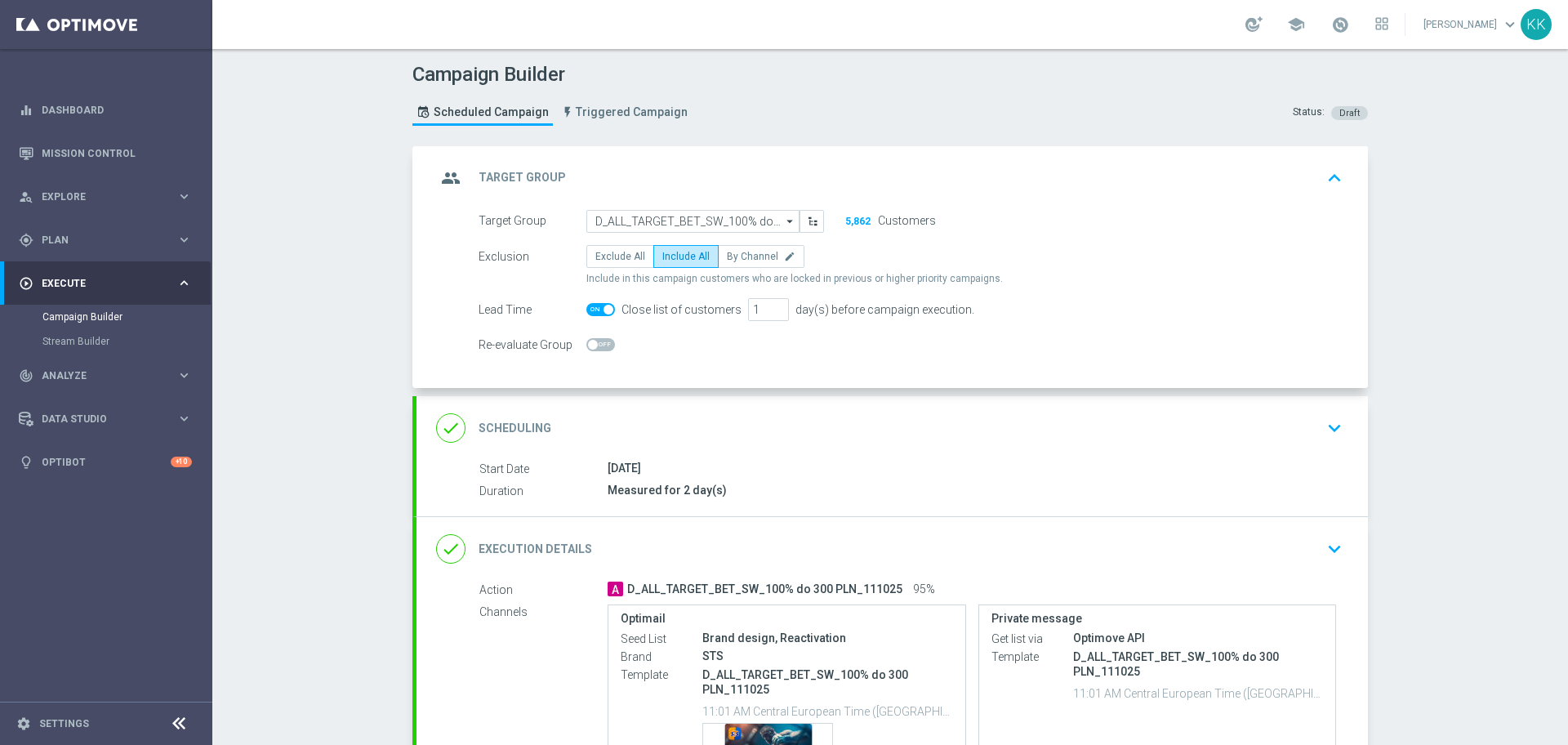
click at [1280, 419] on div "done Scheduling keyboard_arrow_down" at bounding box center [892, 427] width 912 height 31
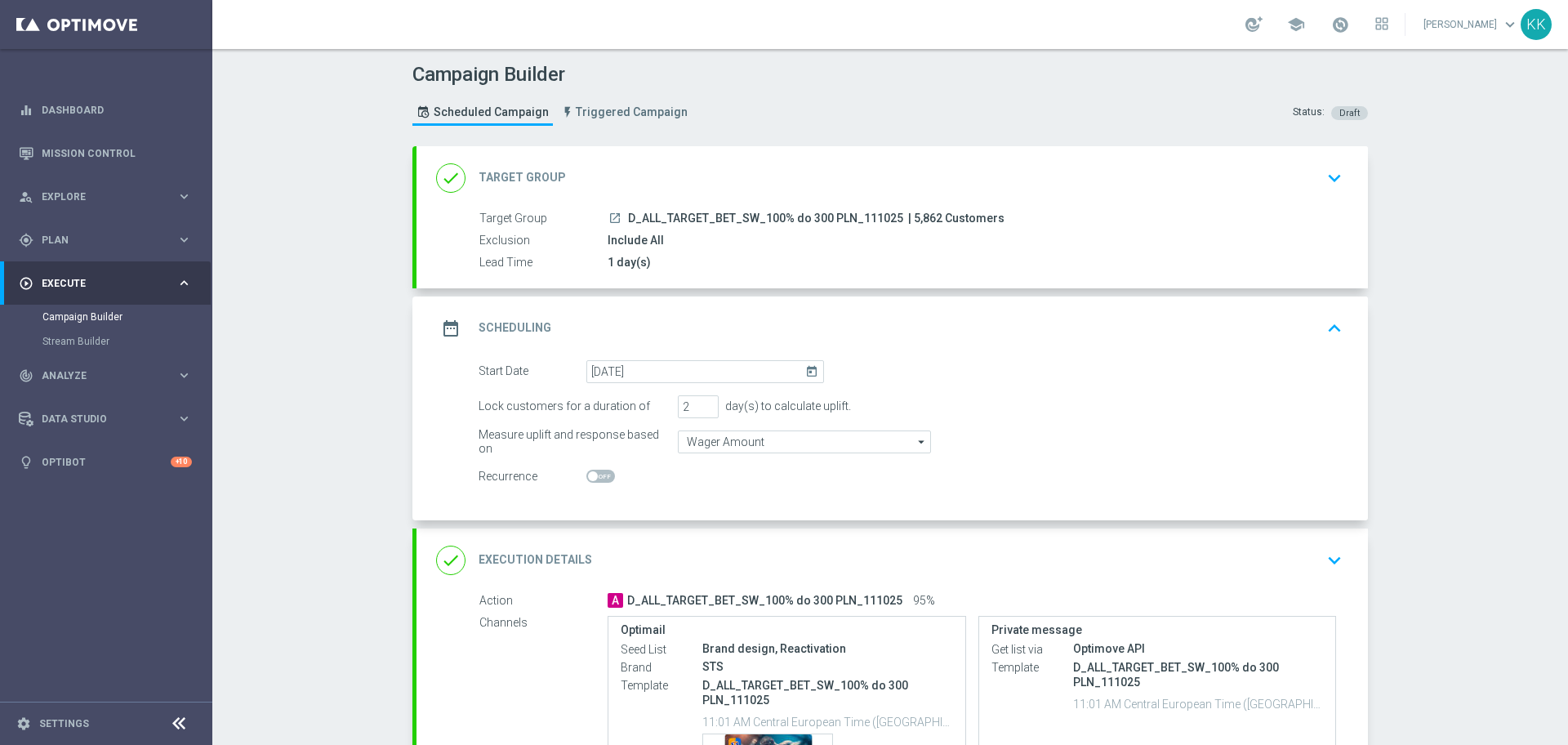
click at [1326, 557] on icon "keyboard_arrow_down" at bounding box center [1334, 560] width 25 height 25
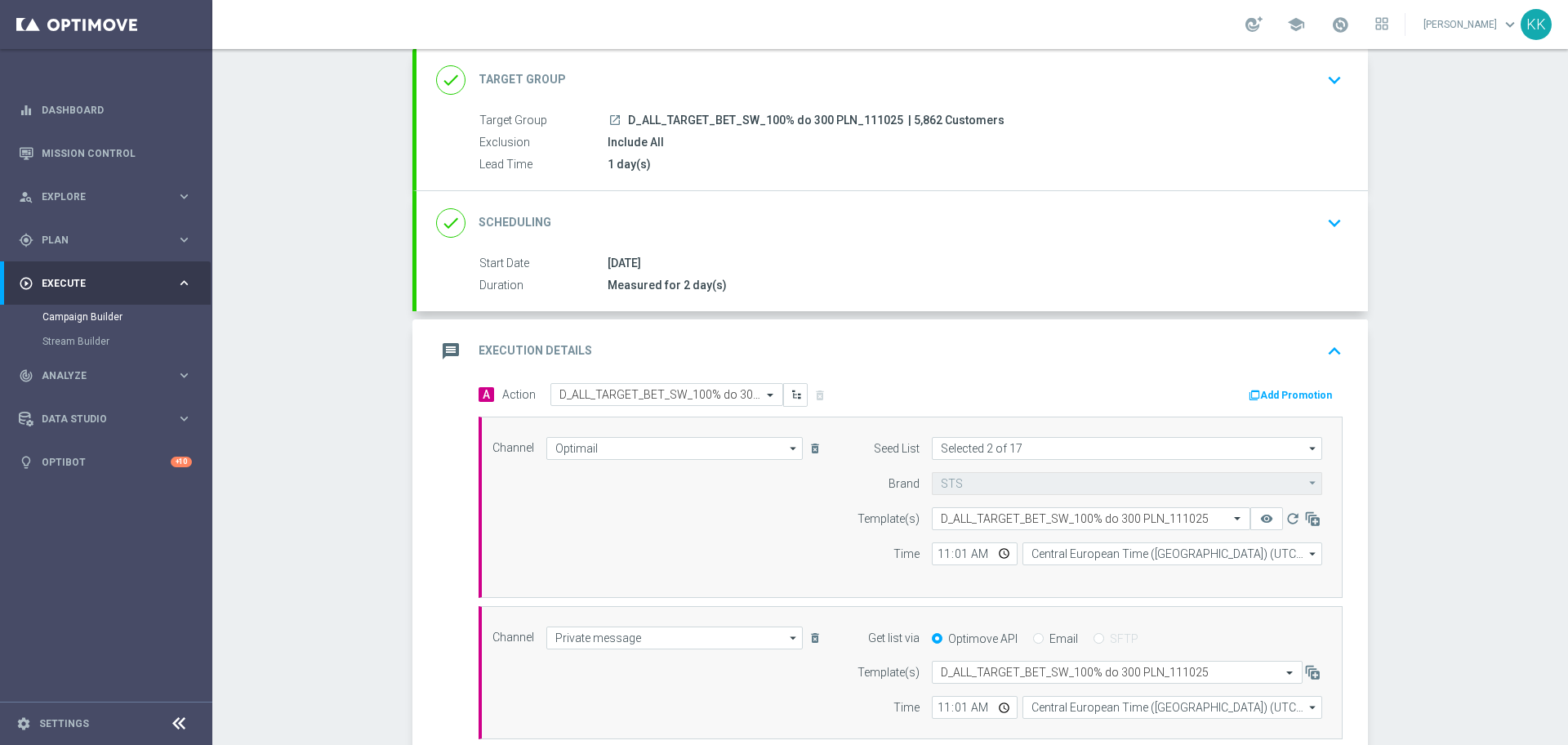
scroll to position [204, 0]
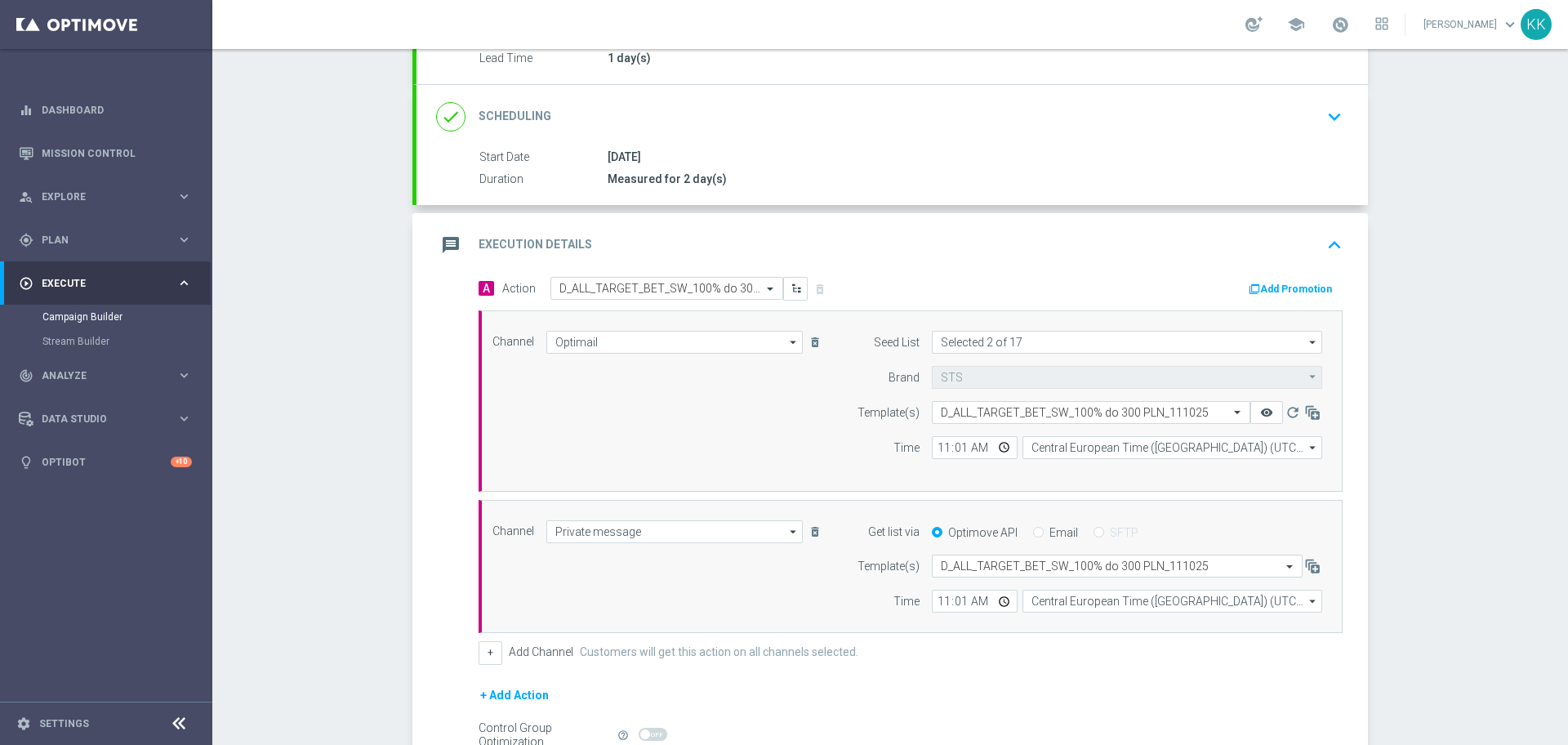
click at [1260, 417] on icon "remove_red_eye" at bounding box center [1266, 412] width 13 height 13
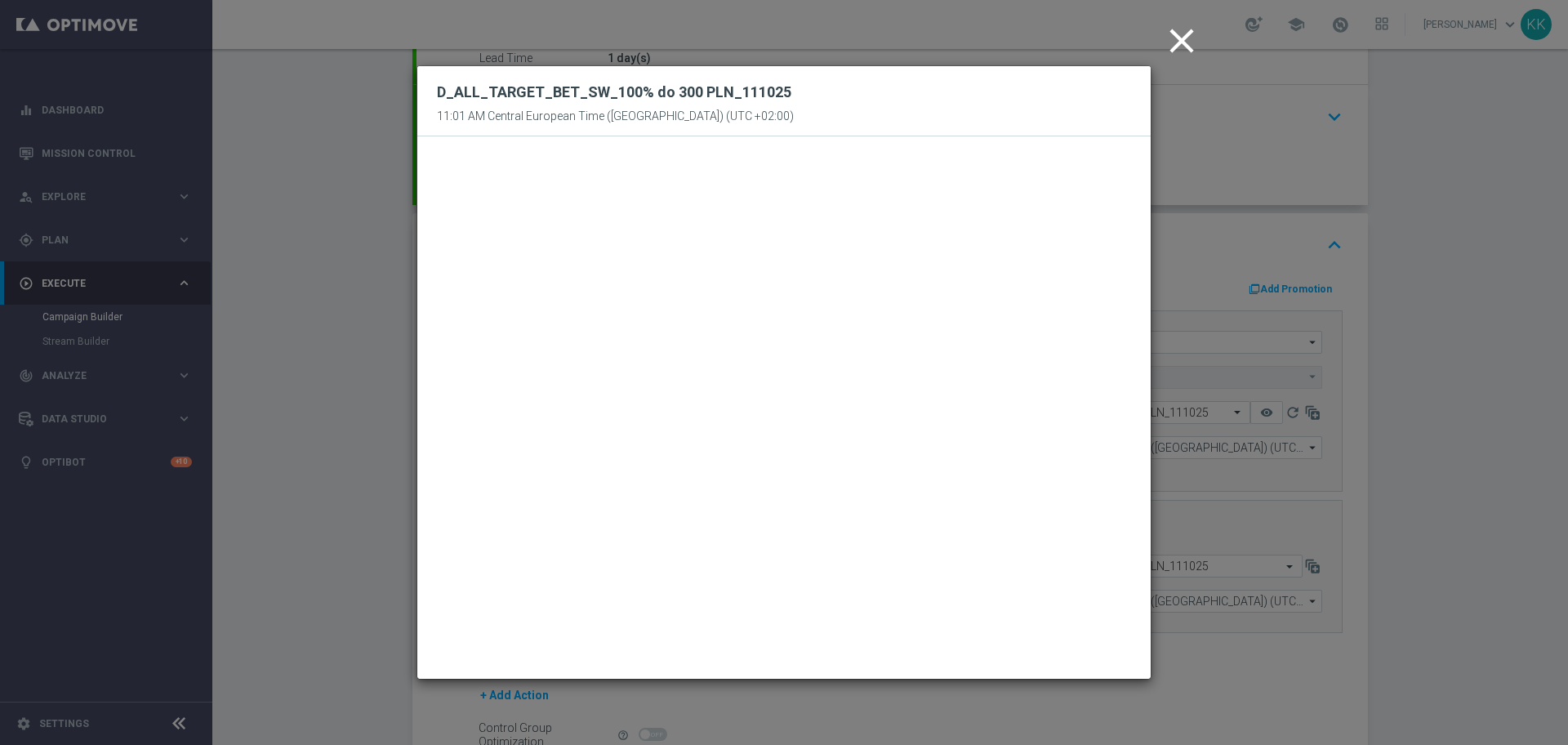
click at [1191, 42] on icon "close" at bounding box center [1181, 41] width 41 height 41
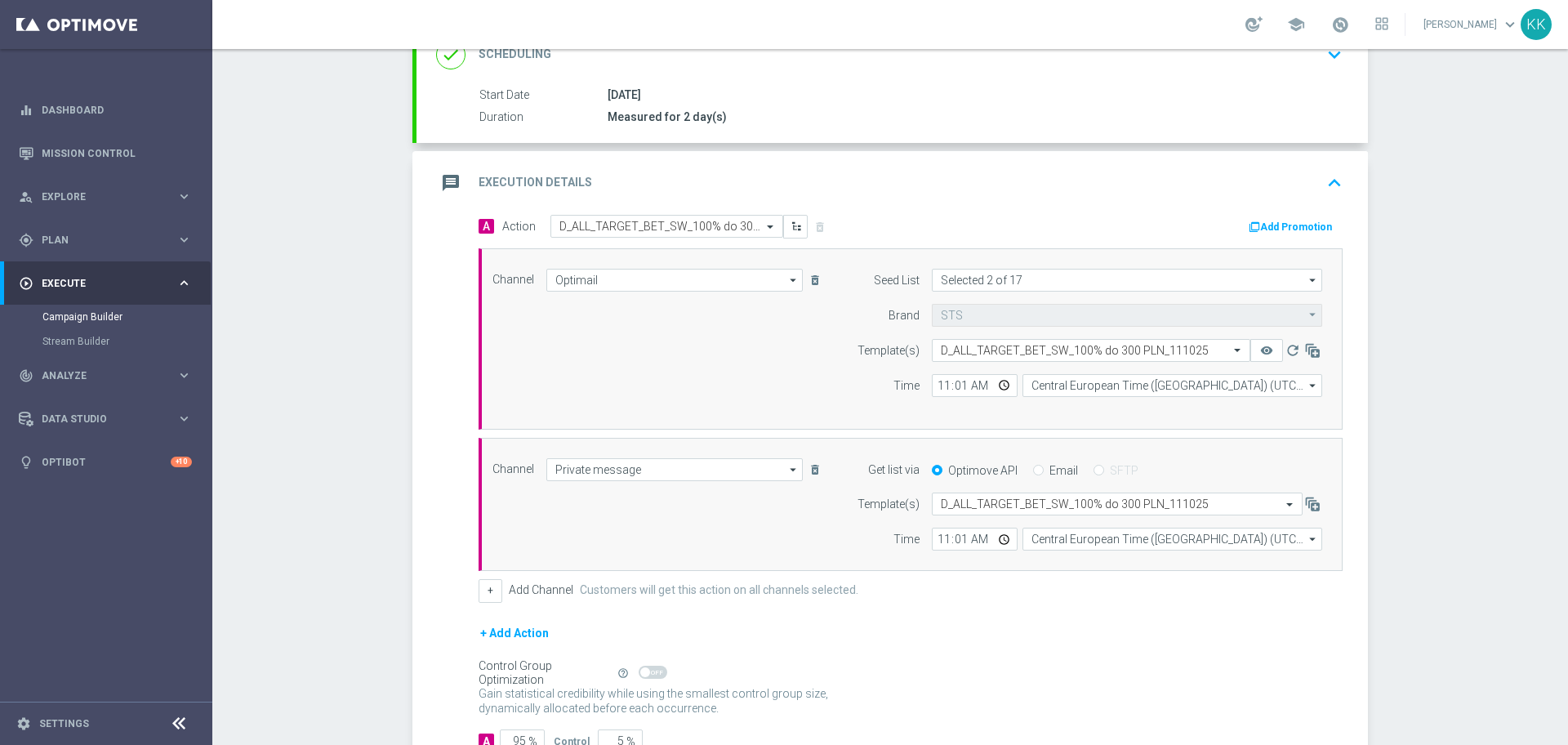
scroll to position [382, 0]
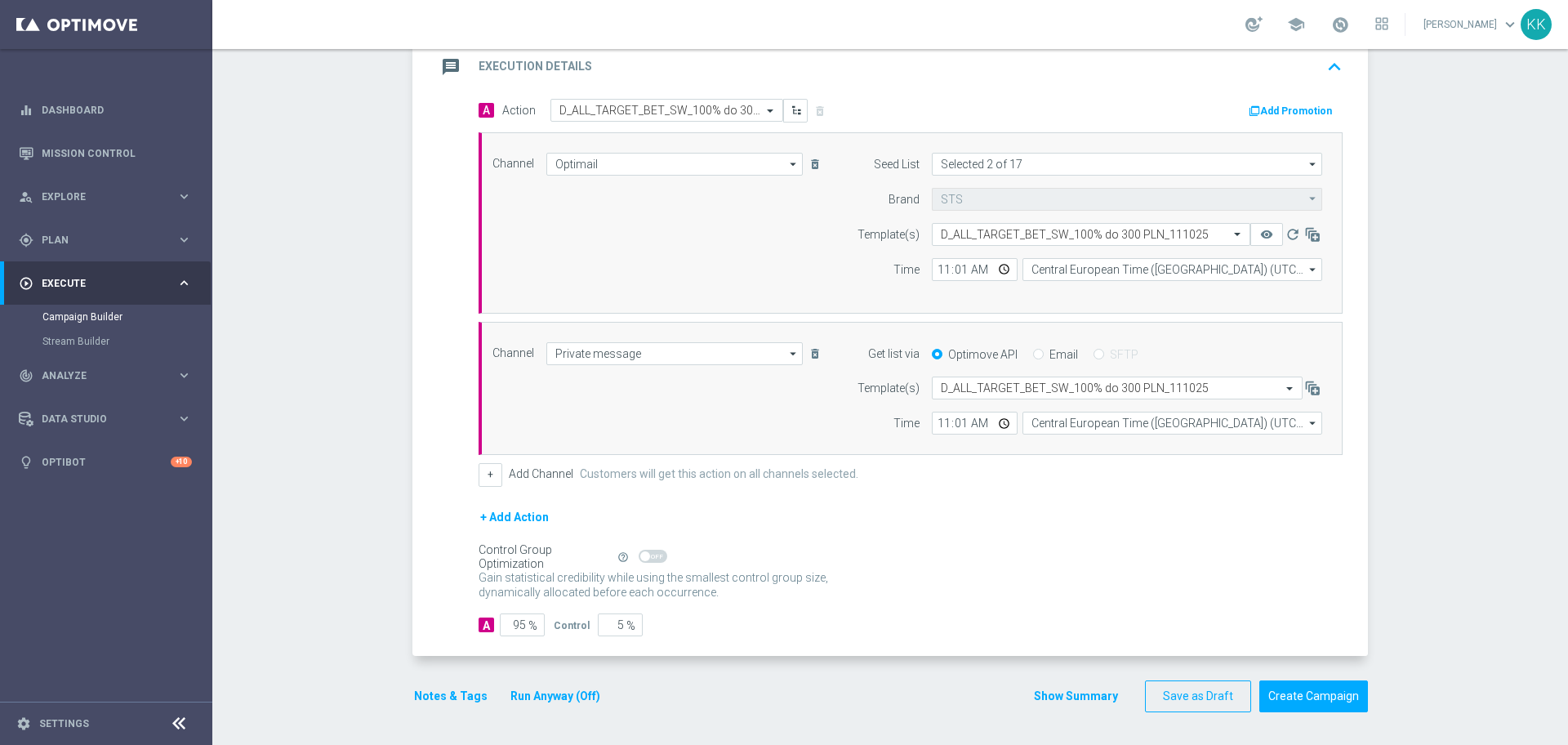
click at [445, 693] on button "Notes & Tags" at bounding box center [450, 695] width 77 height 20
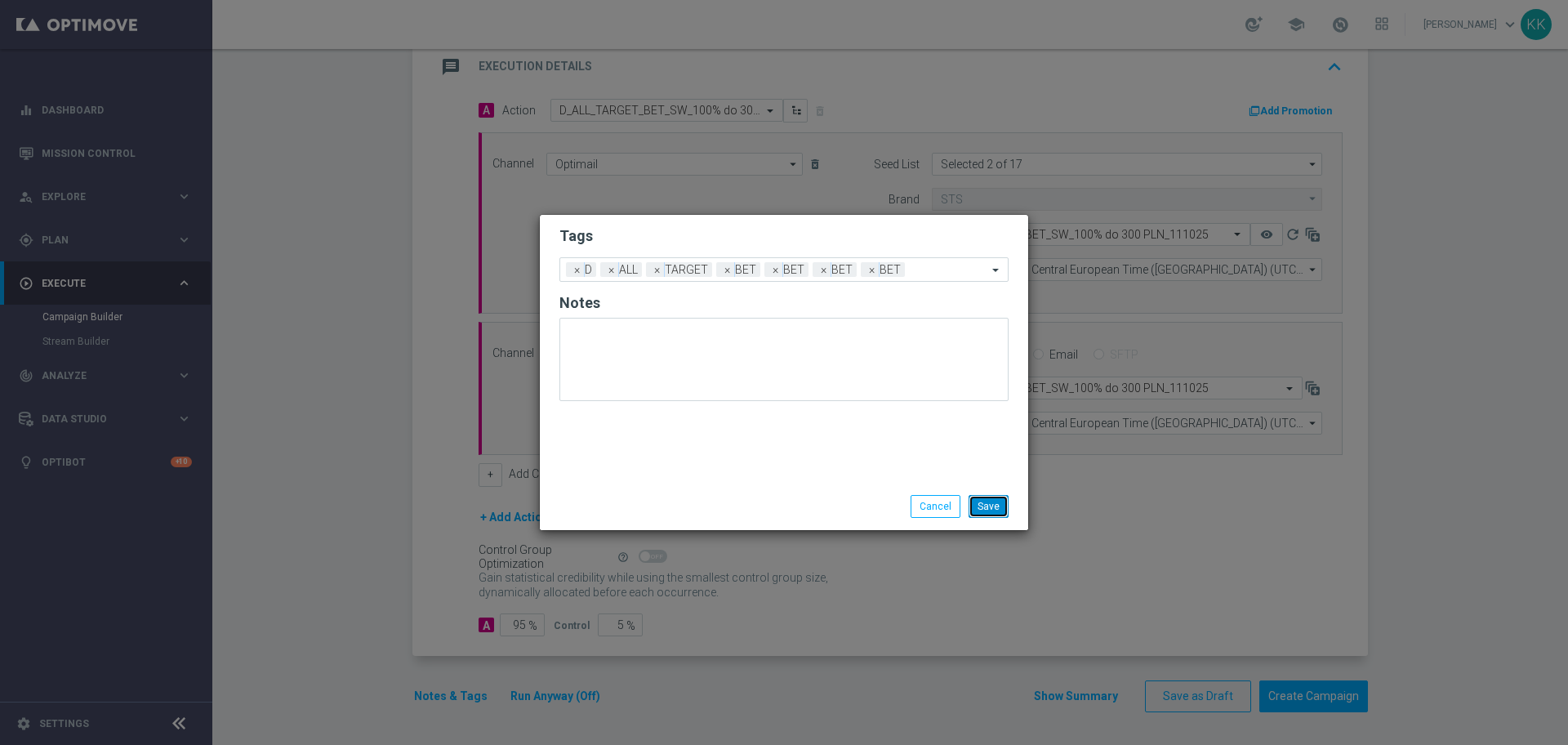
click at [1005, 516] on button "Save" at bounding box center [988, 506] width 40 height 23
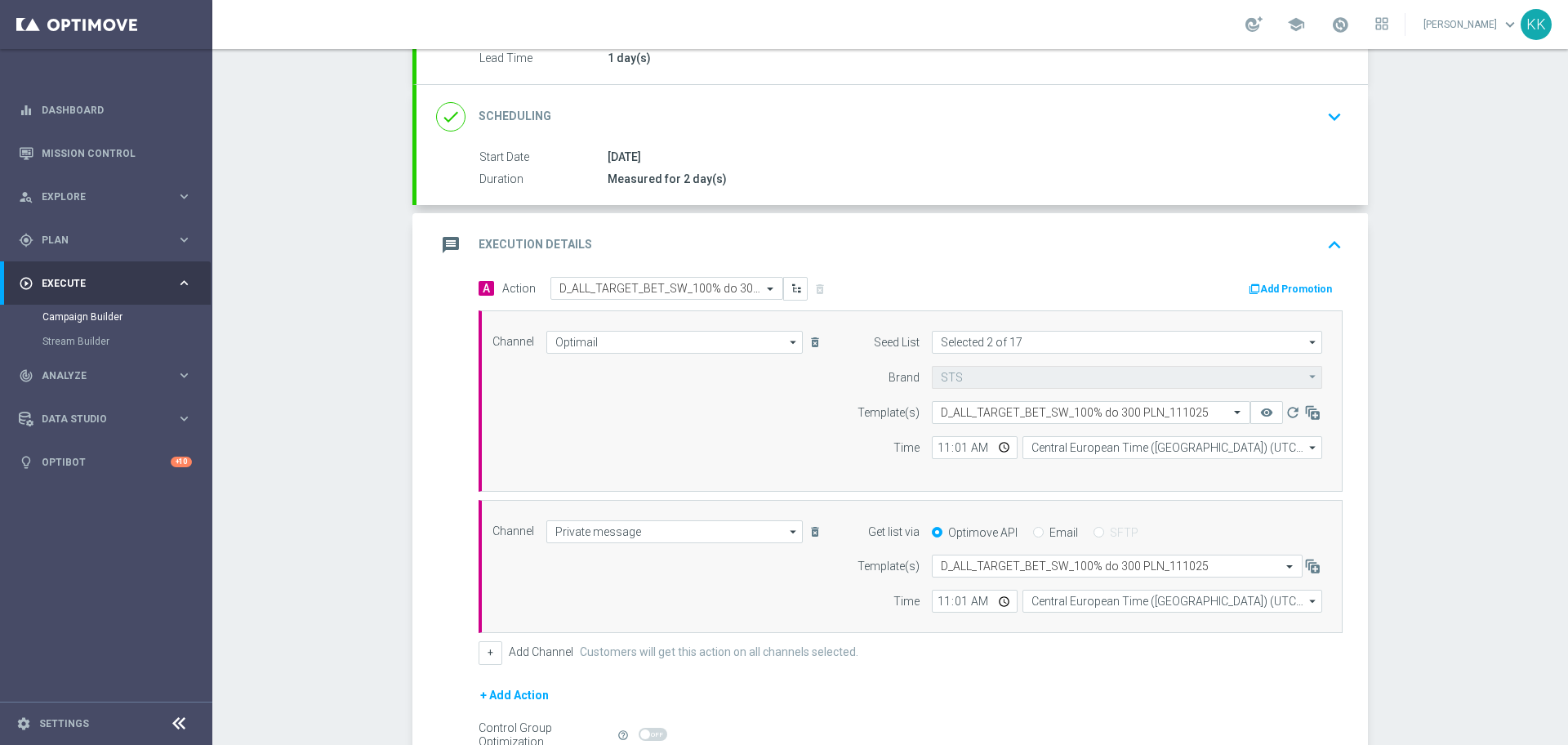
scroll to position [0, 0]
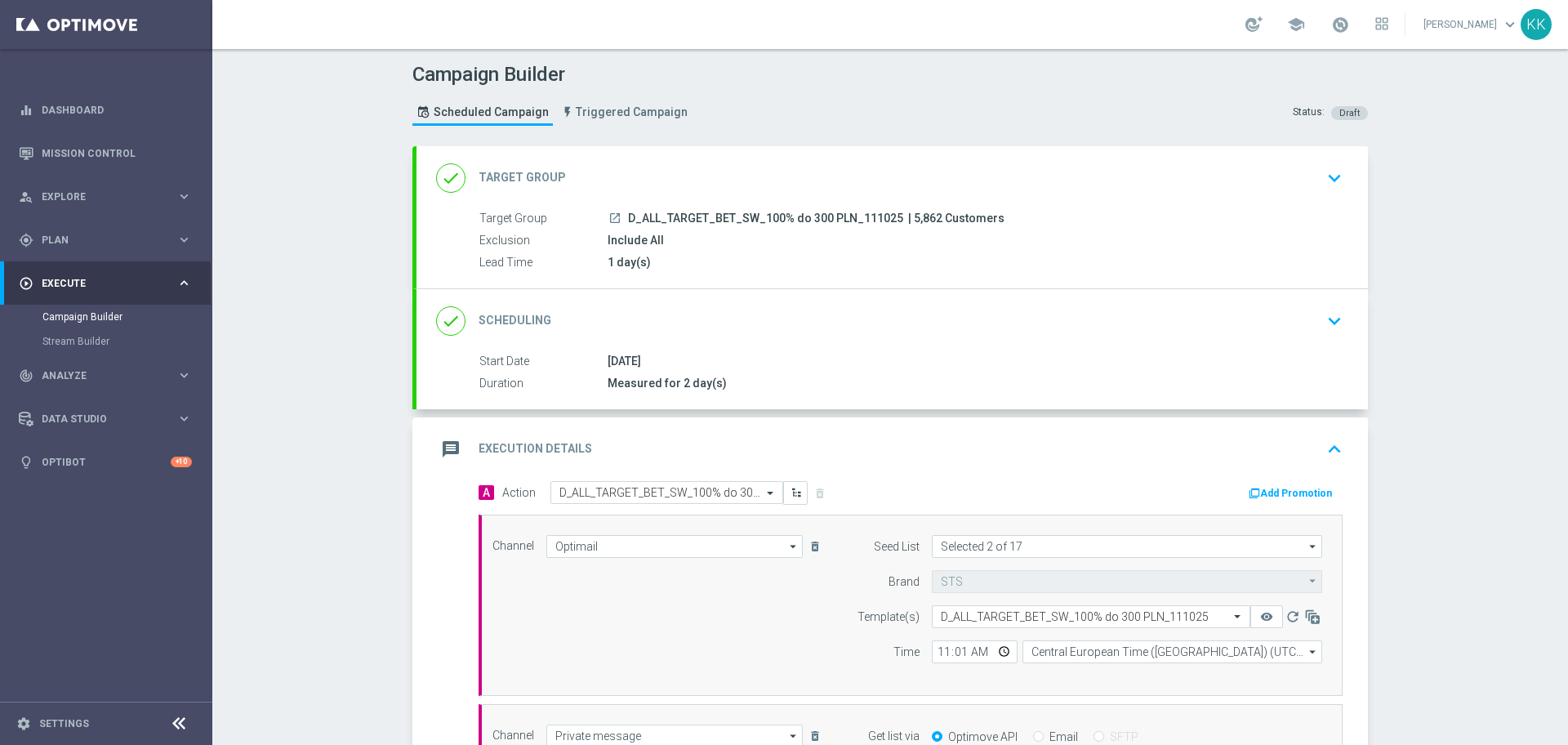
click at [1309, 172] on div "done Target Group keyboard_arrow_down" at bounding box center [892, 178] width 912 height 31
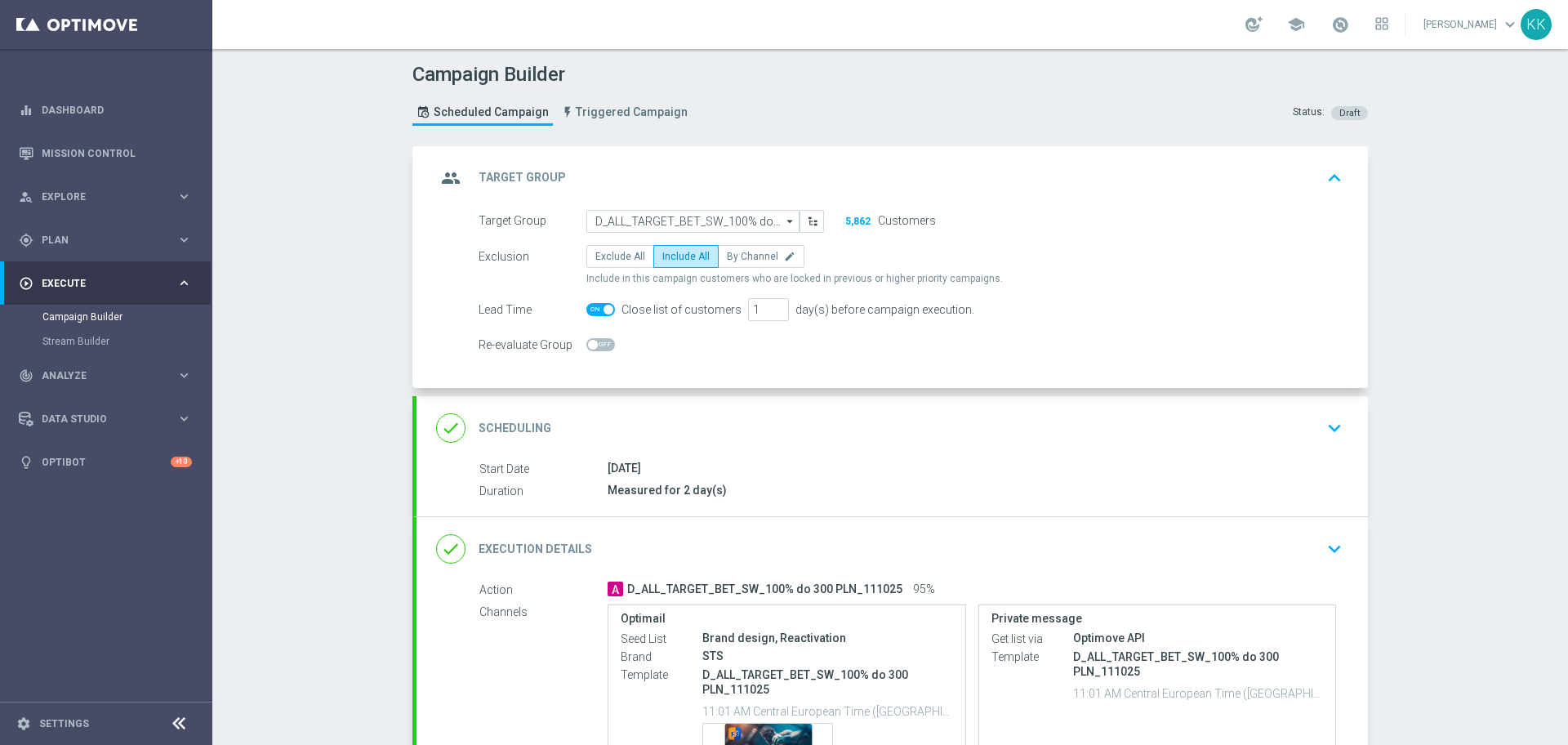
click at [1334, 433] on icon "keyboard_arrow_down" at bounding box center [1334, 428] width 25 height 25
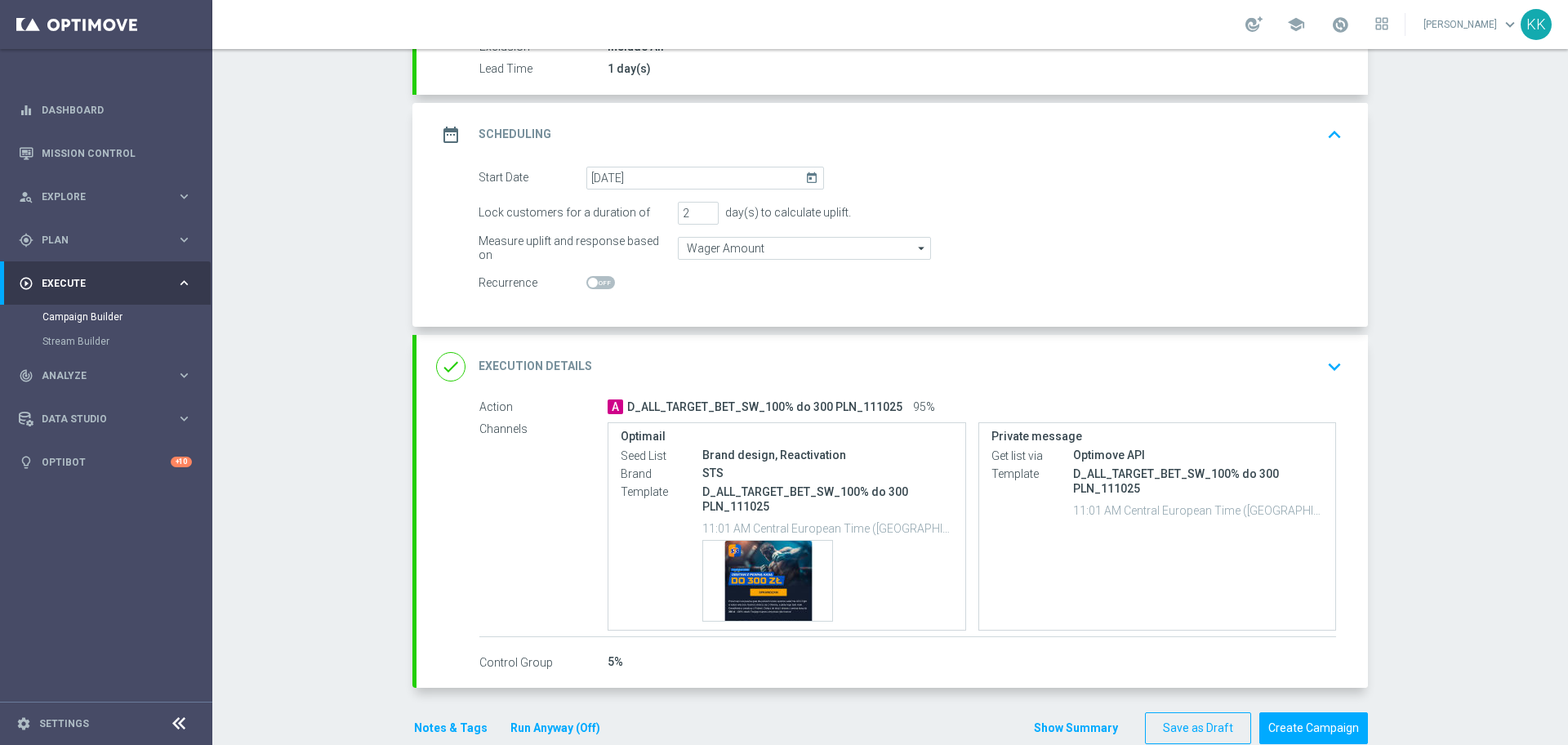
scroll to position [204, 0]
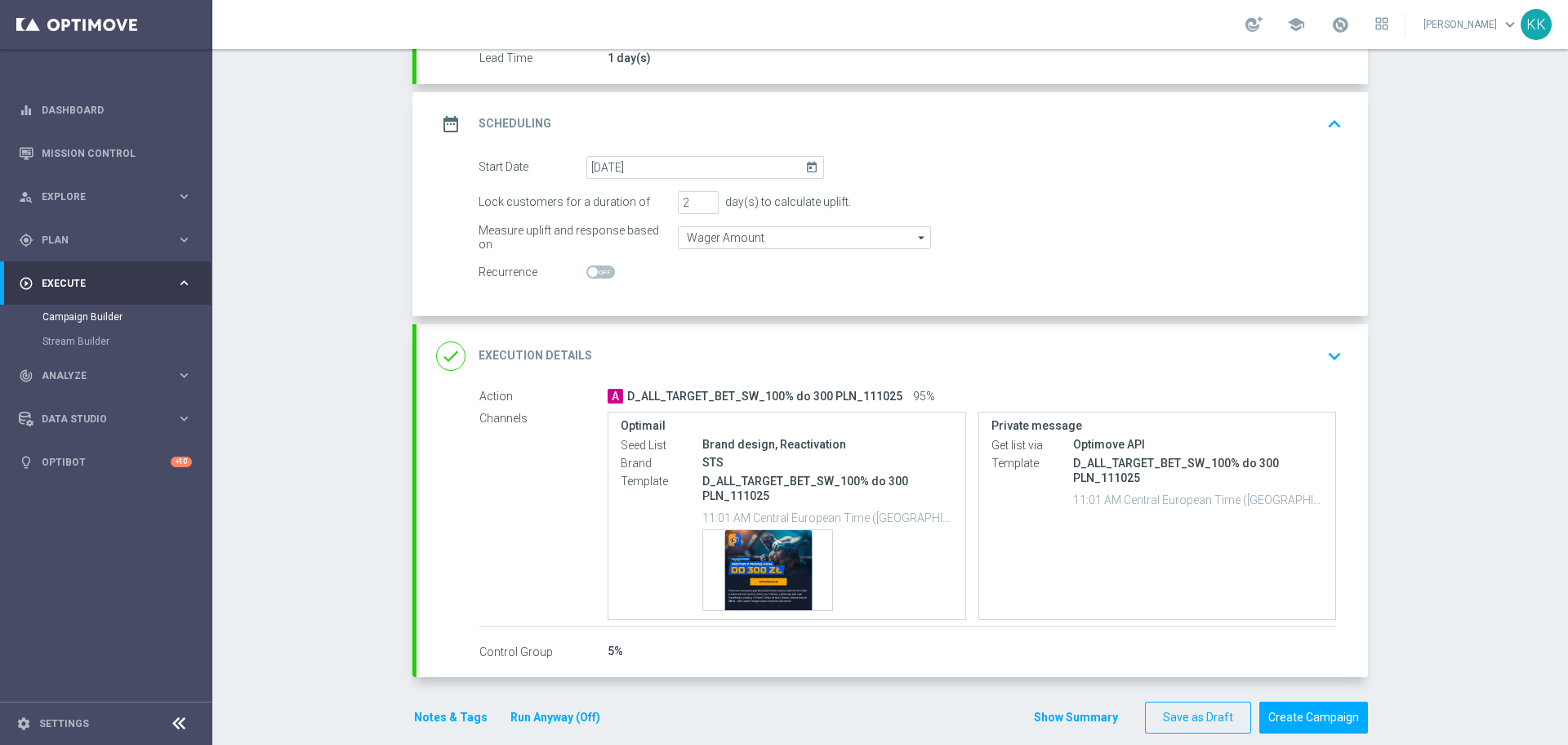
click at [1322, 358] on icon "keyboard_arrow_down" at bounding box center [1334, 356] width 25 height 25
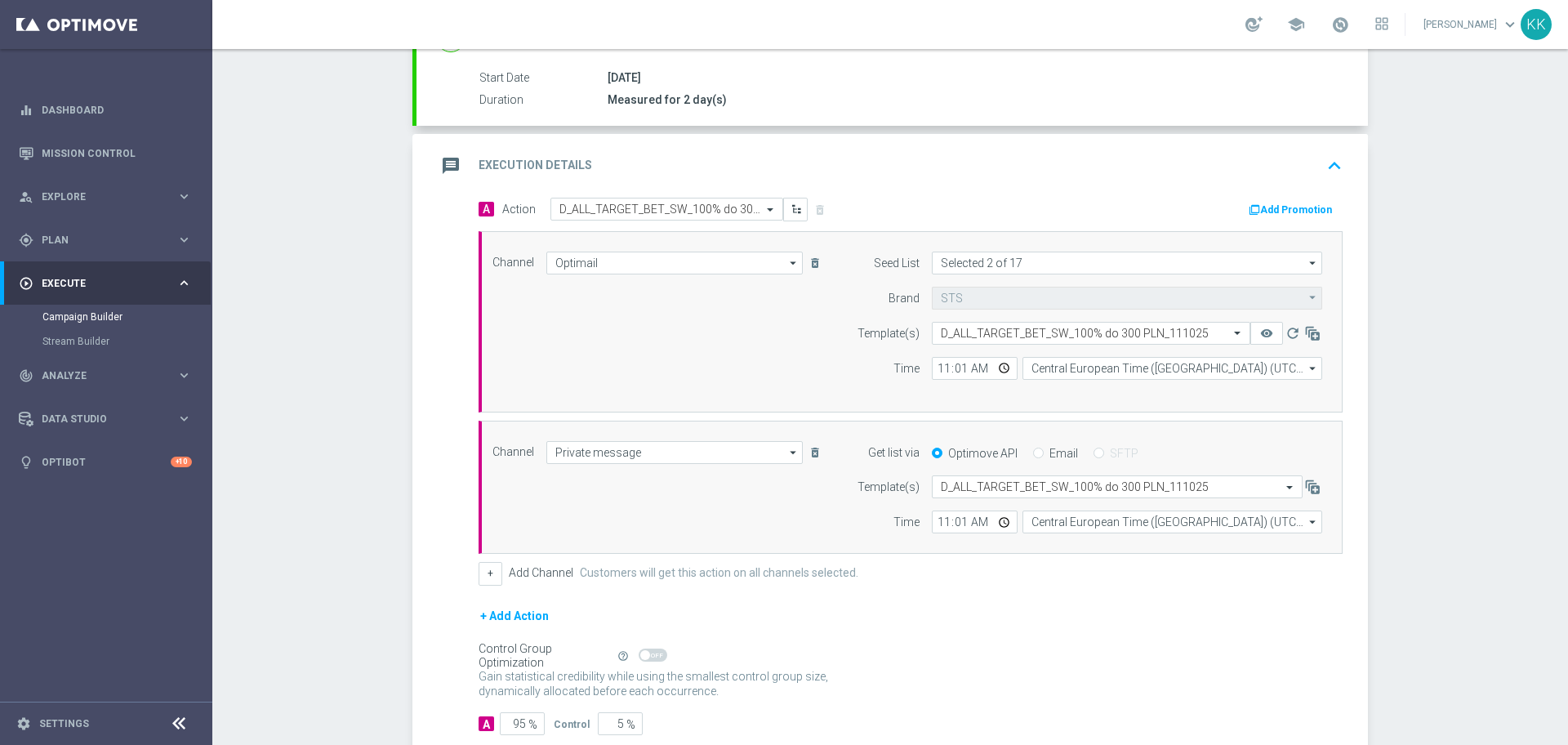
scroll to position [382, 0]
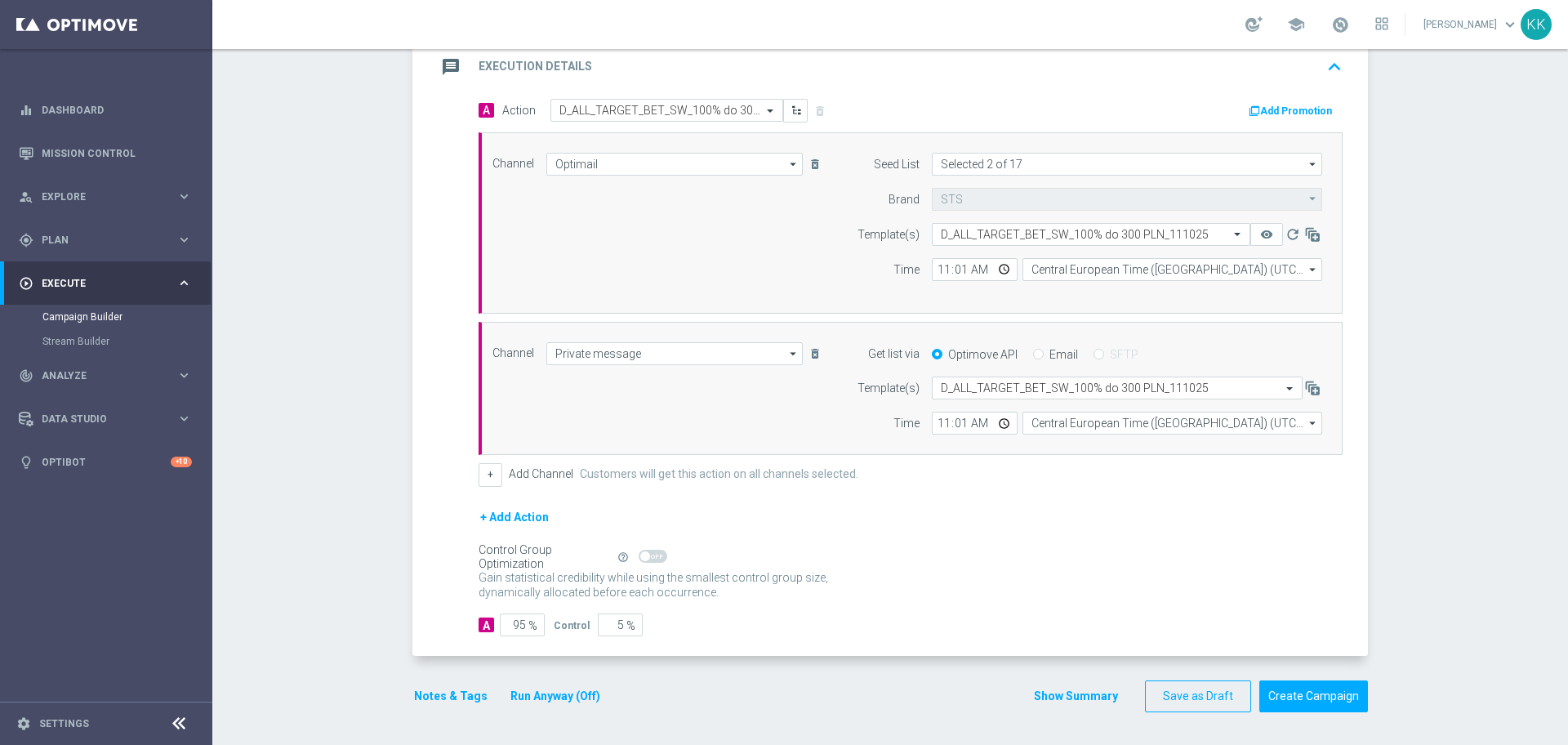
click at [418, 691] on button "Notes & Tags" at bounding box center [450, 695] width 77 height 20
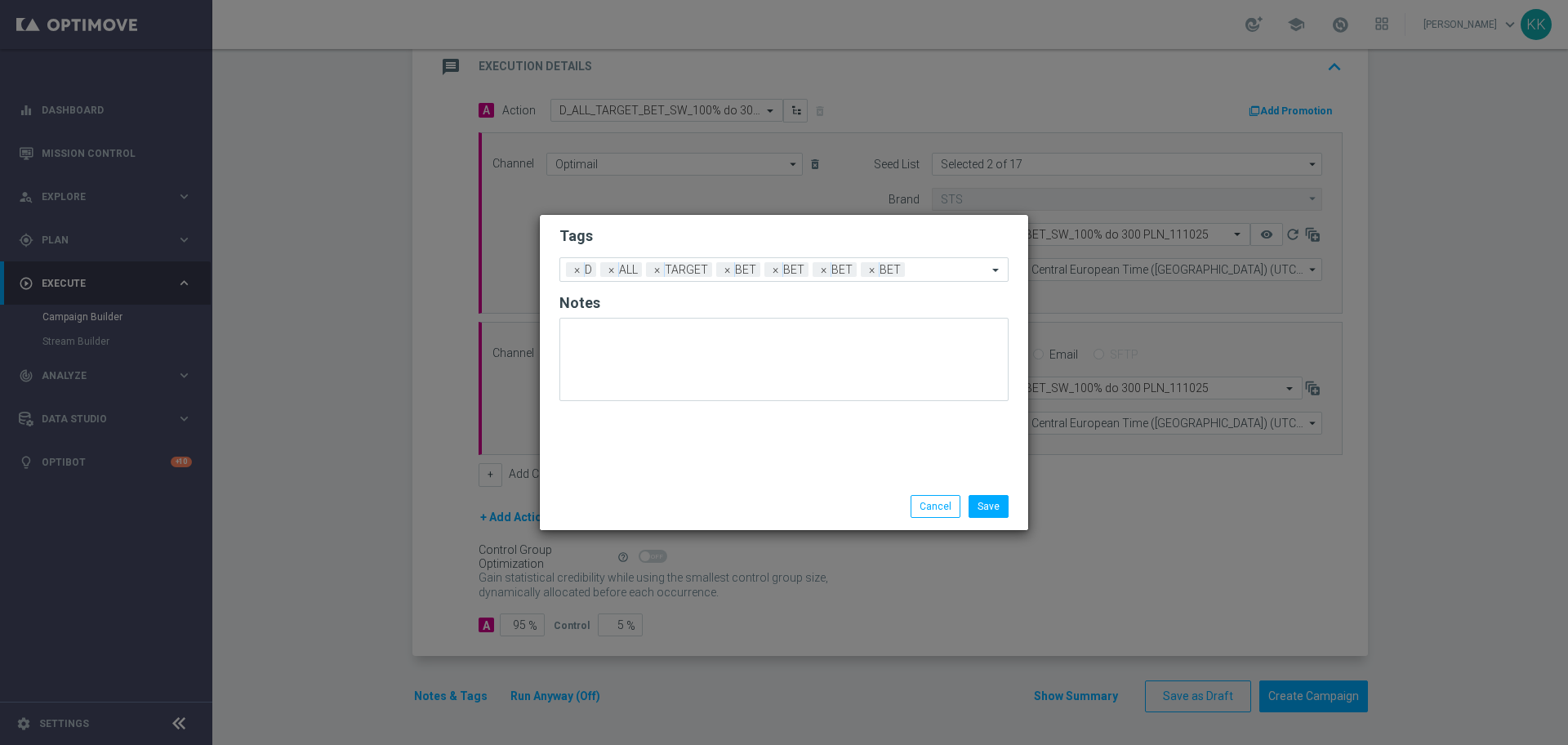
click at [1012, 505] on div "Save Cancel" at bounding box center [862, 506] width 316 height 23
click at [1004, 505] on button "Save" at bounding box center [988, 506] width 40 height 23
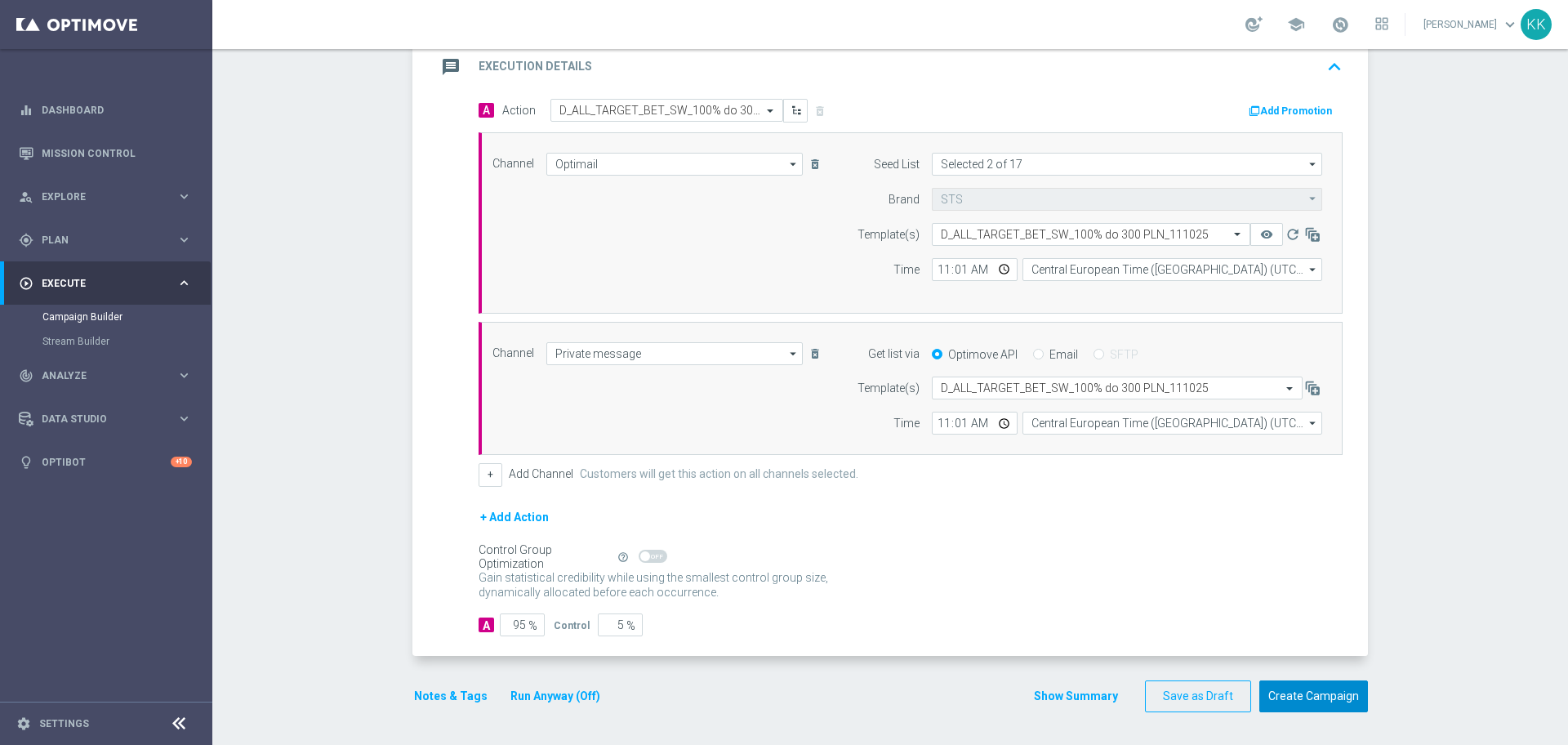
click at [1288, 687] on button "Create Campaign" at bounding box center [1313, 696] width 109 height 32
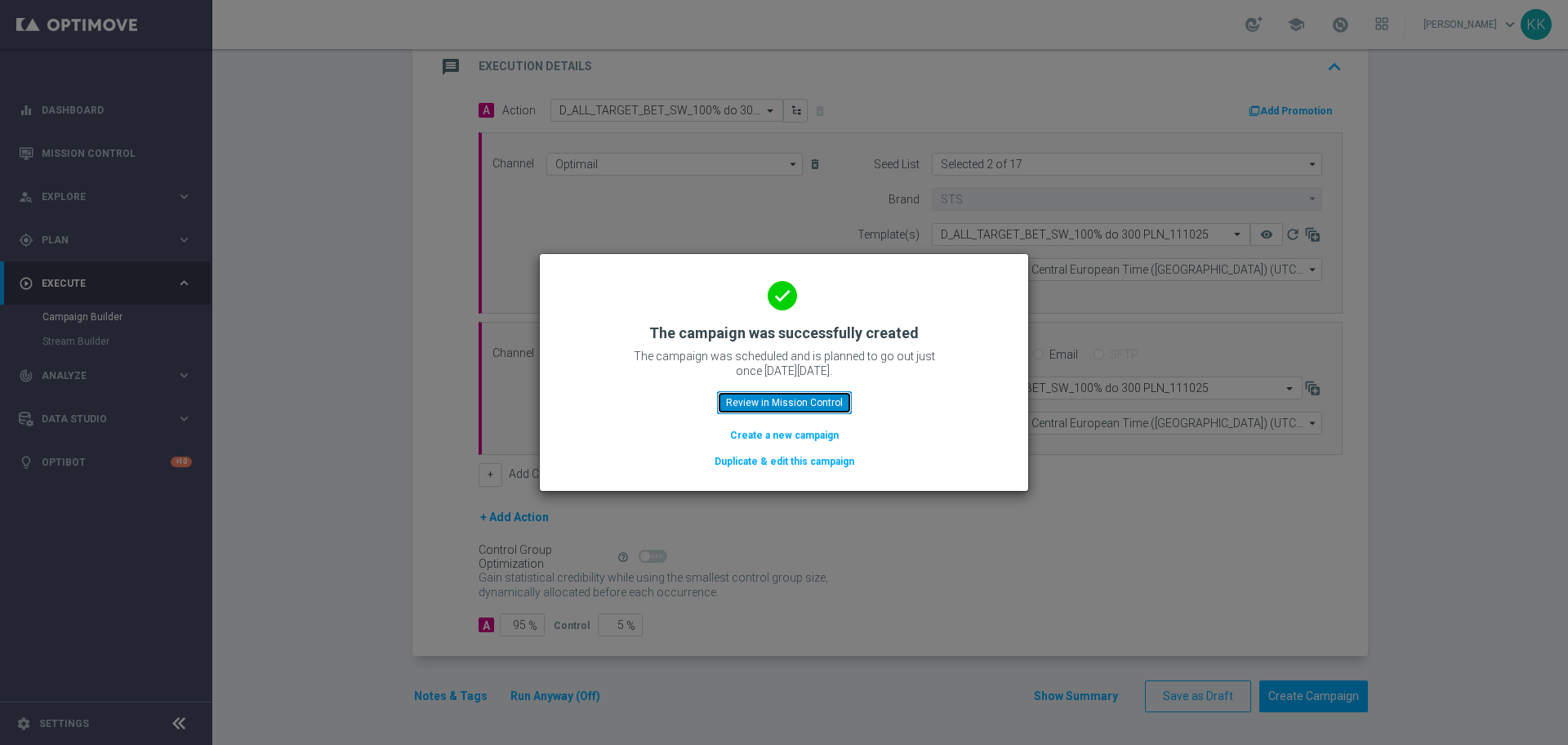
click at [770, 396] on button "Review in Mission Control" at bounding box center [784, 403] width 135 height 23
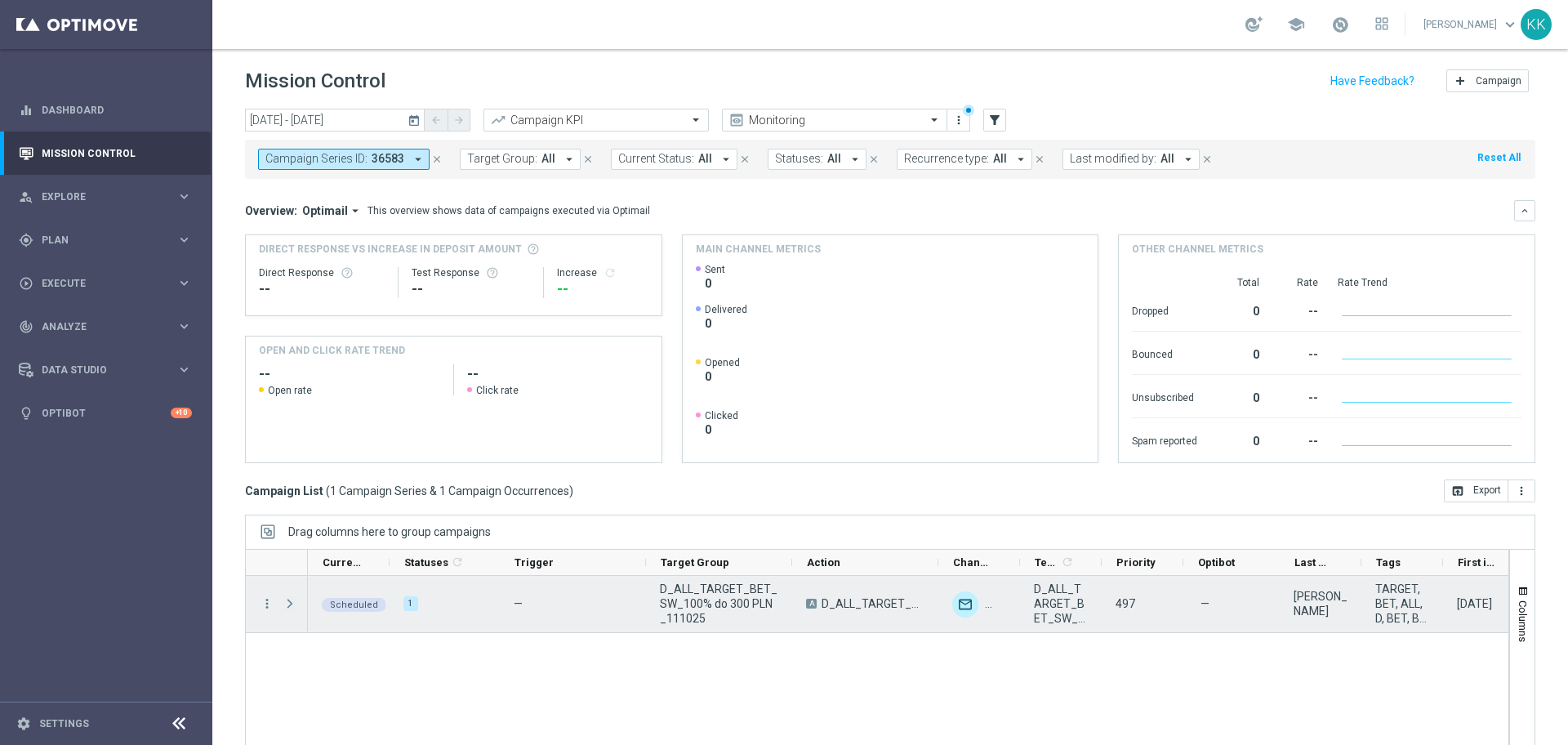
click at [286, 603] on span "Press SPACE to select this row." at bounding box center [289, 603] width 15 height 13
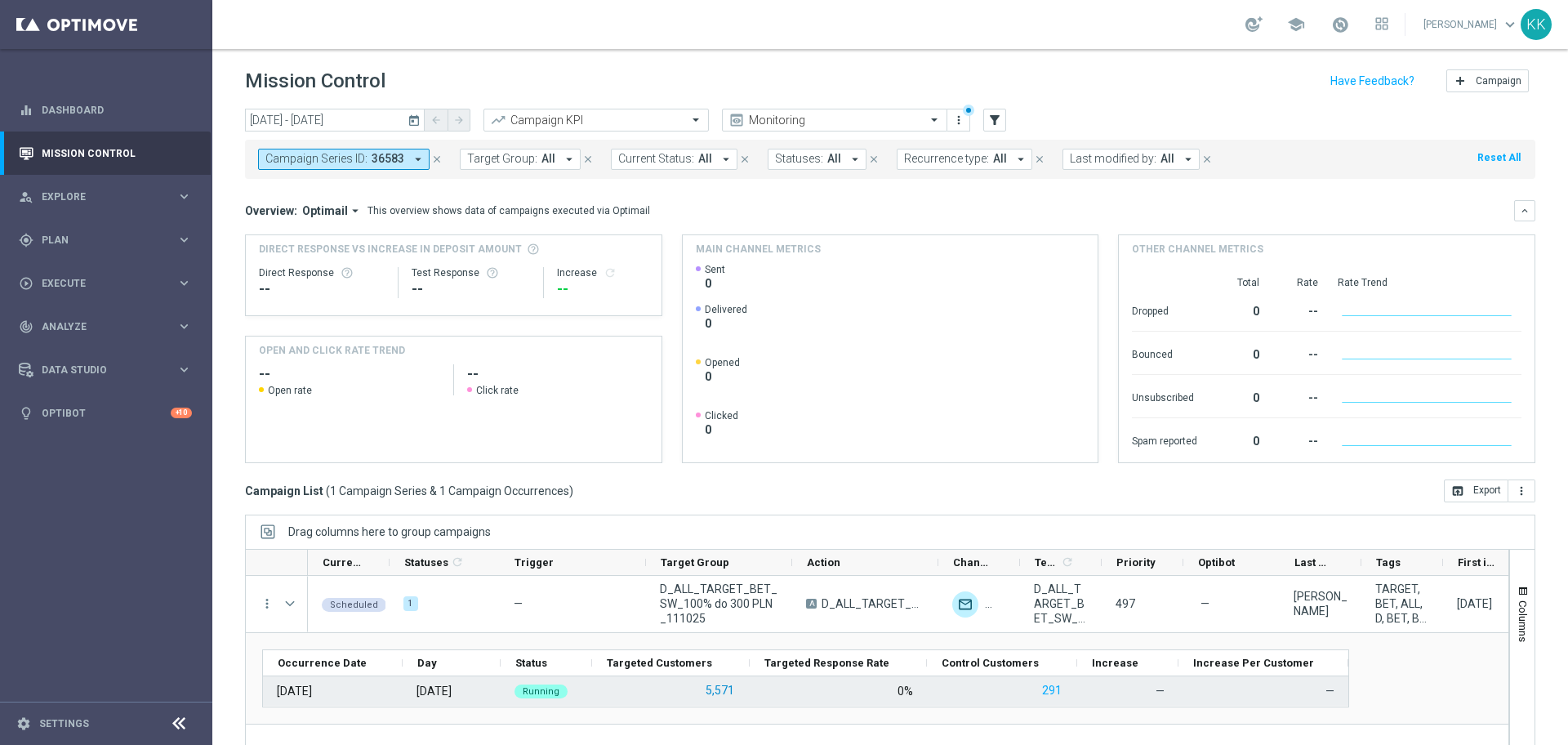
click at [713, 690] on button "5,571" at bounding box center [719, 690] width 32 height 20
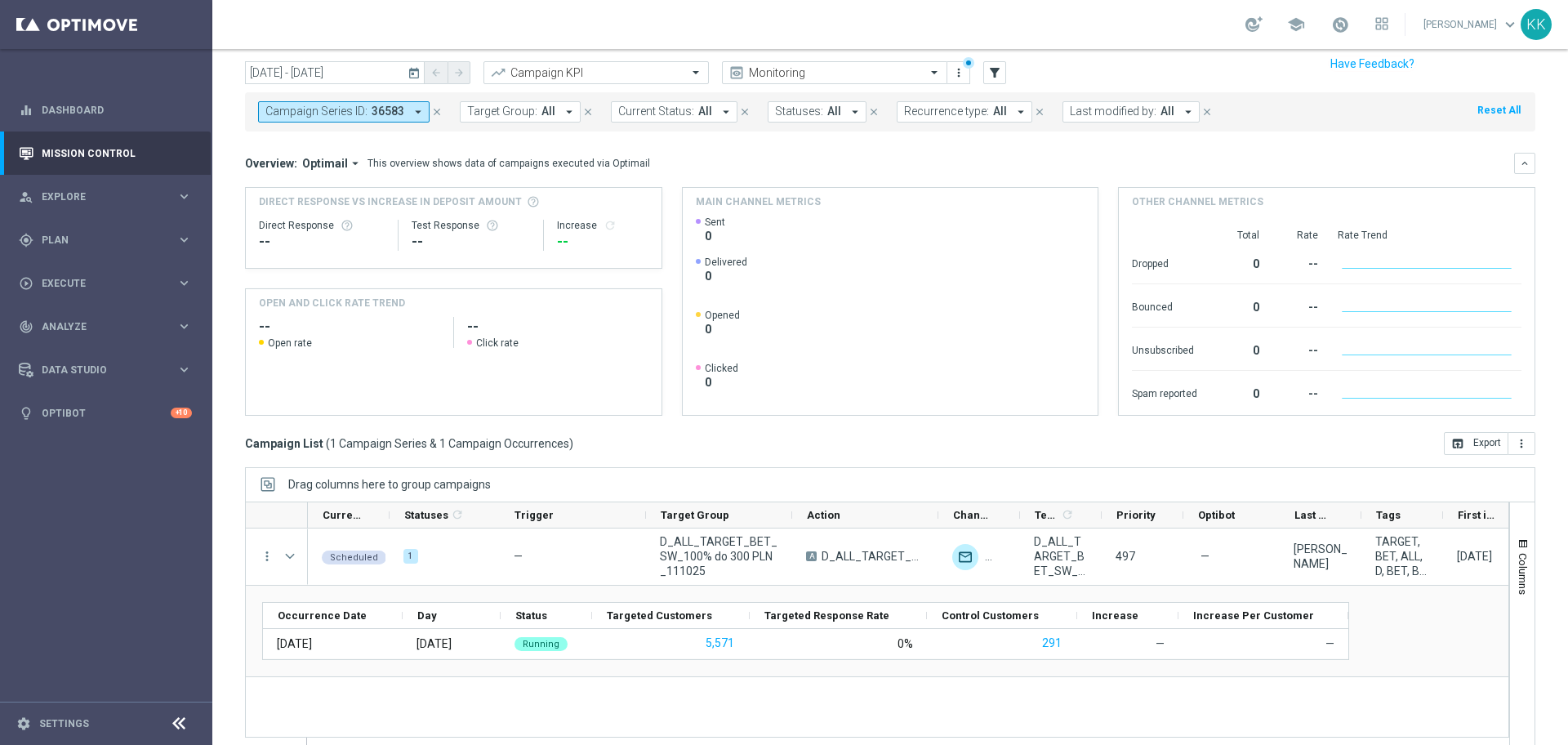
scroll to position [72, 0]
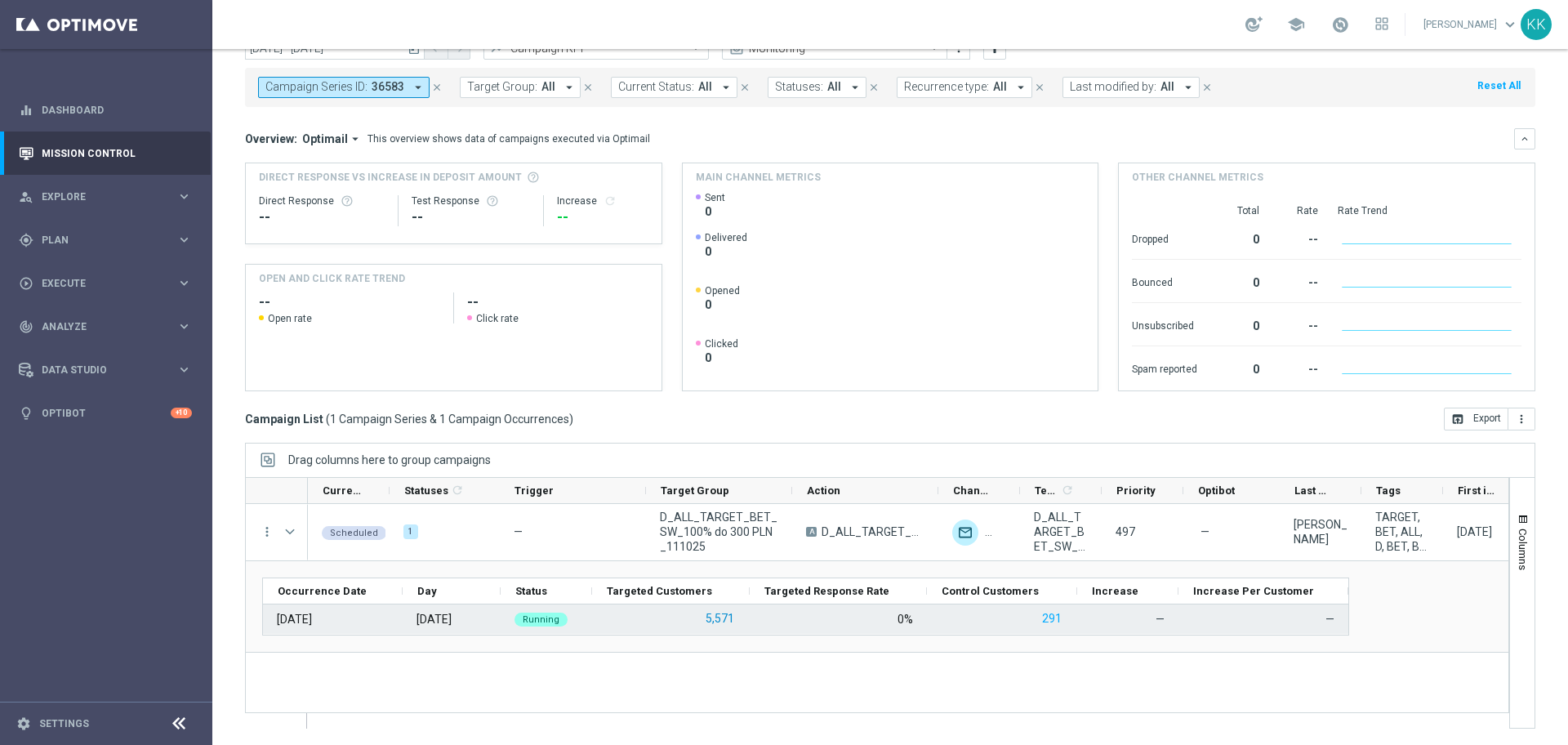
click at [708, 612] on button "5,571" at bounding box center [719, 618] width 32 height 20
click at [709, 619] on button "5,571" at bounding box center [719, 618] width 32 height 20
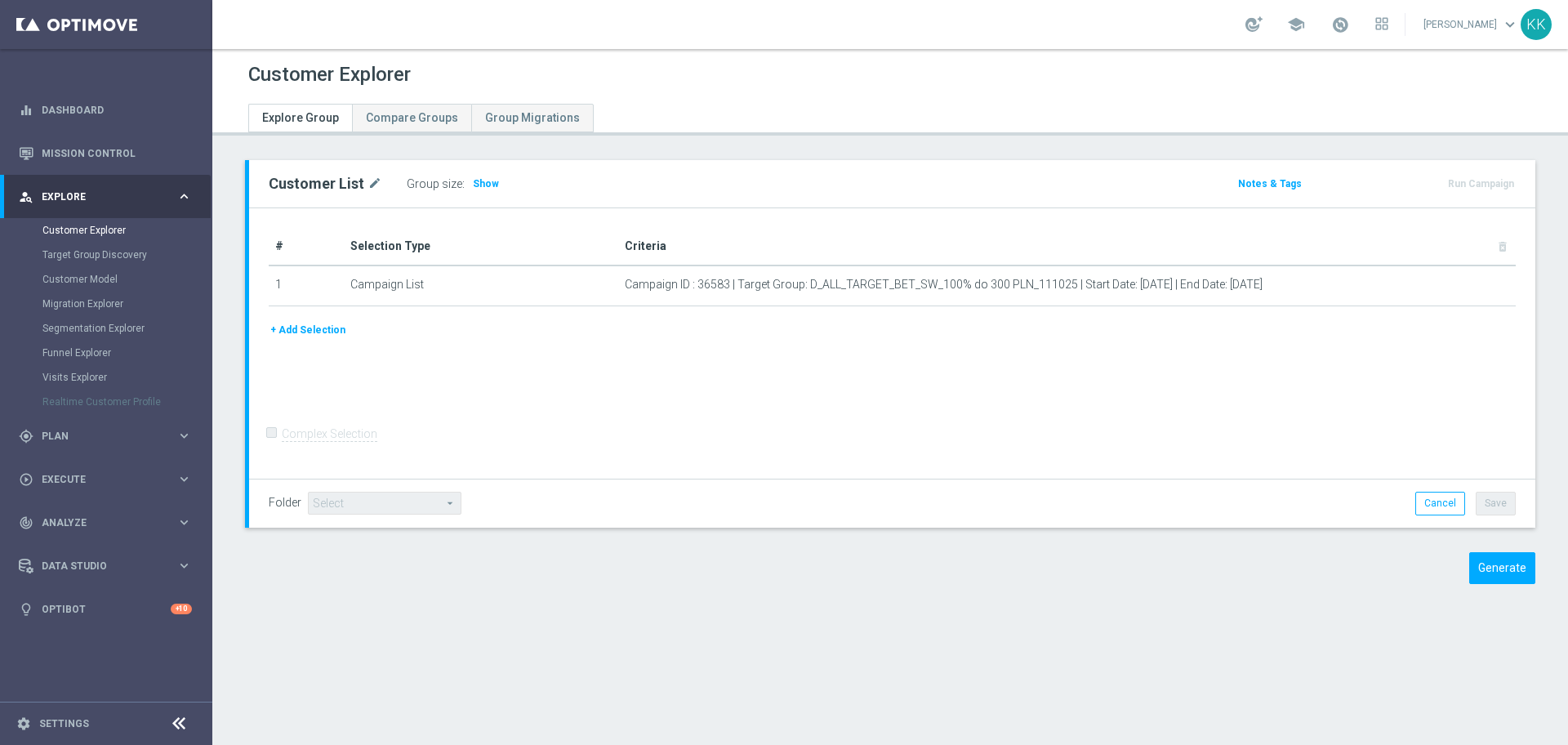
click at [470, 194] on div "Group size : Show" at bounding box center [488, 184] width 164 height 23
click at [473, 192] on h3 "Show" at bounding box center [485, 183] width 29 height 18
click at [475, 180] on span "Show" at bounding box center [486, 183] width 27 height 12
click at [473, 186] on span "Show" at bounding box center [486, 183] width 27 height 12
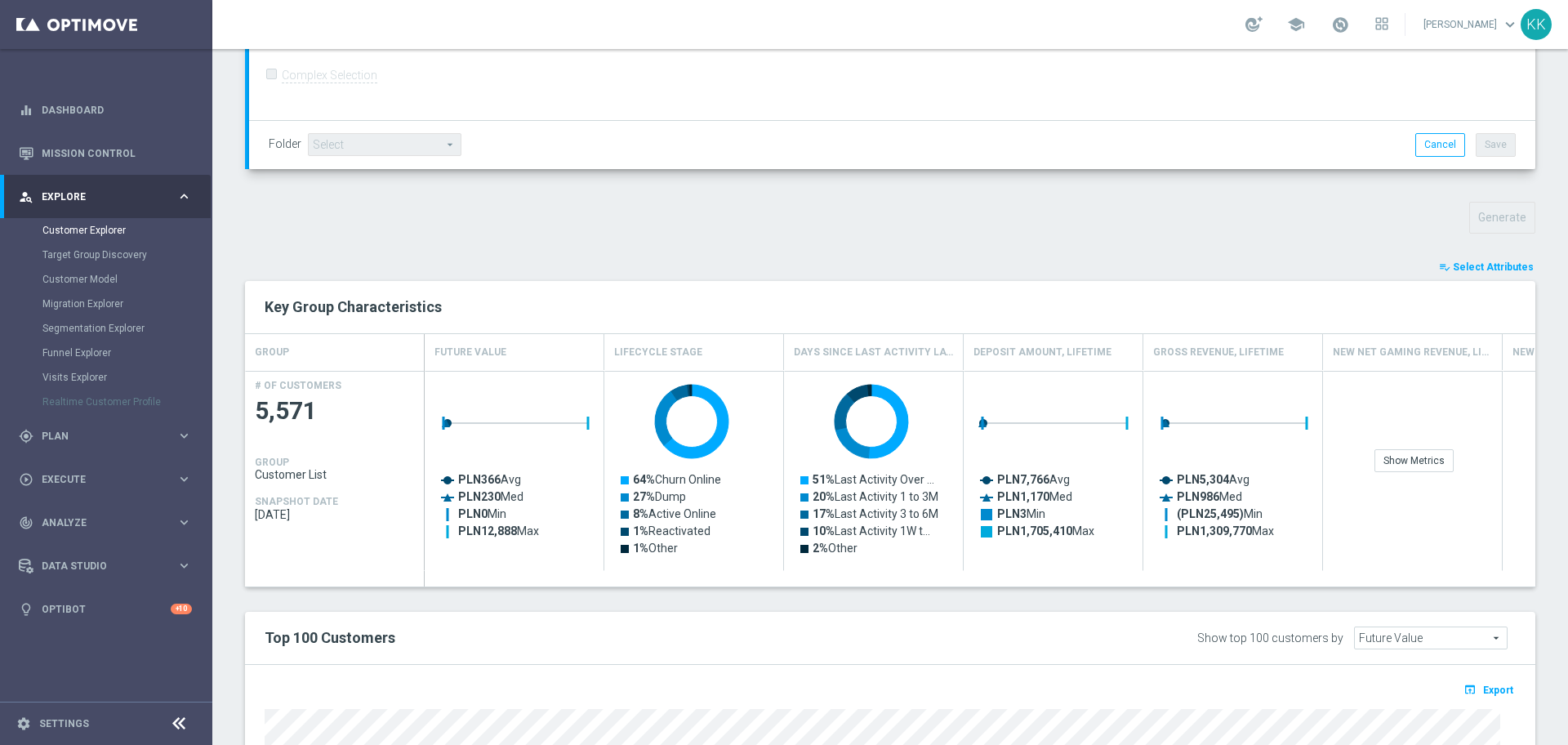
scroll to position [797, 0]
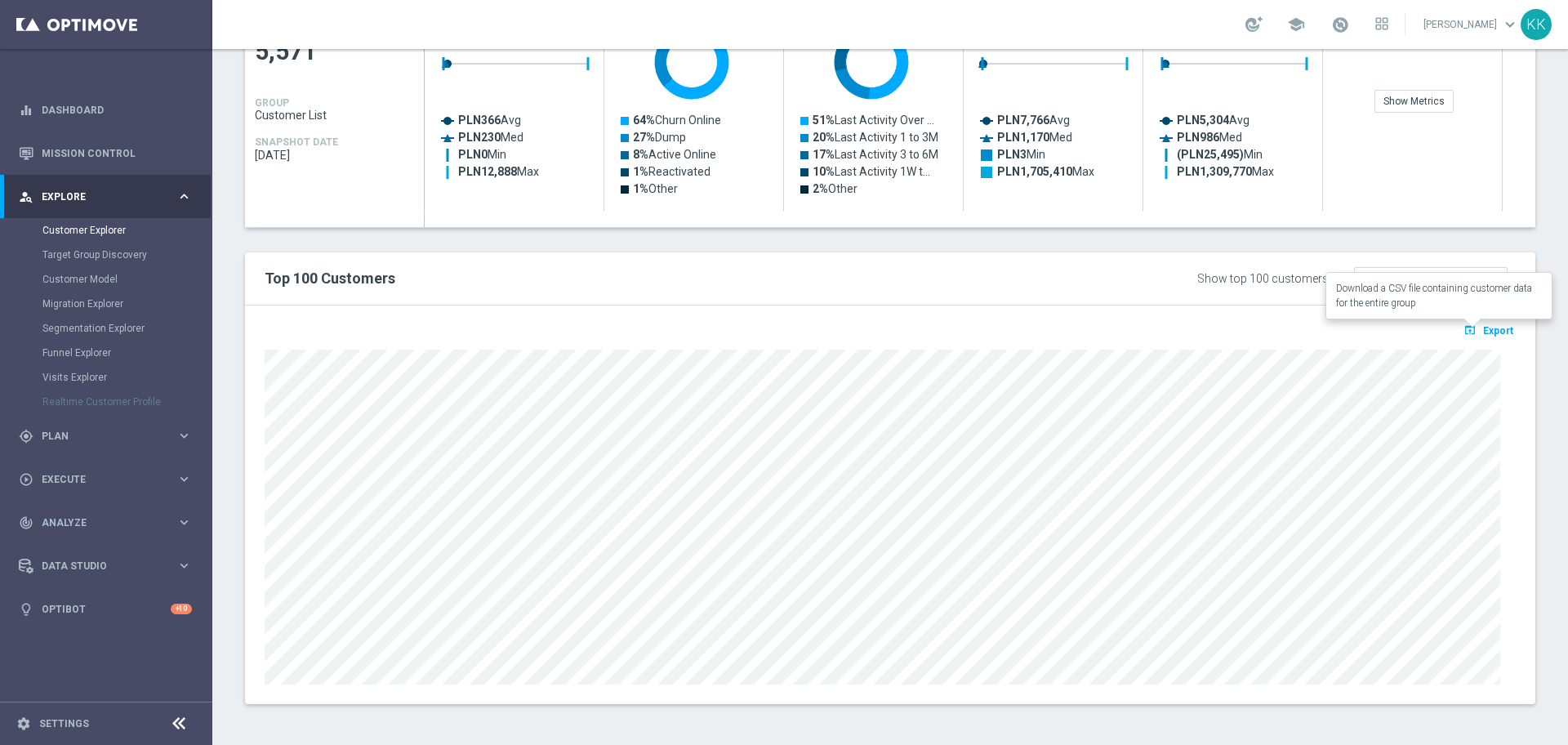
click at [1461, 336] on button "open_in_browser Export" at bounding box center [1488, 330] width 55 height 21
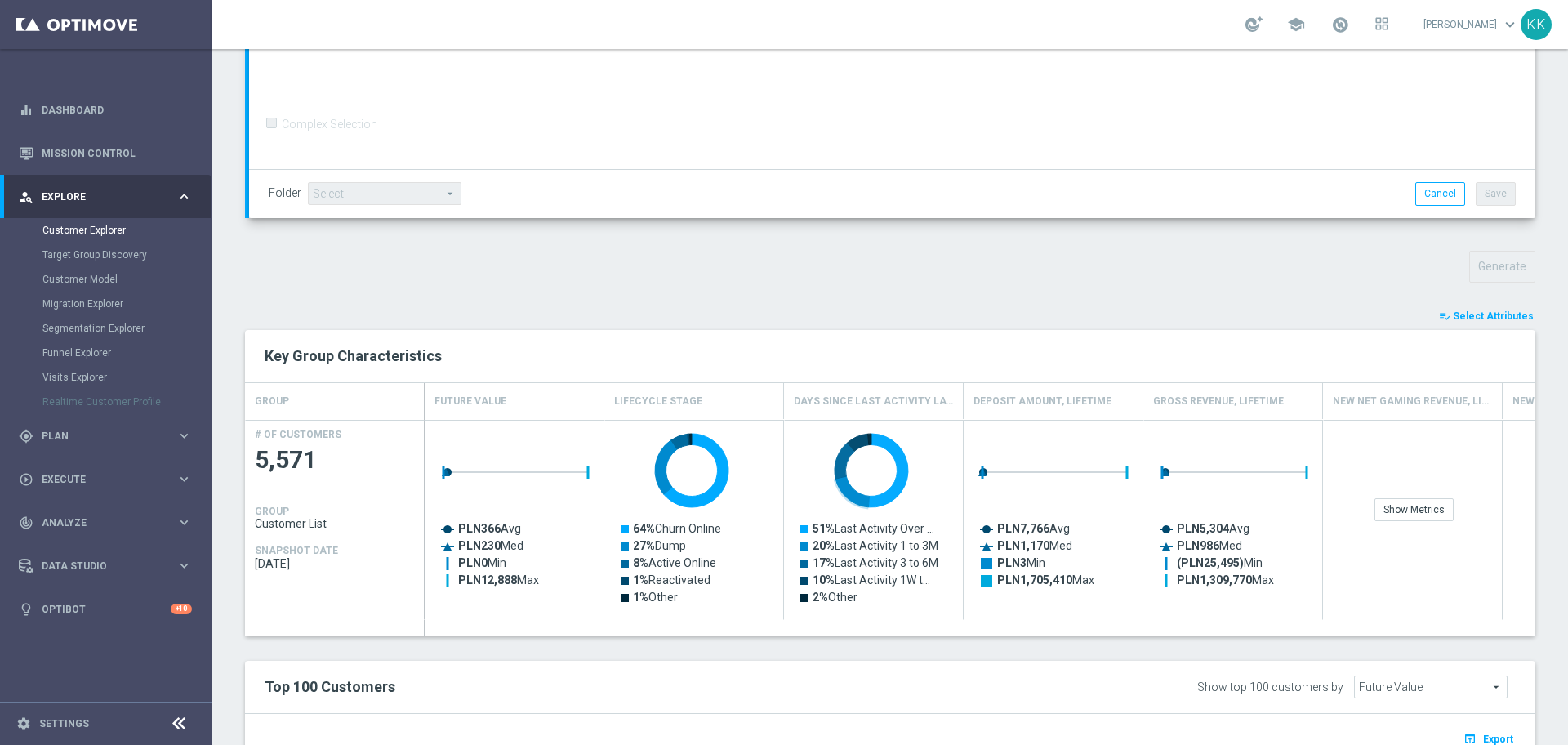
scroll to position [0, 0]
